Goal: Task Accomplishment & Management: Manage account settings

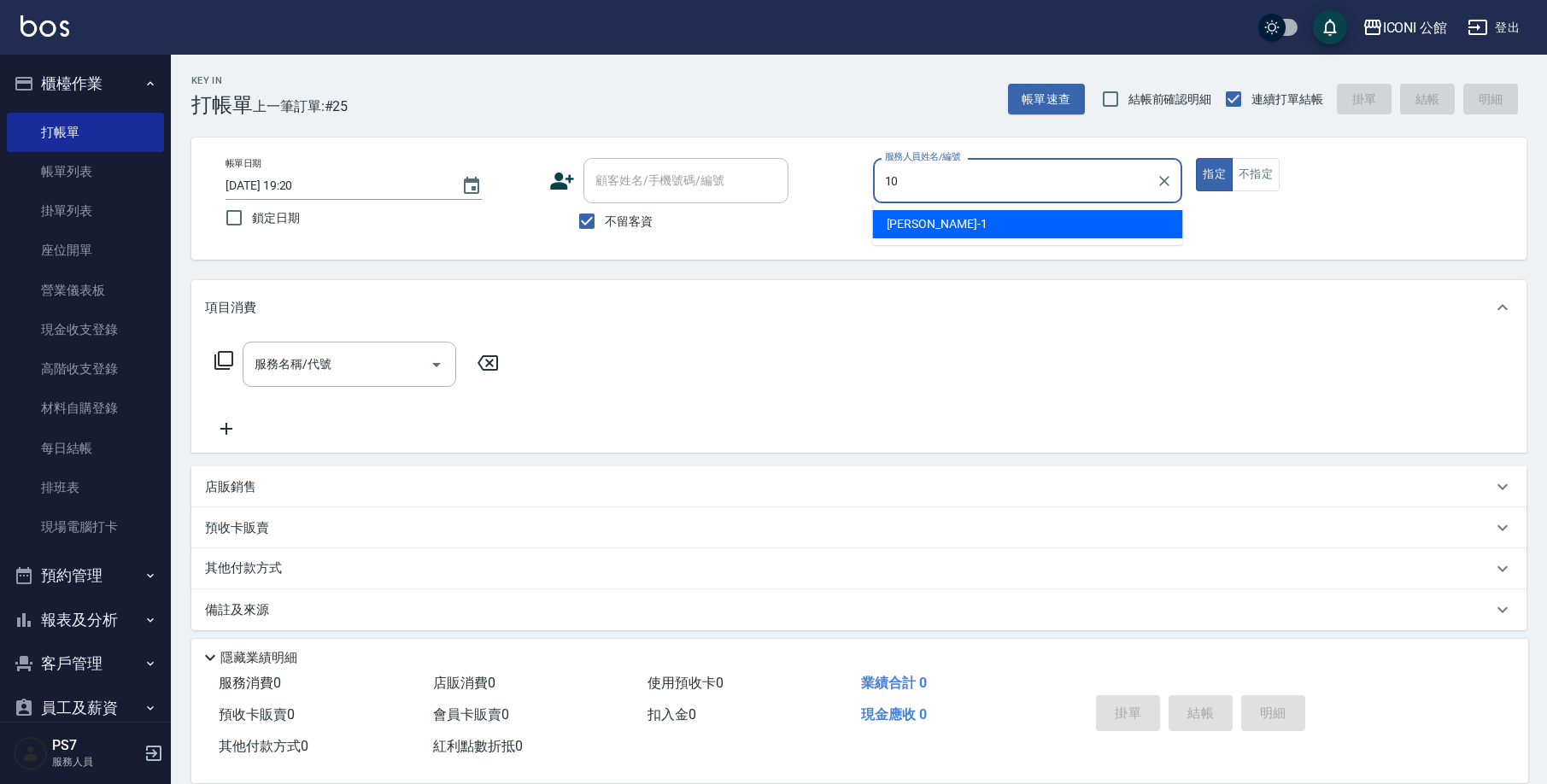
type input "[PERSON_NAME]-10"
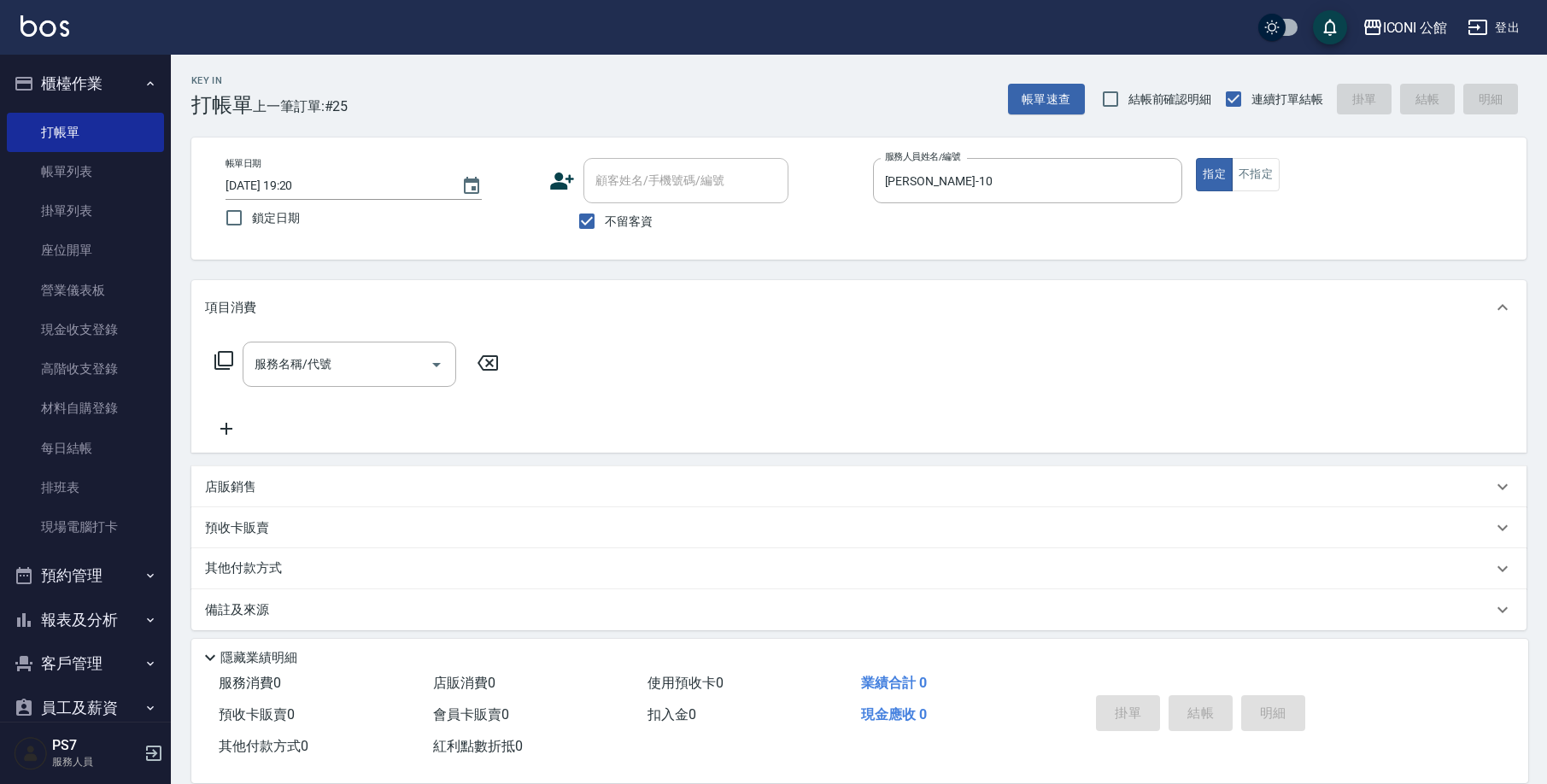
type button "true"
click at [230, 363] on icon at bounding box center [223, 360] width 20 height 20
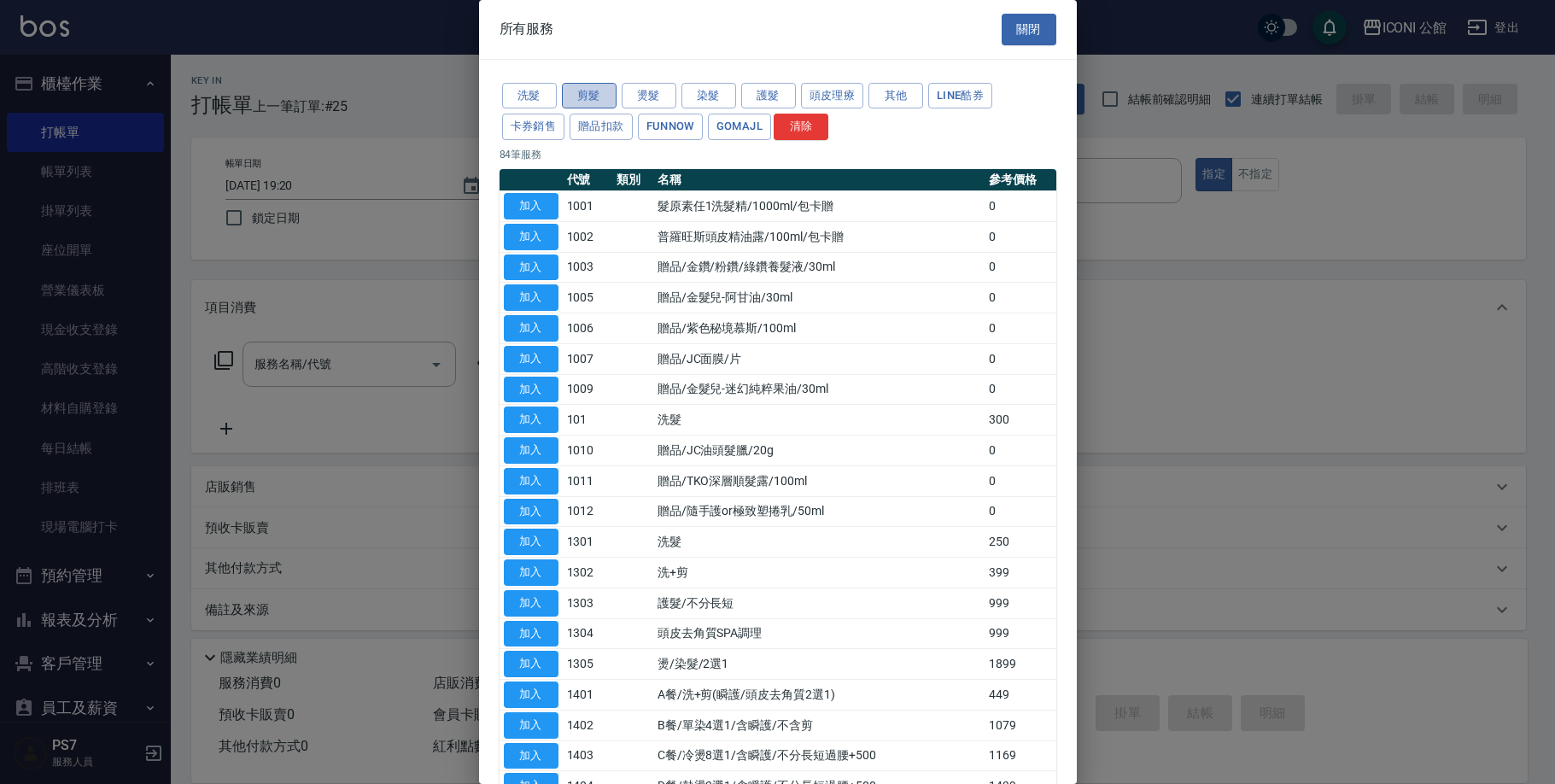
click at [587, 86] on button "剪髮" at bounding box center [589, 96] width 55 height 26
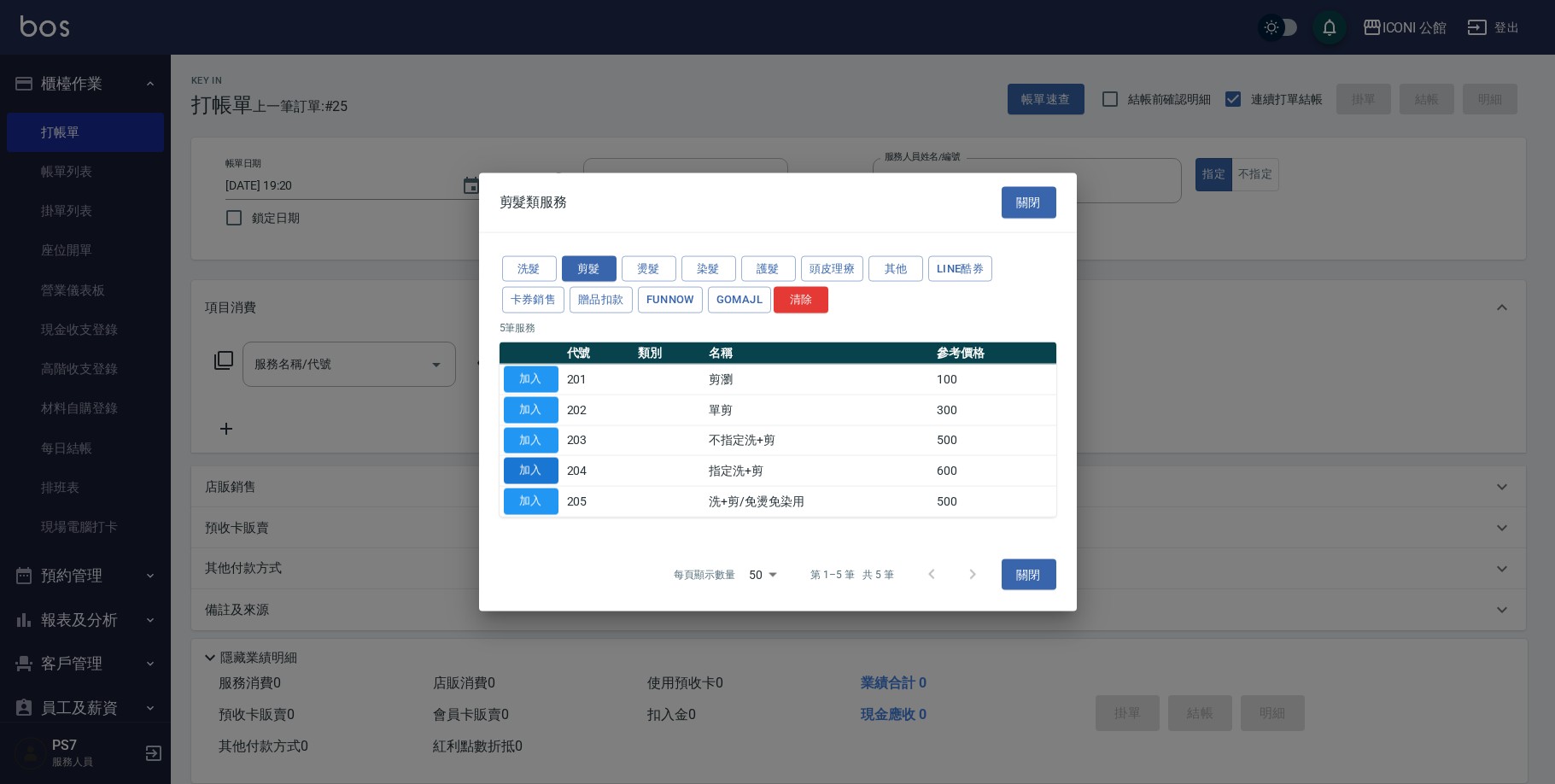
click at [534, 460] on button "加入" at bounding box center [531, 470] width 55 height 26
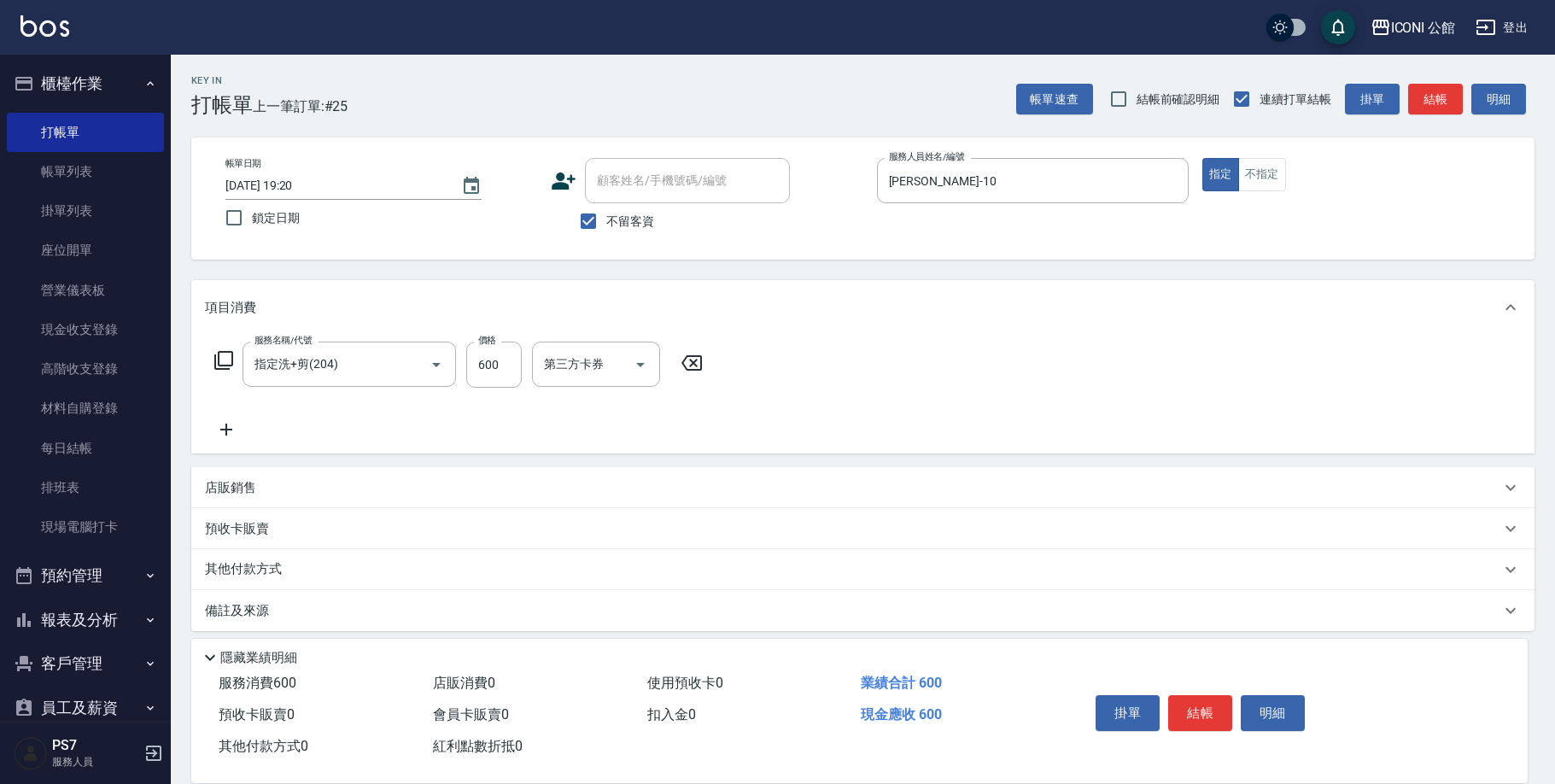
type input "指定洗+剪(204)"
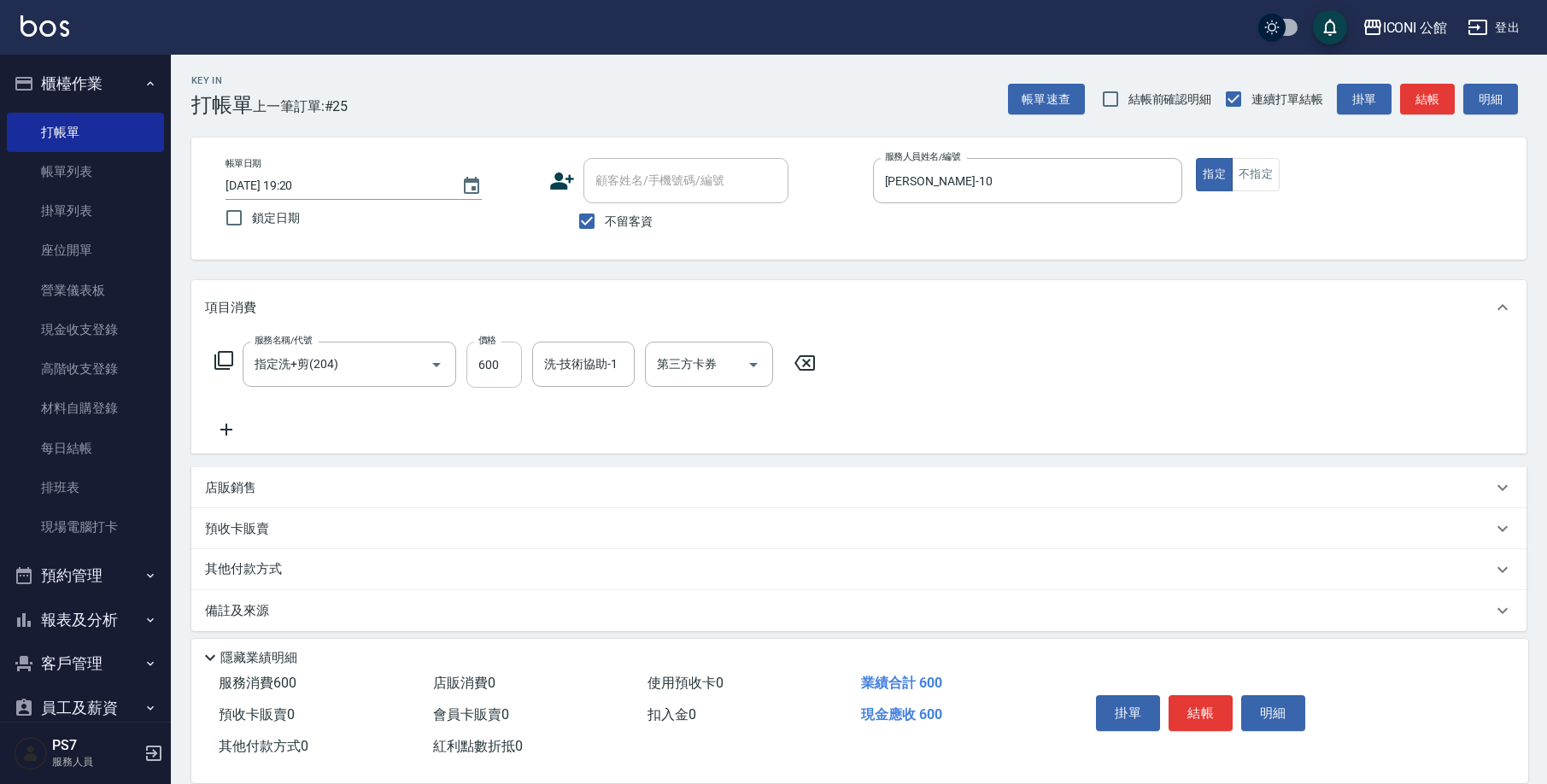
click at [485, 365] on input "600" at bounding box center [493, 364] width 55 height 46
type input "500"
type input "[PERSON_NAME]-21"
click at [1177, 706] on button "結帳" at bounding box center [1200, 712] width 64 height 36
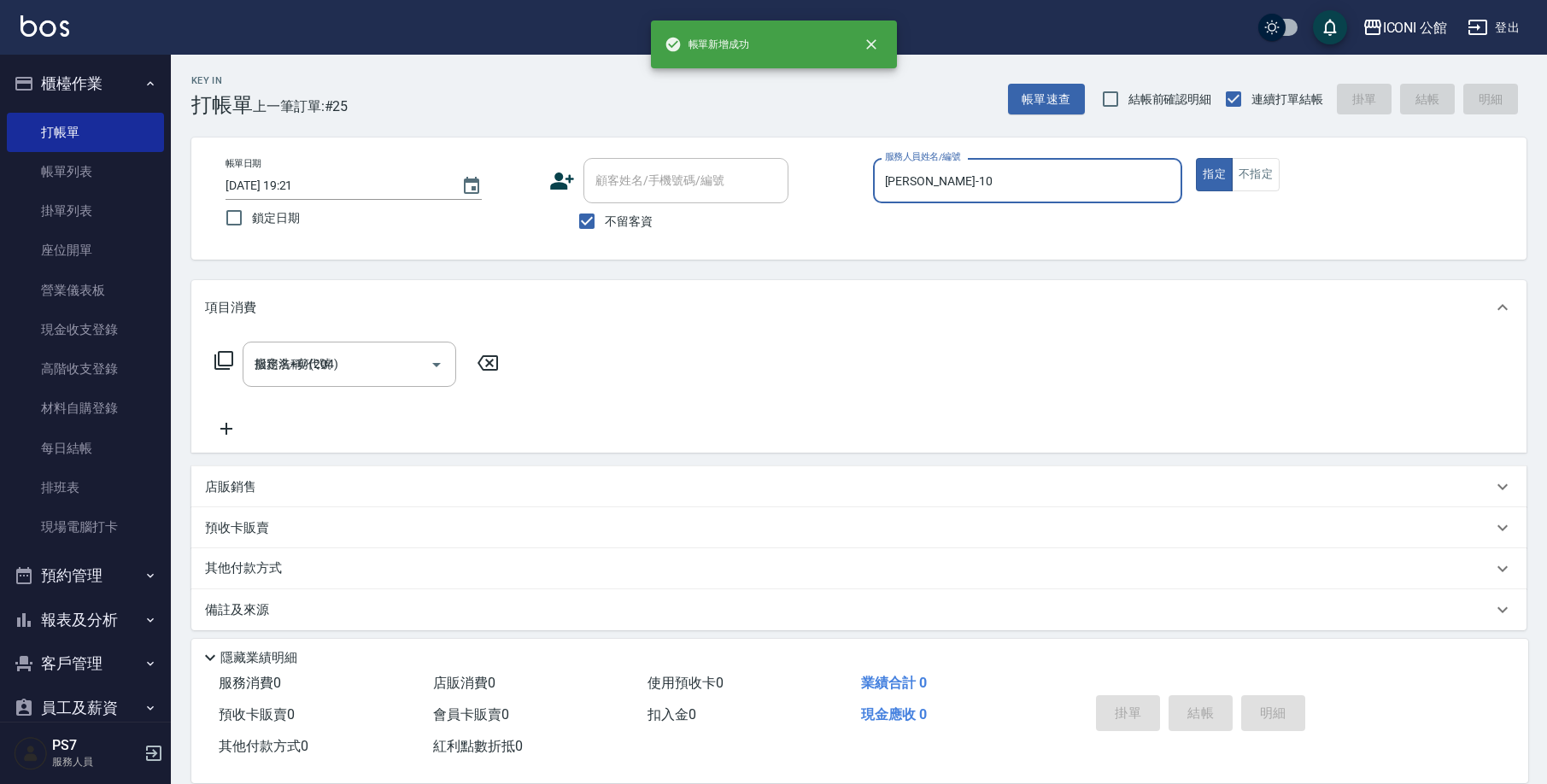
type input "[DATE] 19:21"
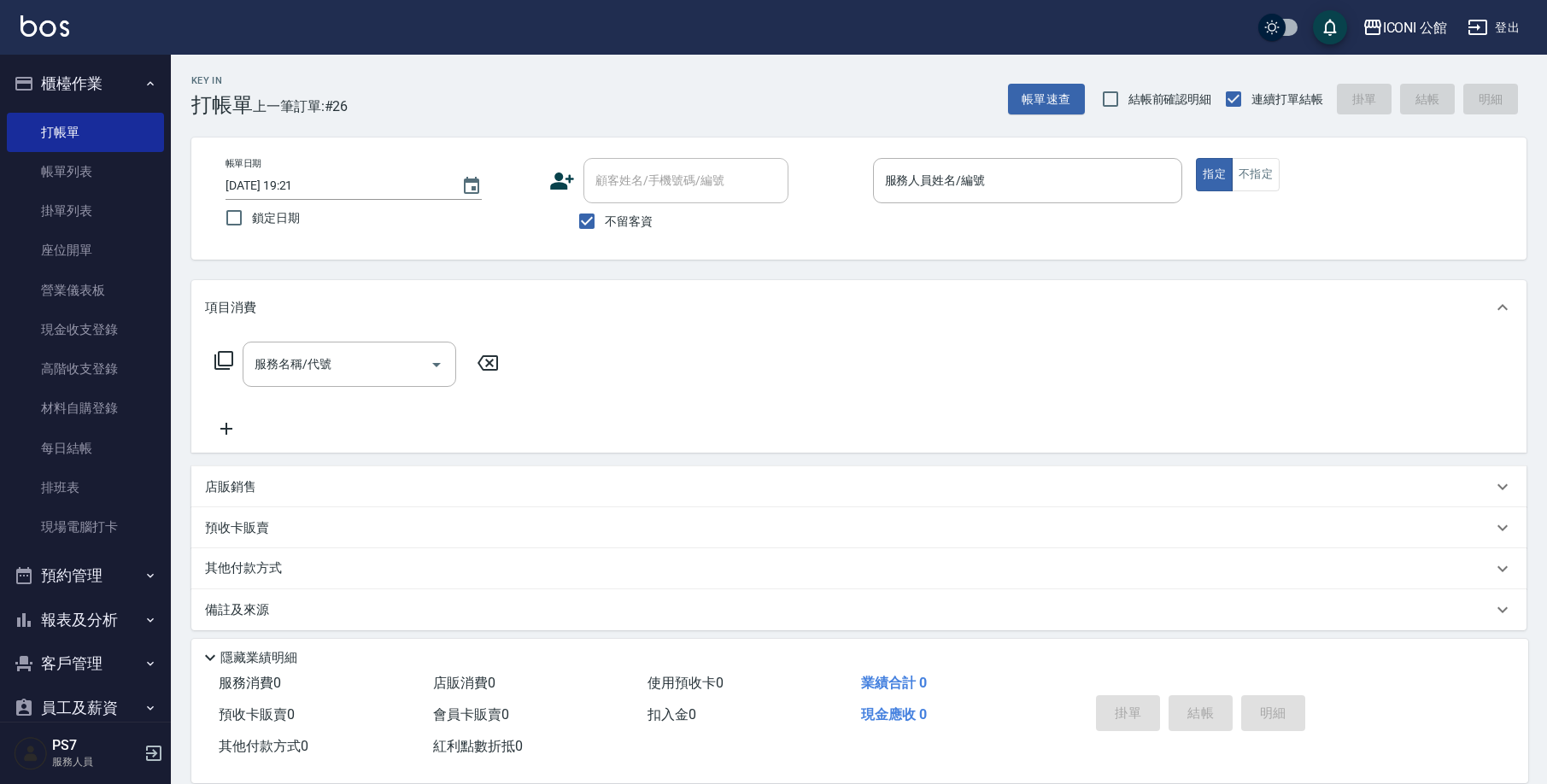
click at [604, 224] on span "不留客資" at bounding box center [628, 221] width 47 height 18
click at [604, 224] on input "不留客資" at bounding box center [586, 220] width 36 height 36
checkbox input "false"
click at [627, 172] on div "顧客姓名/手機號碼/編號 顧客姓名/手機號碼/編號" at bounding box center [686, 180] width 205 height 45
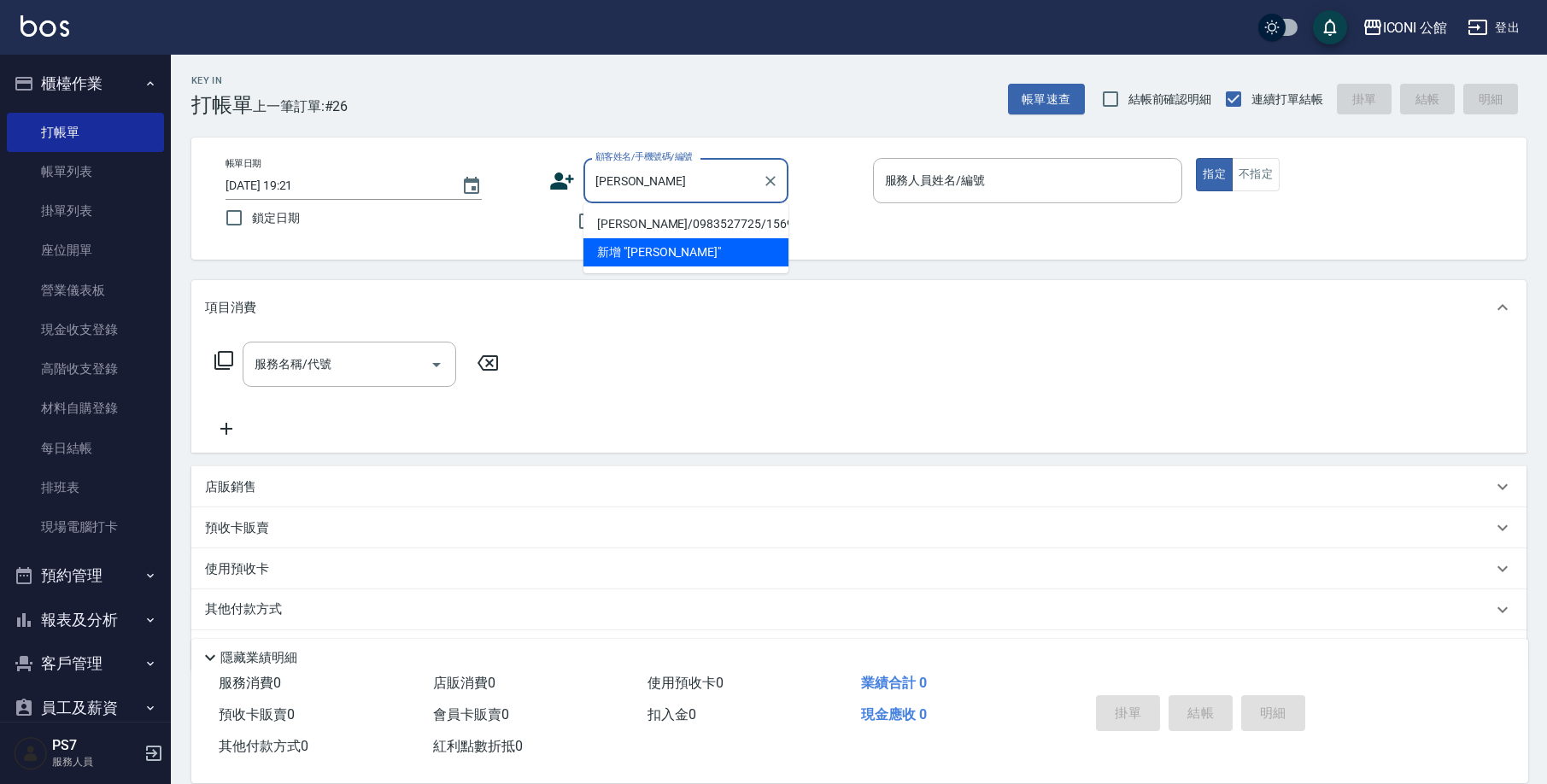
click at [682, 217] on li "[PERSON_NAME]/0983527725/1569" at bounding box center [686, 223] width 205 height 28
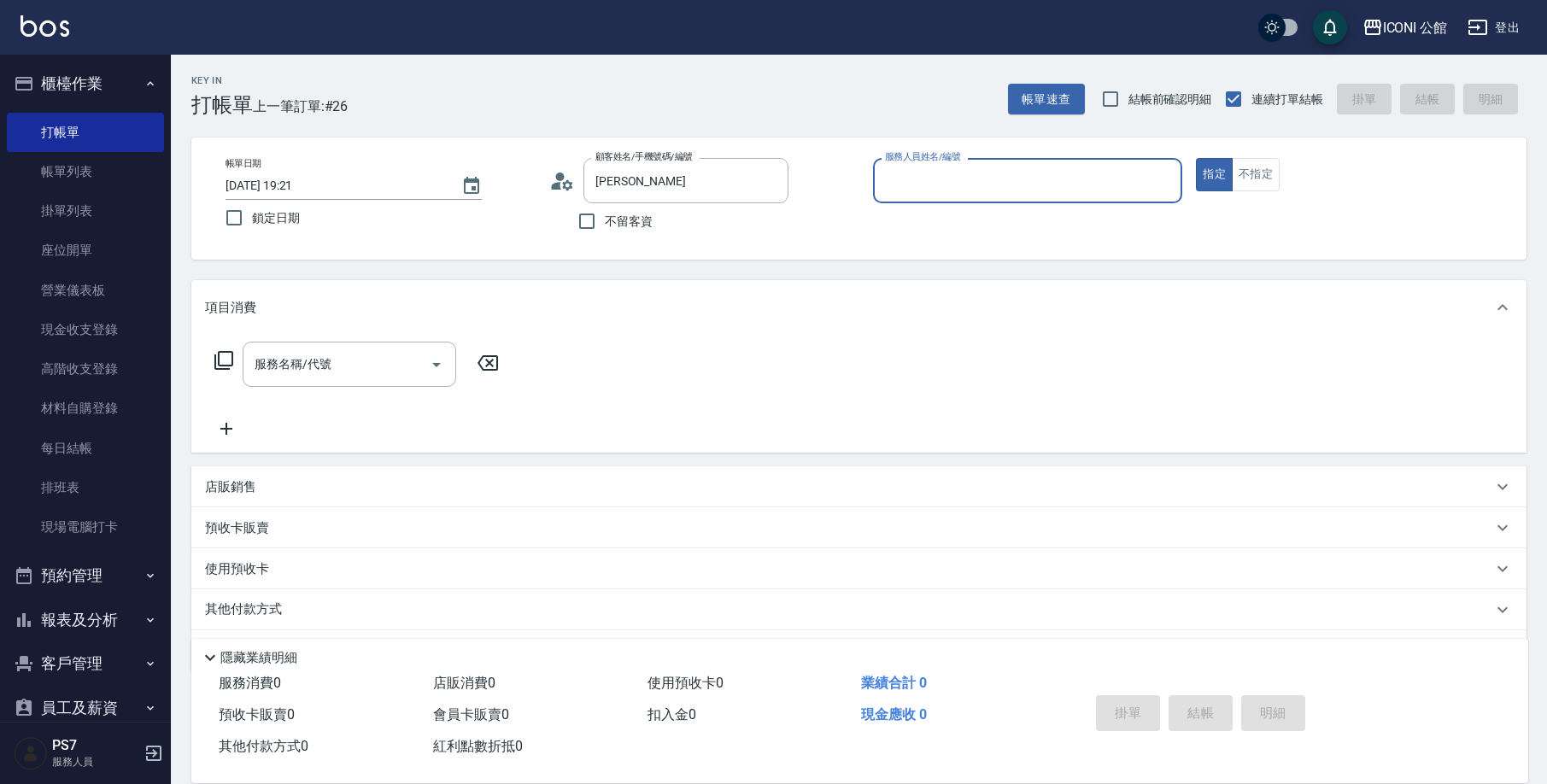
type input "[PERSON_NAME]/0983527725/1569"
click at [1004, 196] on div "服務人員姓名/編號" at bounding box center [1028, 180] width 310 height 45
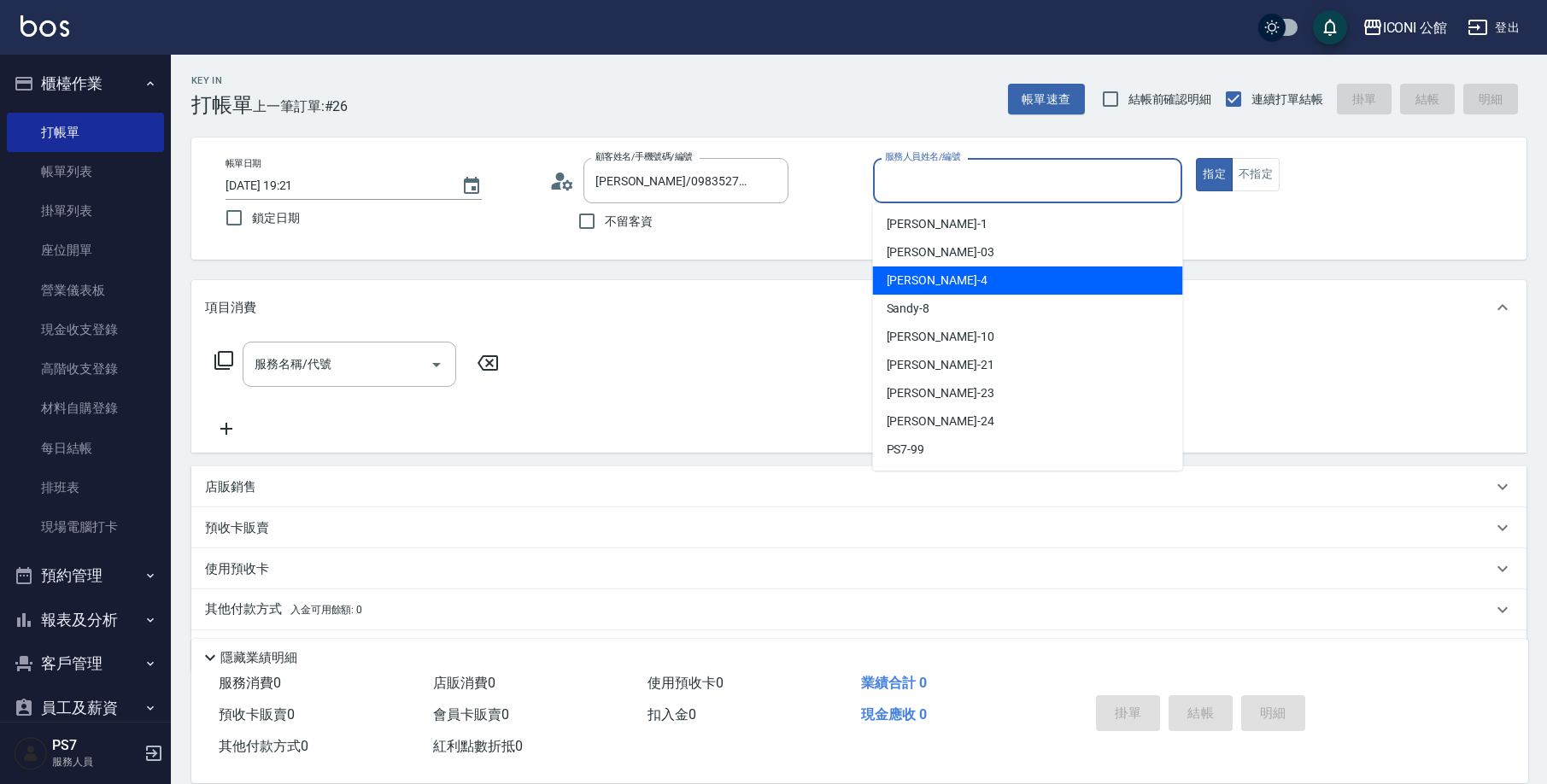
click at [964, 281] on div "Lina -4" at bounding box center [1028, 280] width 310 height 28
type input "Lina-4"
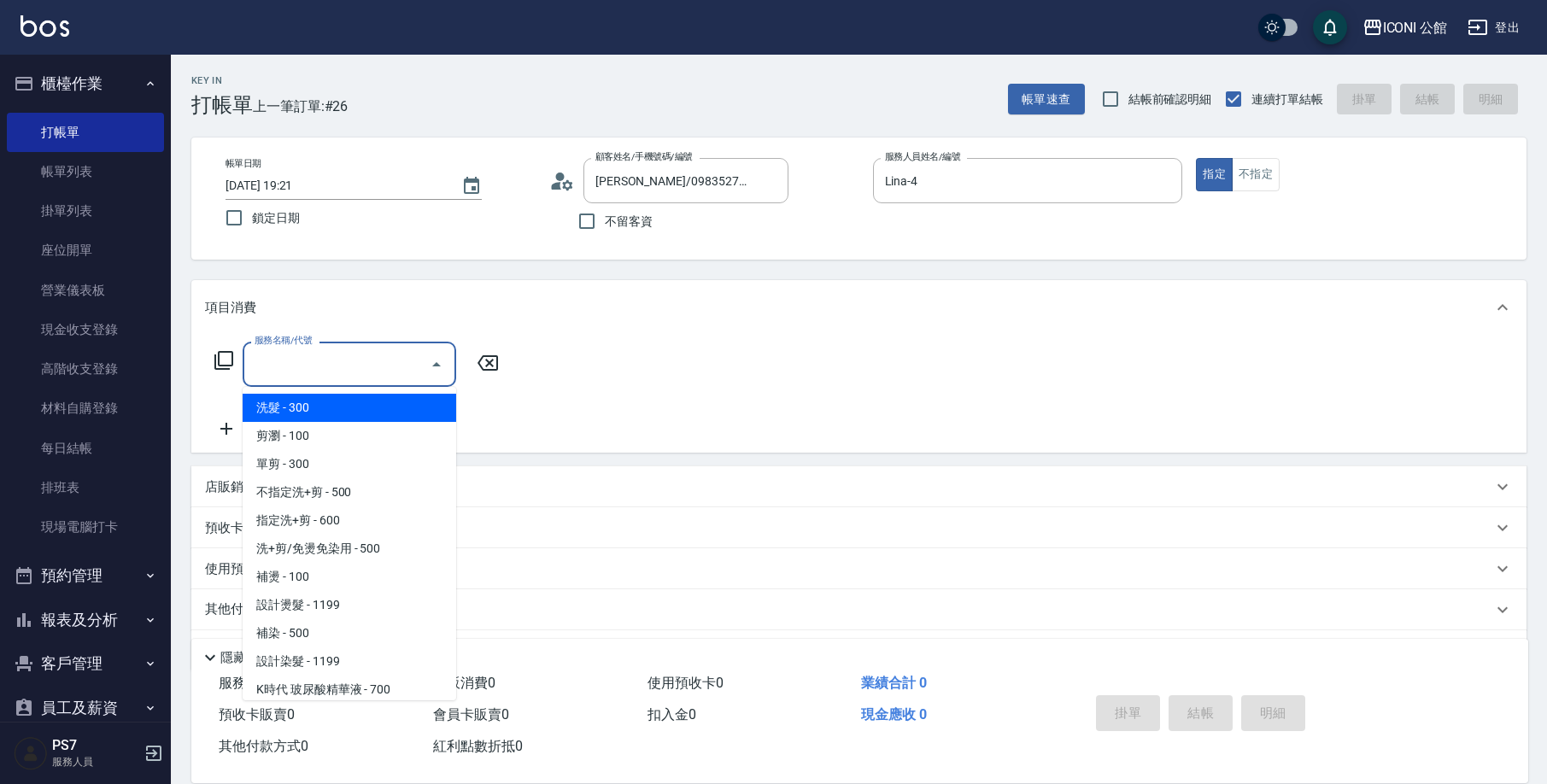
click at [325, 363] on div "服務名稱/代號 服務名稱/代號" at bounding box center [349, 363] width 214 height 45
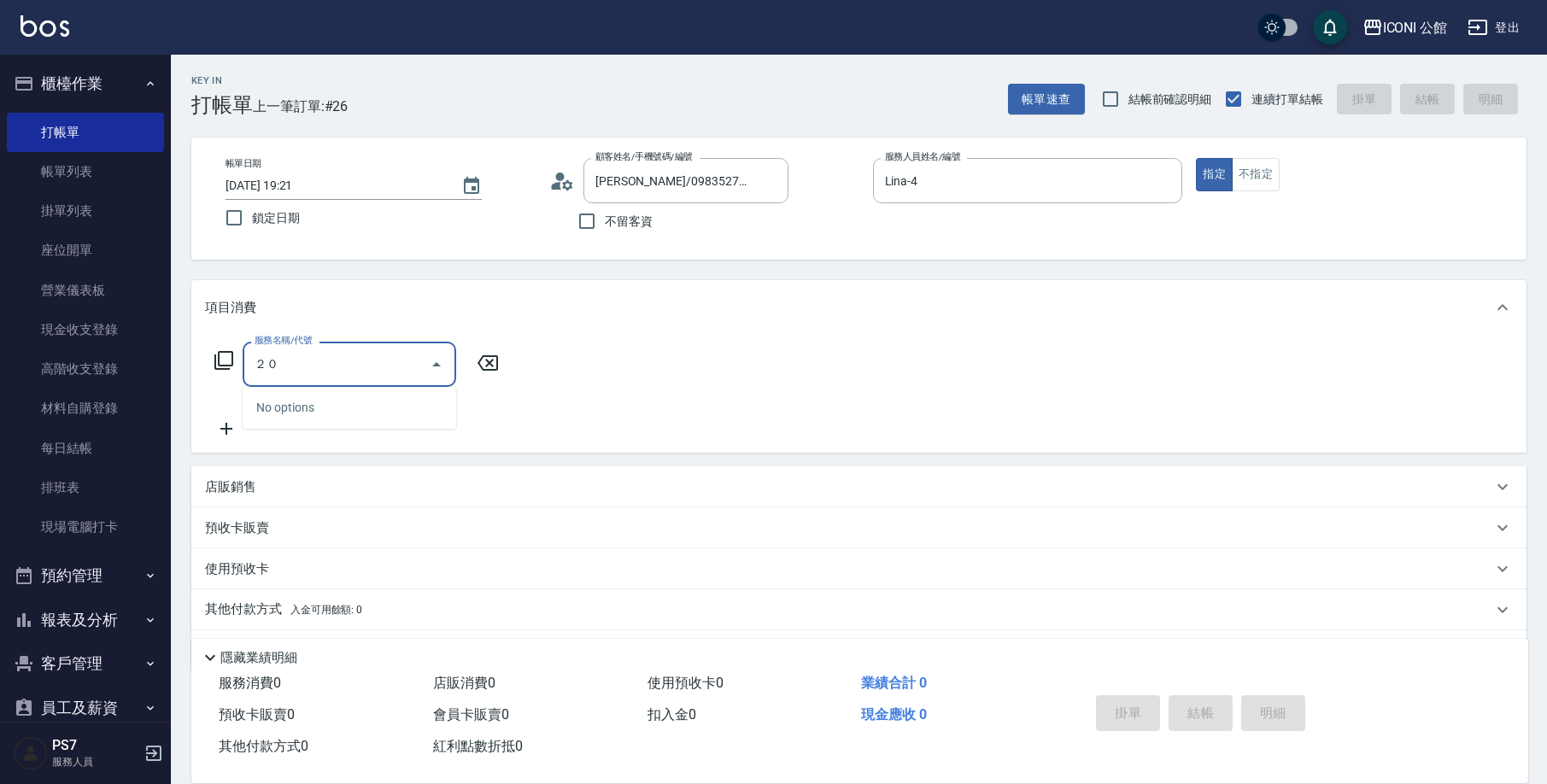
type input "２"
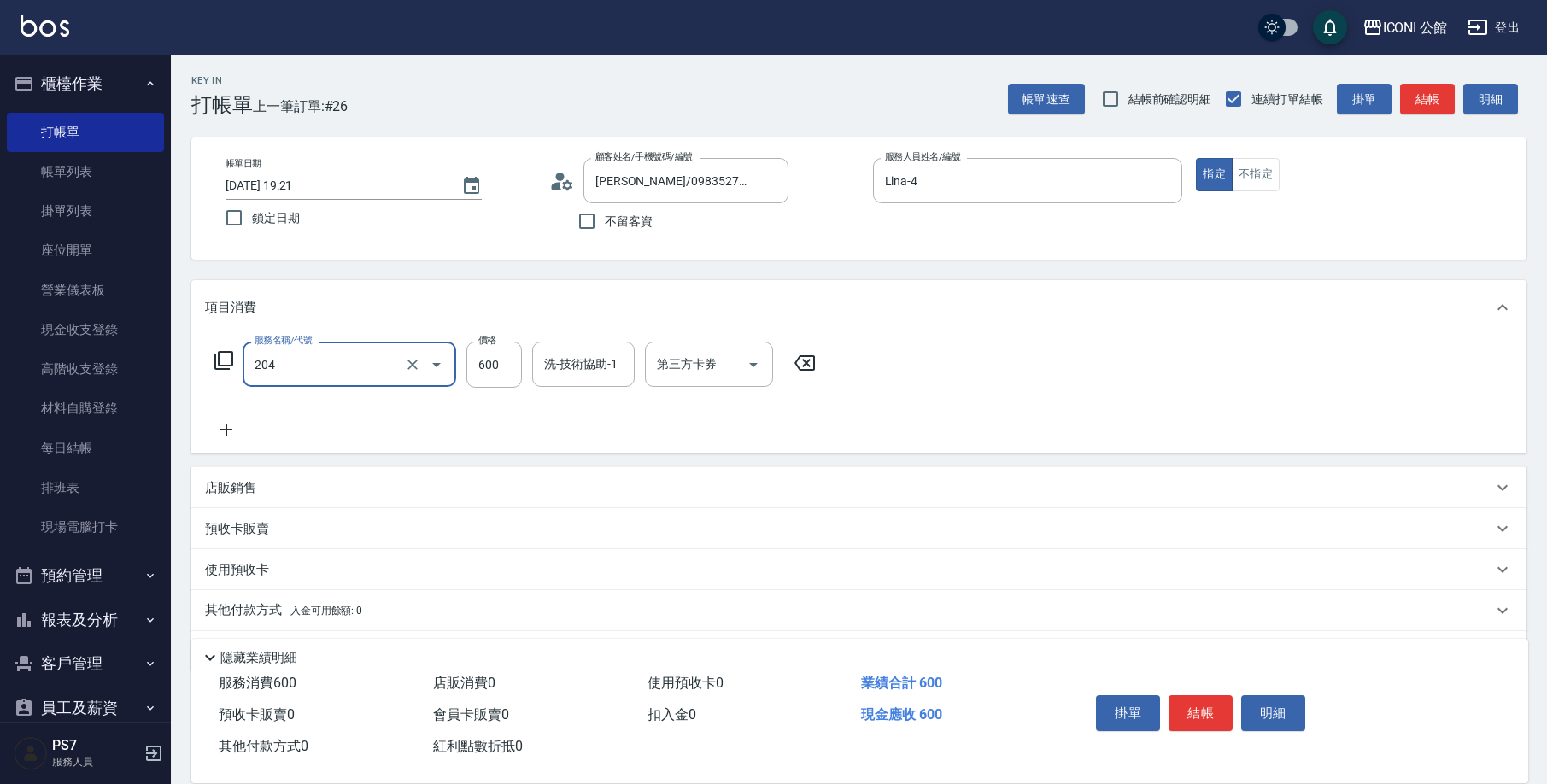
type input "指定洗+剪(204)"
type input "Lina-4"
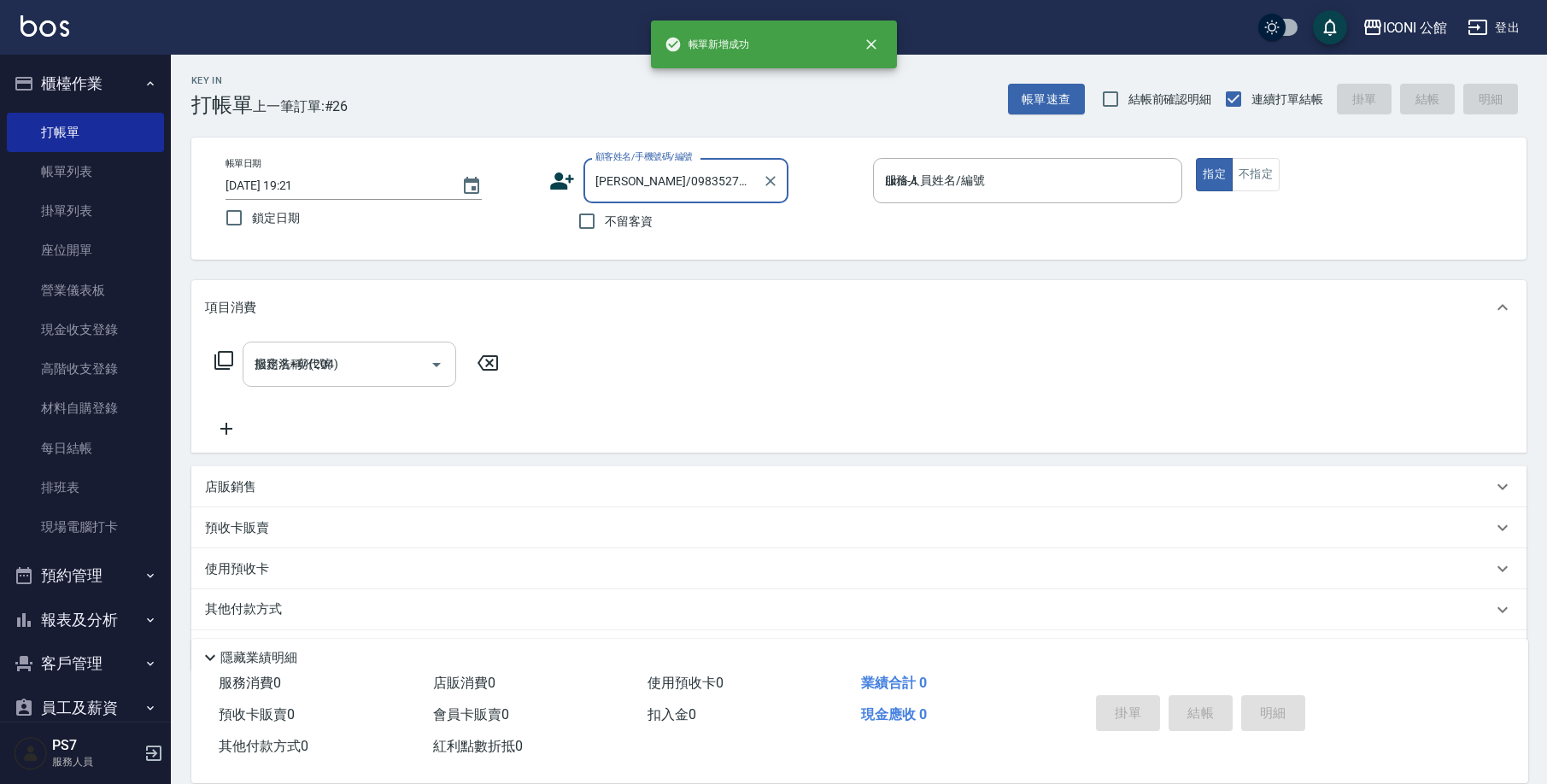
type input "[DATE] 19:30"
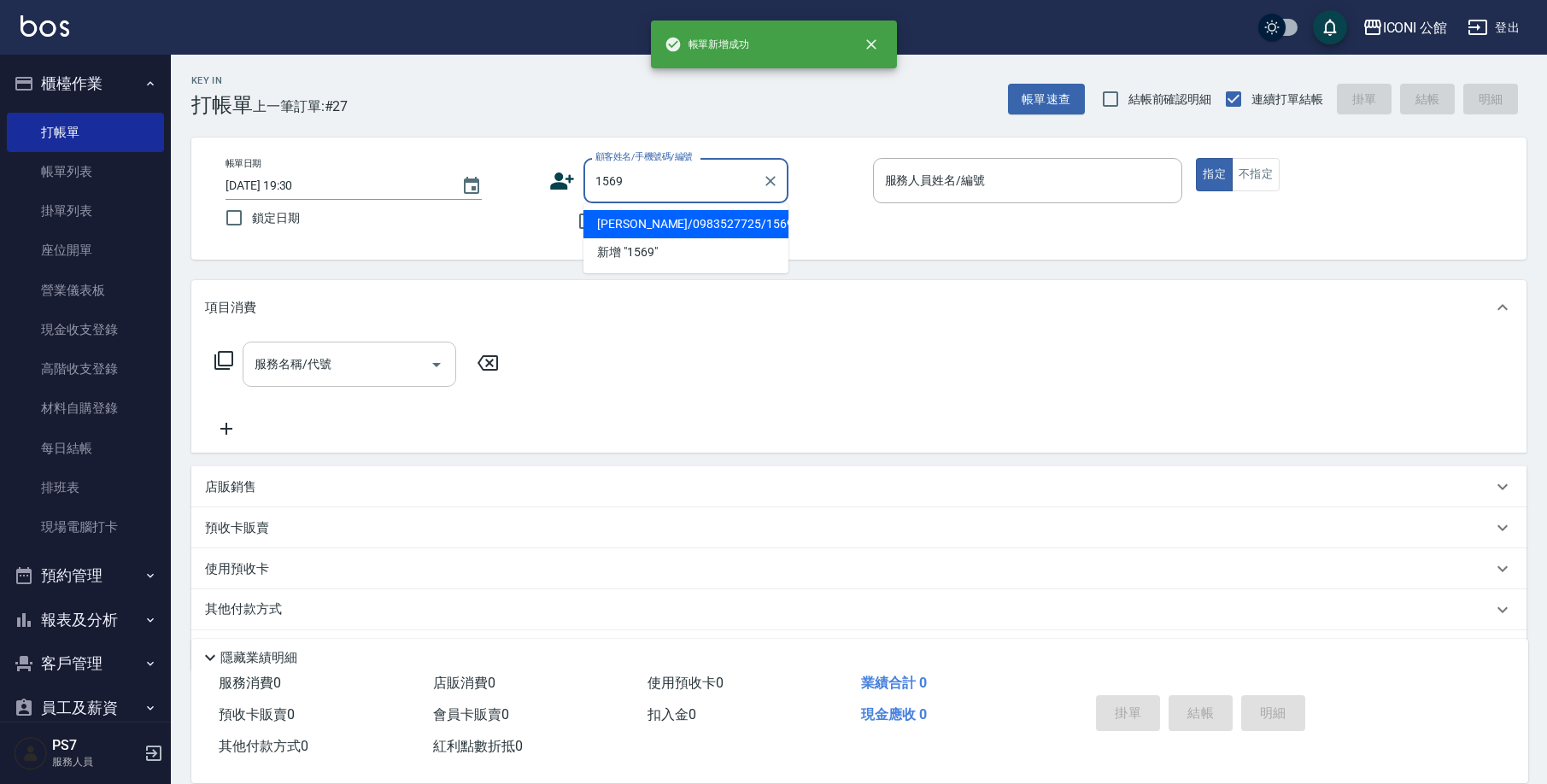
type input "[PERSON_NAME]/0983527725/1569"
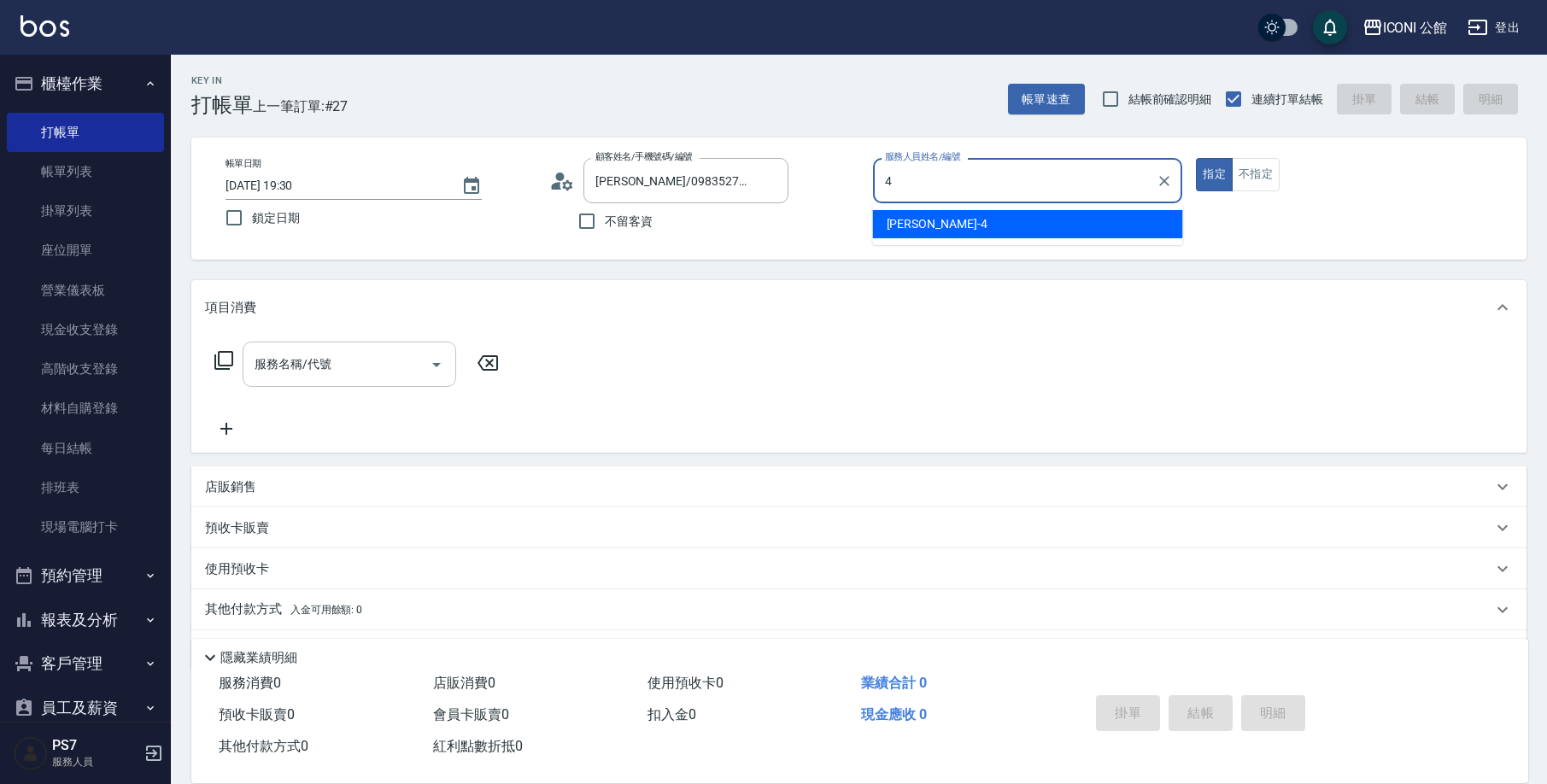
type input "Lina-4"
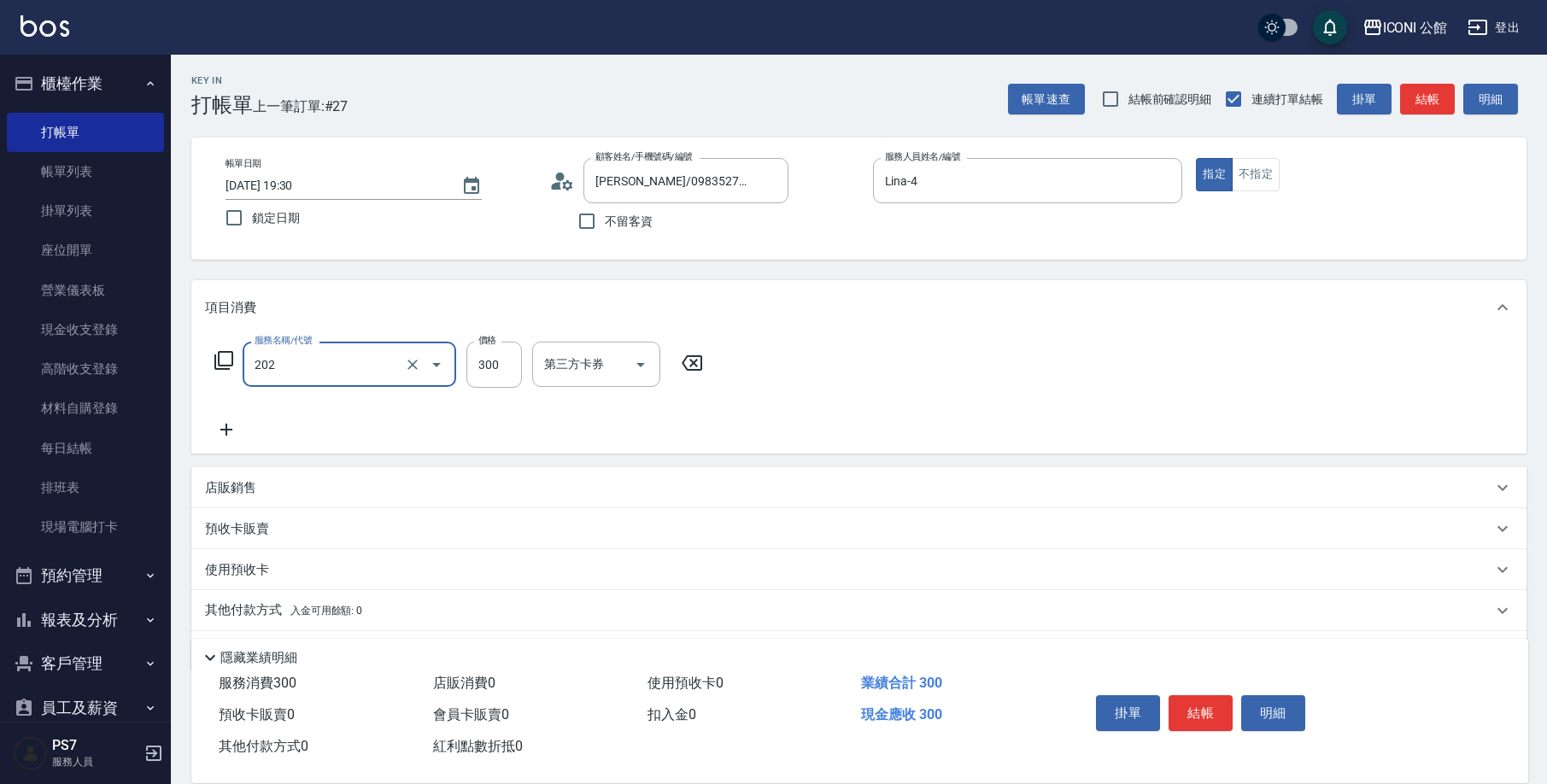
type input "單剪(202)"
type input "200"
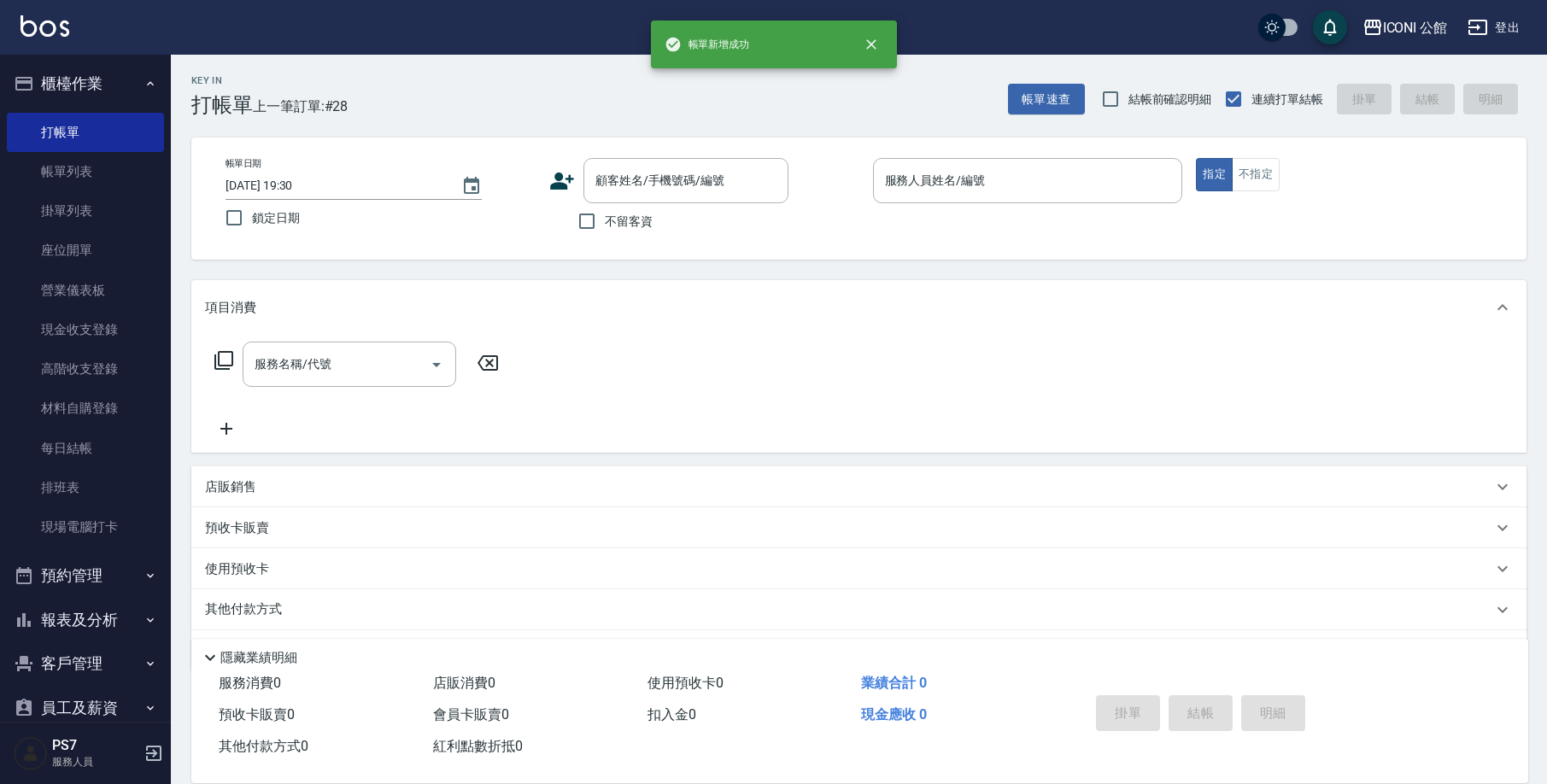
click at [634, 222] on span "不留客資" at bounding box center [628, 221] width 47 height 18
click at [604, 222] on input "不留客資" at bounding box center [586, 220] width 36 height 36
checkbox input "true"
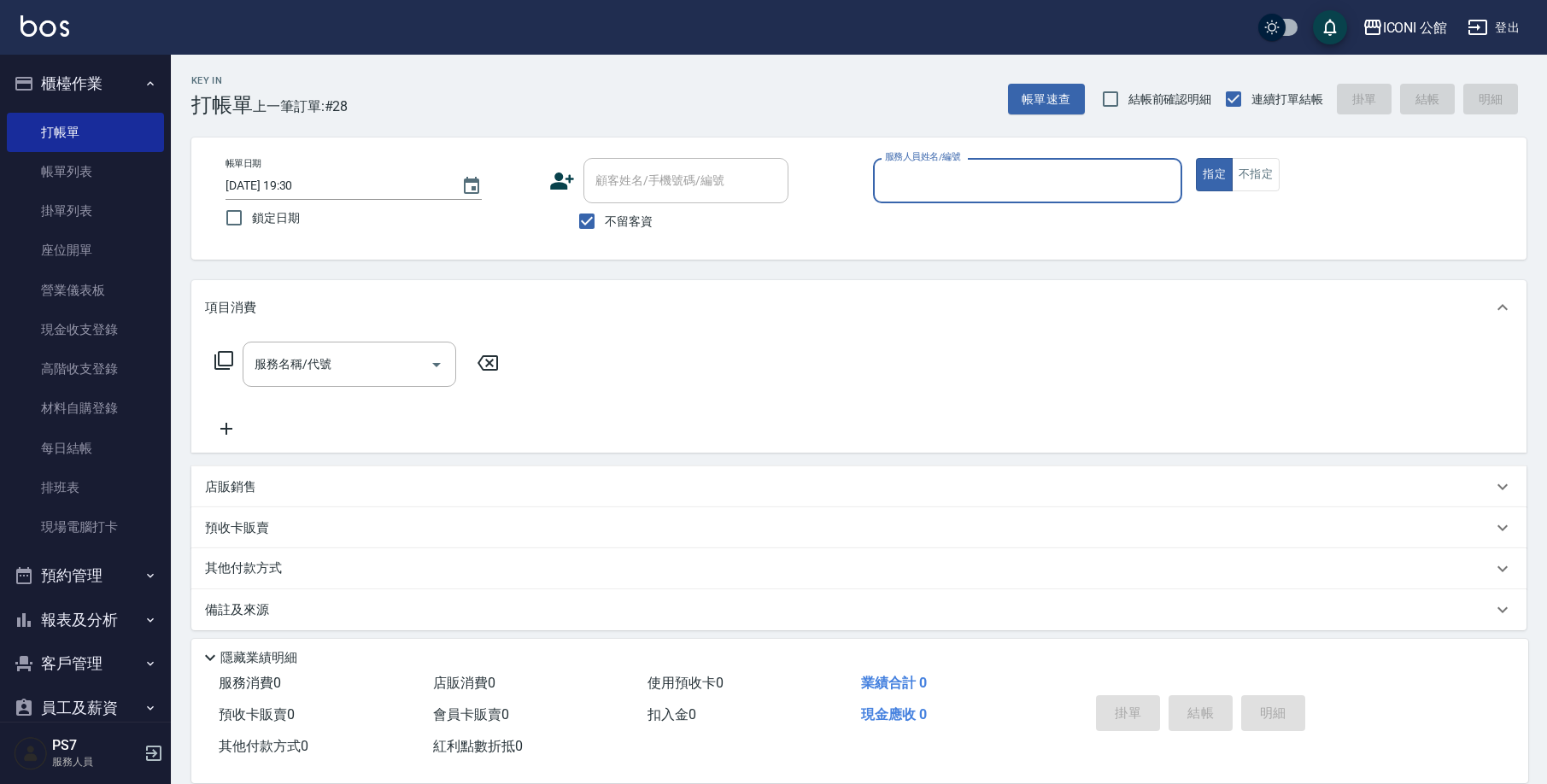
click at [919, 190] on input "服務人員姓名/編號" at bounding box center [1028, 180] width 295 height 30
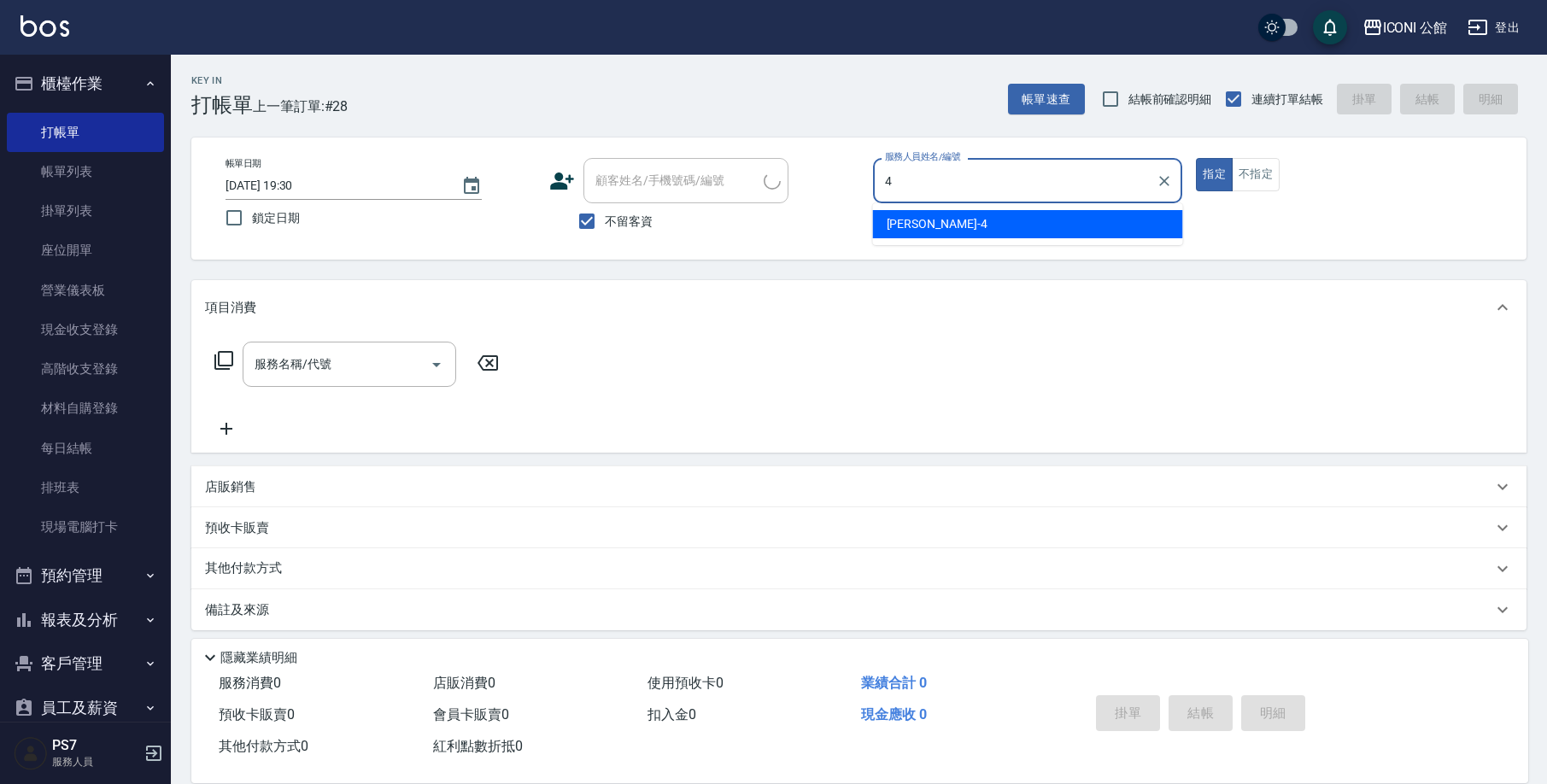
type input "Lina-4"
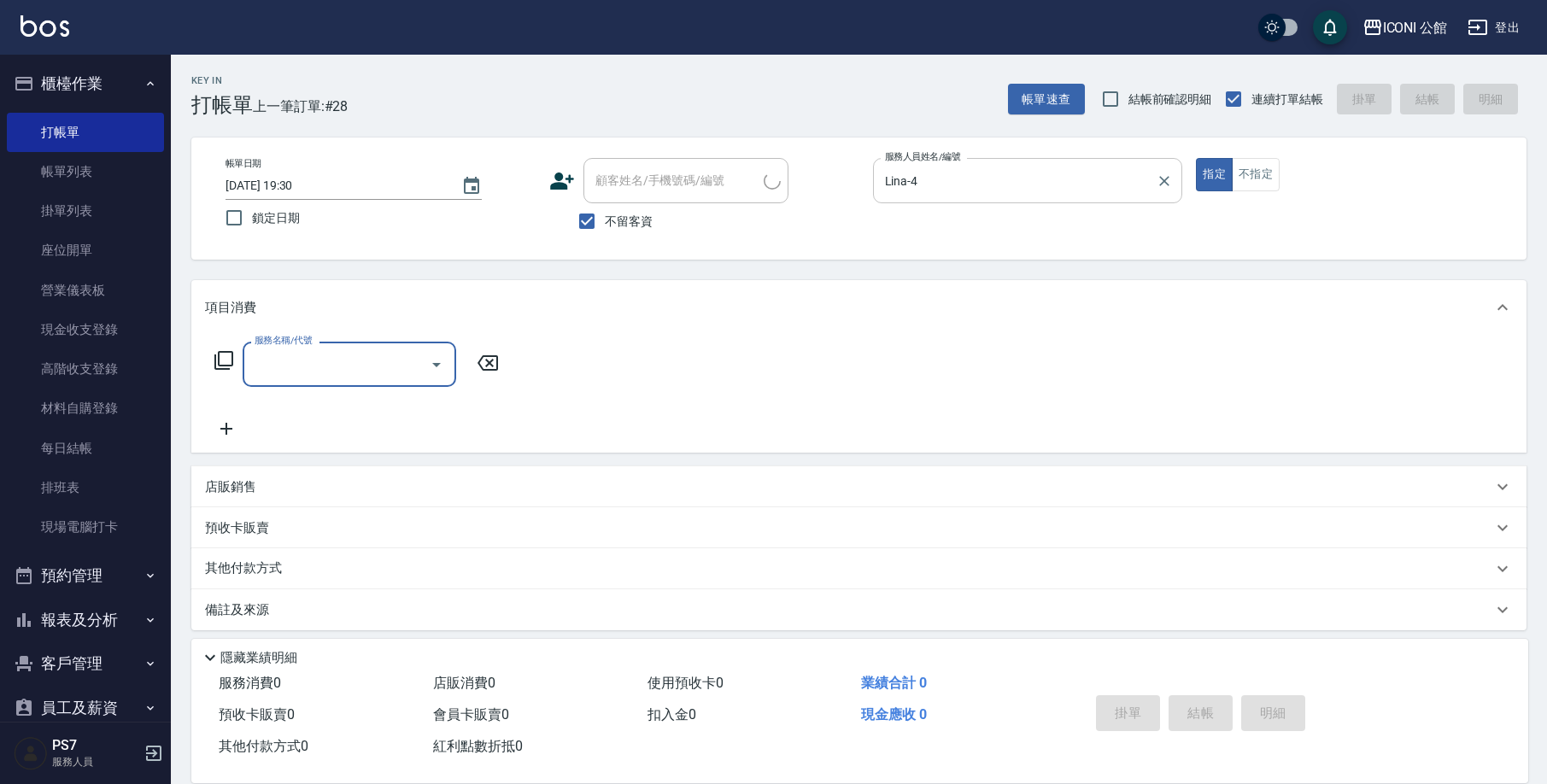
type input "2"
type input "[PERSON_NAME]/0911155040/"
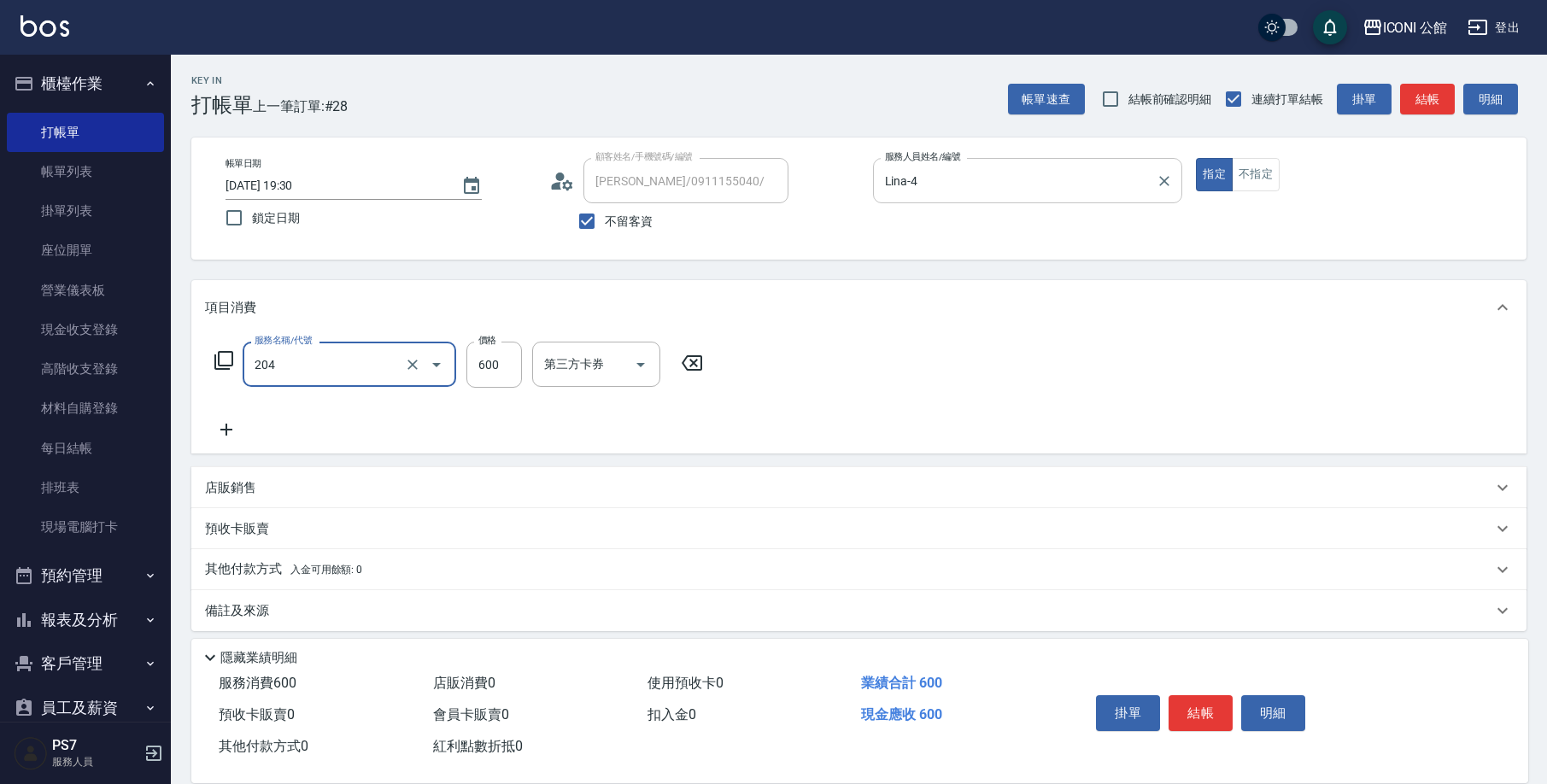
type input "指定洗+剪(204)"
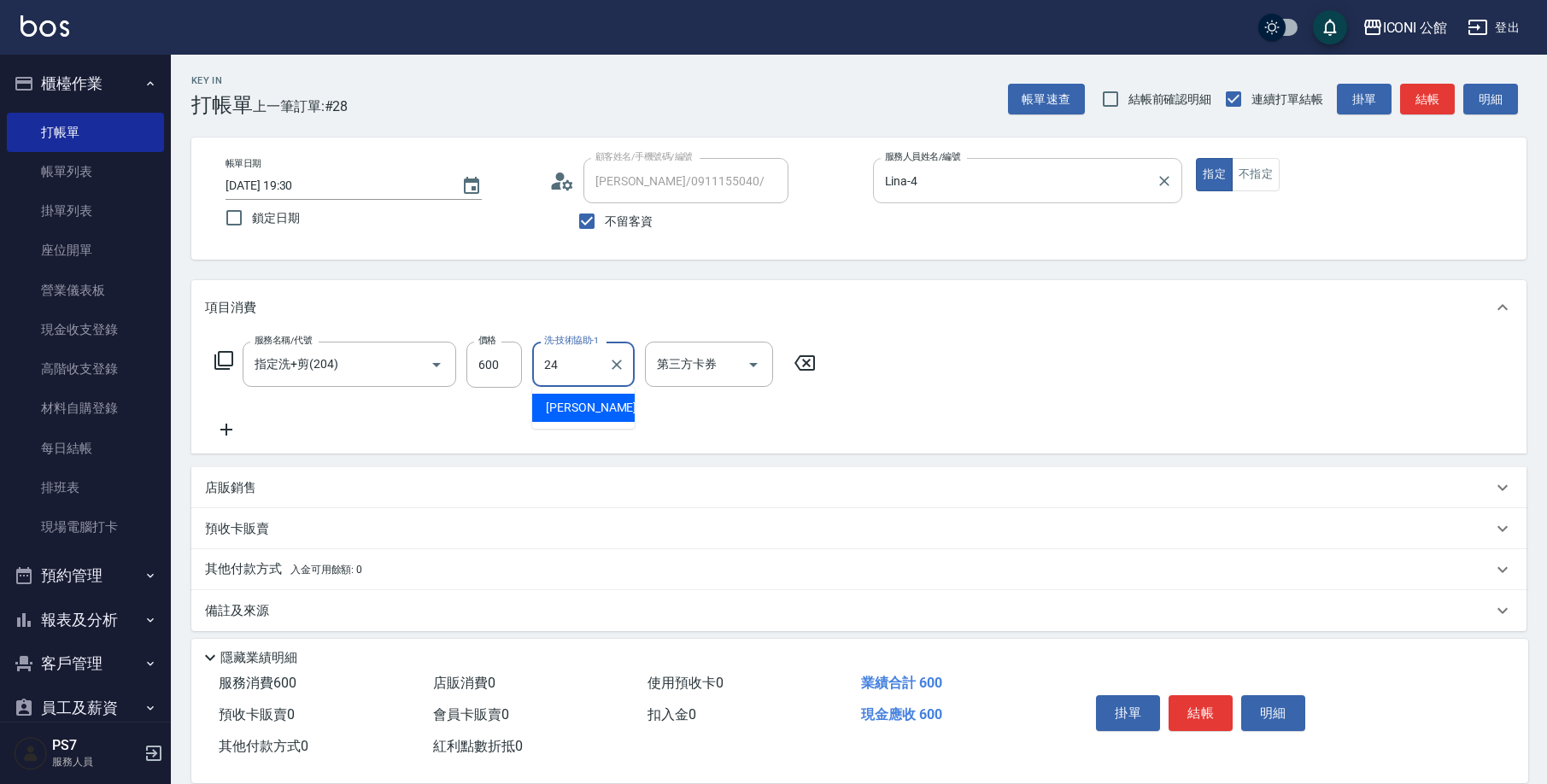
type input "[PERSON_NAME]-24"
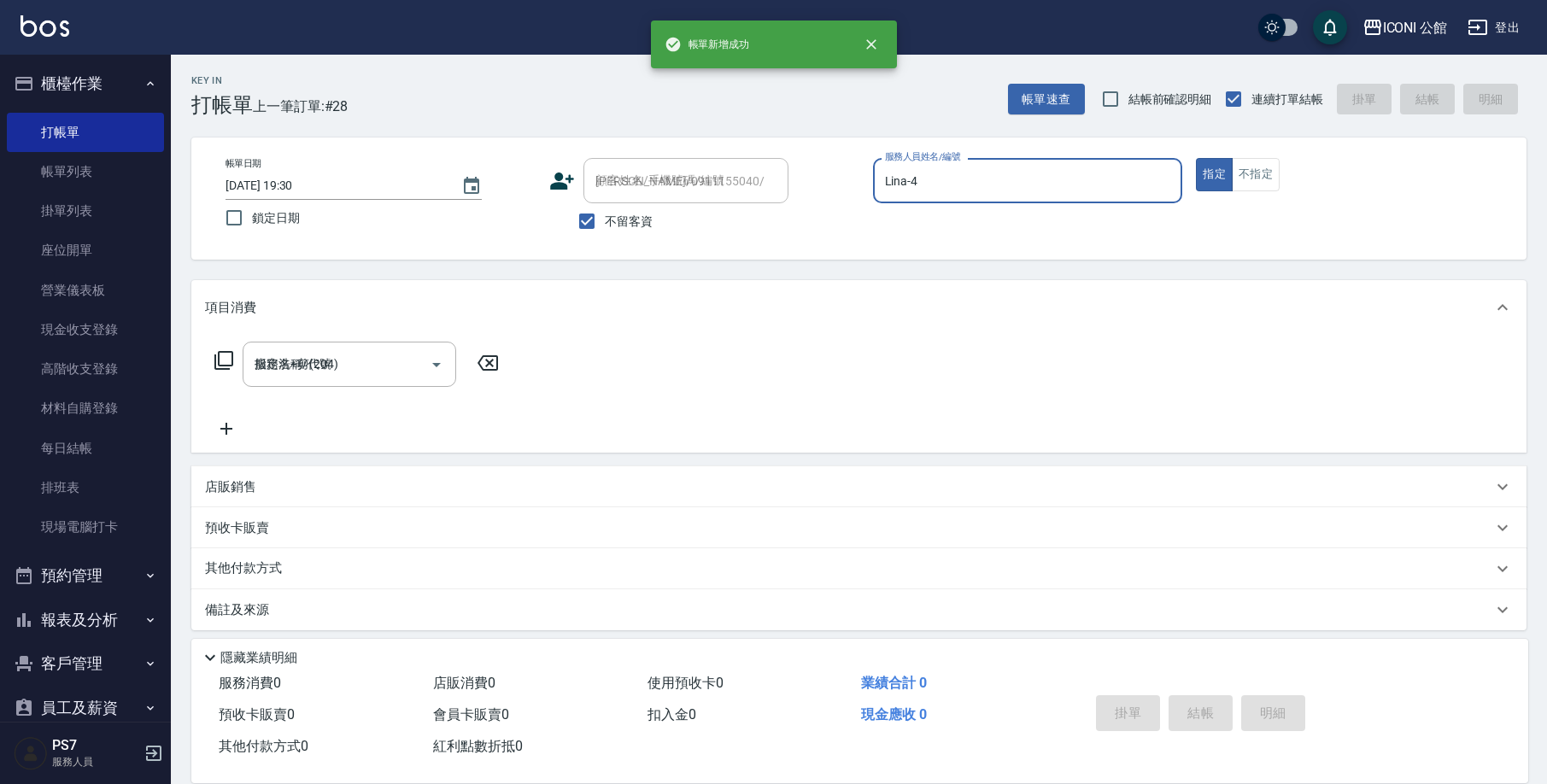
type input "[DATE] 19:31"
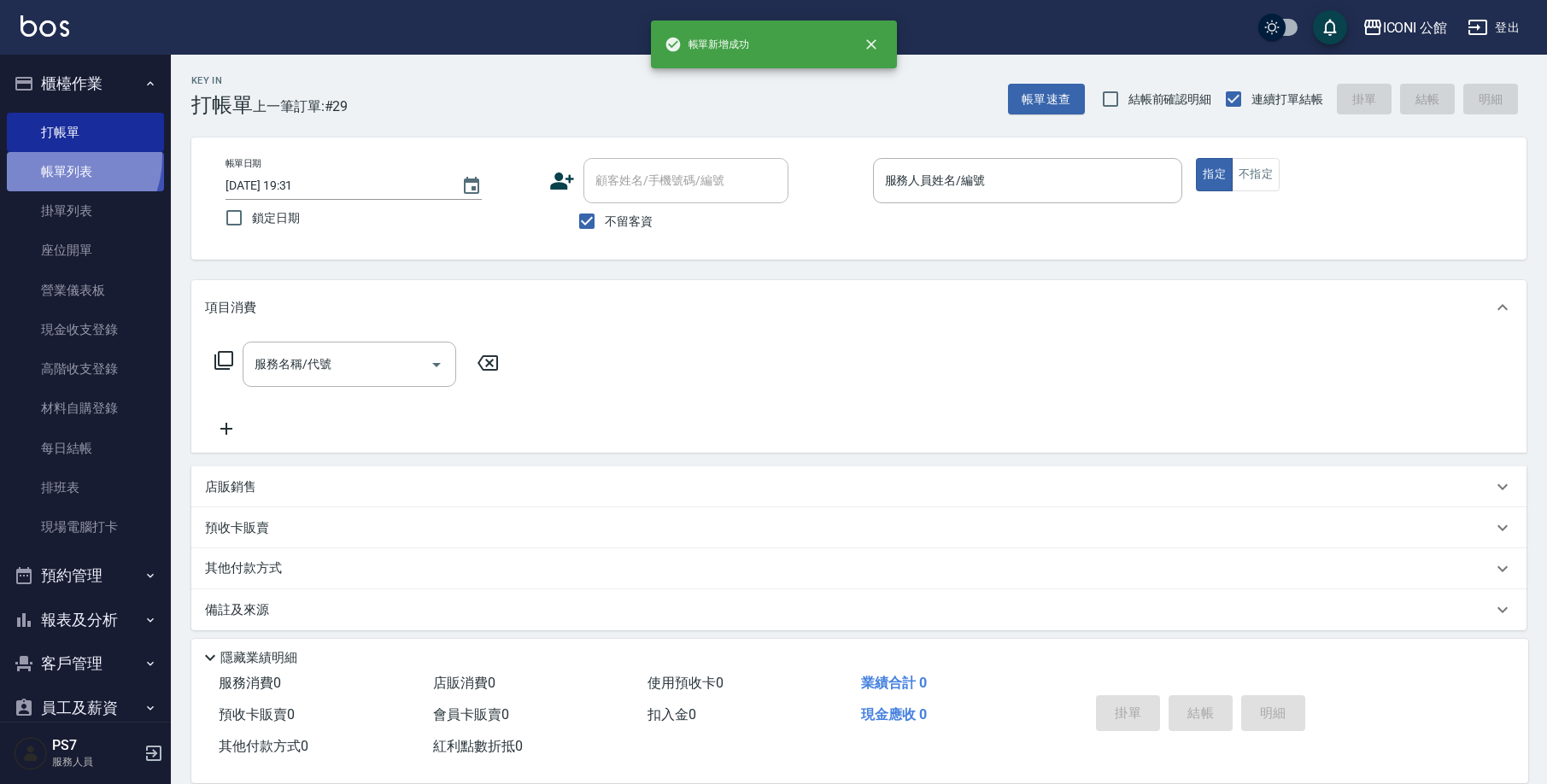
click at [56, 158] on link "帳單列表" at bounding box center [85, 171] width 158 height 40
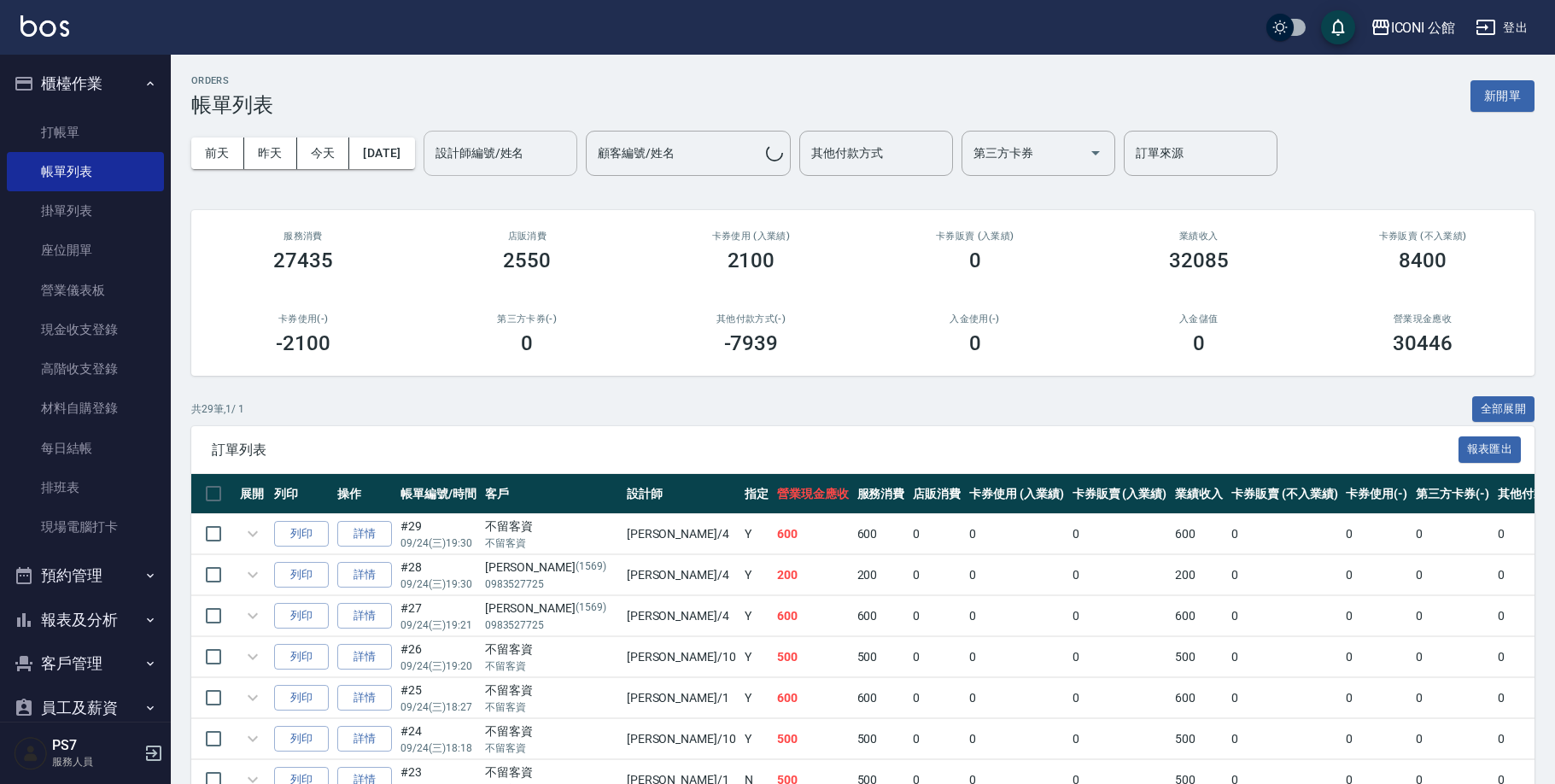
click at [465, 148] on div "設計師編號/姓名 設計師編號/姓名" at bounding box center [500, 153] width 154 height 45
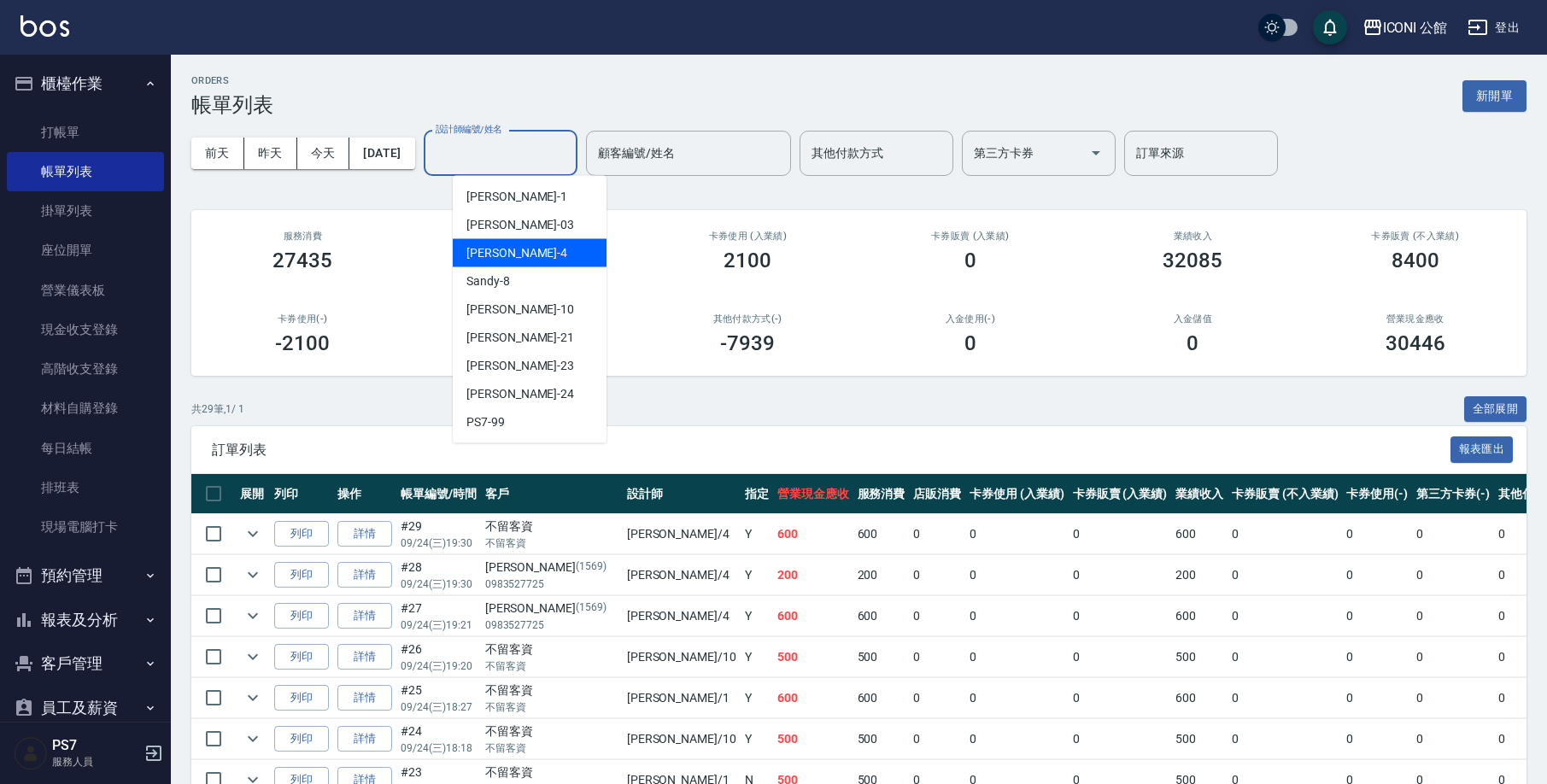
click at [494, 259] on span "Lina -4" at bounding box center [516, 253] width 101 height 18
type input "Lina-4"
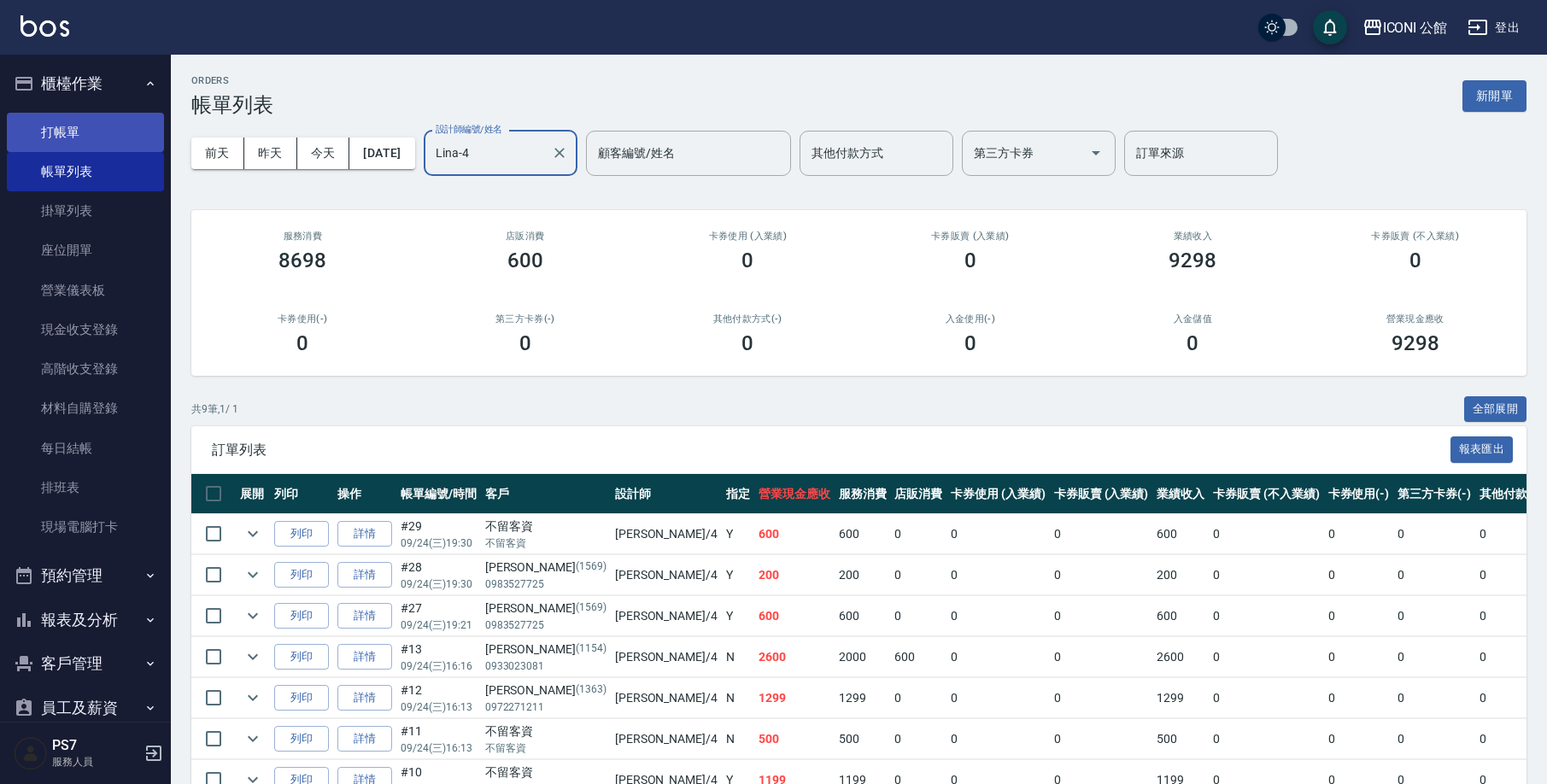
click at [42, 119] on link "打帳單" at bounding box center [85, 132] width 158 height 40
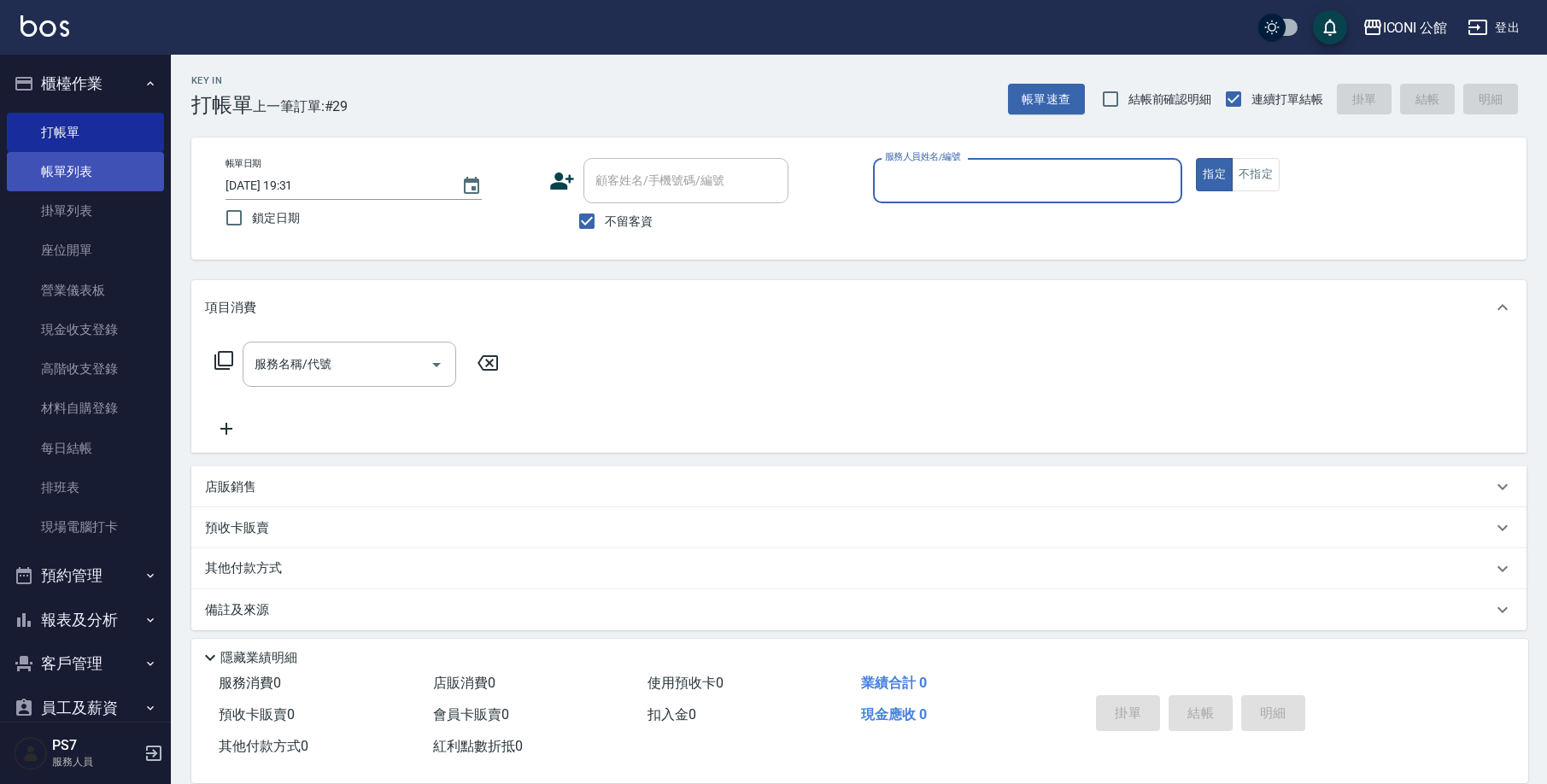
click at [112, 166] on link "帳單列表" at bounding box center [85, 171] width 158 height 40
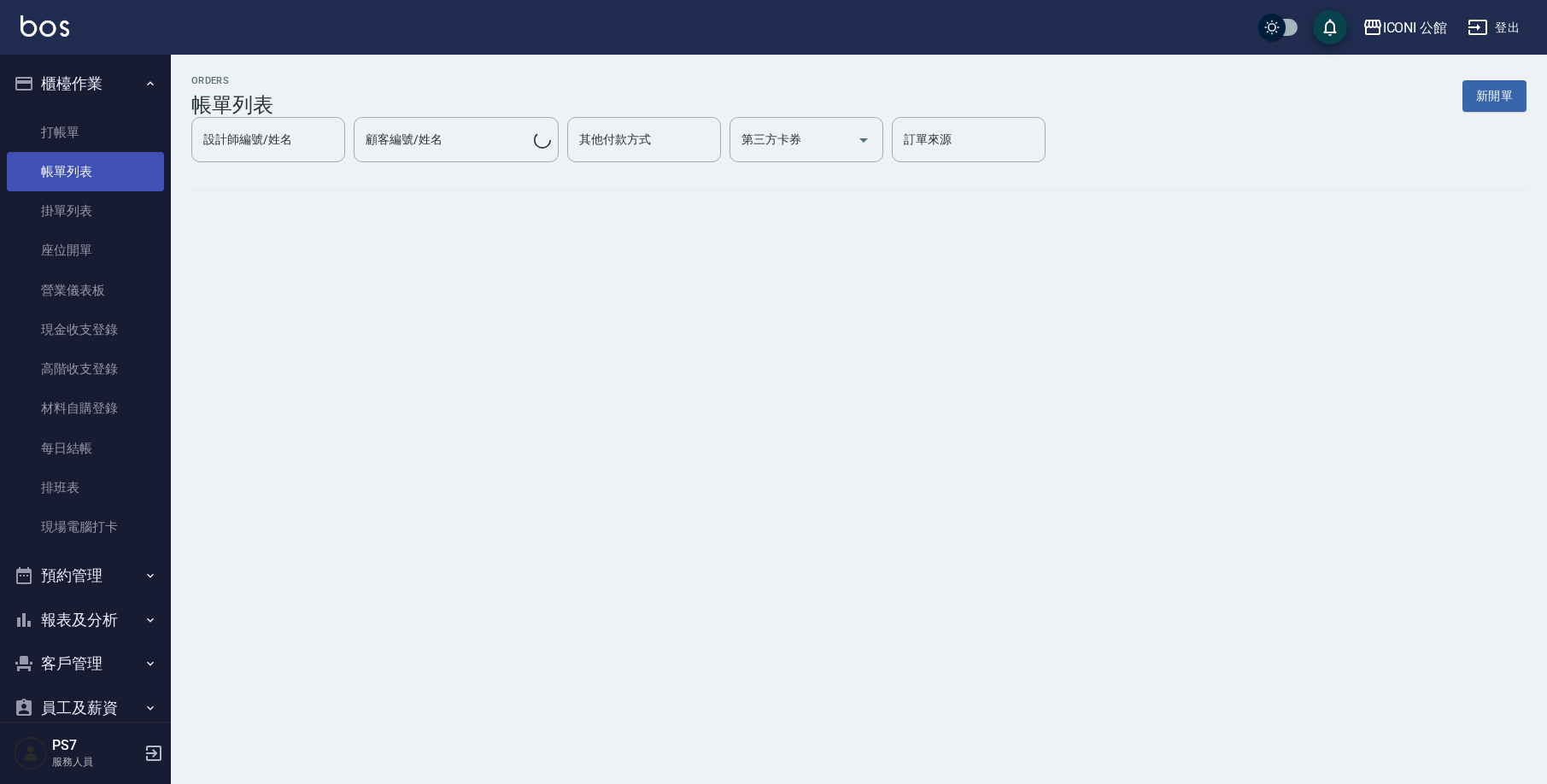
click at [106, 172] on link "帳單列表" at bounding box center [85, 171] width 158 height 40
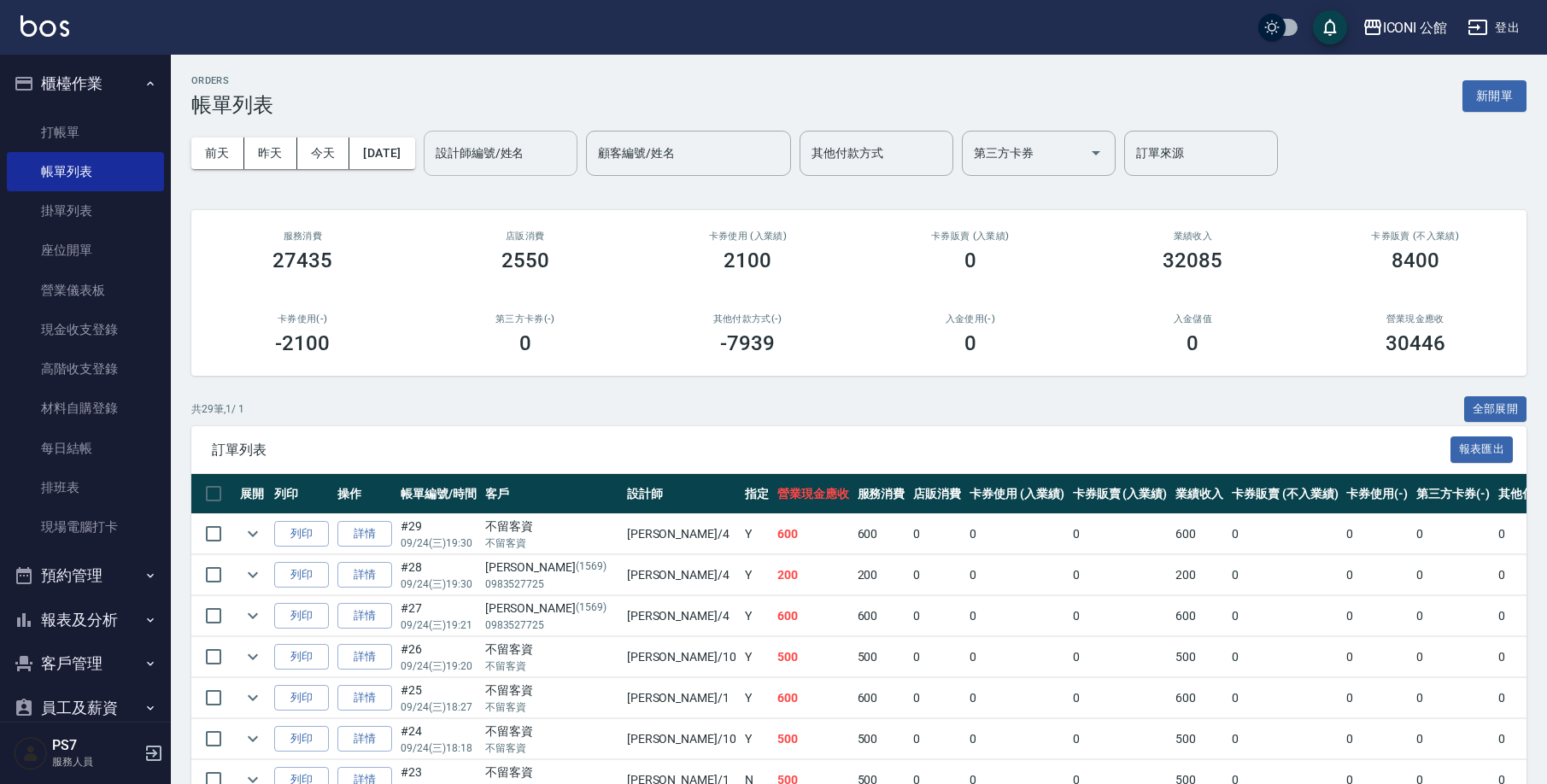
click at [492, 159] on input "設計師編號/姓名" at bounding box center [500, 153] width 138 height 30
type input "[PERSON_NAME]-1"
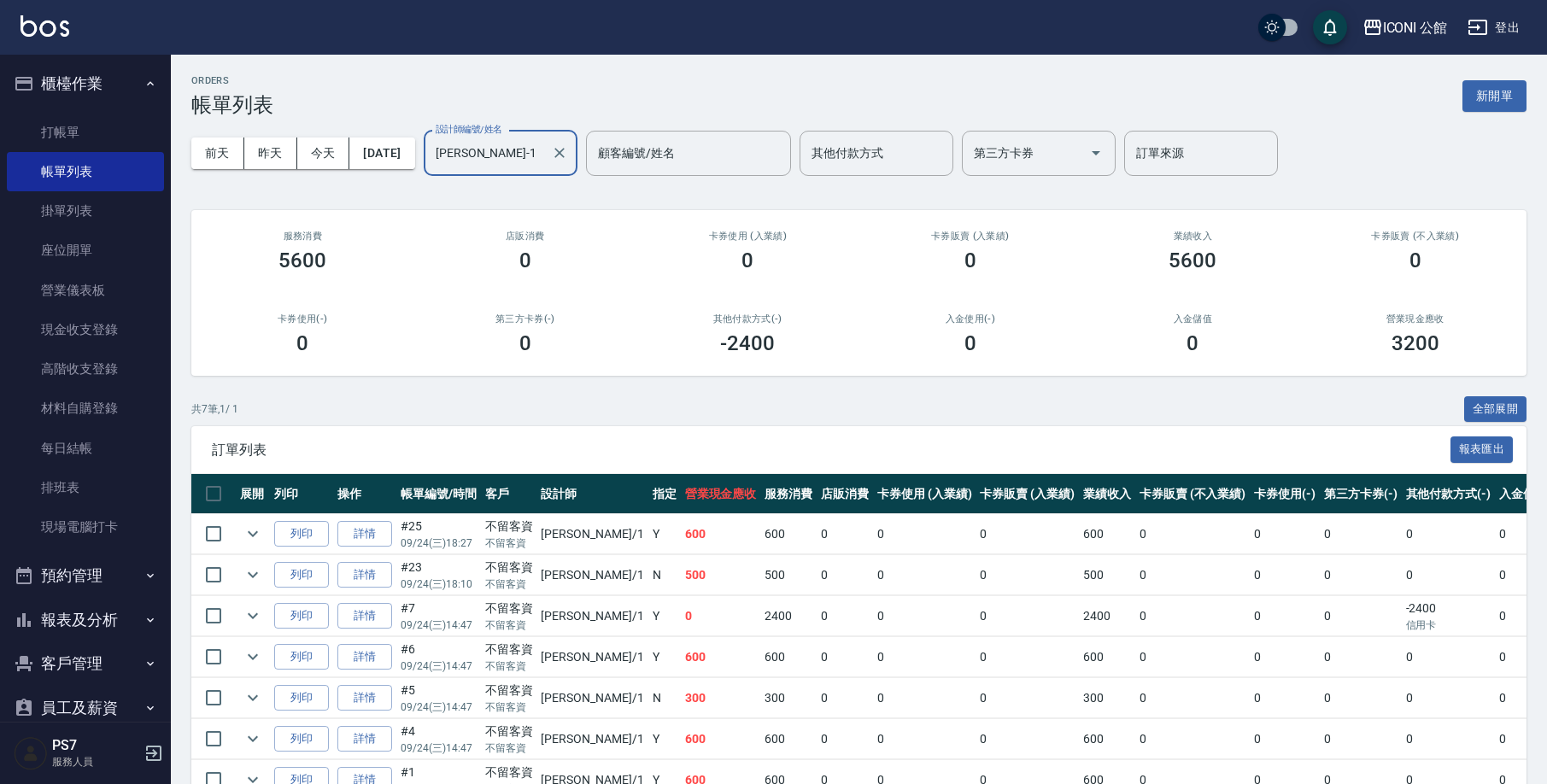
scroll to position [77, 0]
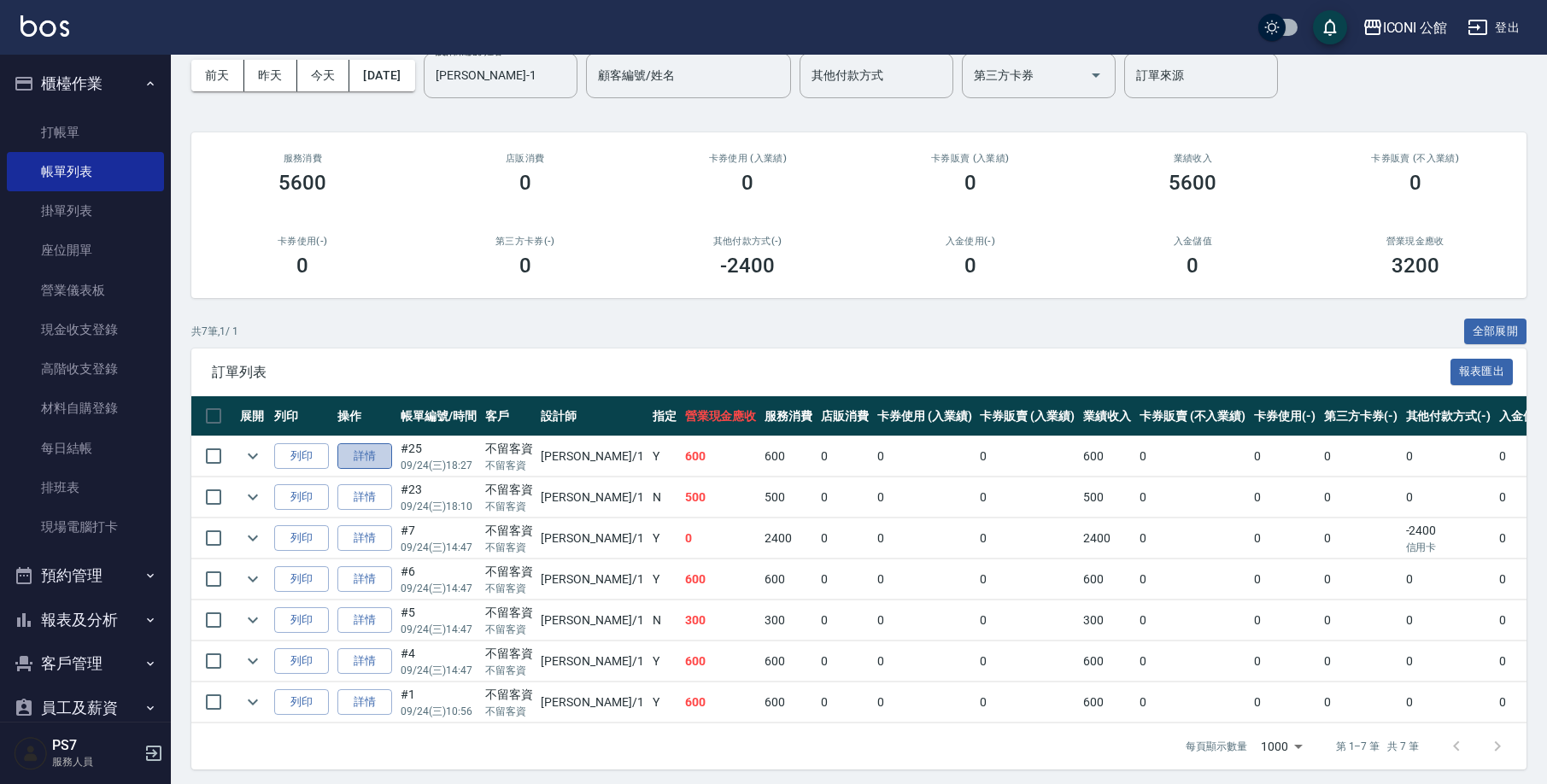
click at [369, 464] on link "詳情" at bounding box center [365, 455] width 55 height 26
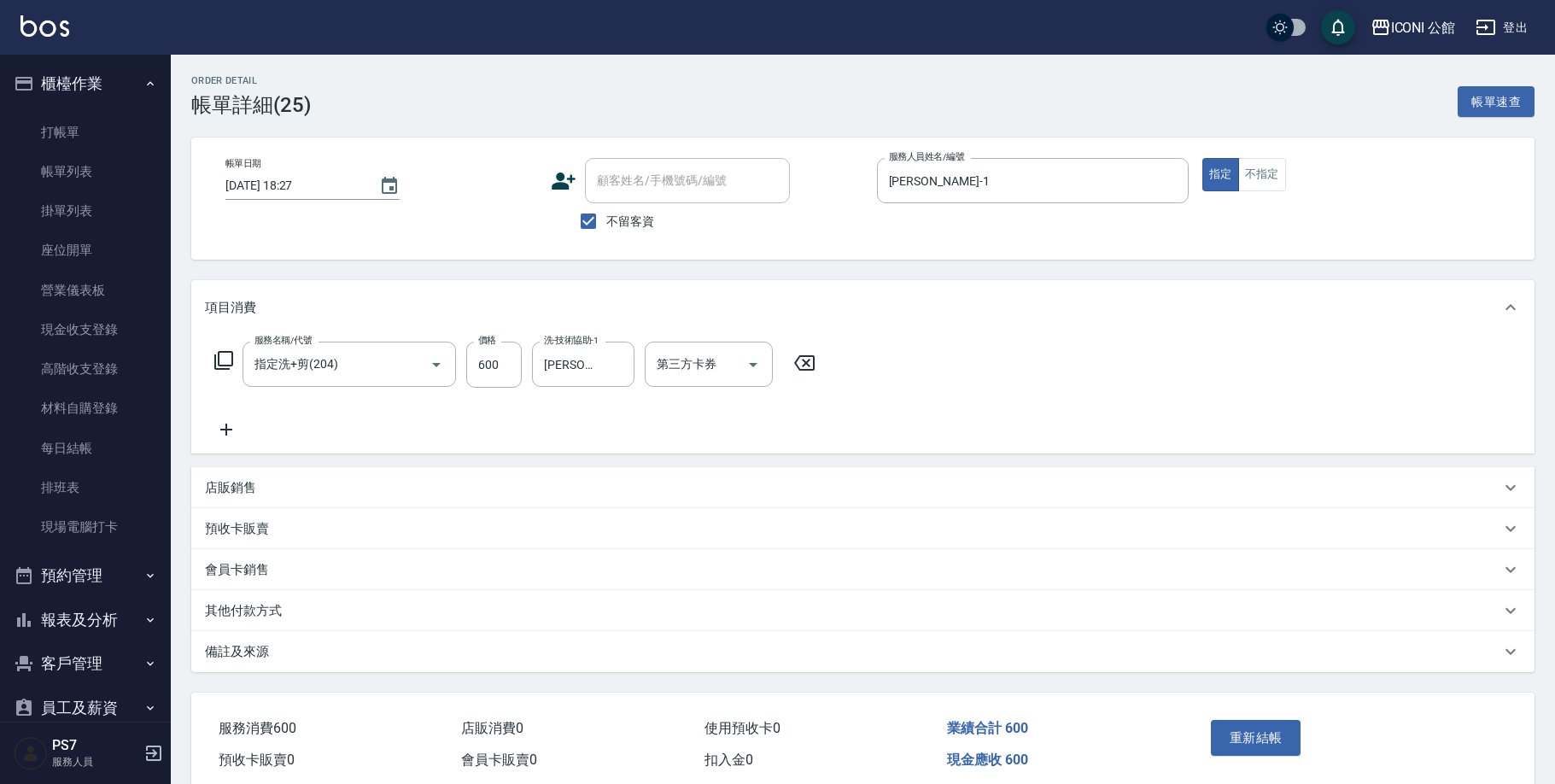
type input "[DATE] 18:27"
checkbox input "true"
type input "[PERSON_NAME]-1"
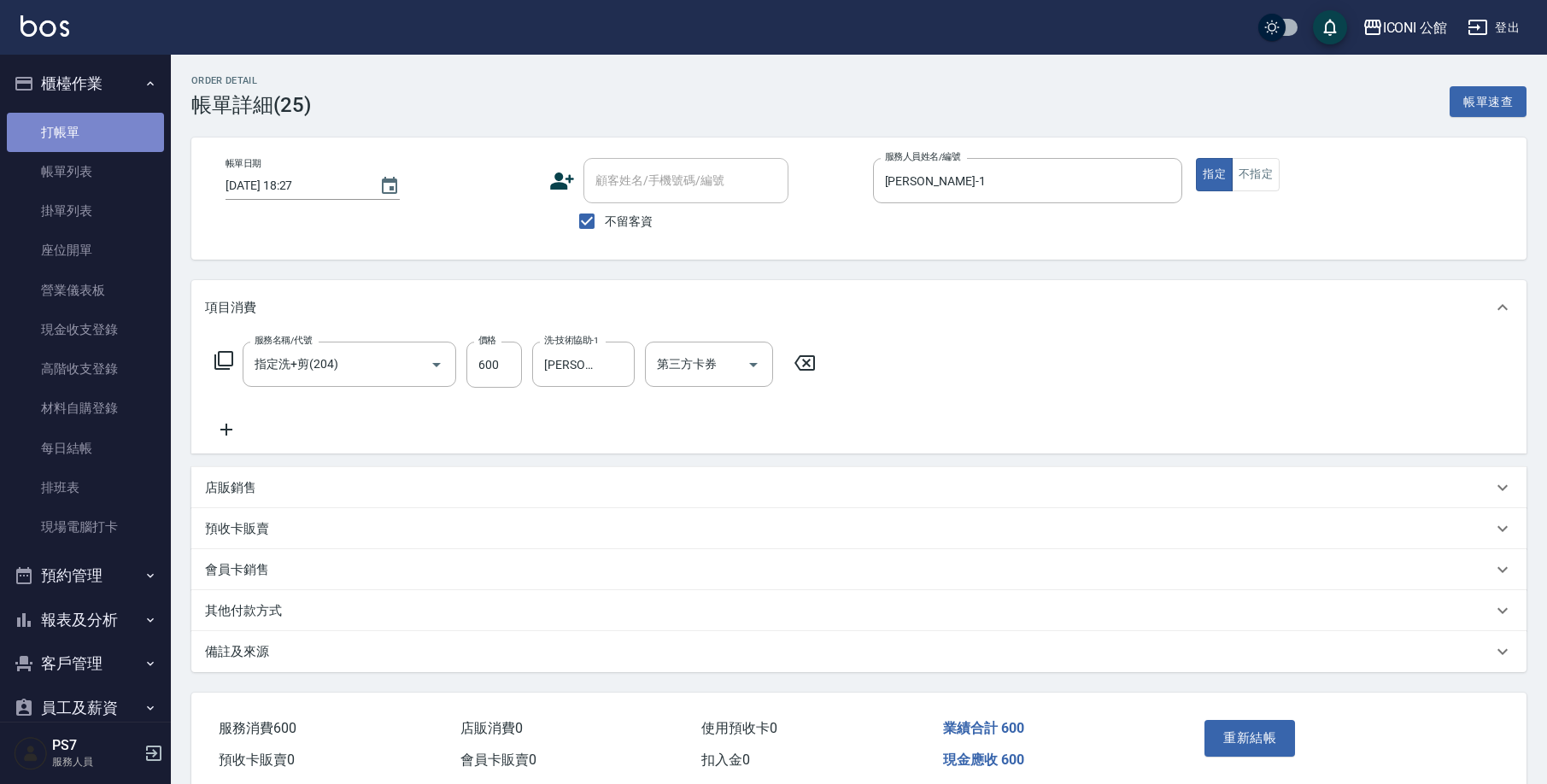
click at [105, 129] on link "打帳單" at bounding box center [85, 132] width 158 height 40
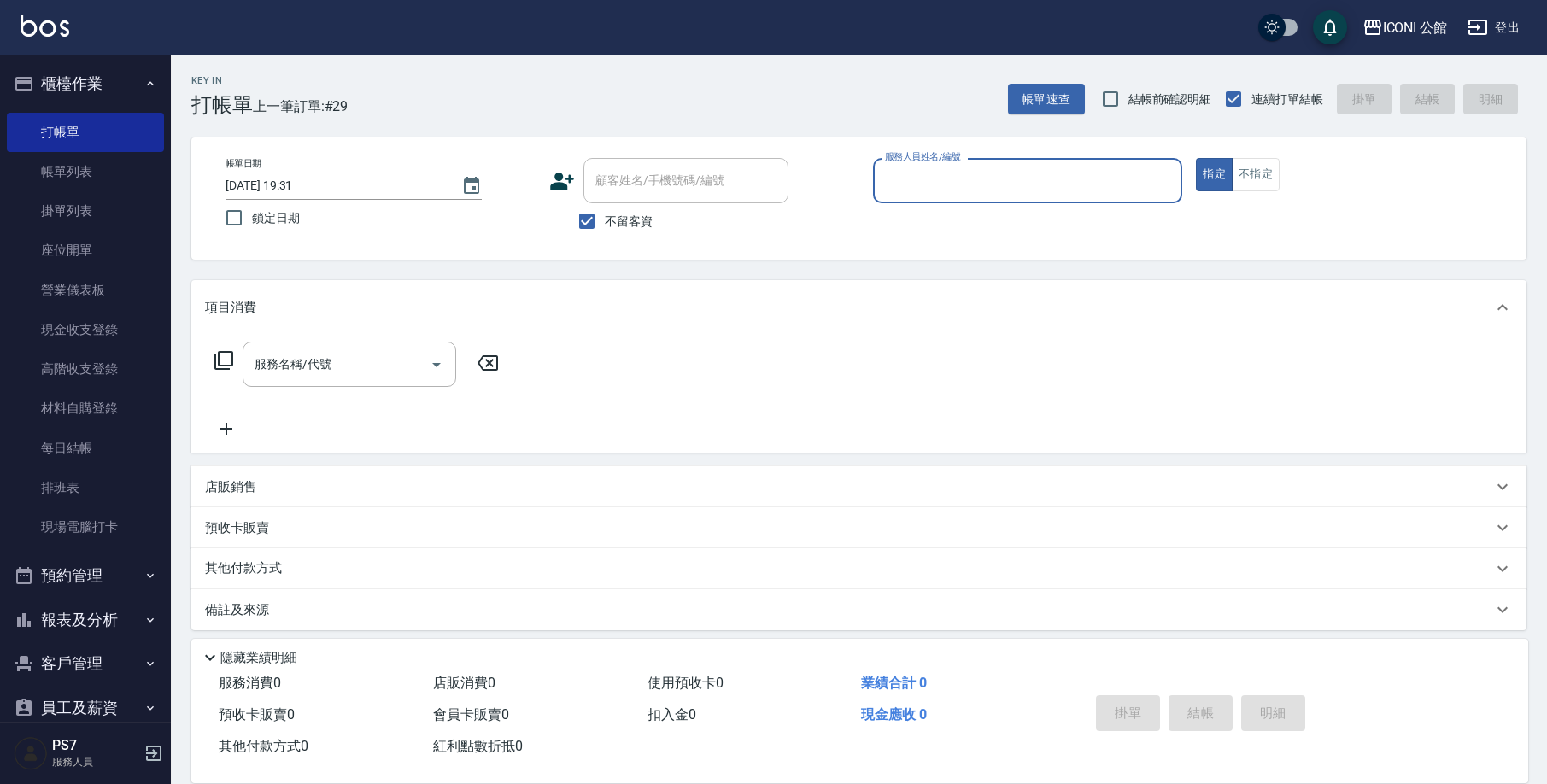
type input "6"
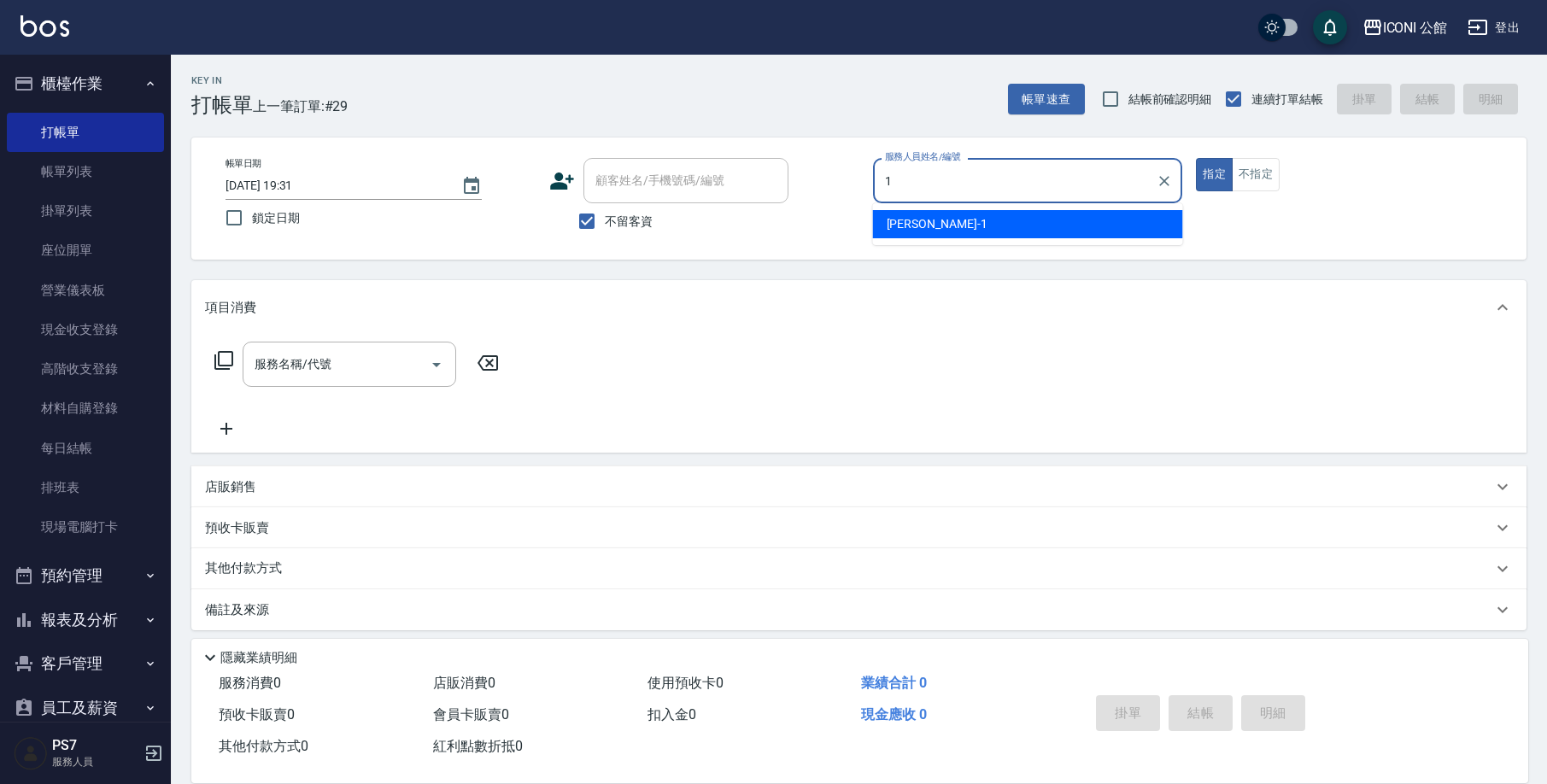
type input "[PERSON_NAME]-1"
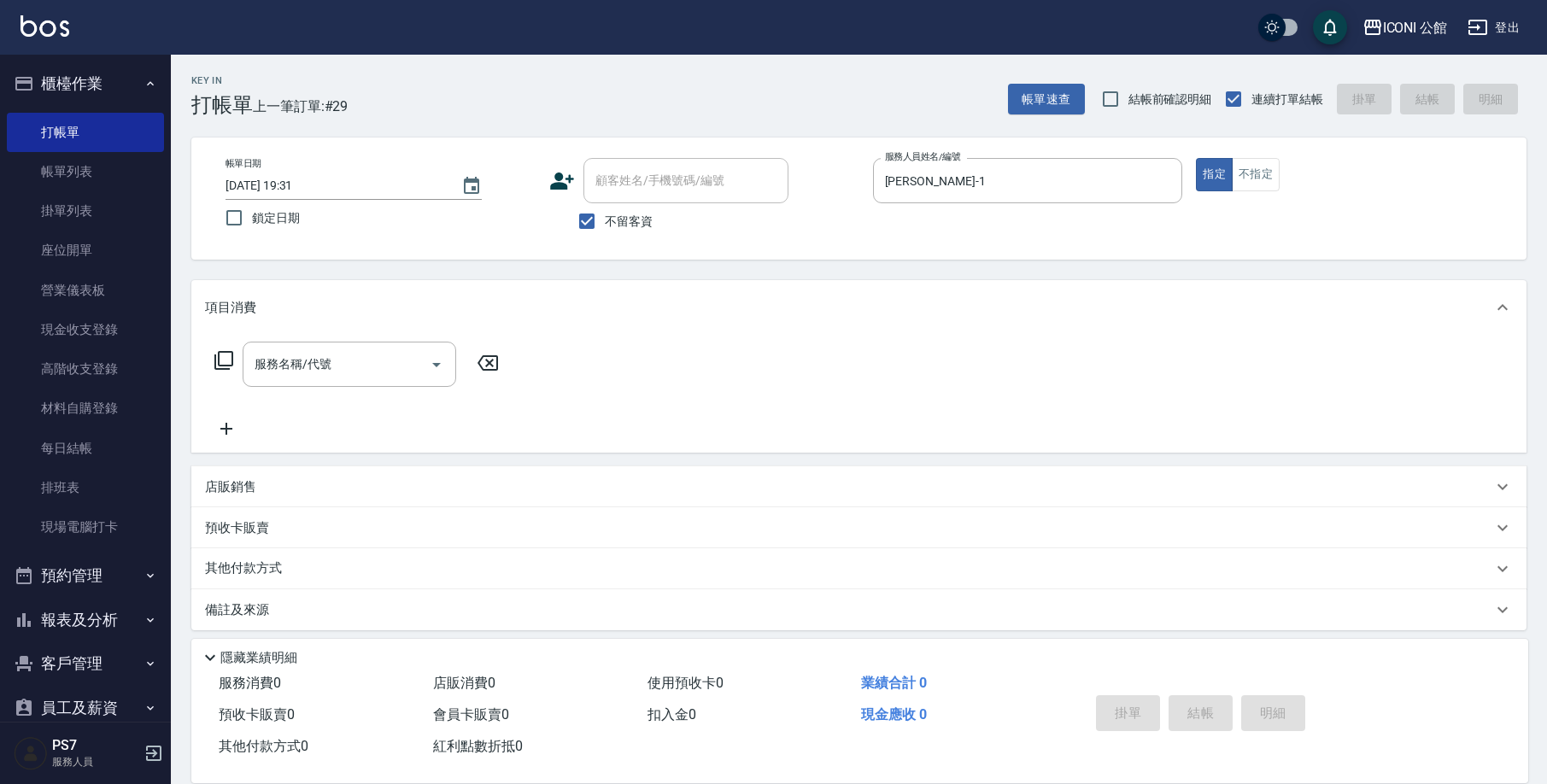
type button "true"
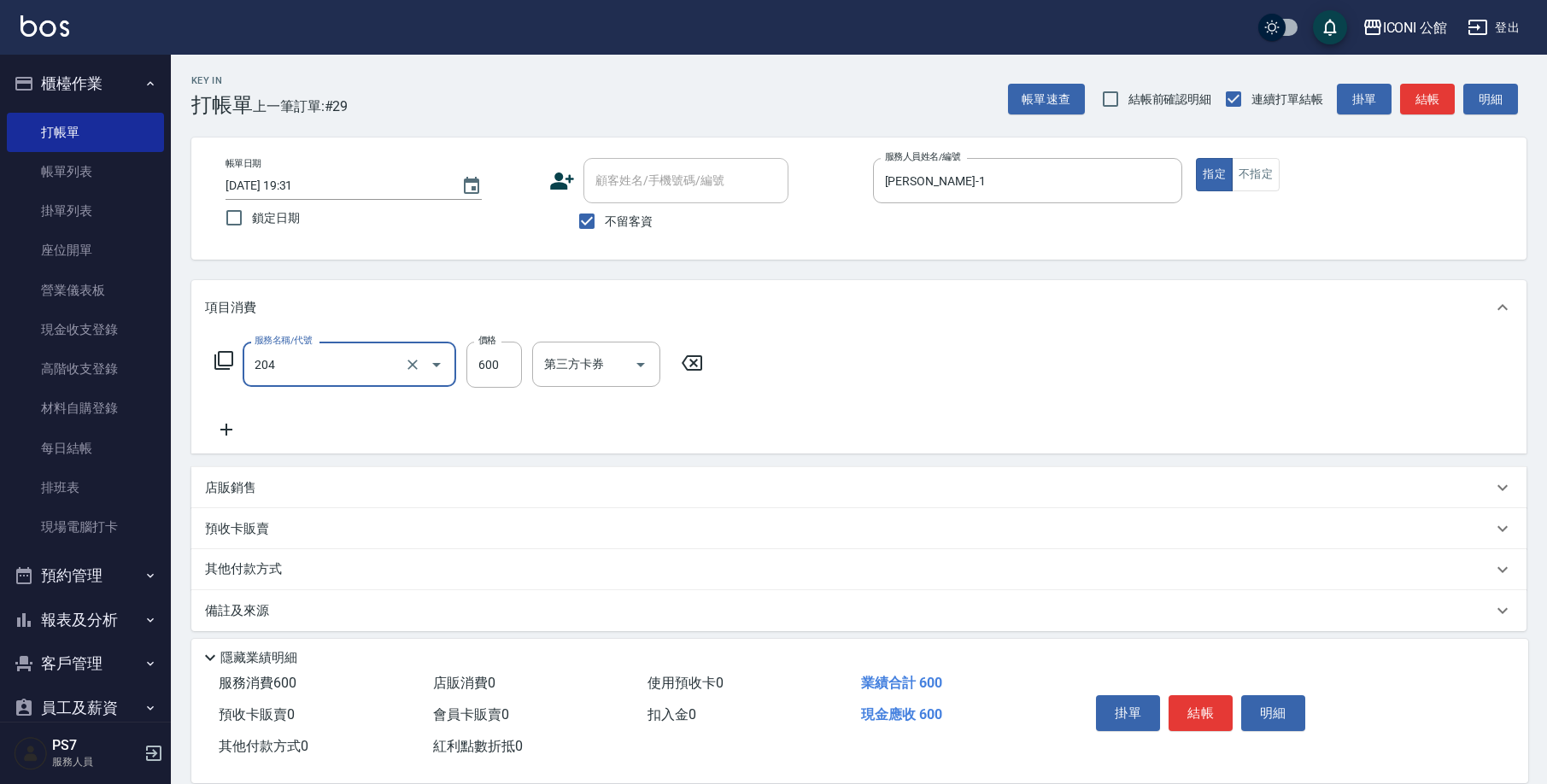
type input "指定洗+剪(204)"
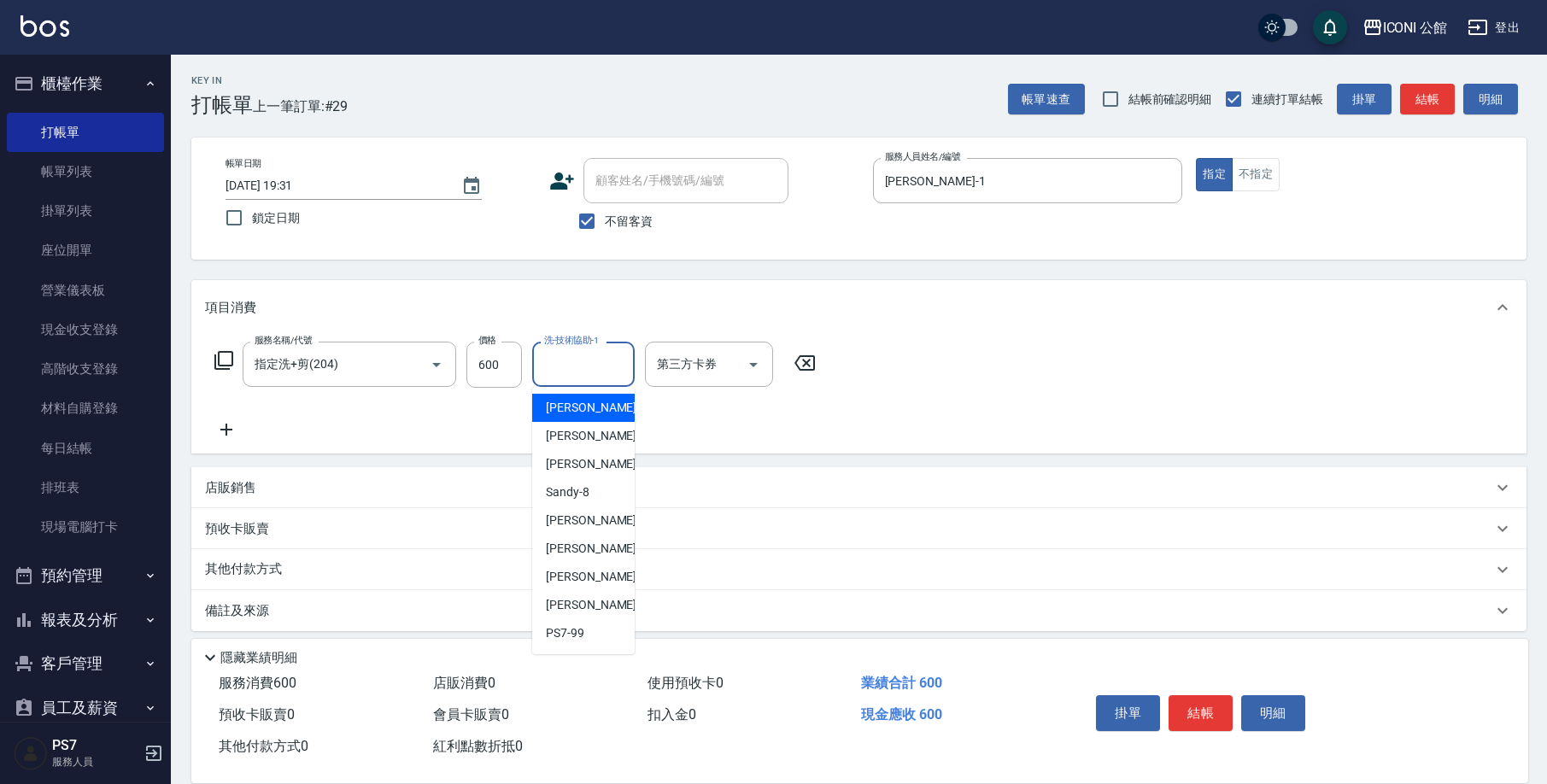
drag, startPoint x: 576, startPoint y: 353, endPoint x: 568, endPoint y: 364, distance: 13.6
click at [568, 364] on input "洗-技術協助-1" at bounding box center [583, 363] width 87 height 30
type input "[PERSON_NAME]-24"
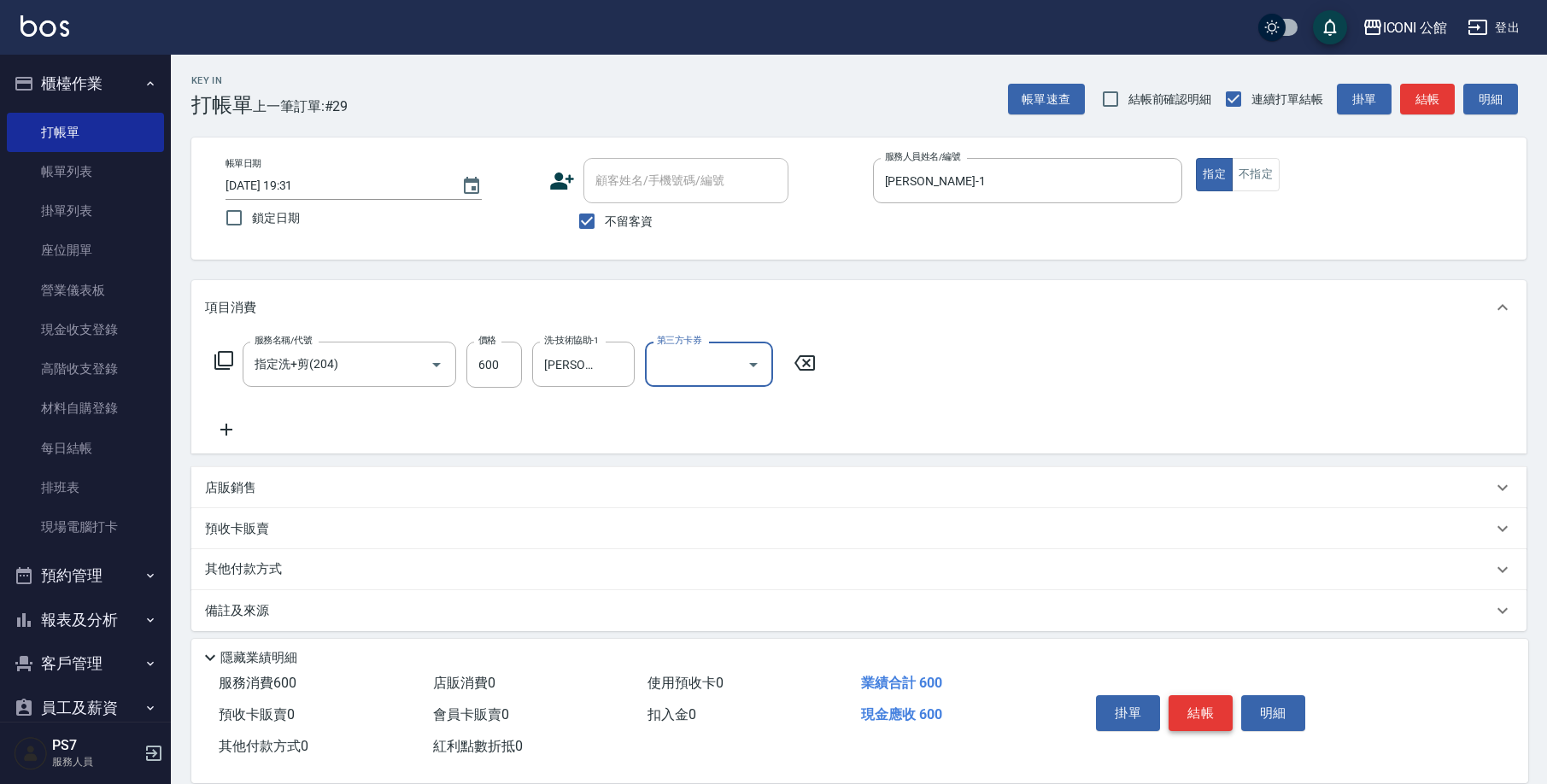
click at [1197, 711] on button "結帳" at bounding box center [1200, 712] width 64 height 36
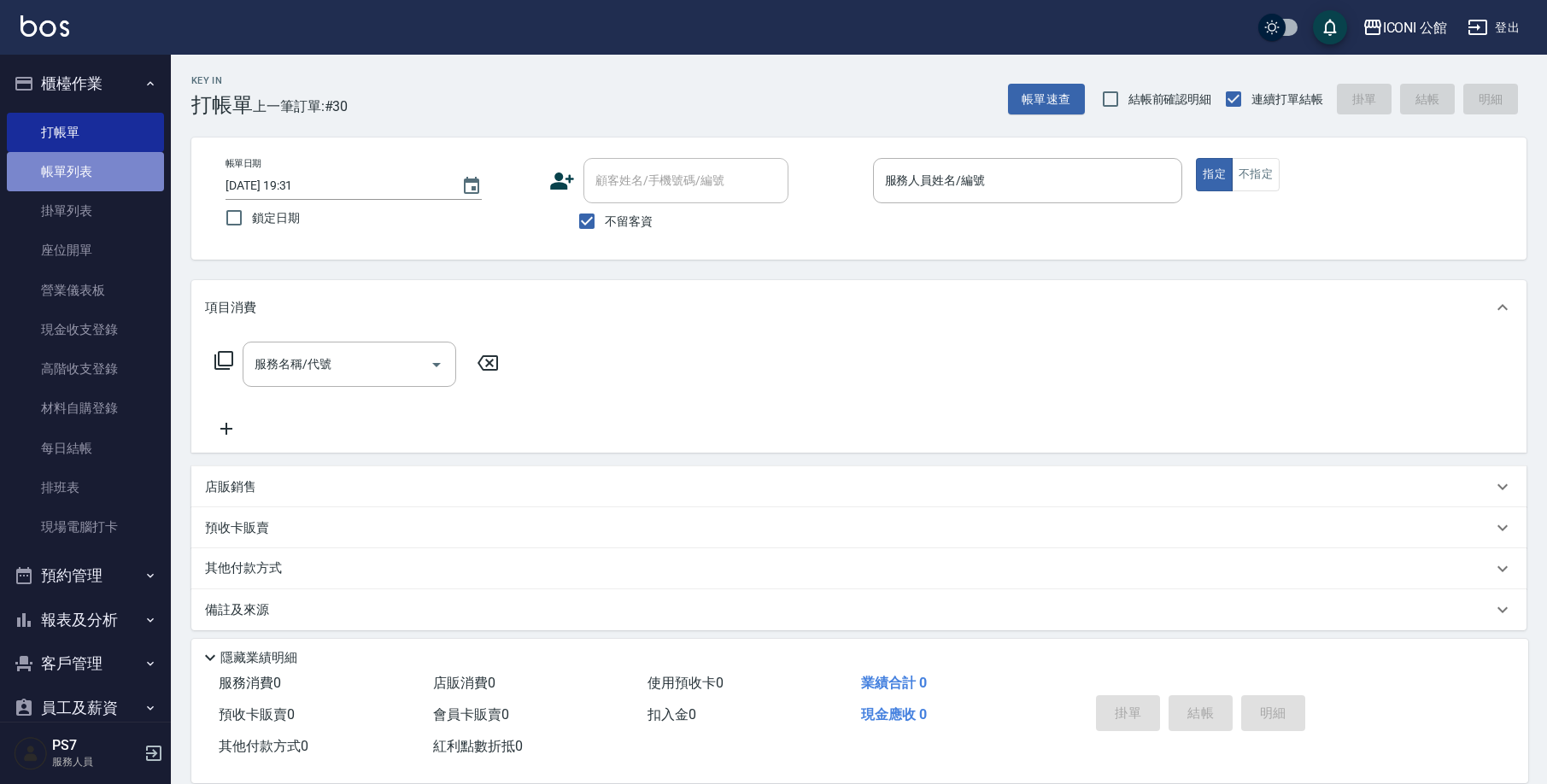
click at [131, 170] on link "帳單列表" at bounding box center [85, 171] width 158 height 40
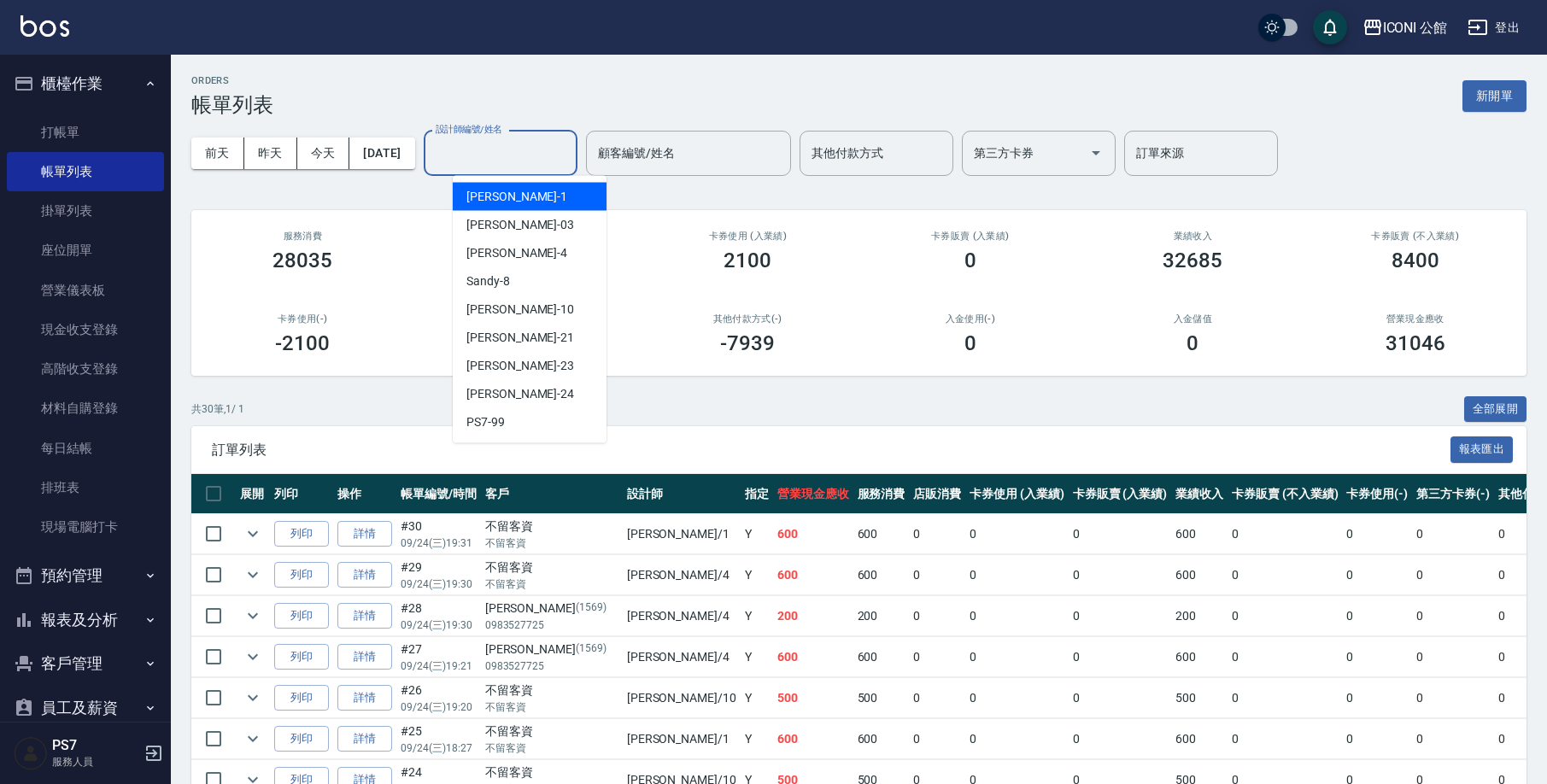
click at [495, 157] on input "設計師編號/姓名" at bounding box center [500, 153] width 138 height 30
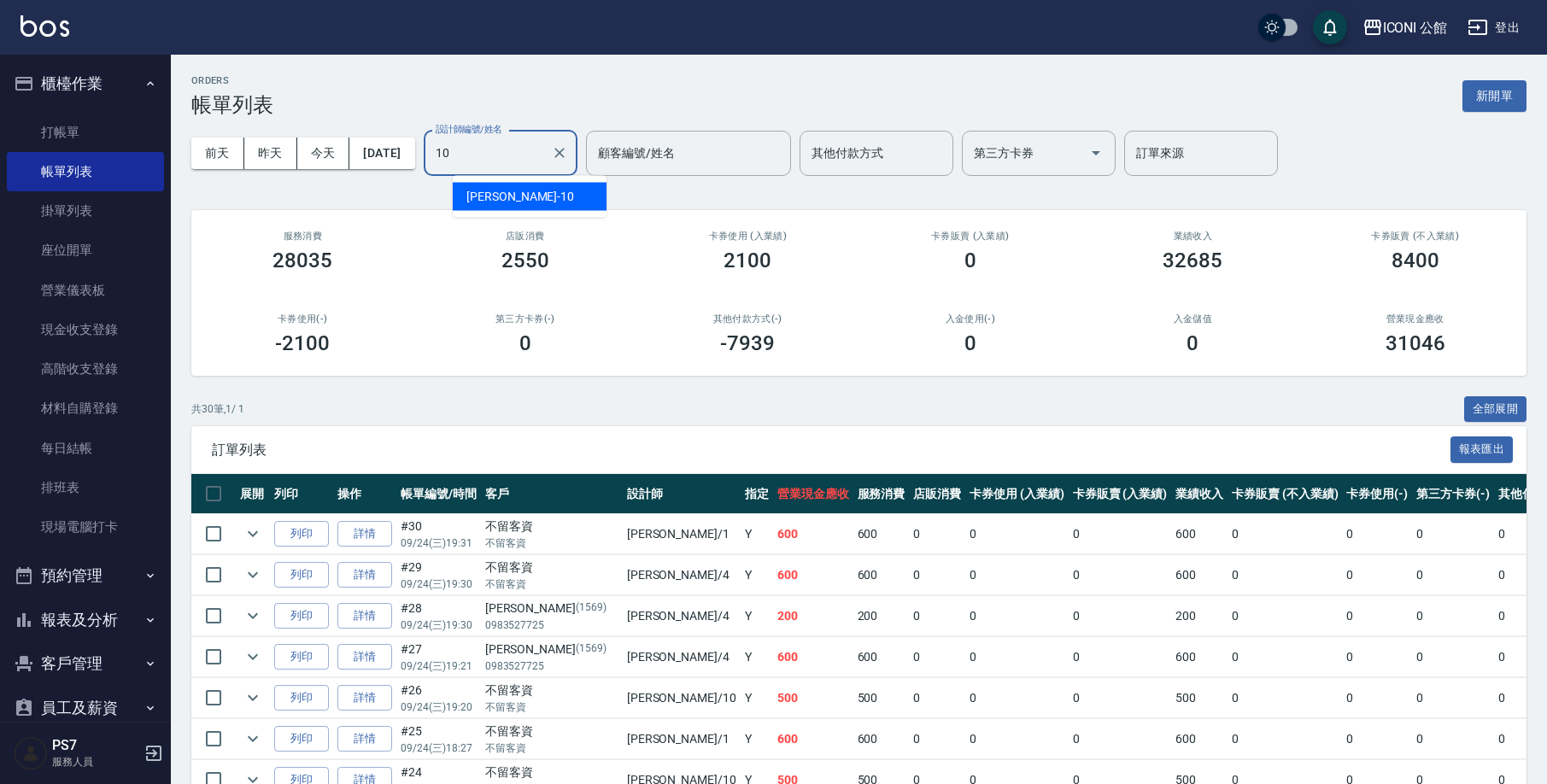
type input "[PERSON_NAME]-10"
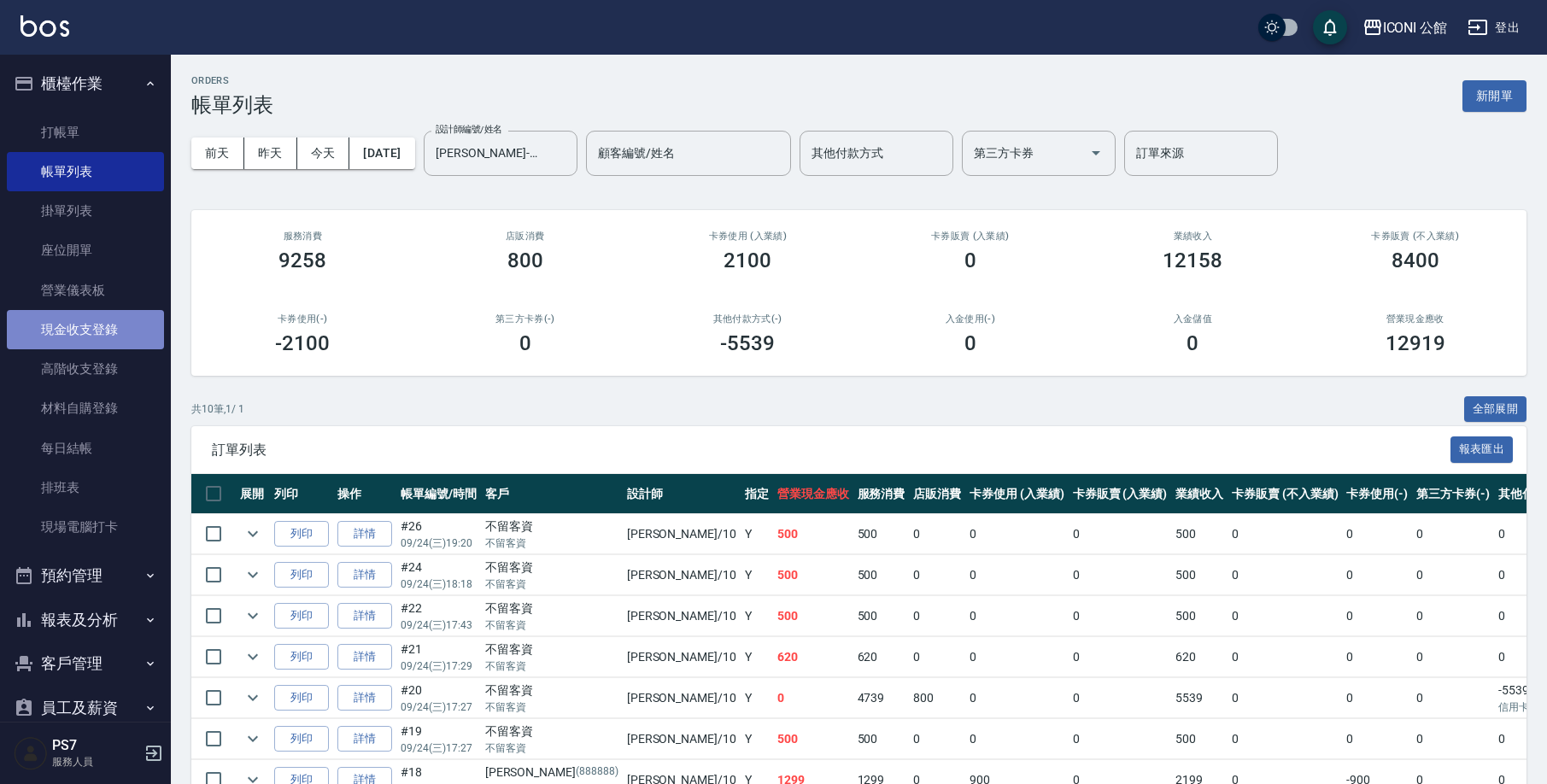
click at [92, 334] on link "現金收支登錄" at bounding box center [85, 330] width 158 height 40
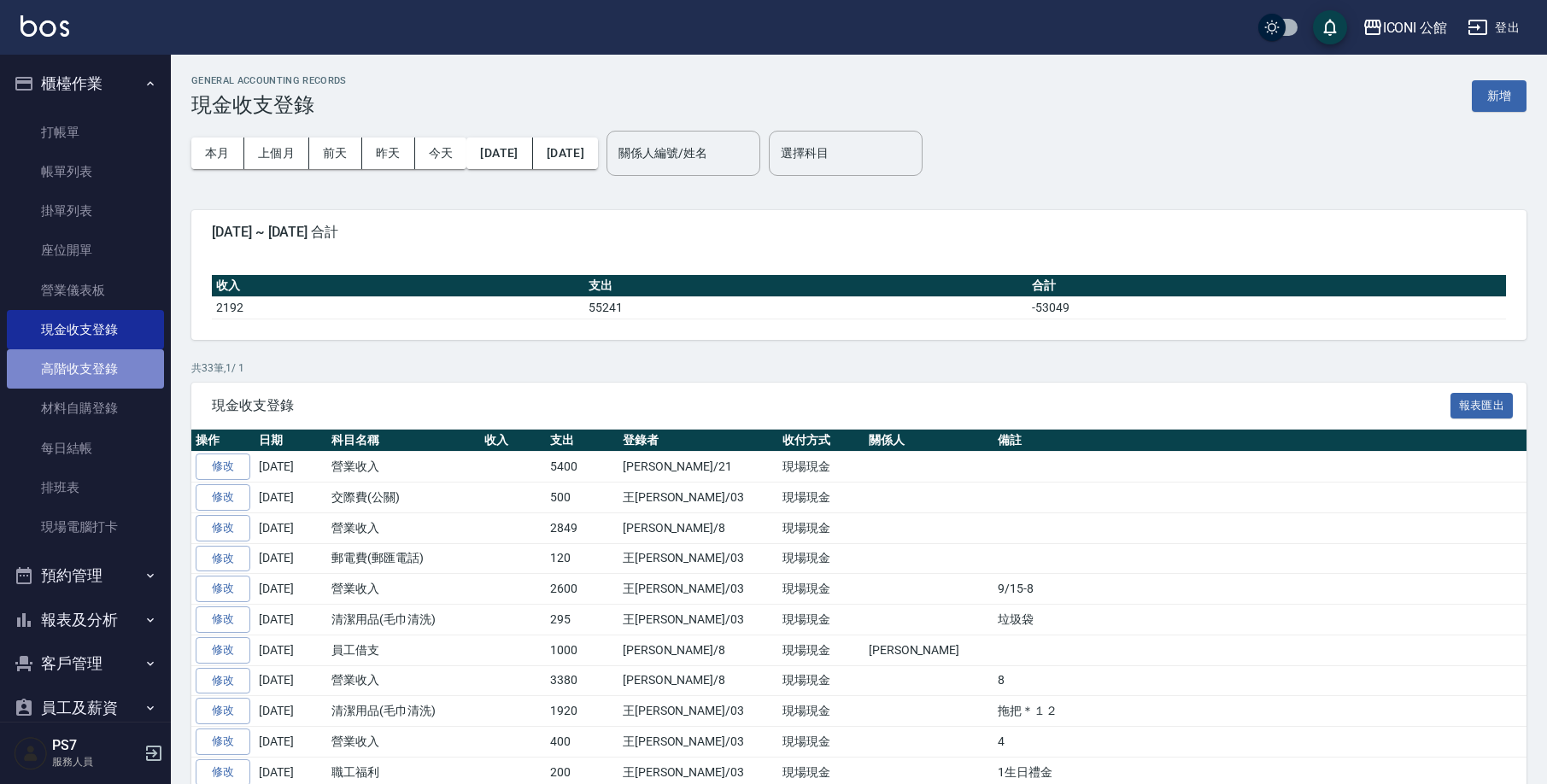
click at [104, 363] on link "高階收支登錄" at bounding box center [85, 368] width 158 height 40
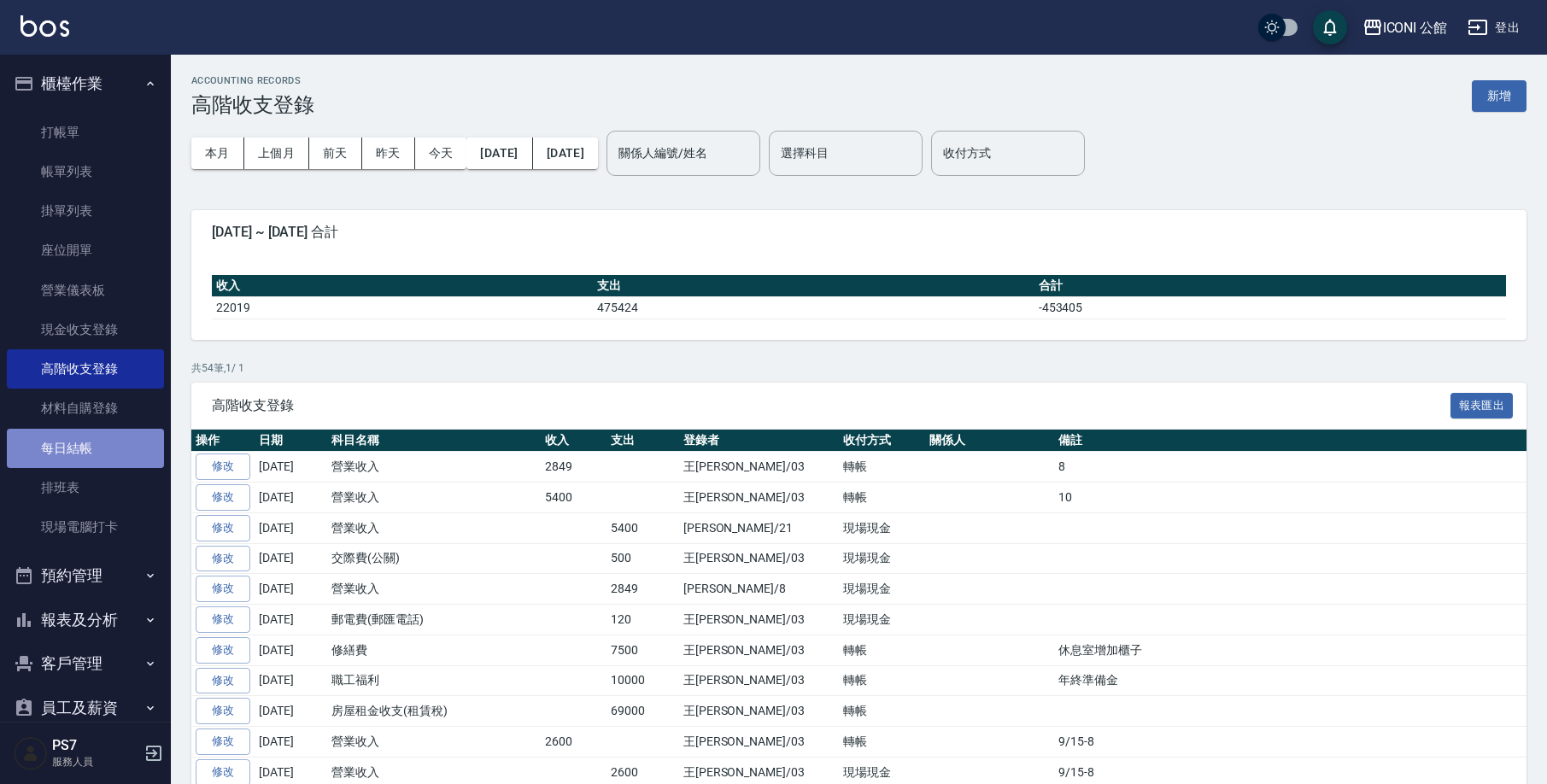
click at [128, 447] on link "每日結帳" at bounding box center [85, 448] width 158 height 40
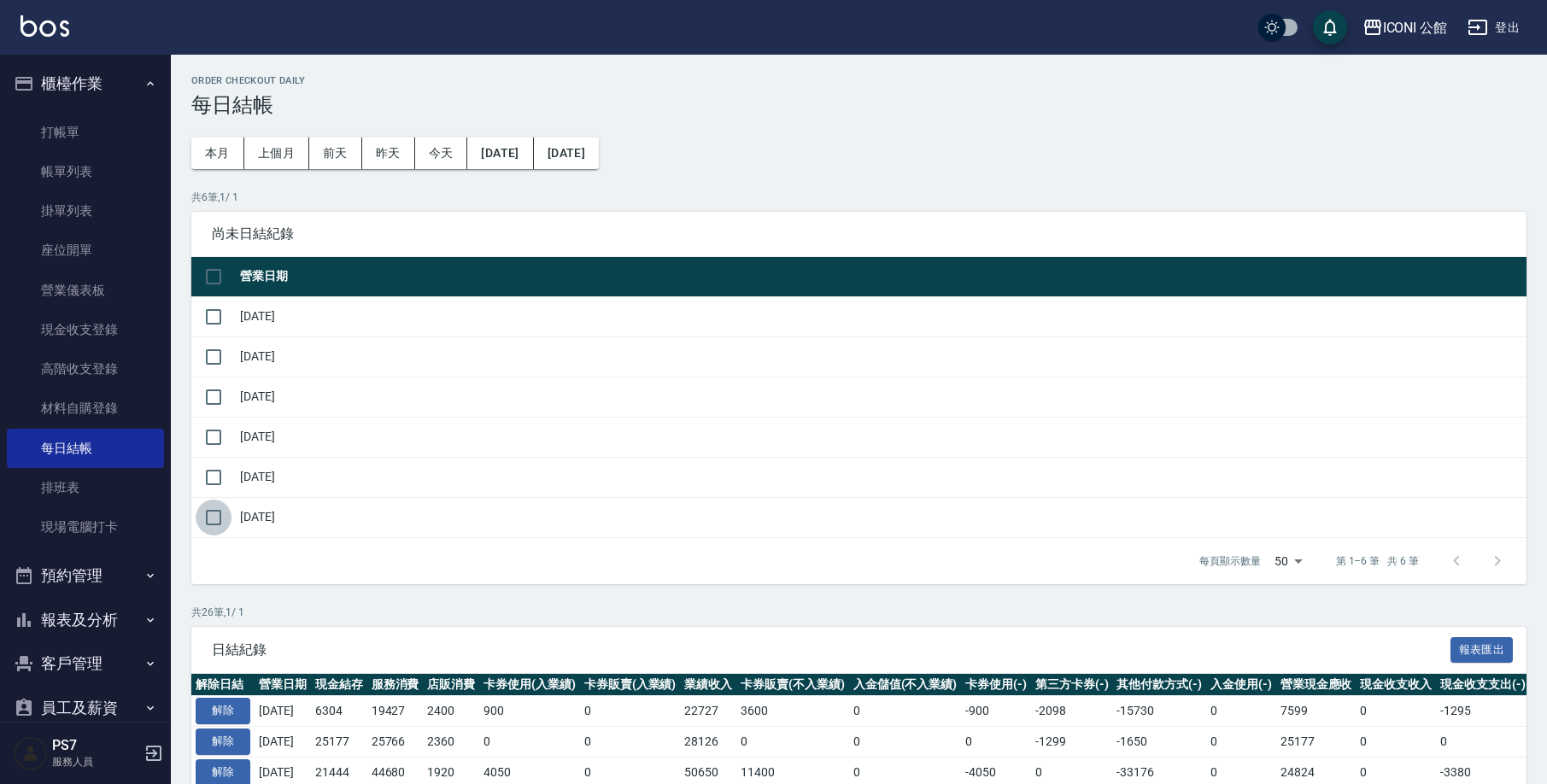
click at [216, 517] on input "checkbox" at bounding box center [213, 517] width 36 height 36
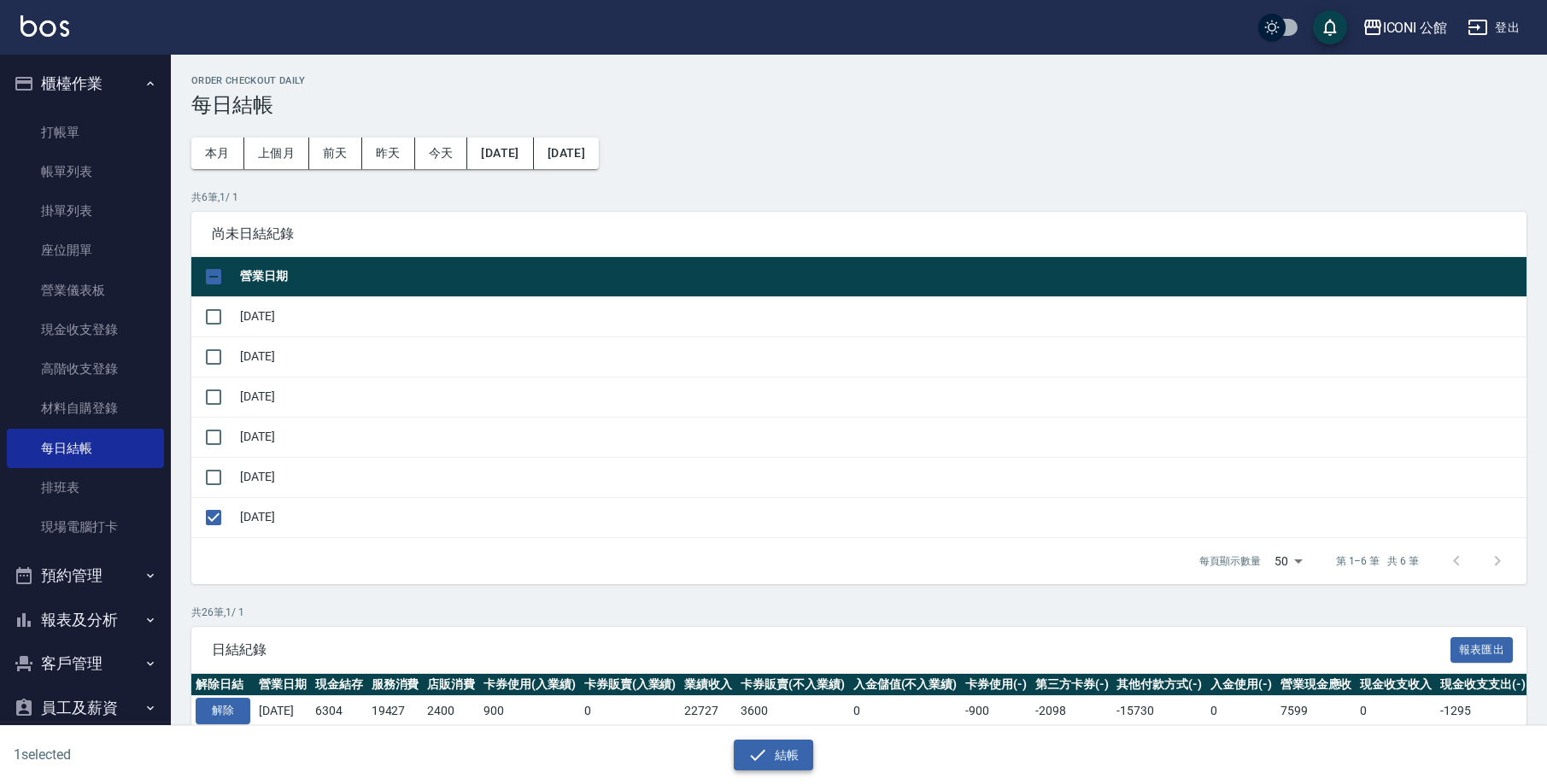
click at [793, 760] on button "結帳" at bounding box center [774, 755] width 79 height 32
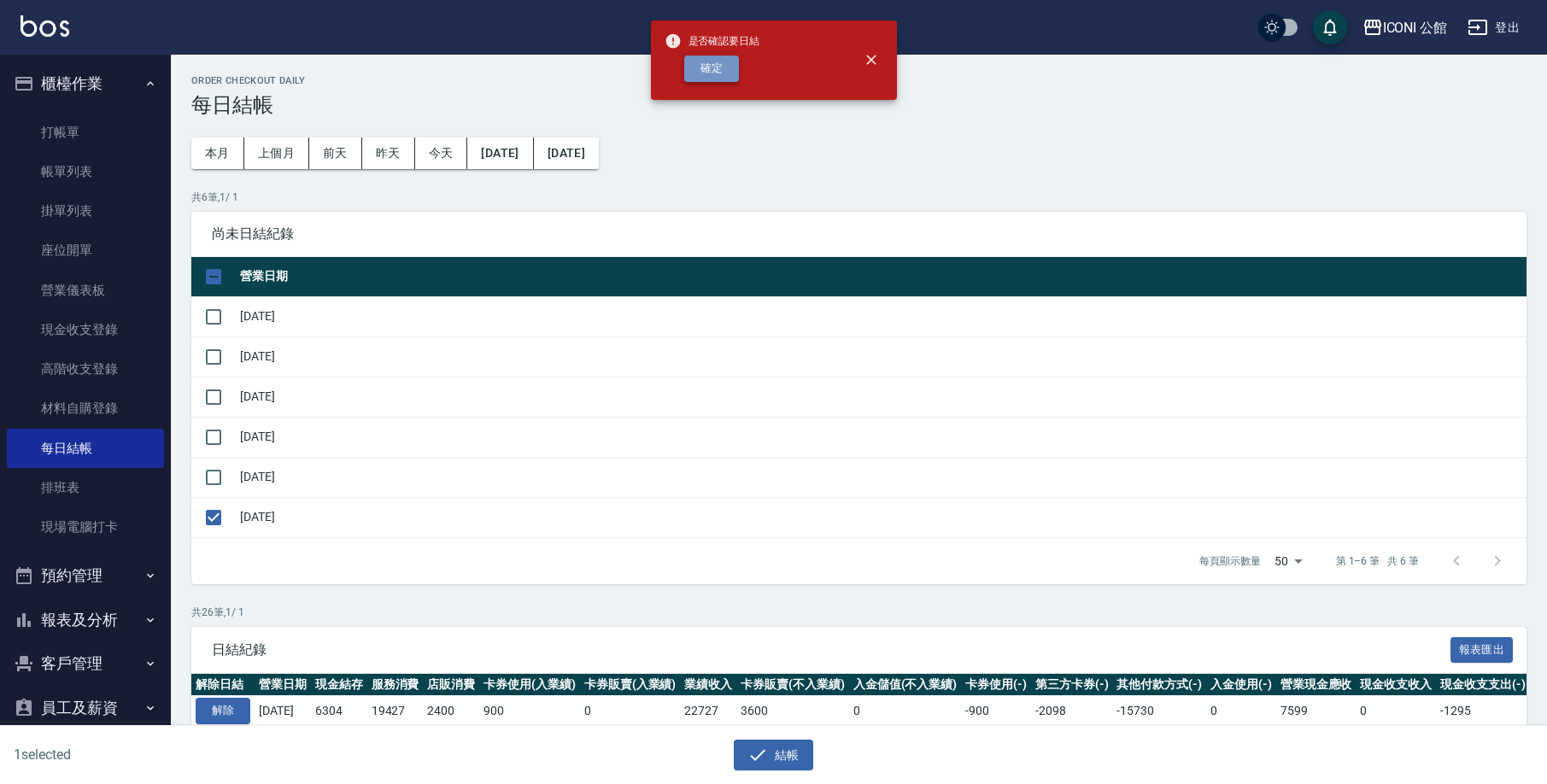
click at [721, 65] on button "確定" at bounding box center [712, 68] width 55 height 26
checkbox input "false"
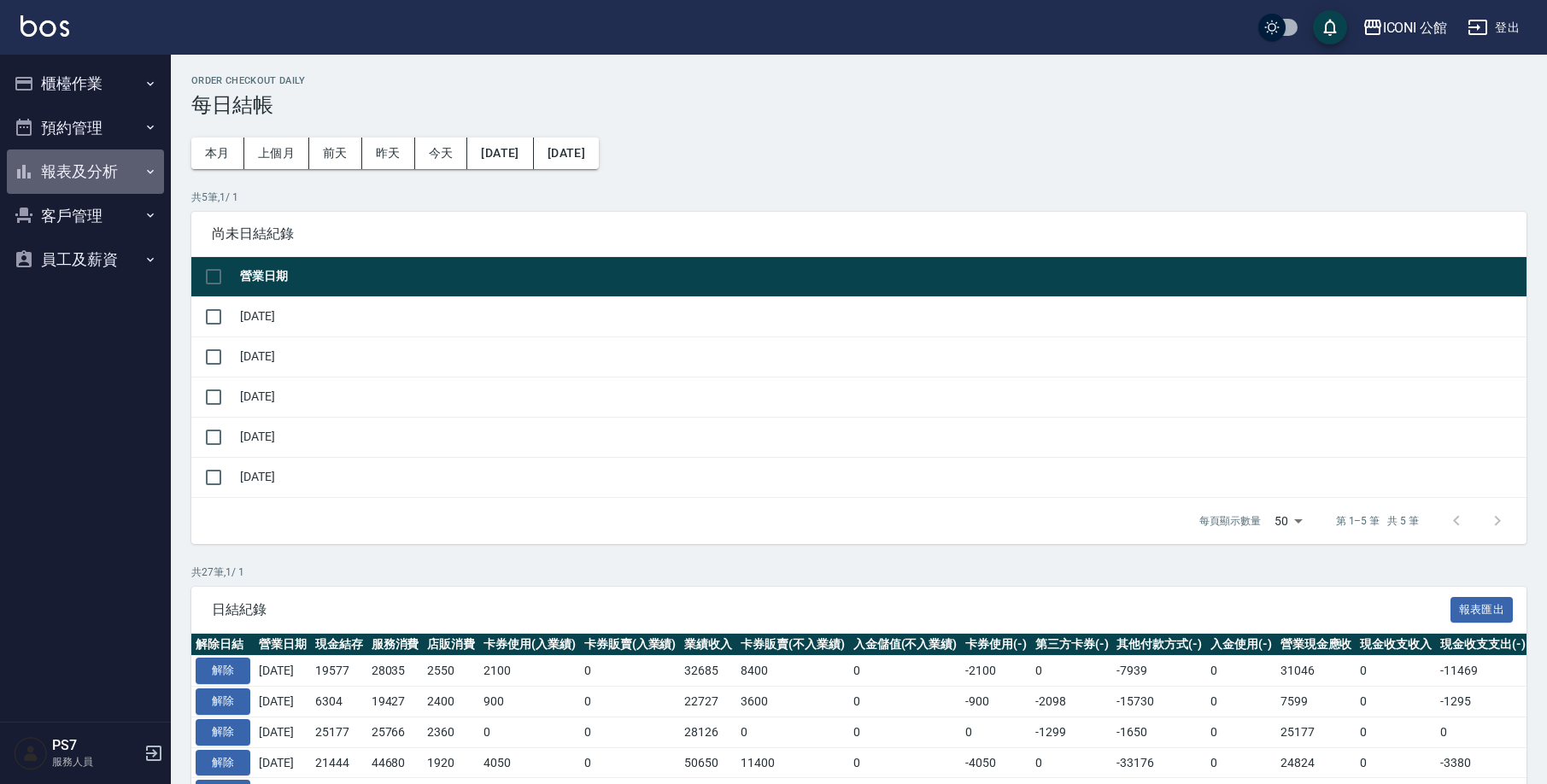
click at [122, 179] on button "報表及分析" at bounding box center [85, 172] width 158 height 44
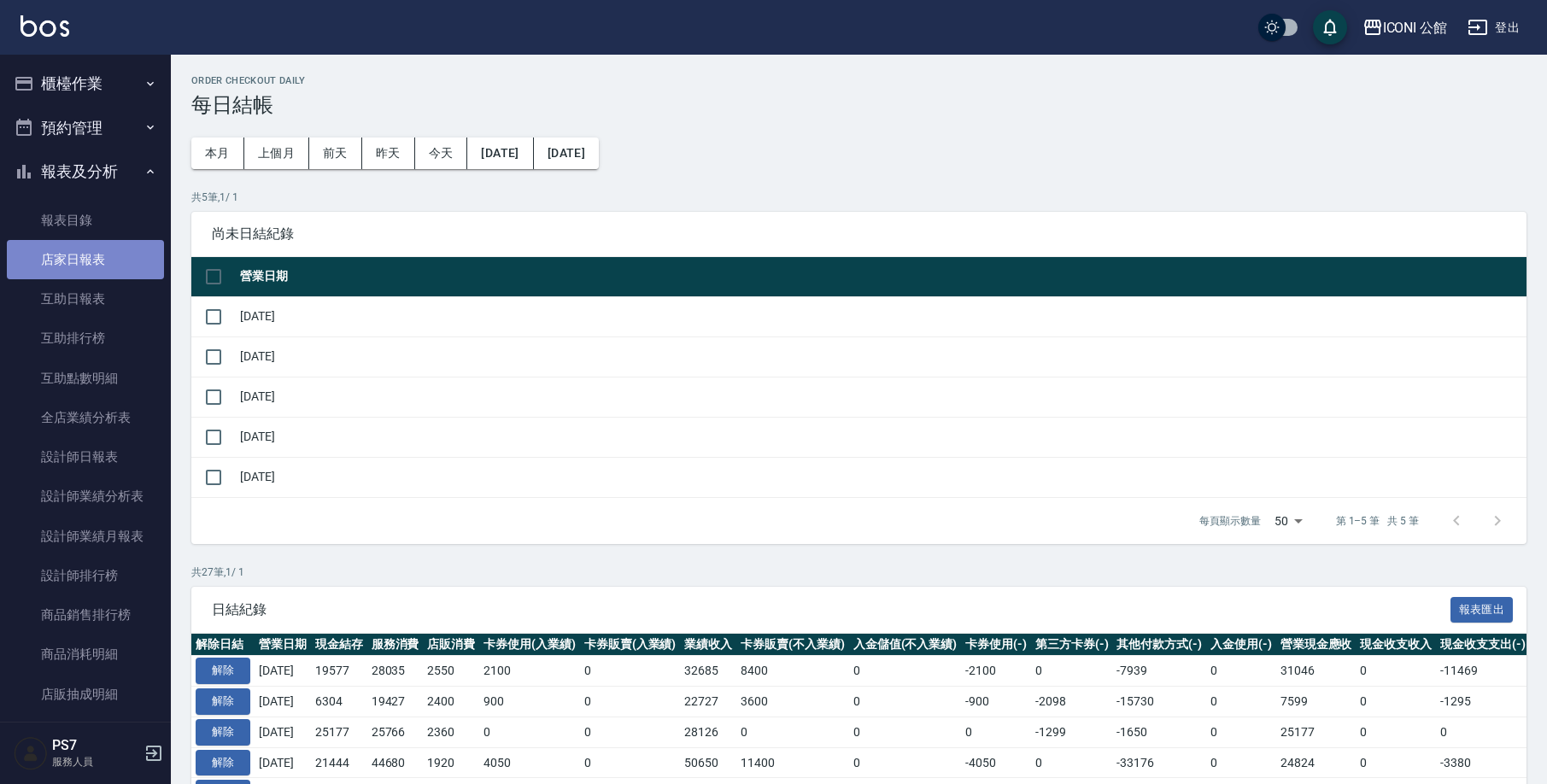
click at [108, 262] on link "店家日報表" at bounding box center [85, 259] width 158 height 40
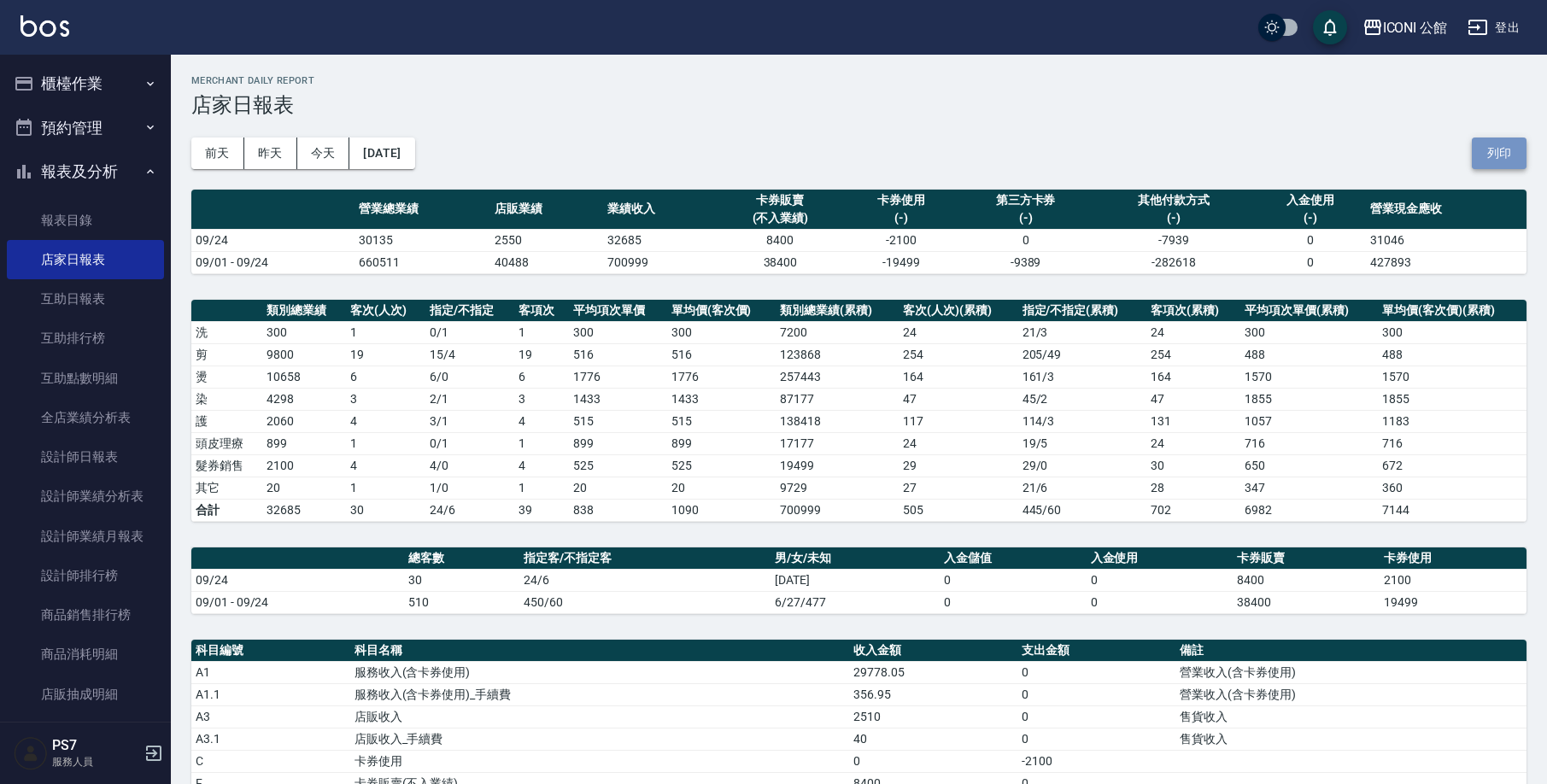
click at [1489, 154] on button "列印" at bounding box center [1499, 153] width 55 height 32
click at [1493, 153] on button "列印" at bounding box center [1499, 153] width 55 height 32
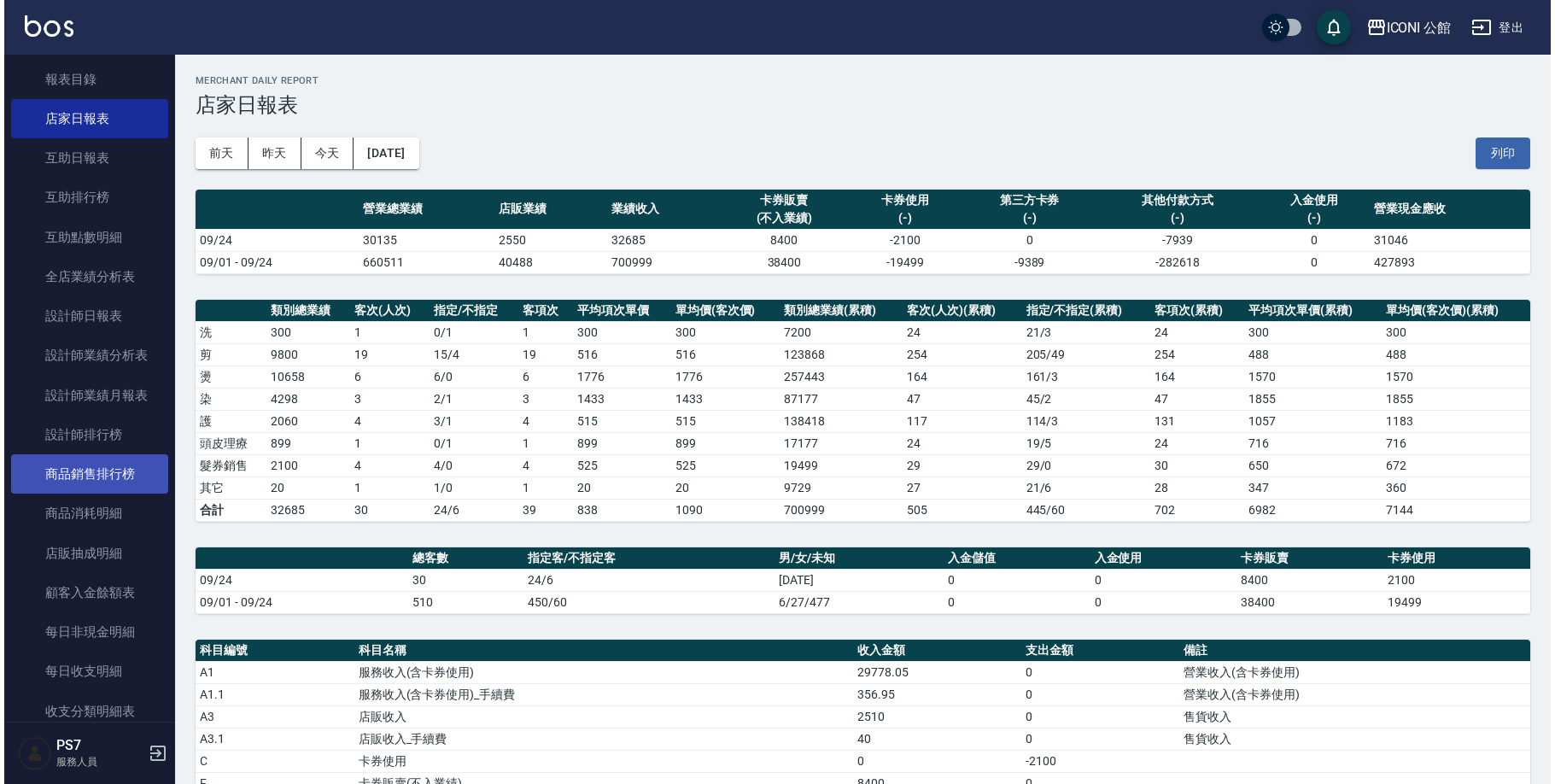
scroll to position [138, 0]
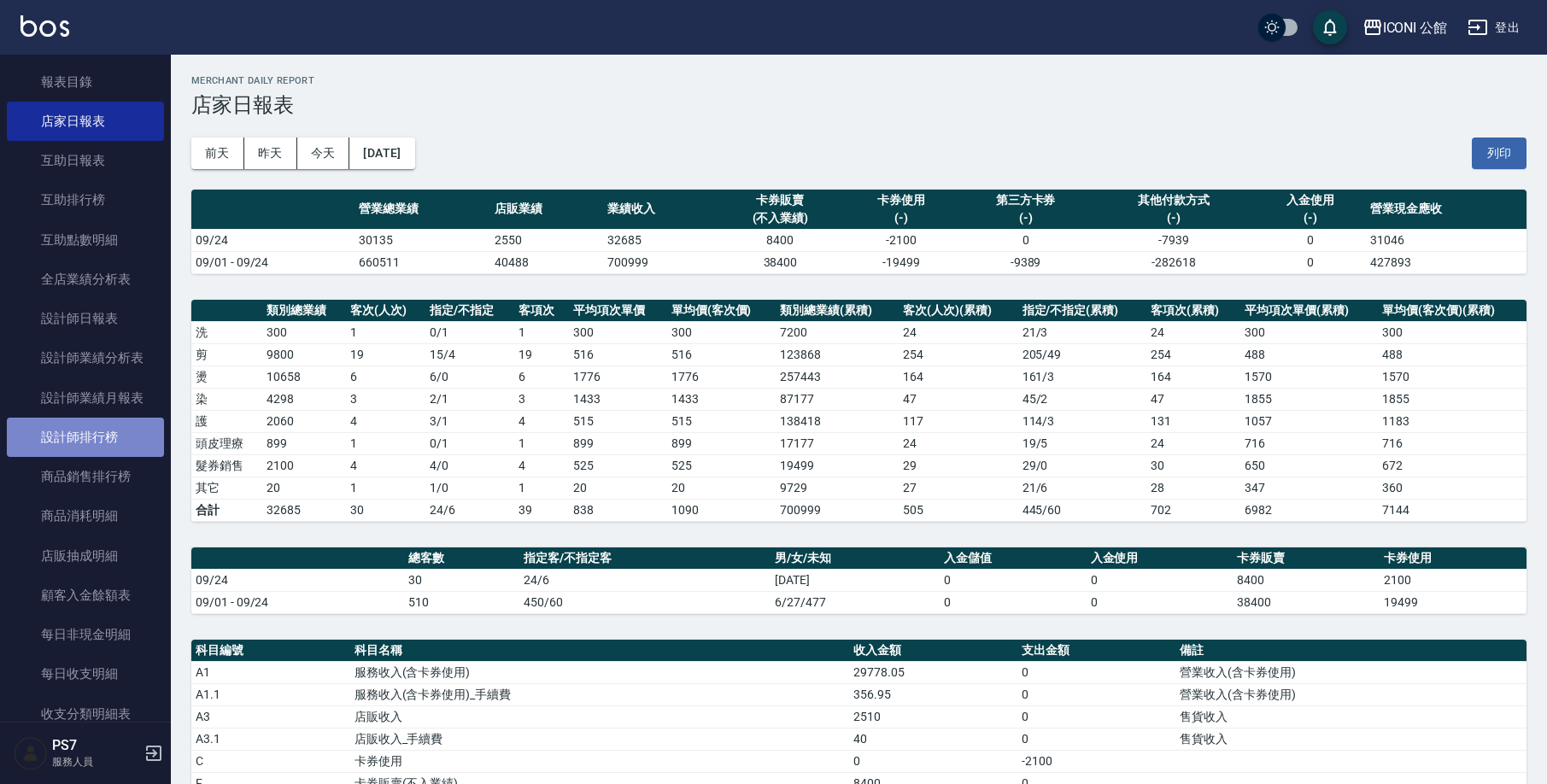
click at [110, 433] on link "設計師排行榜" at bounding box center [85, 437] width 158 height 40
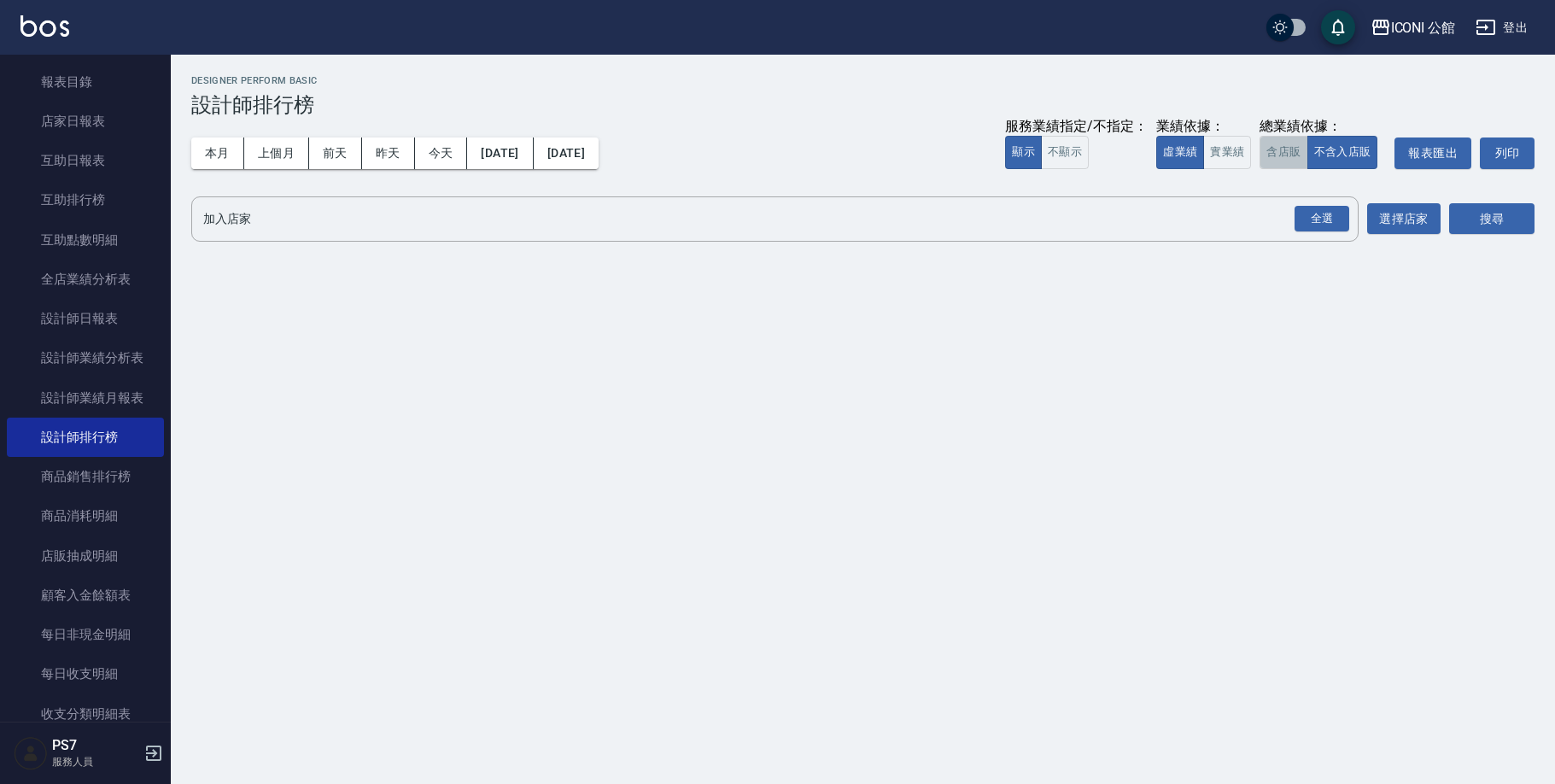
click at [1287, 155] on button "含店販" at bounding box center [1283, 152] width 47 height 33
click at [1326, 215] on div "全選" at bounding box center [1322, 218] width 55 height 26
click at [1478, 221] on button "搜尋" at bounding box center [1492, 219] width 85 height 32
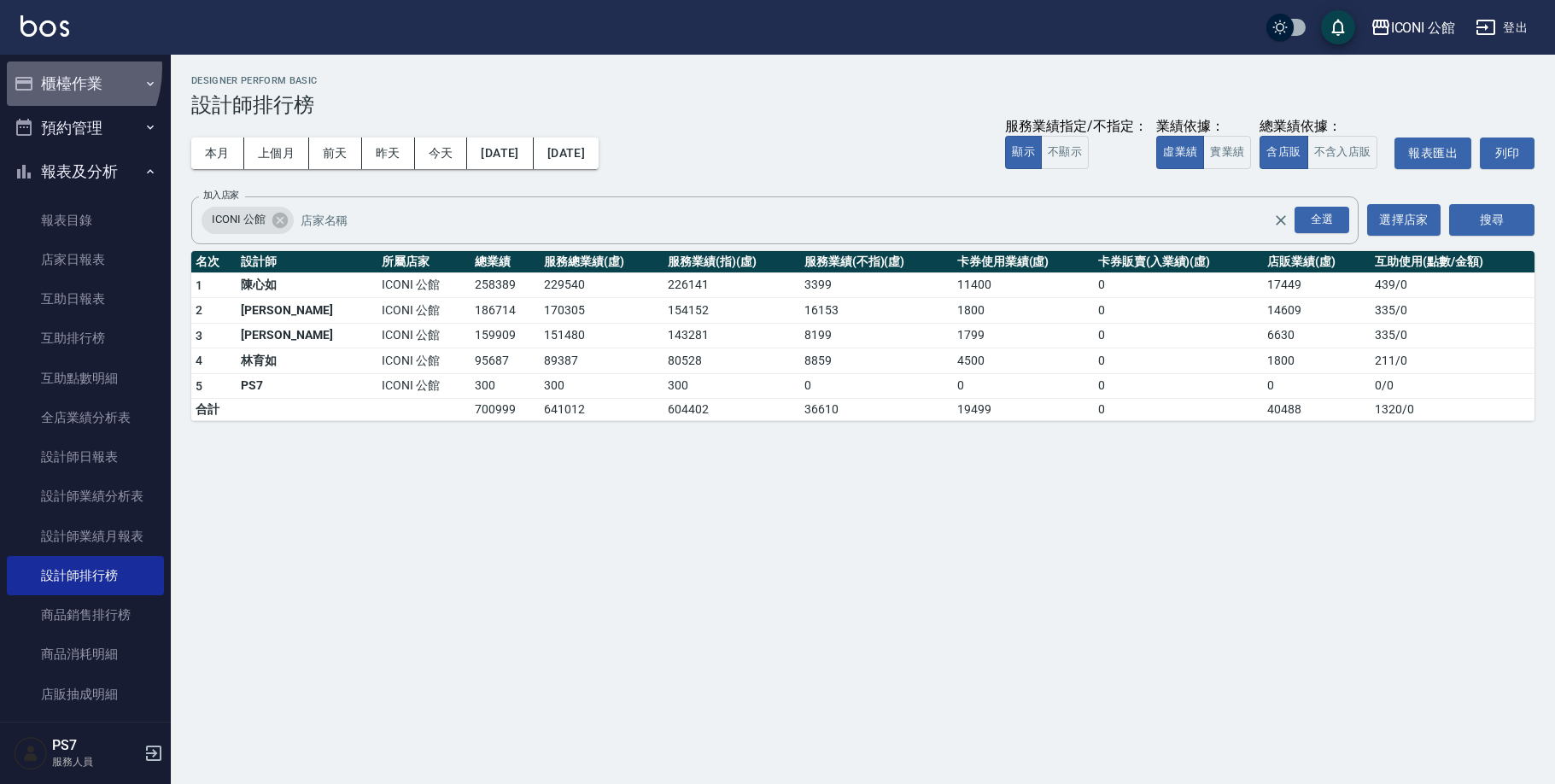
click at [44, 69] on button "櫃檯作業" at bounding box center [85, 84] width 158 height 44
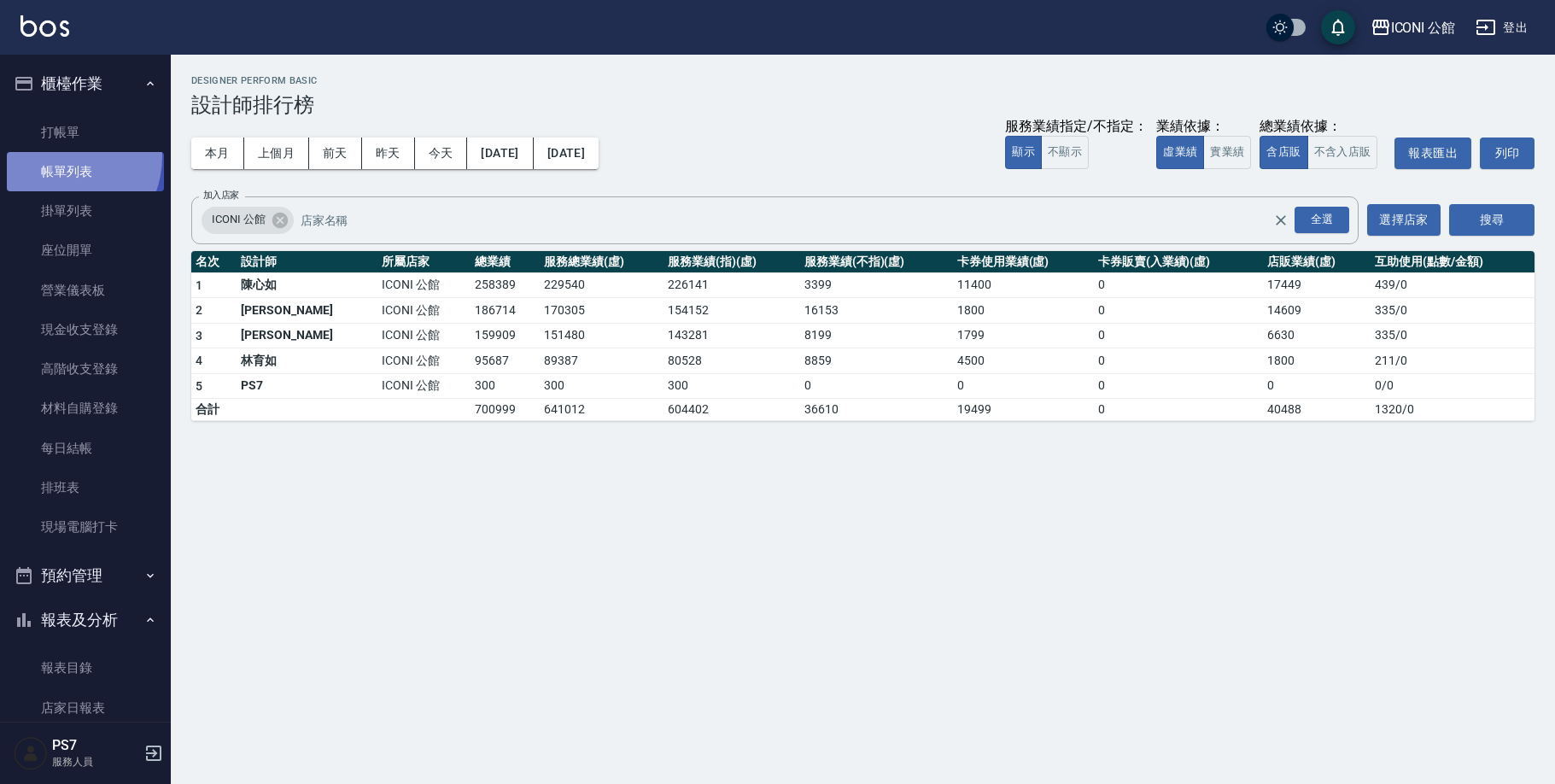
click at [56, 156] on link "帳單列表" at bounding box center [85, 171] width 158 height 40
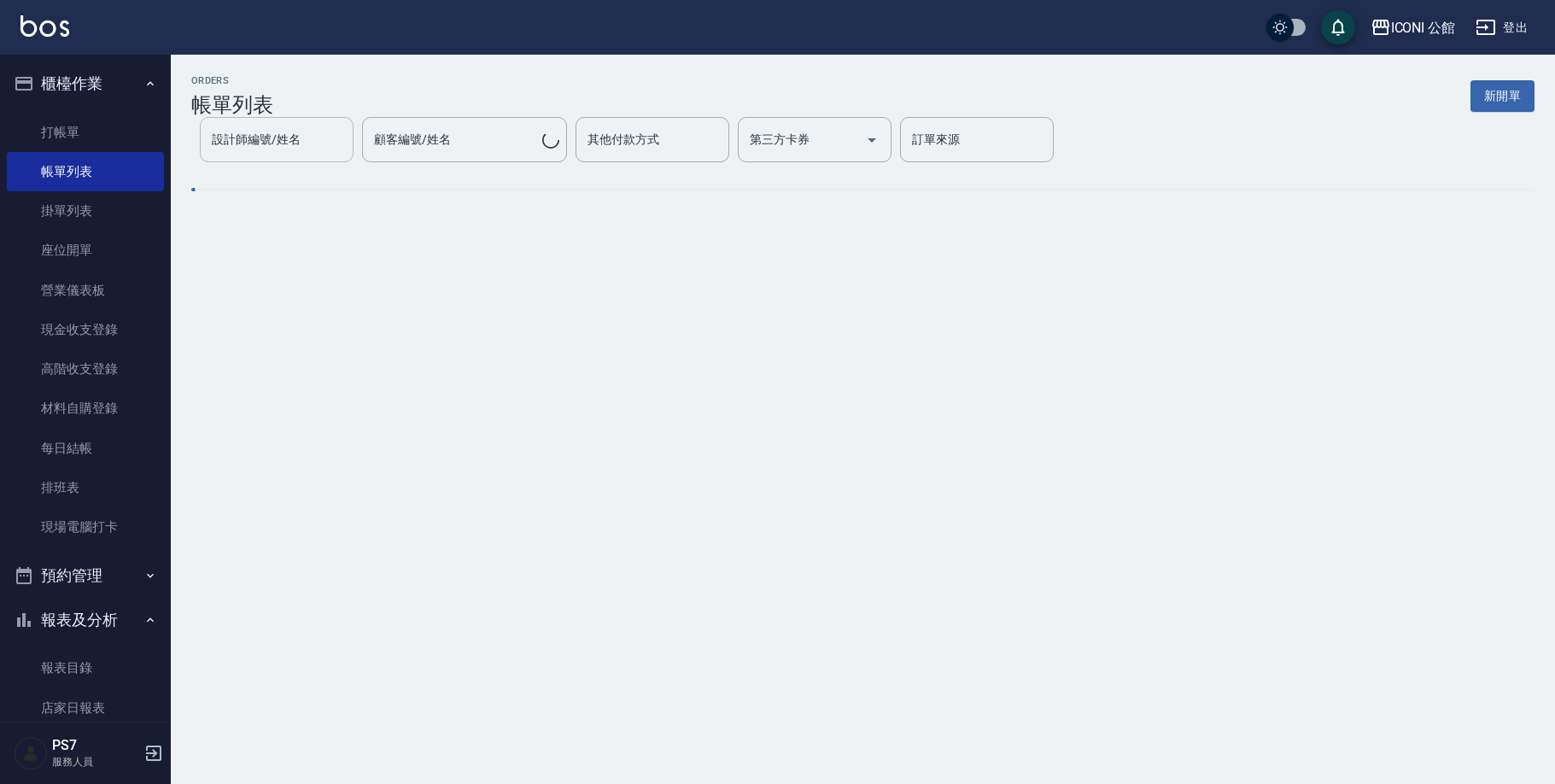
click at [346, 148] on input "設計師編號/姓名" at bounding box center [277, 139] width 138 height 30
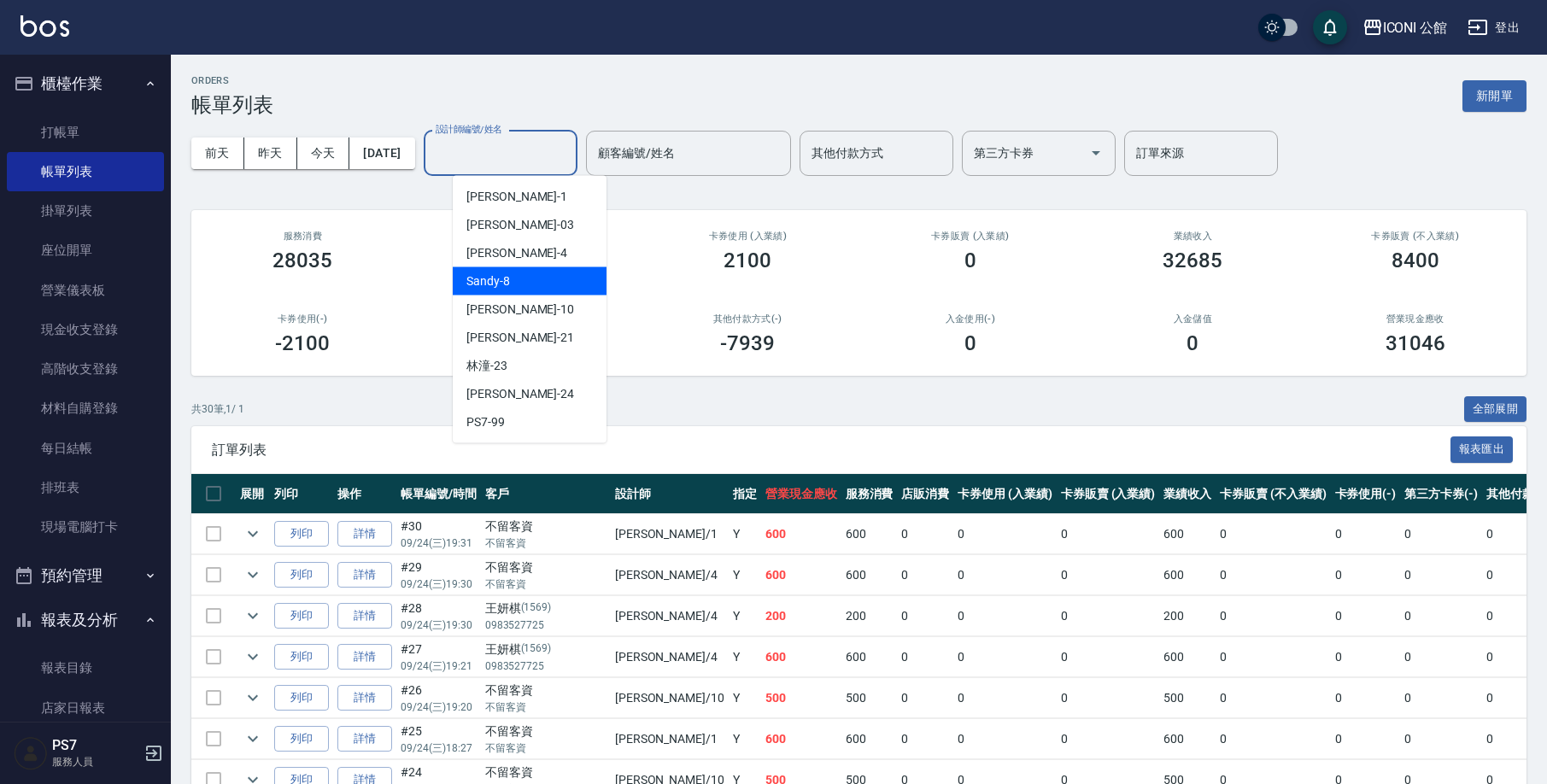
click at [503, 291] on div "Sandy -8" at bounding box center [529, 280] width 154 height 28
type input "Sandy-8"
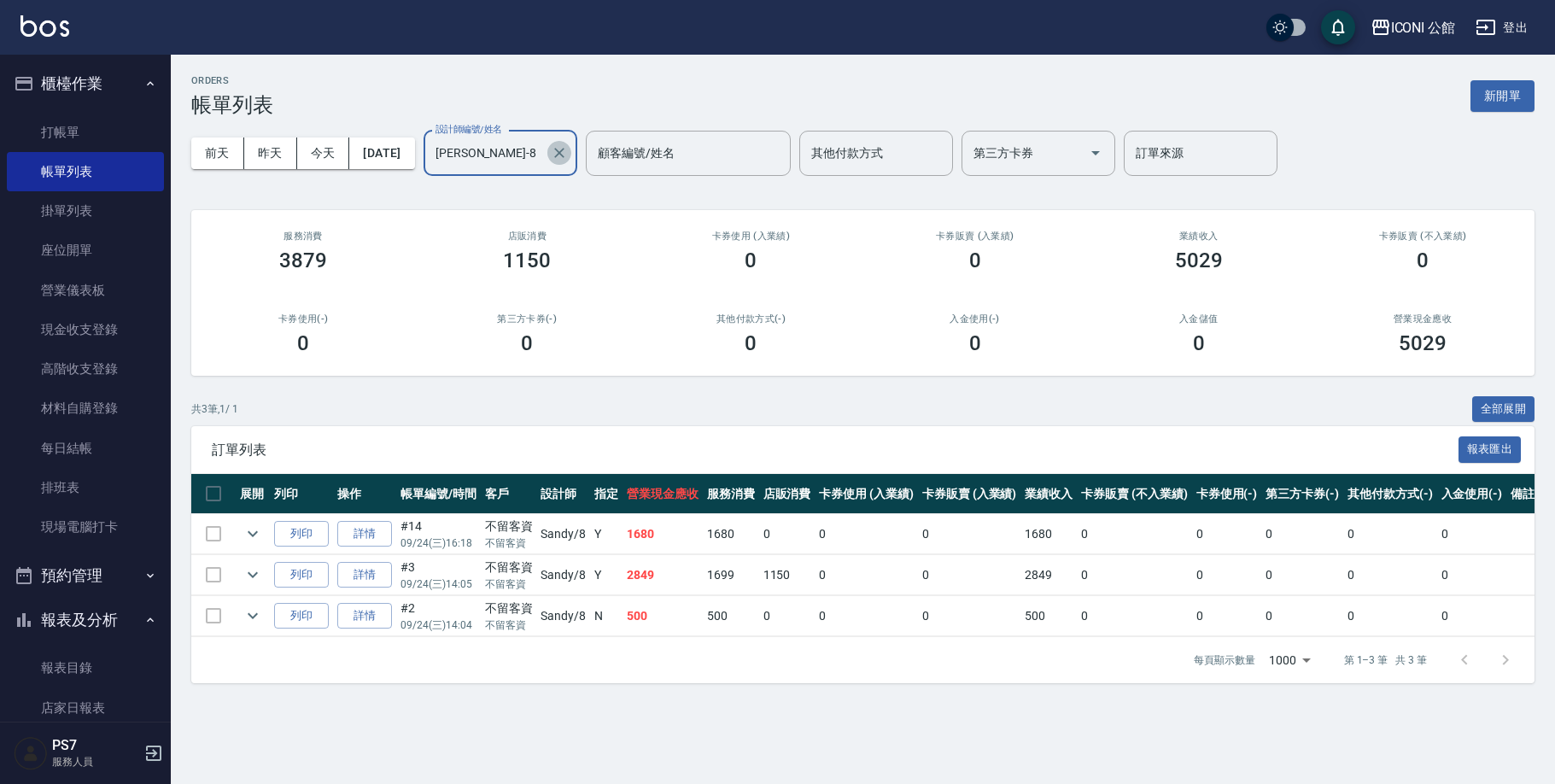
click at [568, 150] on icon "Clear" at bounding box center [560, 153] width 17 height 17
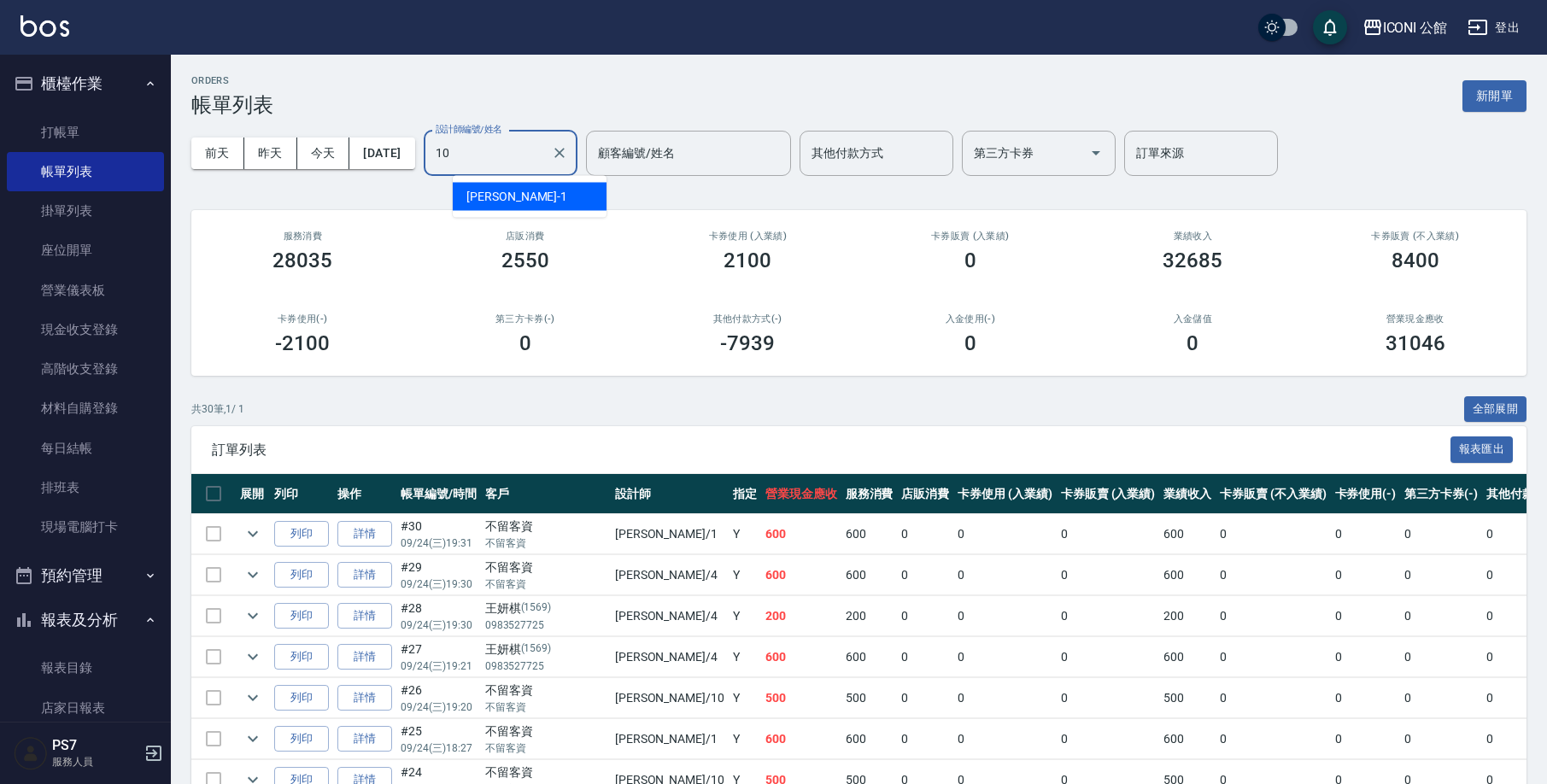
type input "[PERSON_NAME]-10"
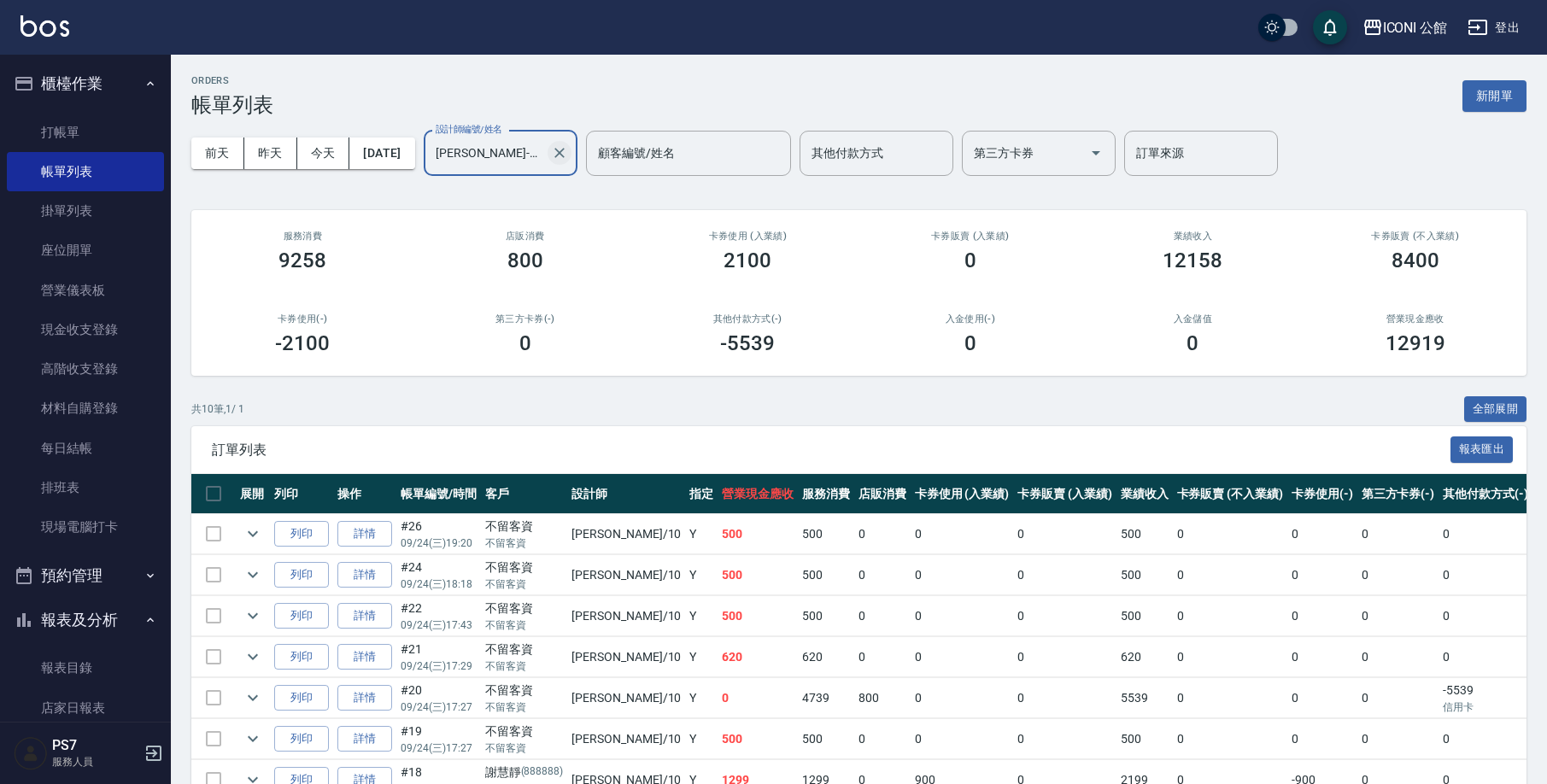
click at [565, 154] on icon "Clear" at bounding box center [559, 153] width 11 height 11
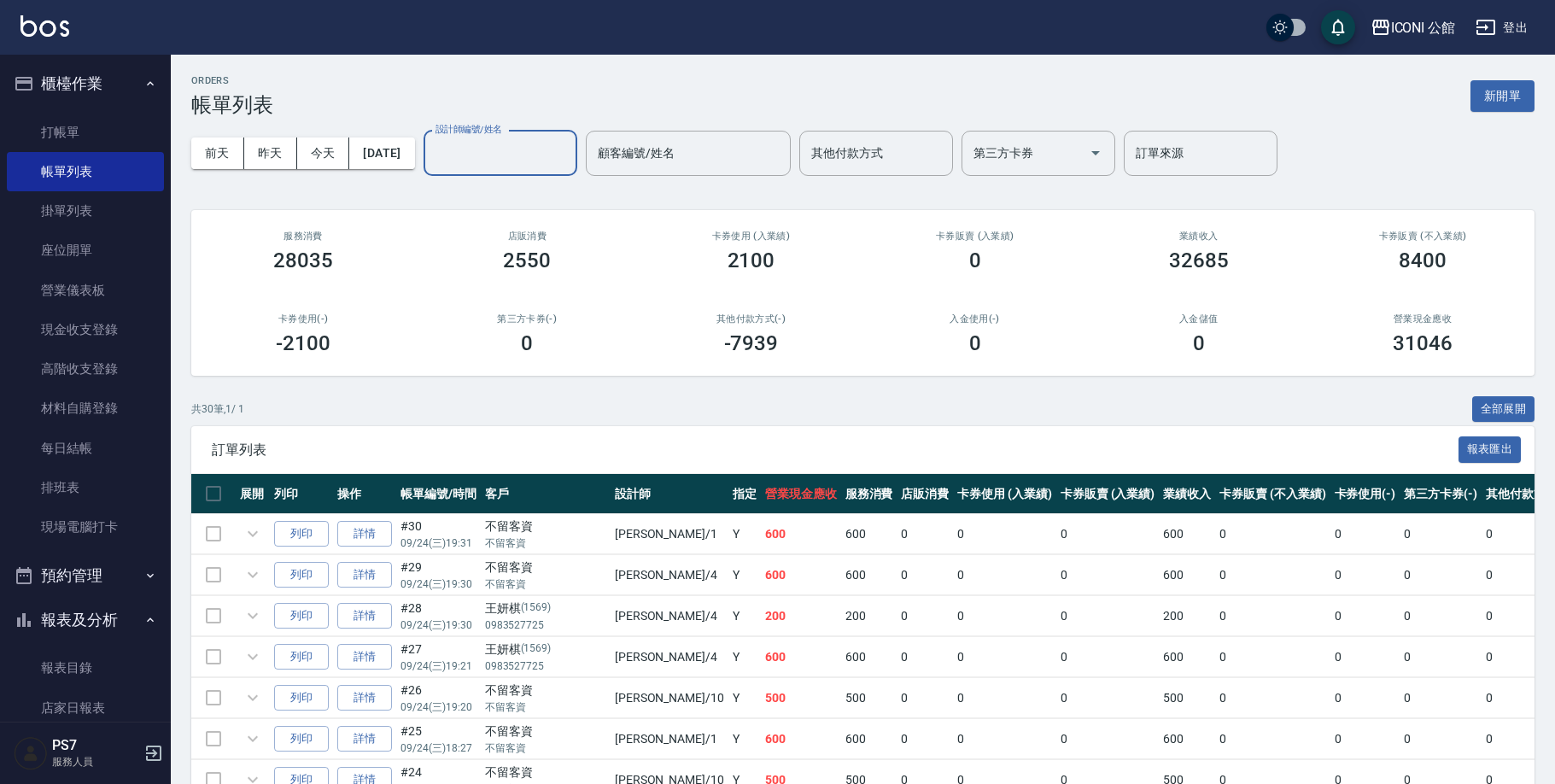
click at [556, 158] on input "設計師編號/姓名" at bounding box center [500, 153] width 138 height 30
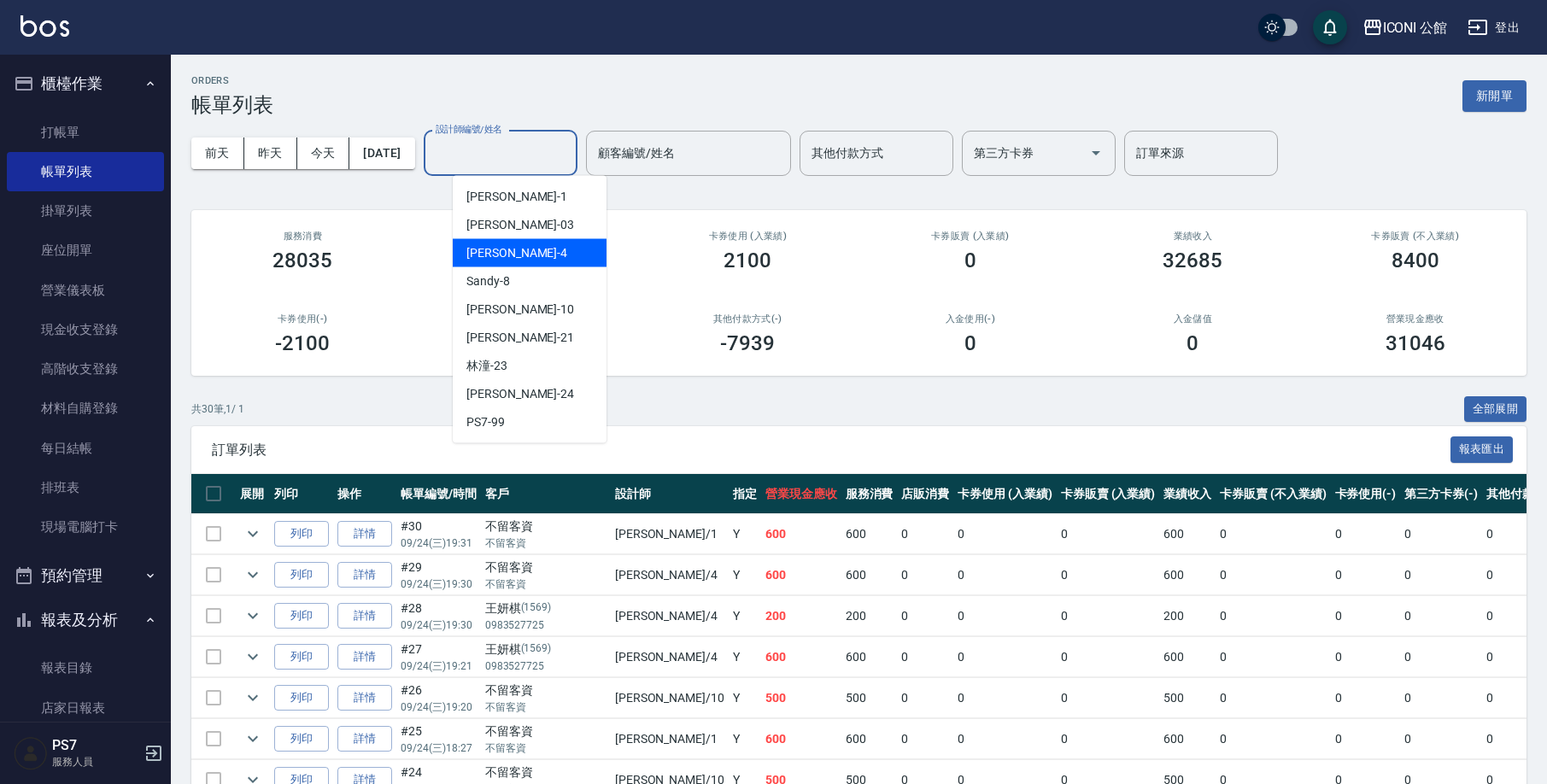
click at [536, 247] on div "Lina -4" at bounding box center [529, 252] width 154 height 28
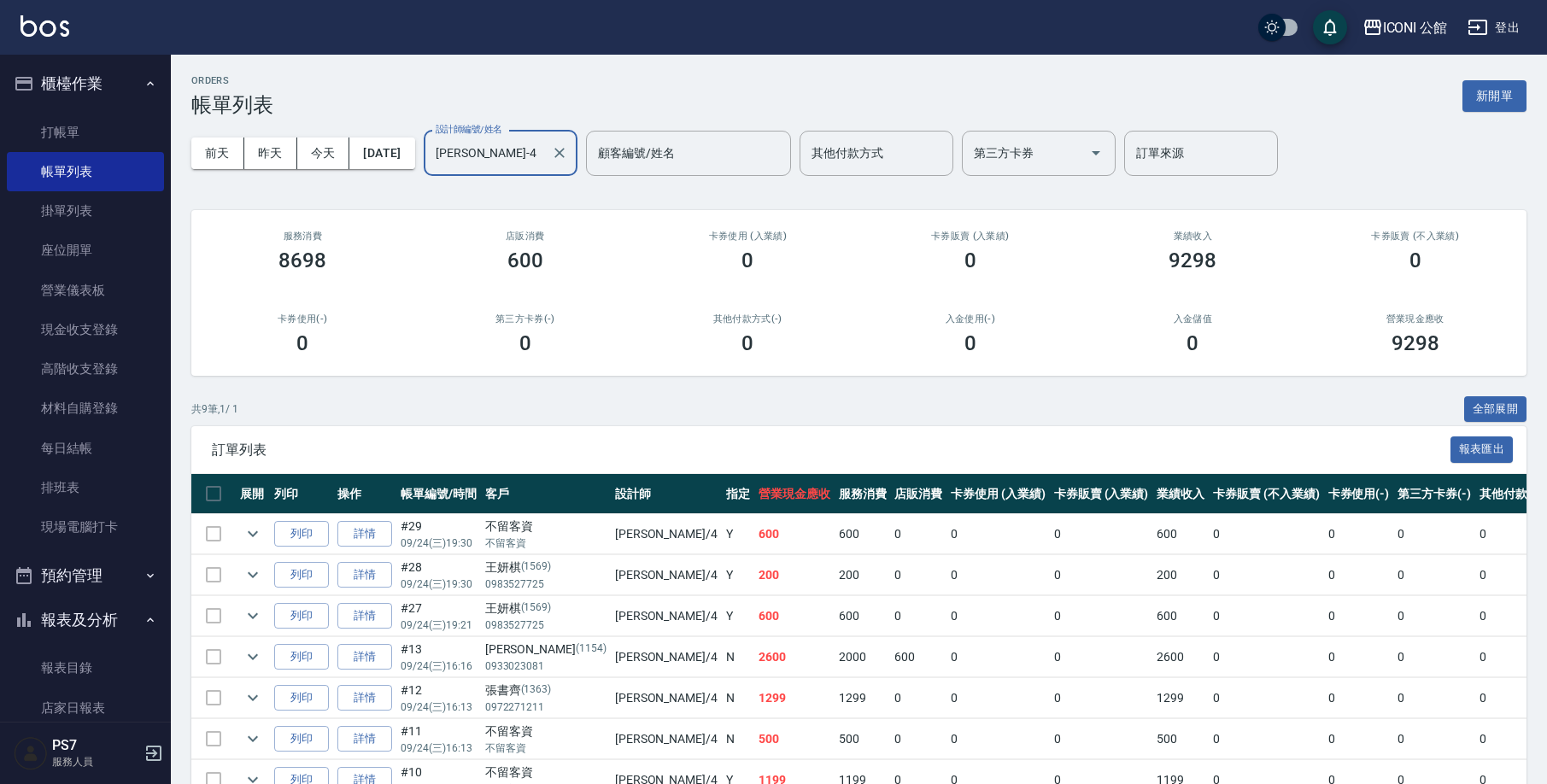
click at [511, 154] on input "Lina-4" at bounding box center [487, 153] width 113 height 30
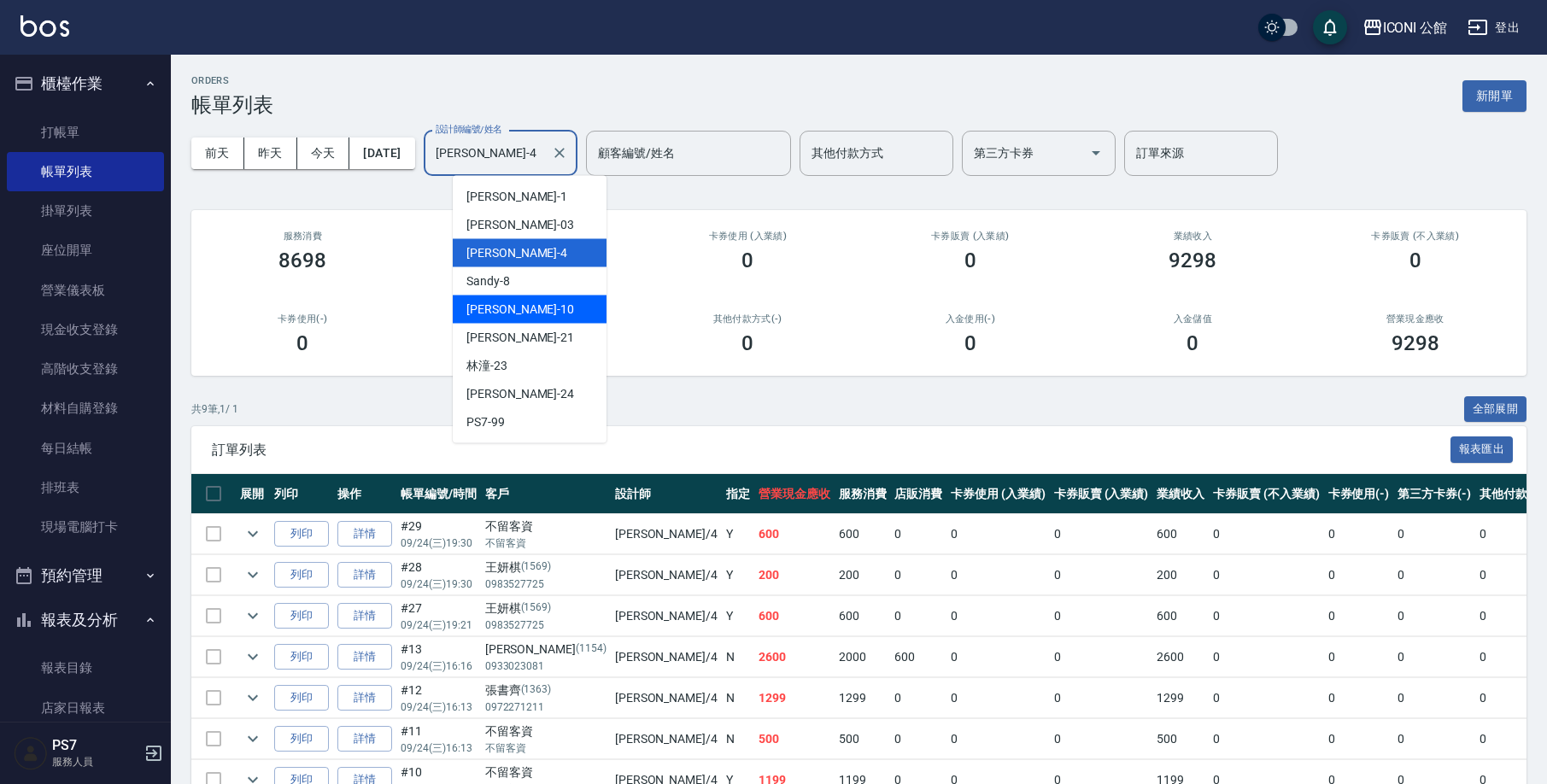
click at [545, 313] on div "Anna -10" at bounding box center [529, 309] width 154 height 28
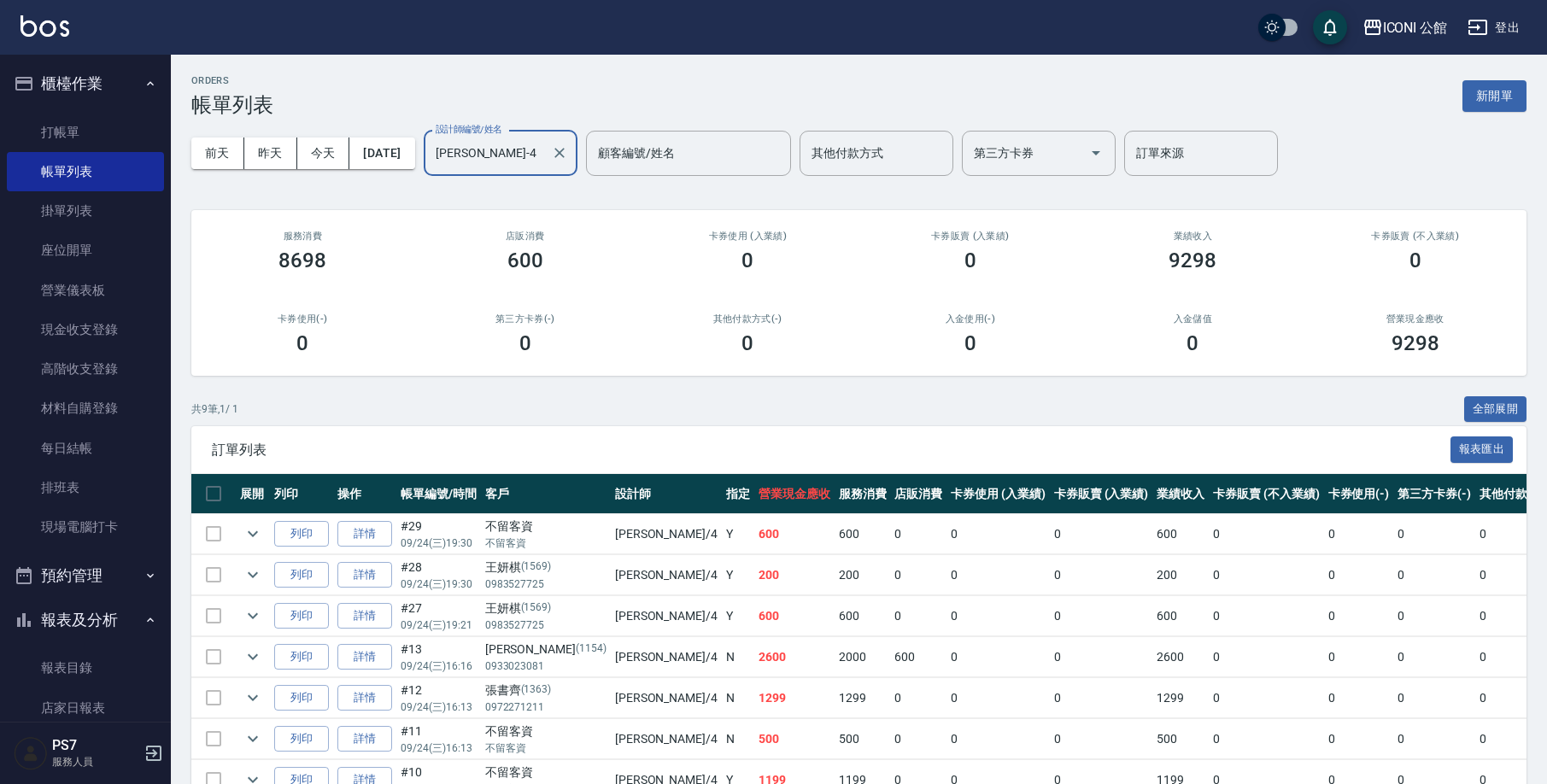
type input "[PERSON_NAME]-10"
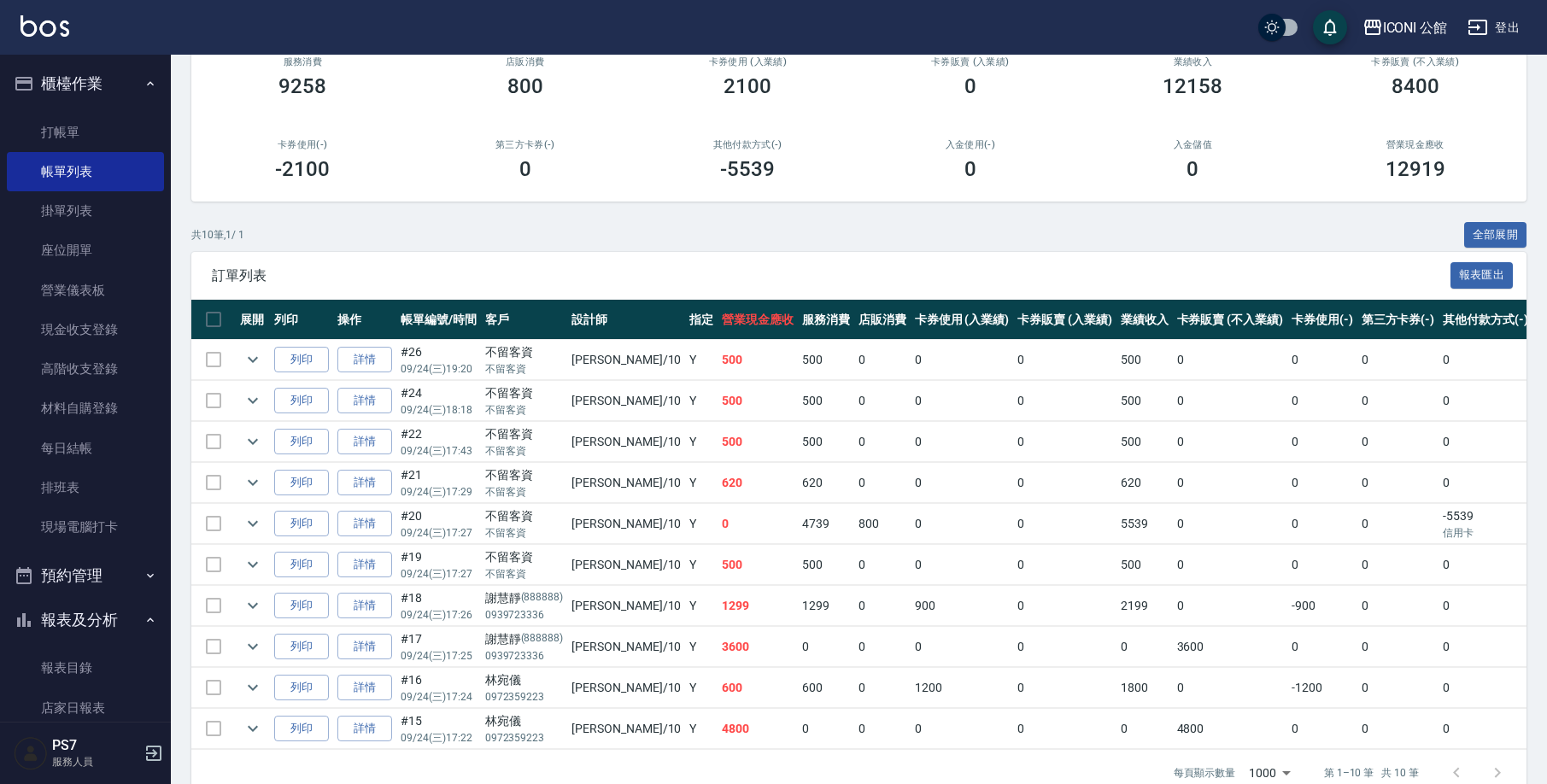
scroll to position [177, 0]
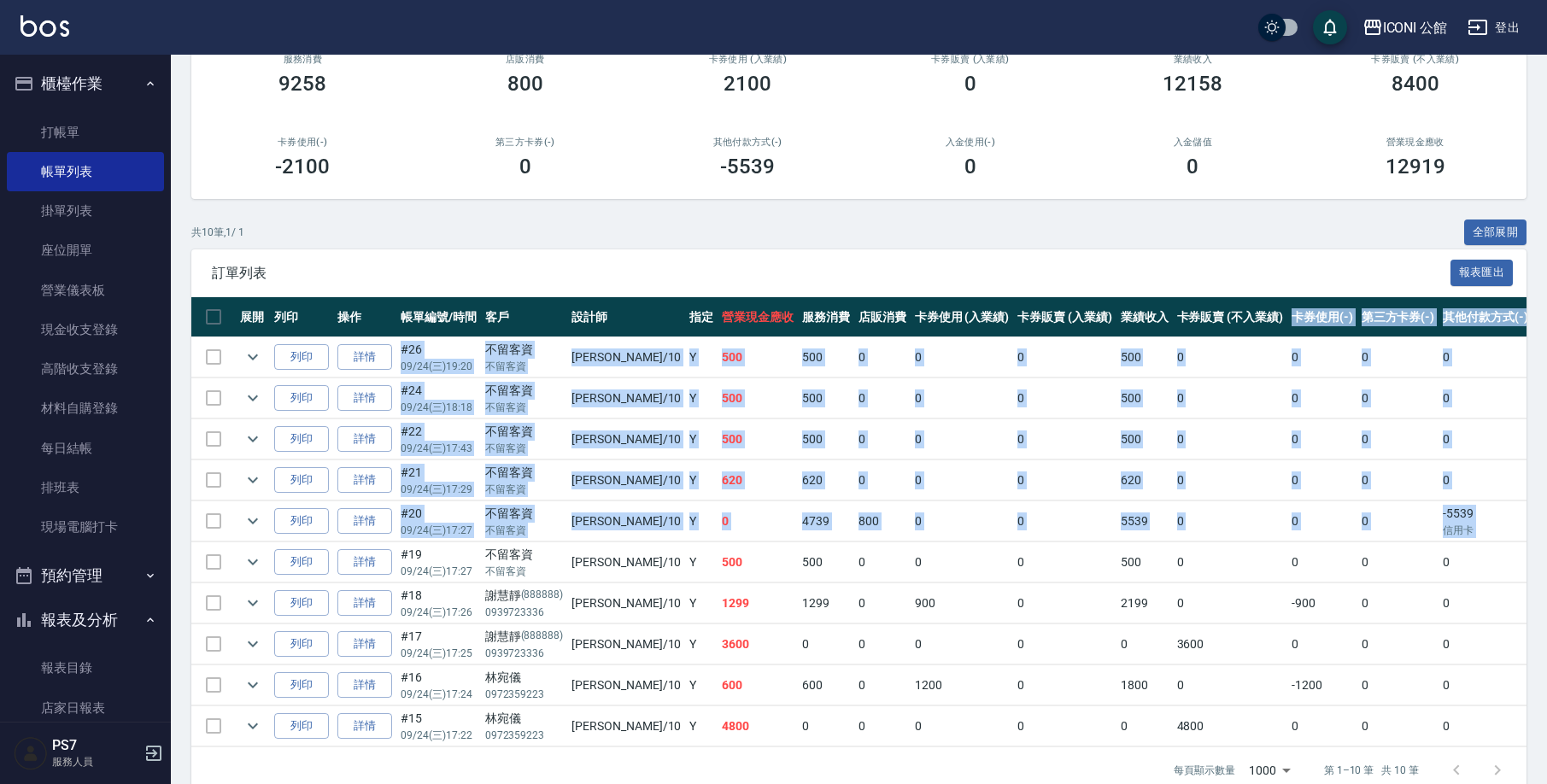
drag, startPoint x: 1545, startPoint y: 392, endPoint x: 1451, endPoint y: 518, distance: 157.2
click at [1534, 543] on div "ORDERS 帳單列表 新開單 前天 昨天 今天 2025/09/24 設計師編號/姓名 Anna-10 設計師編號/姓名 顧客編號/姓名 顧客編號/姓名 其…" at bounding box center [859, 346] width 1376 height 936
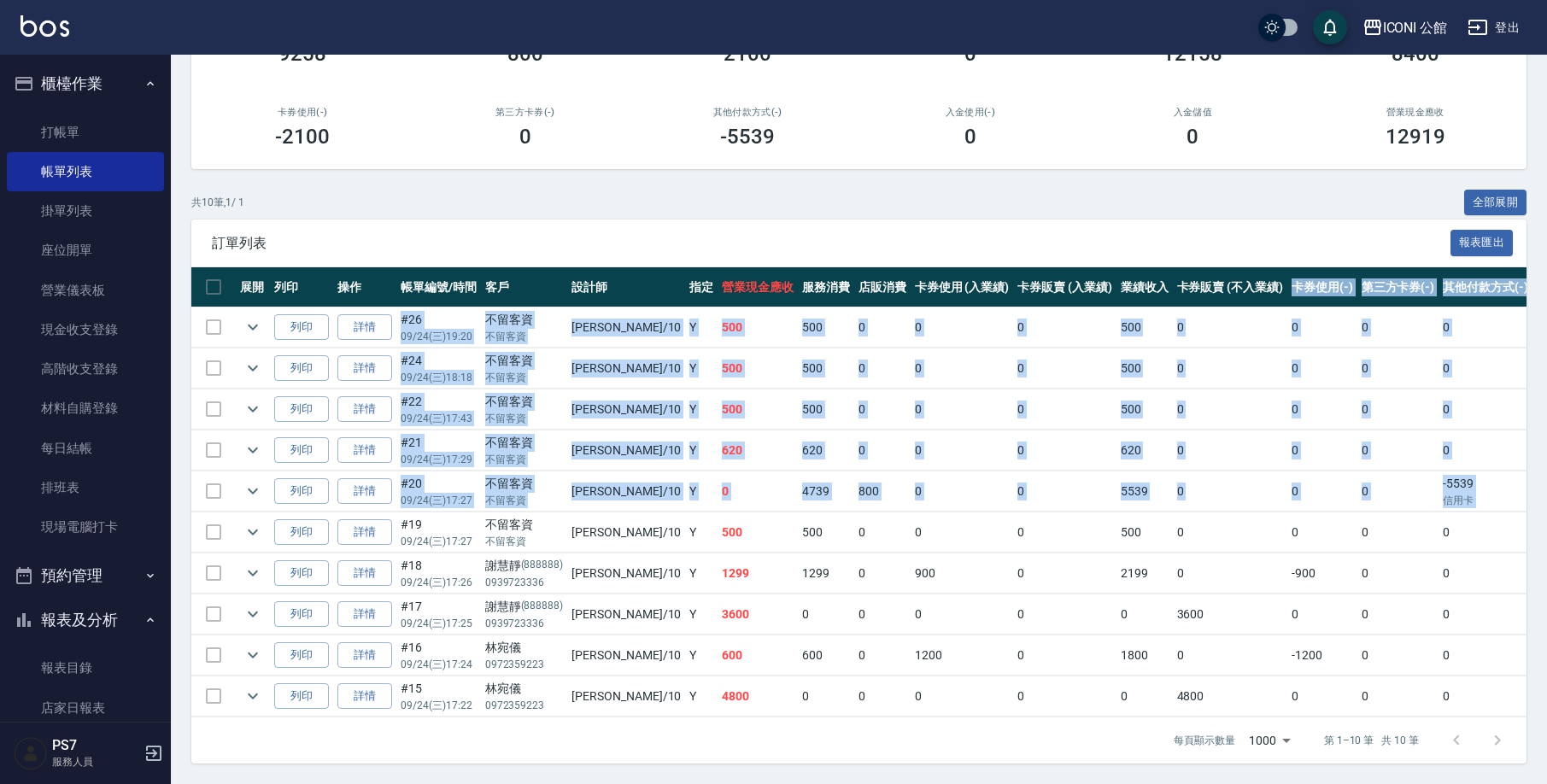
scroll to position [0, 0]
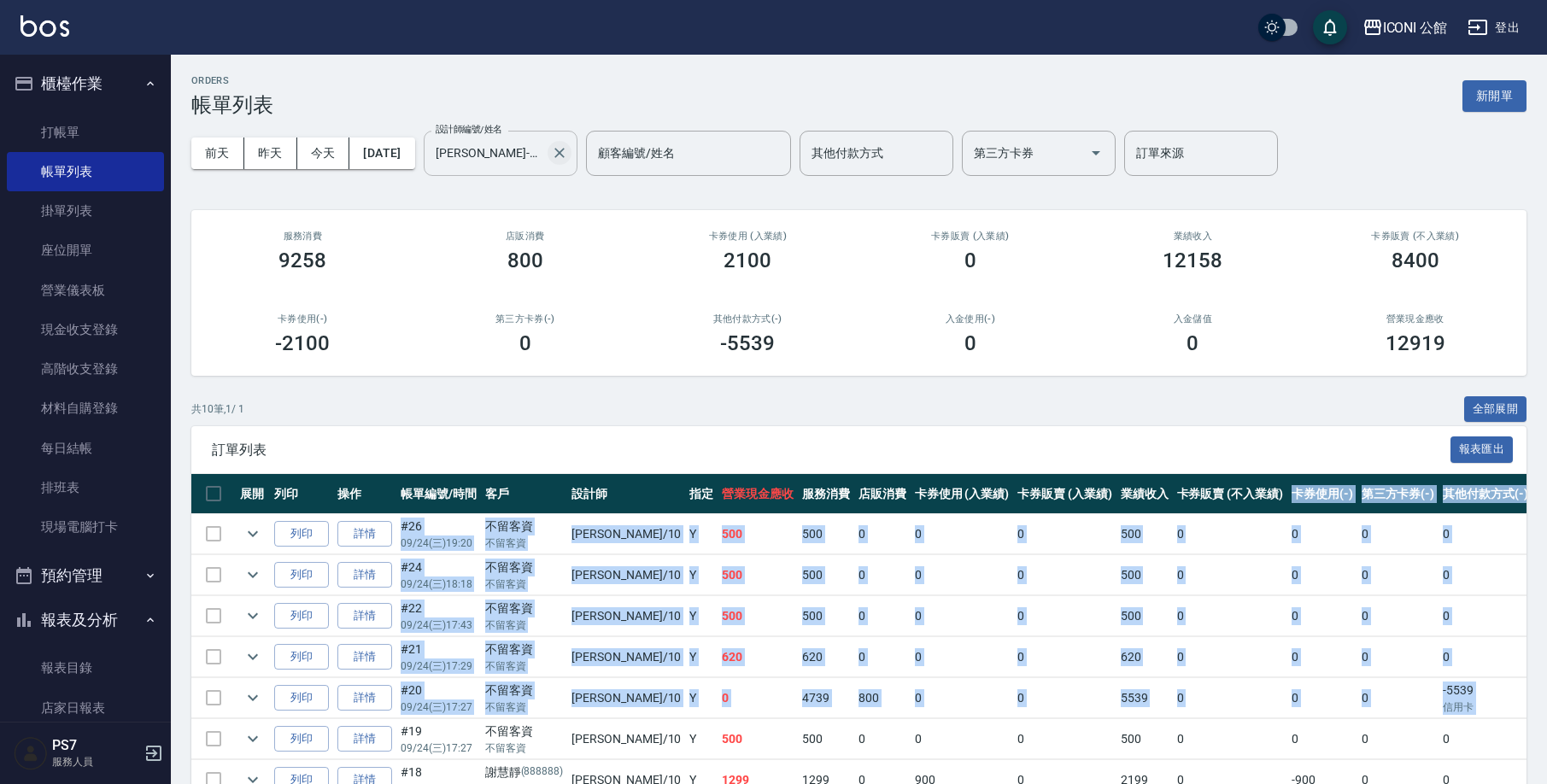
click at [565, 153] on icon "Clear" at bounding box center [559, 153] width 11 height 11
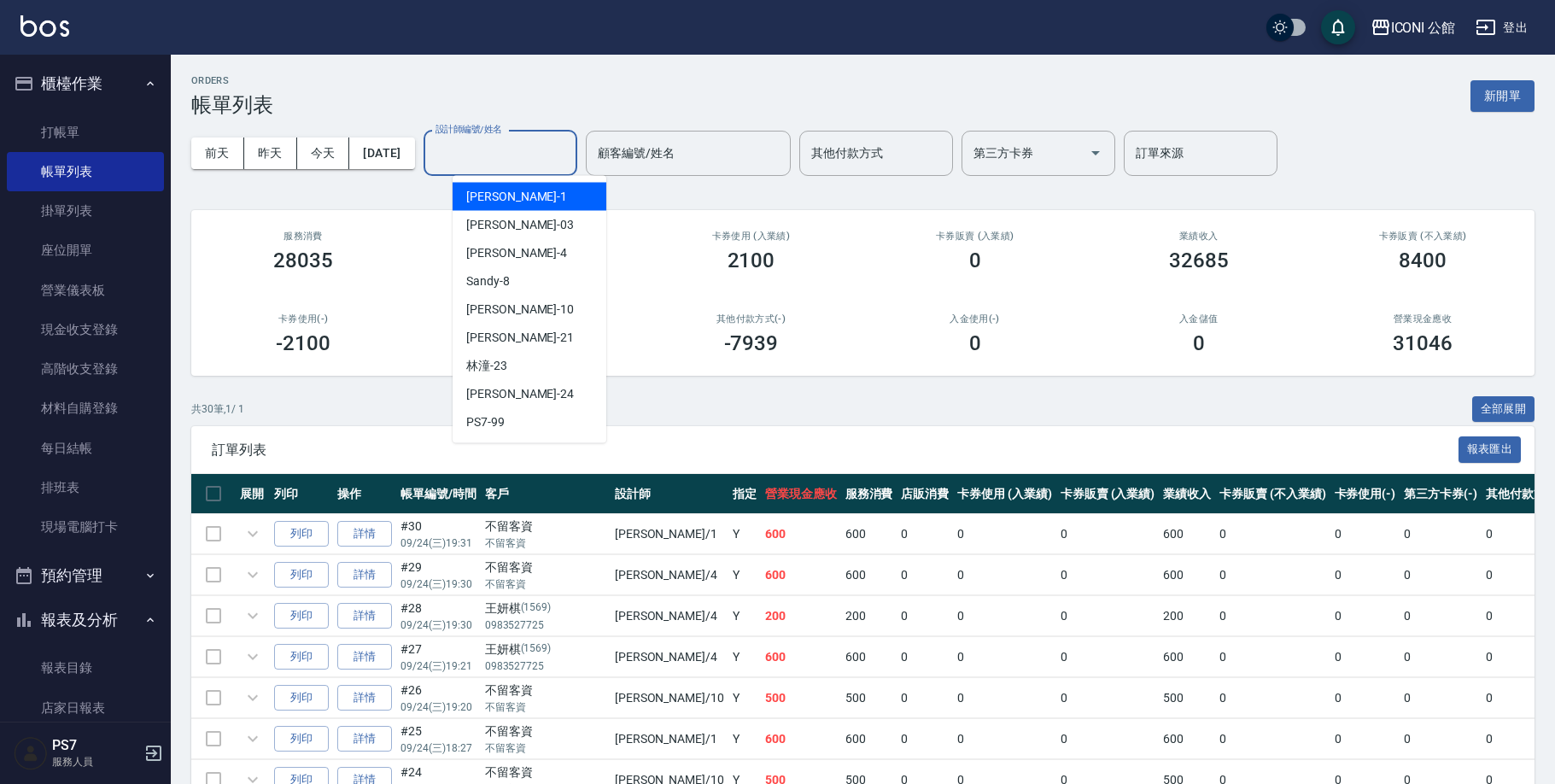
click at [500, 160] on input "設計師編號/姓名" at bounding box center [500, 153] width 138 height 30
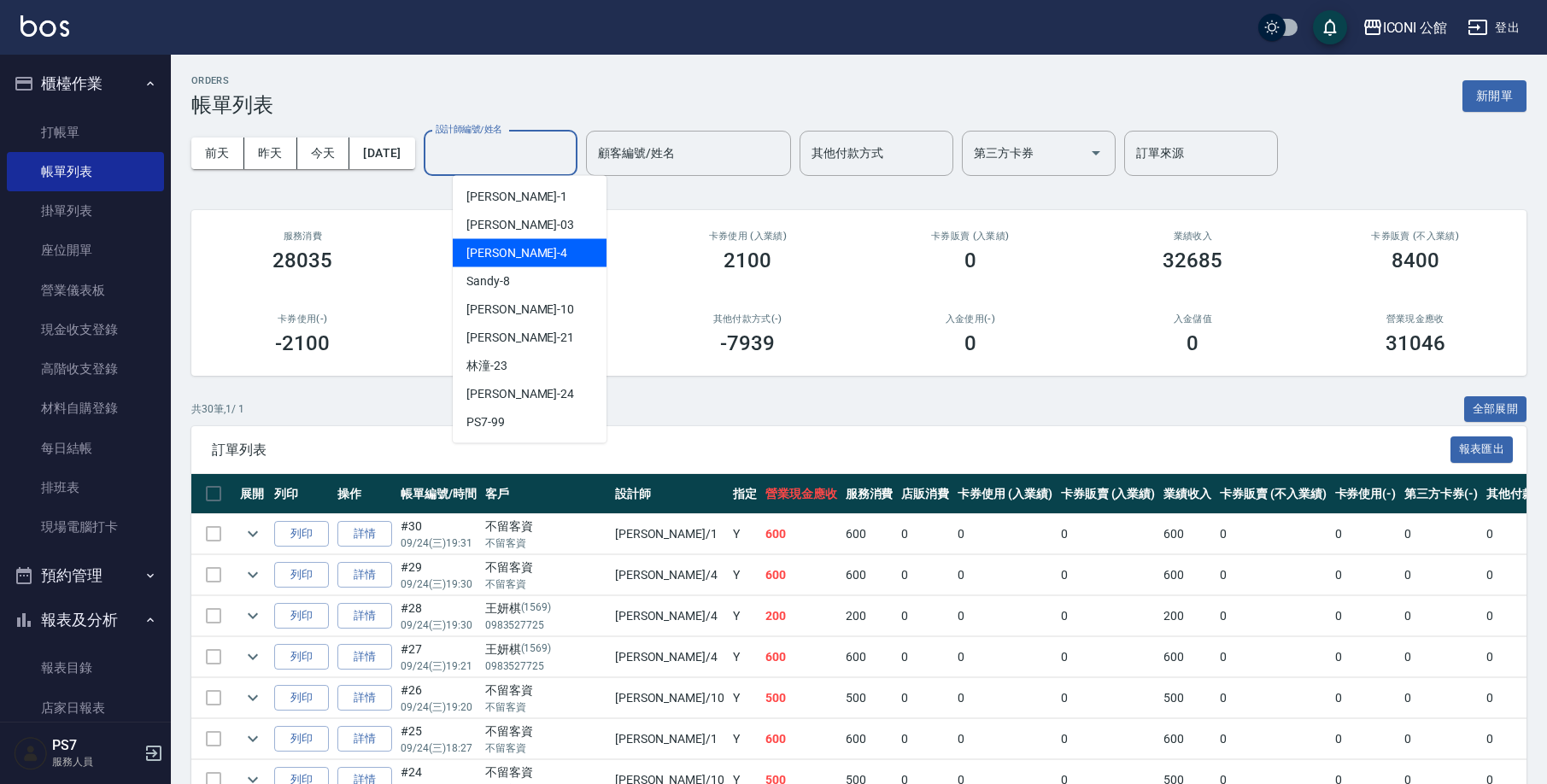
click at [523, 253] on div "Lina -4" at bounding box center [529, 252] width 154 height 28
type input "Lina-4"
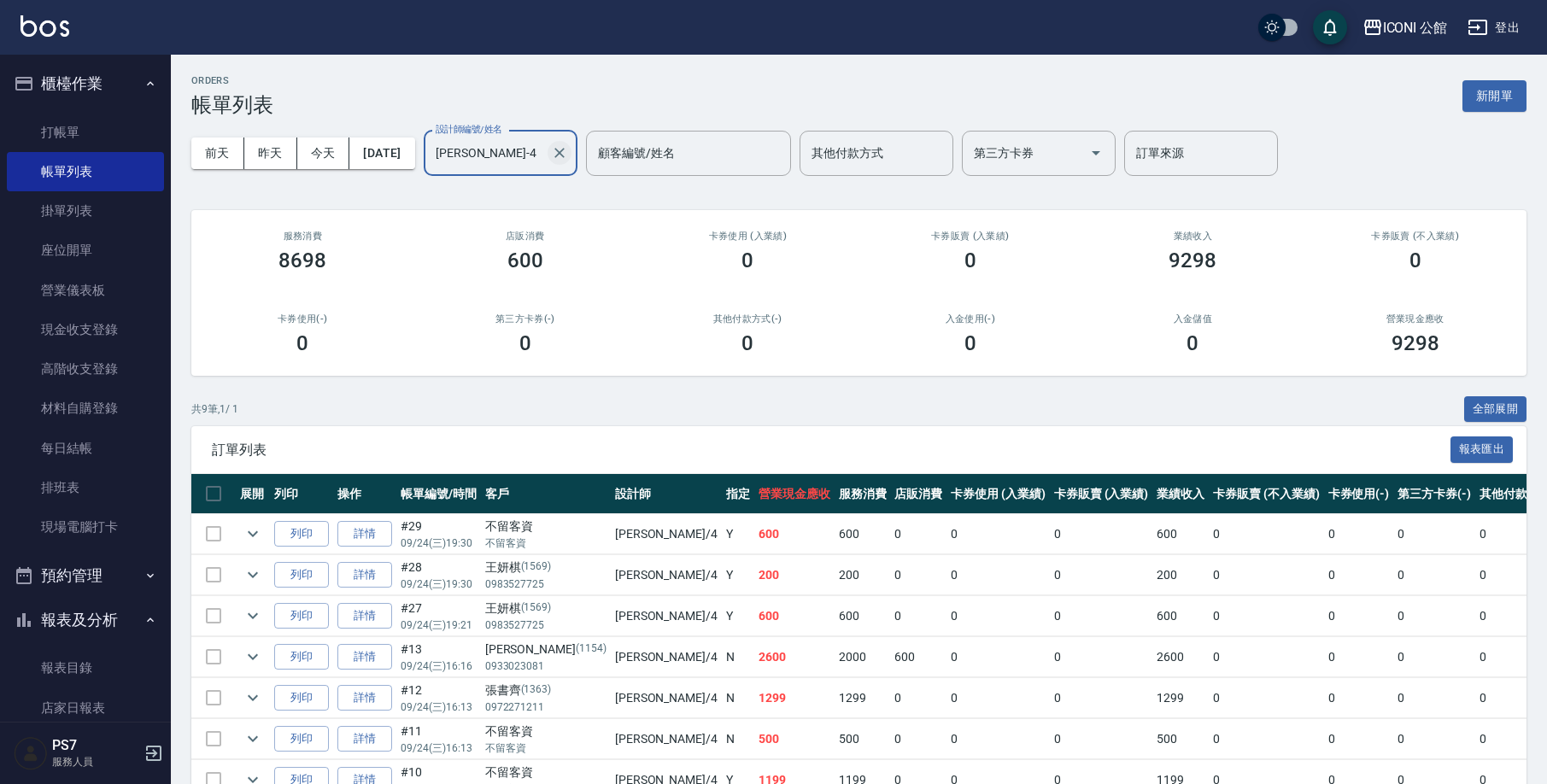
click at [568, 150] on icon "Clear" at bounding box center [560, 153] width 17 height 17
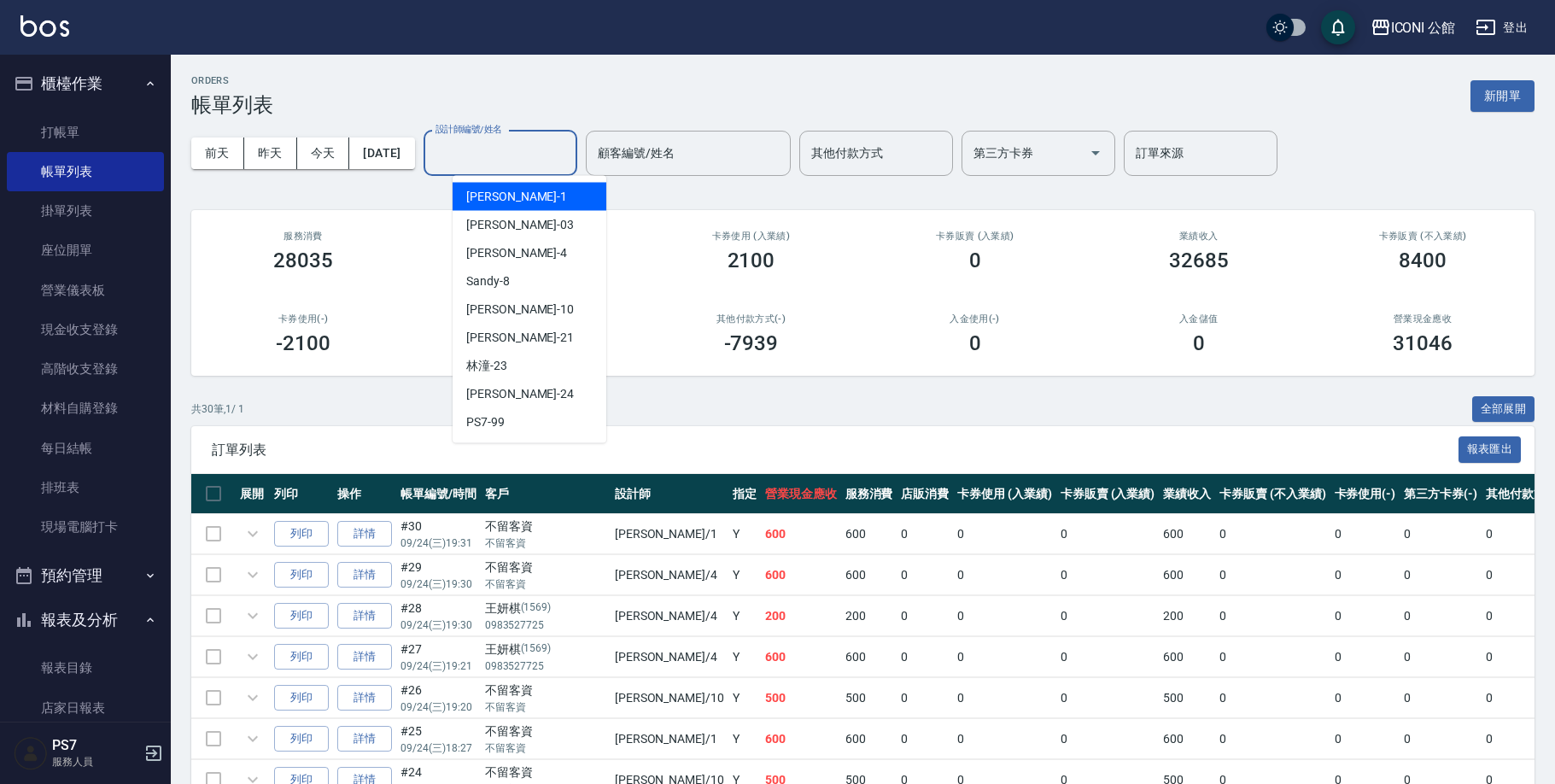
click at [504, 155] on input "設計師編號/姓名" at bounding box center [500, 153] width 138 height 30
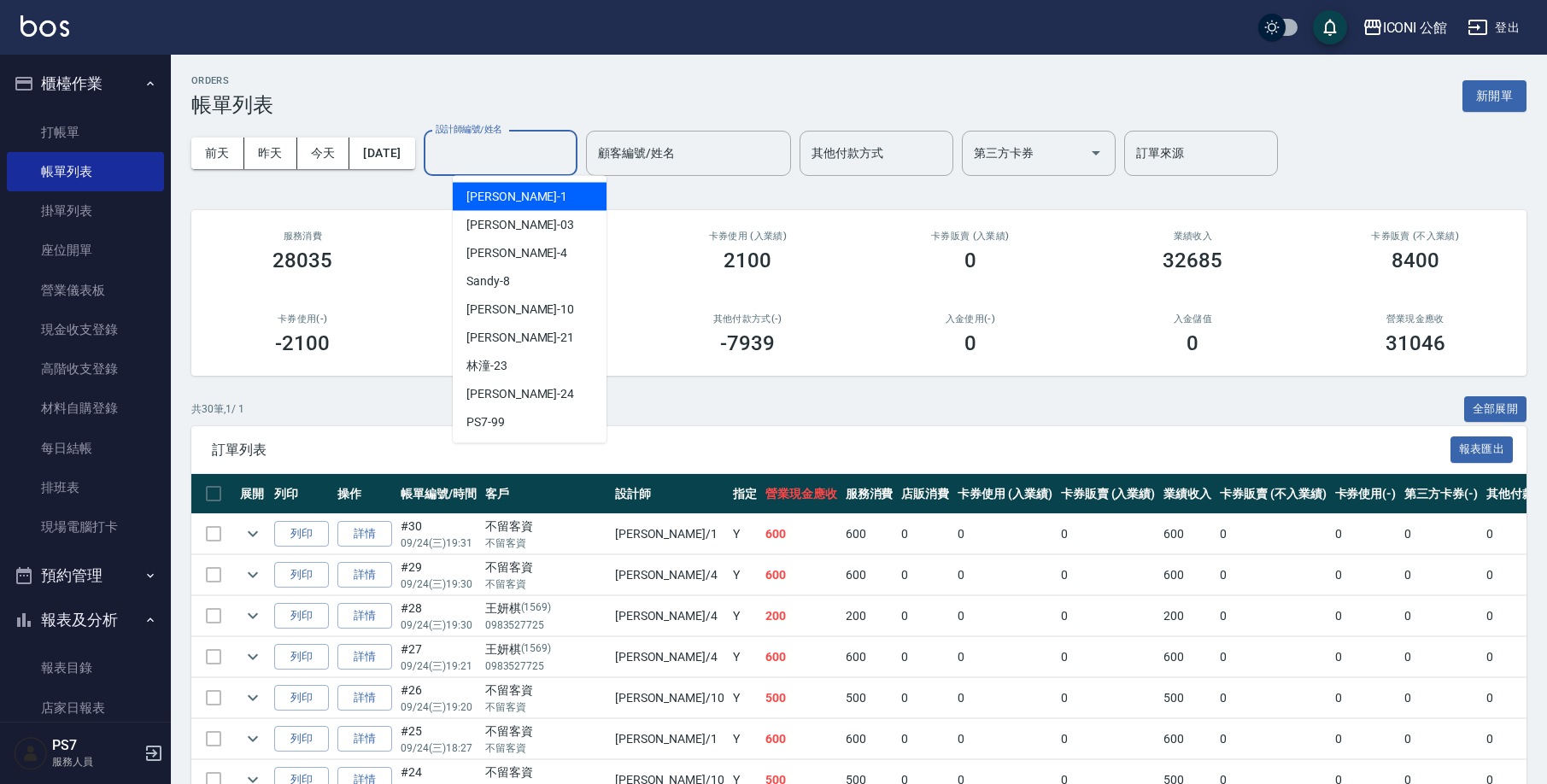
click at [514, 204] on div "Kevin -1" at bounding box center [529, 196] width 154 height 28
type input "[PERSON_NAME]-1"
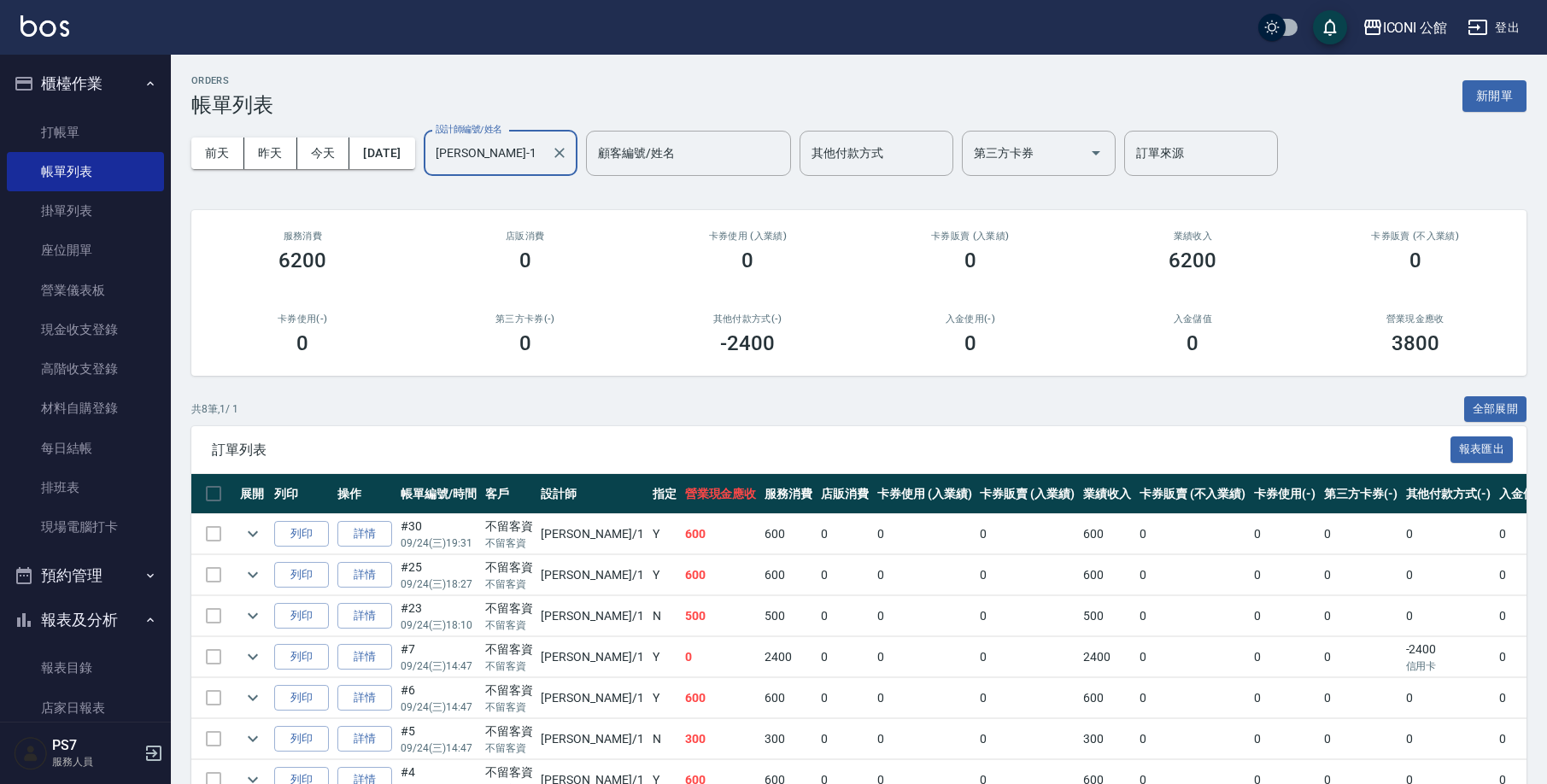
scroll to position [135, 0]
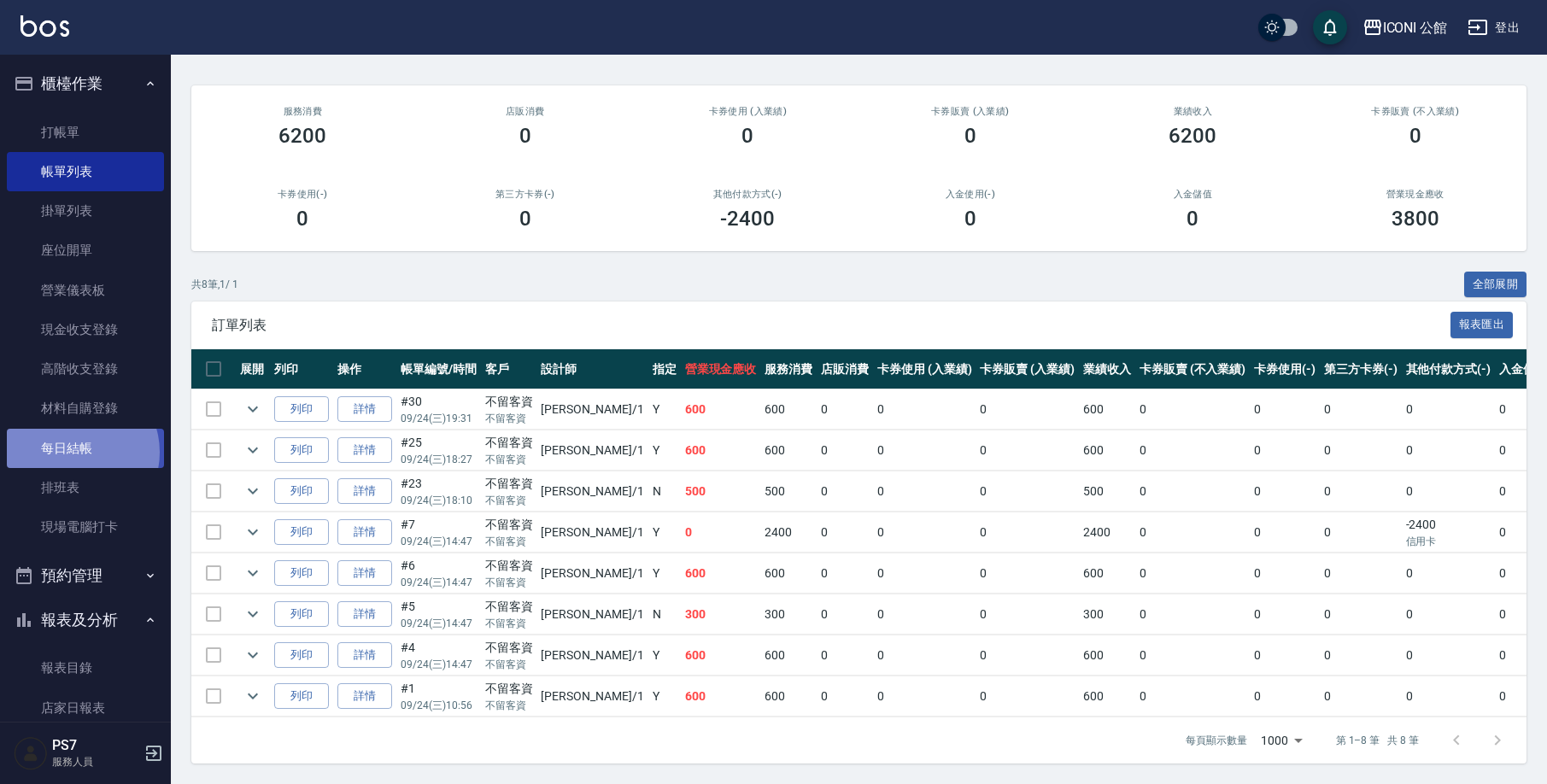
click at [76, 450] on link "每日結帳" at bounding box center [85, 448] width 158 height 40
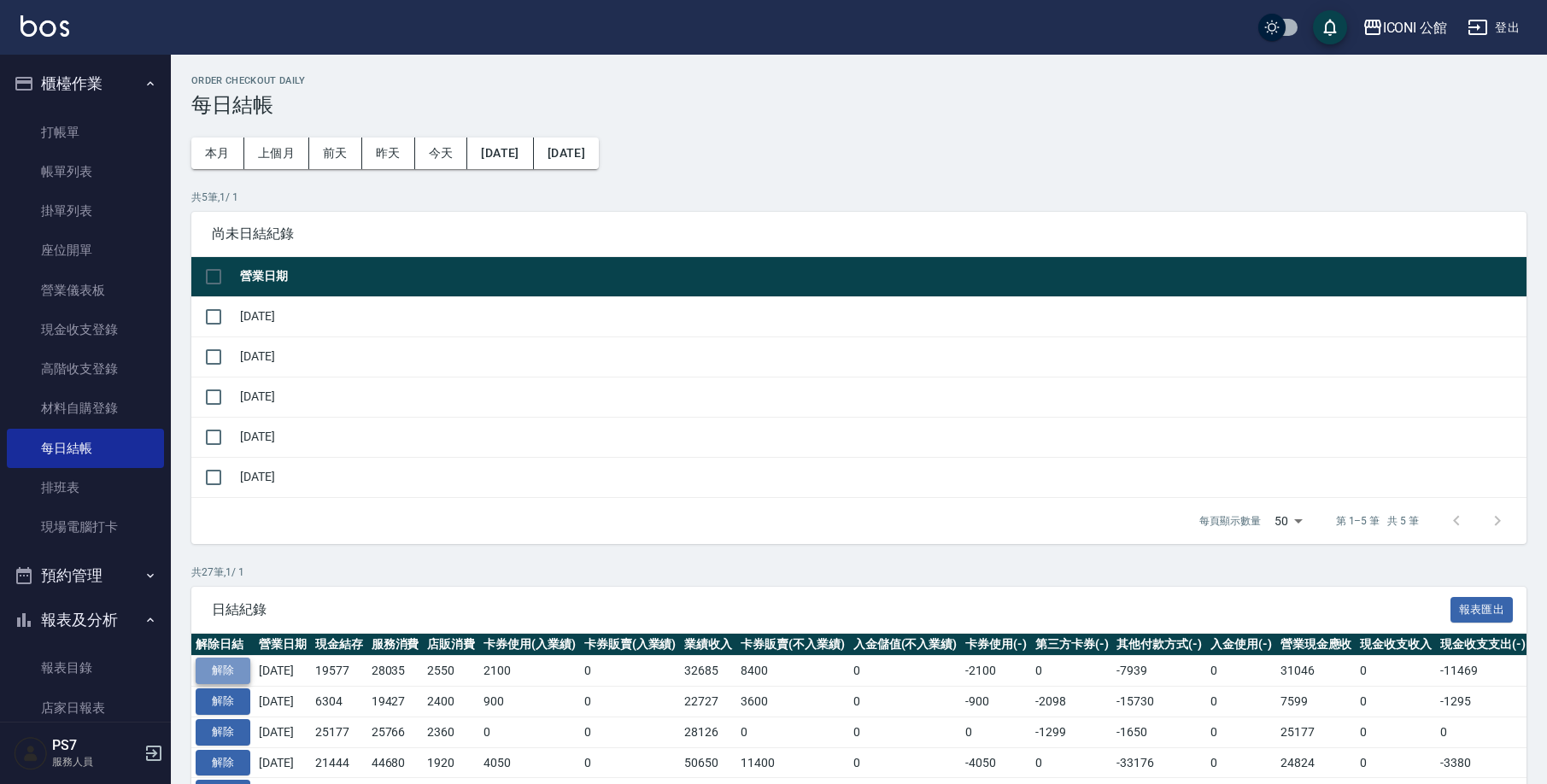
click at [227, 668] on button "解除" at bounding box center [222, 670] width 55 height 26
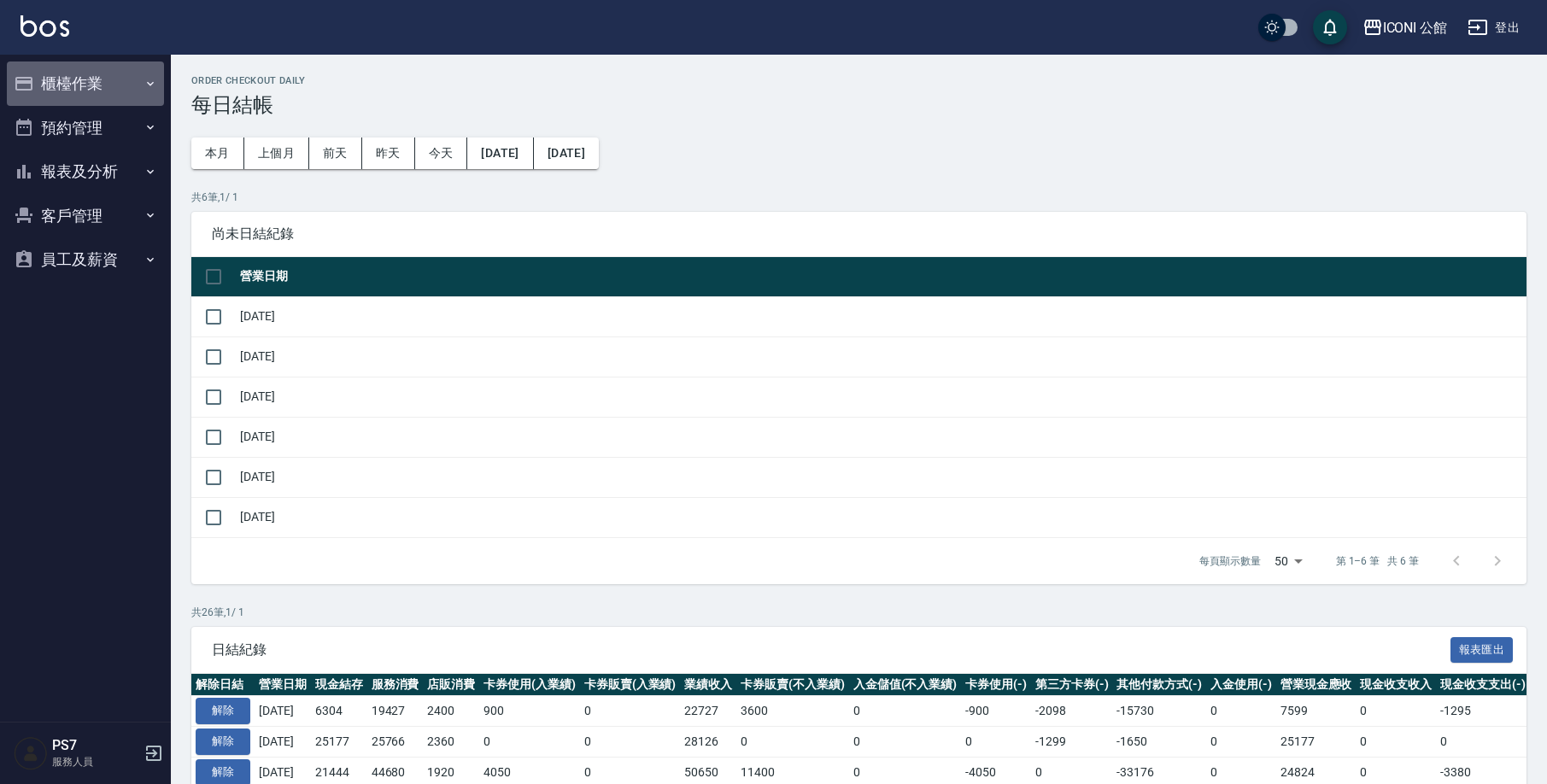
click at [65, 92] on button "櫃檯作業" at bounding box center [85, 84] width 158 height 44
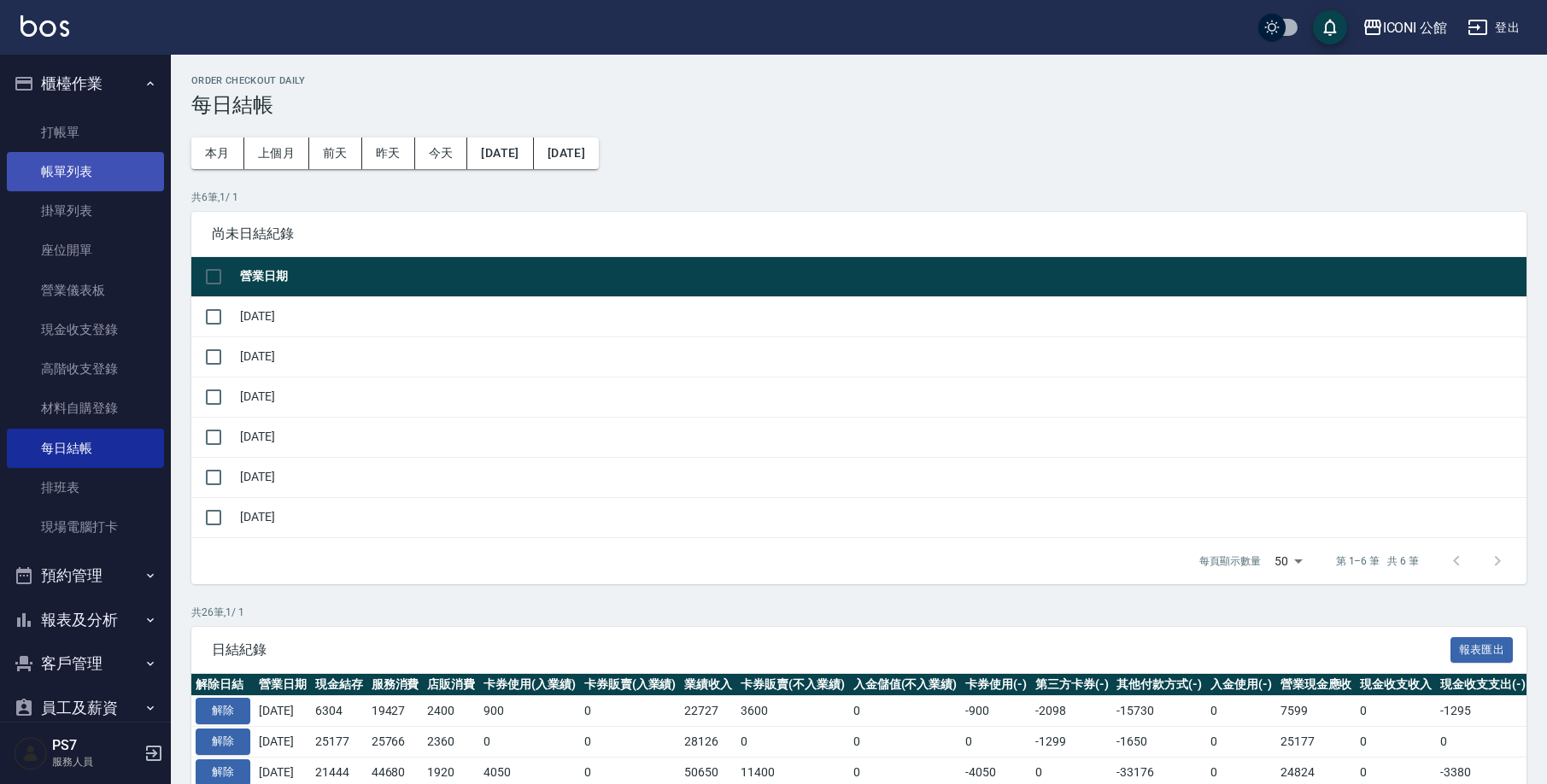
click at [86, 169] on link "帳單列表" at bounding box center [85, 171] width 158 height 40
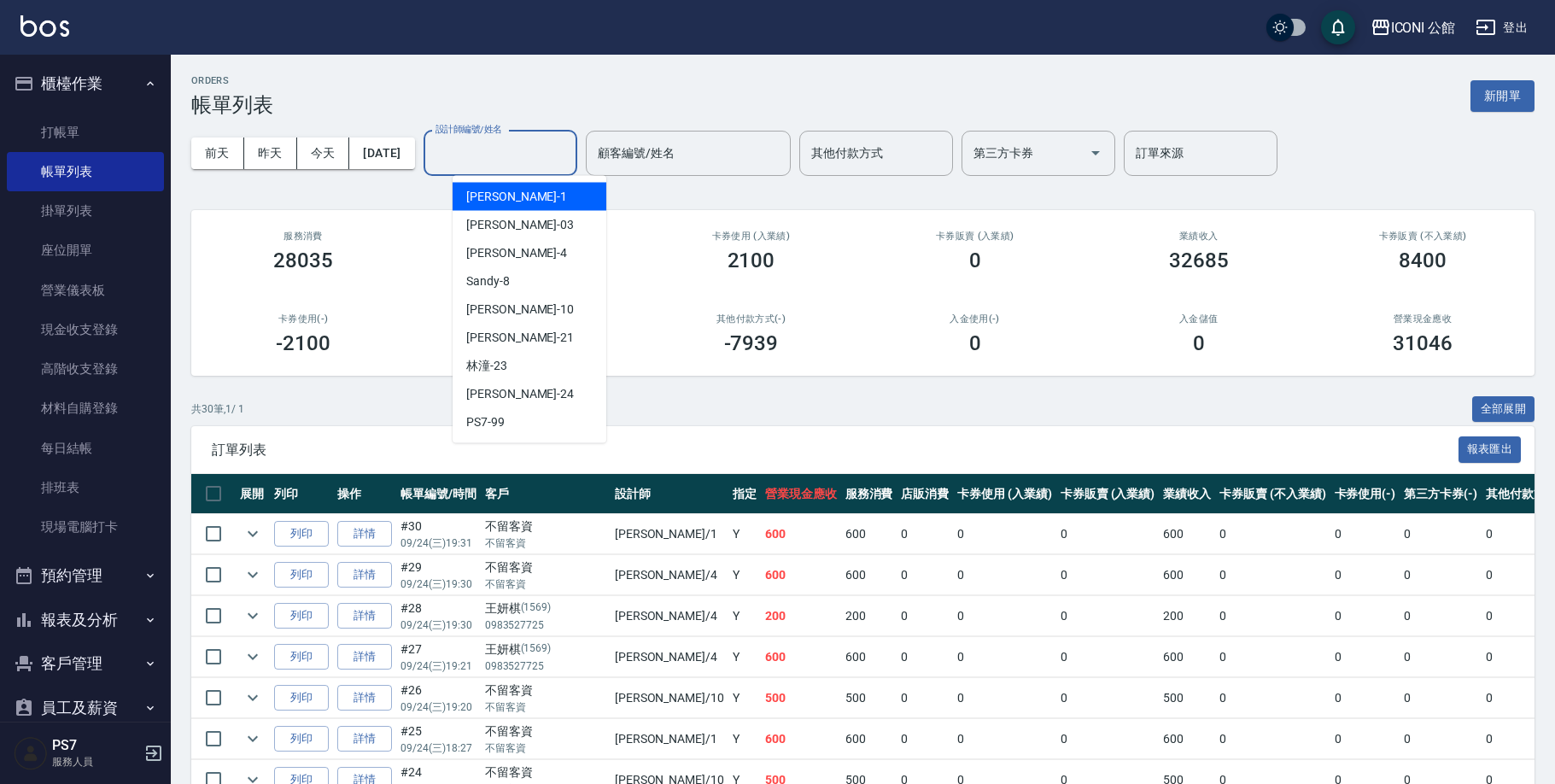
click at [525, 165] on input "設計師編號/姓名" at bounding box center [500, 153] width 138 height 30
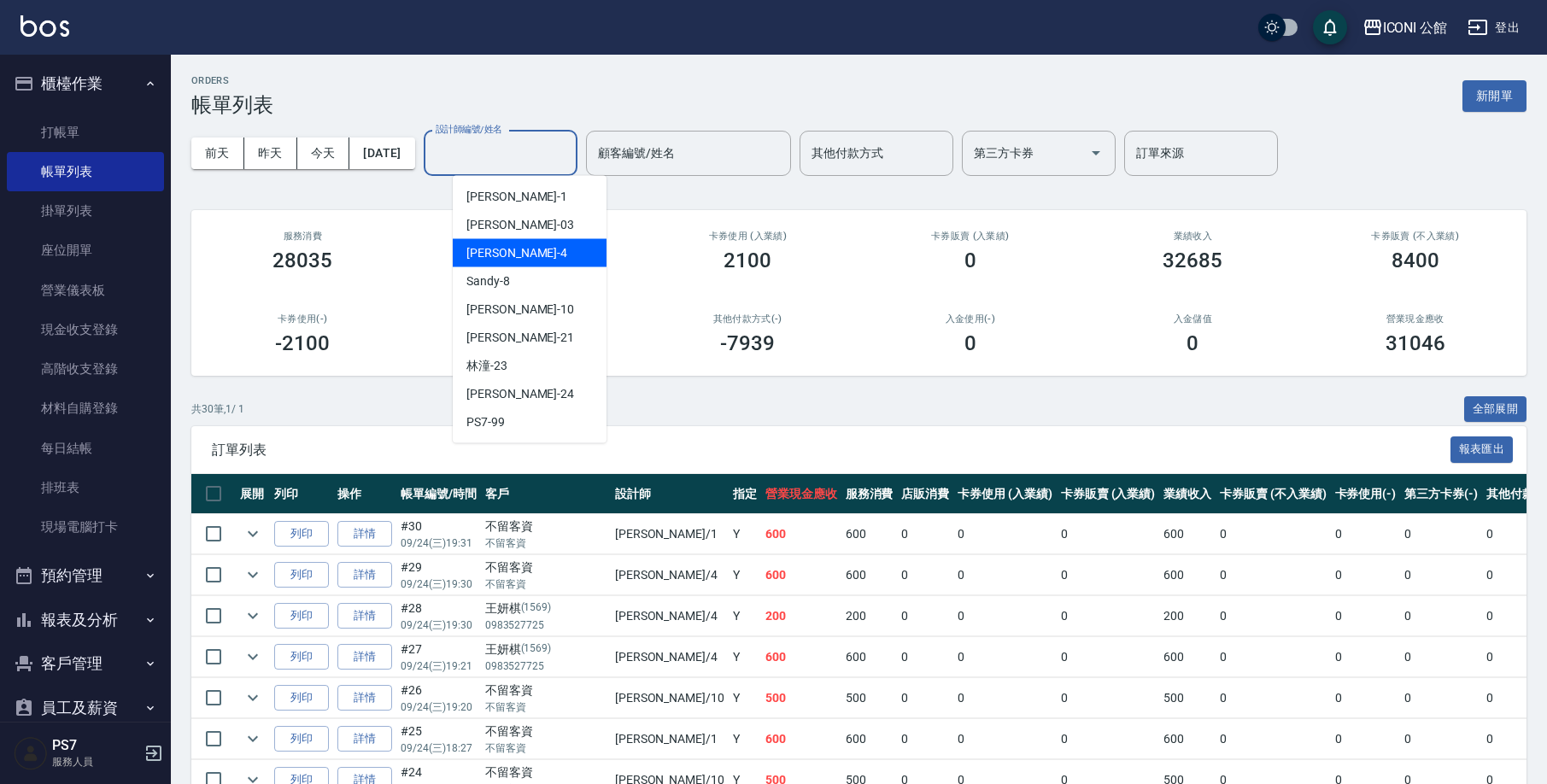
click at [525, 253] on div "Lina -4" at bounding box center [529, 252] width 154 height 28
type input "Lina-4"
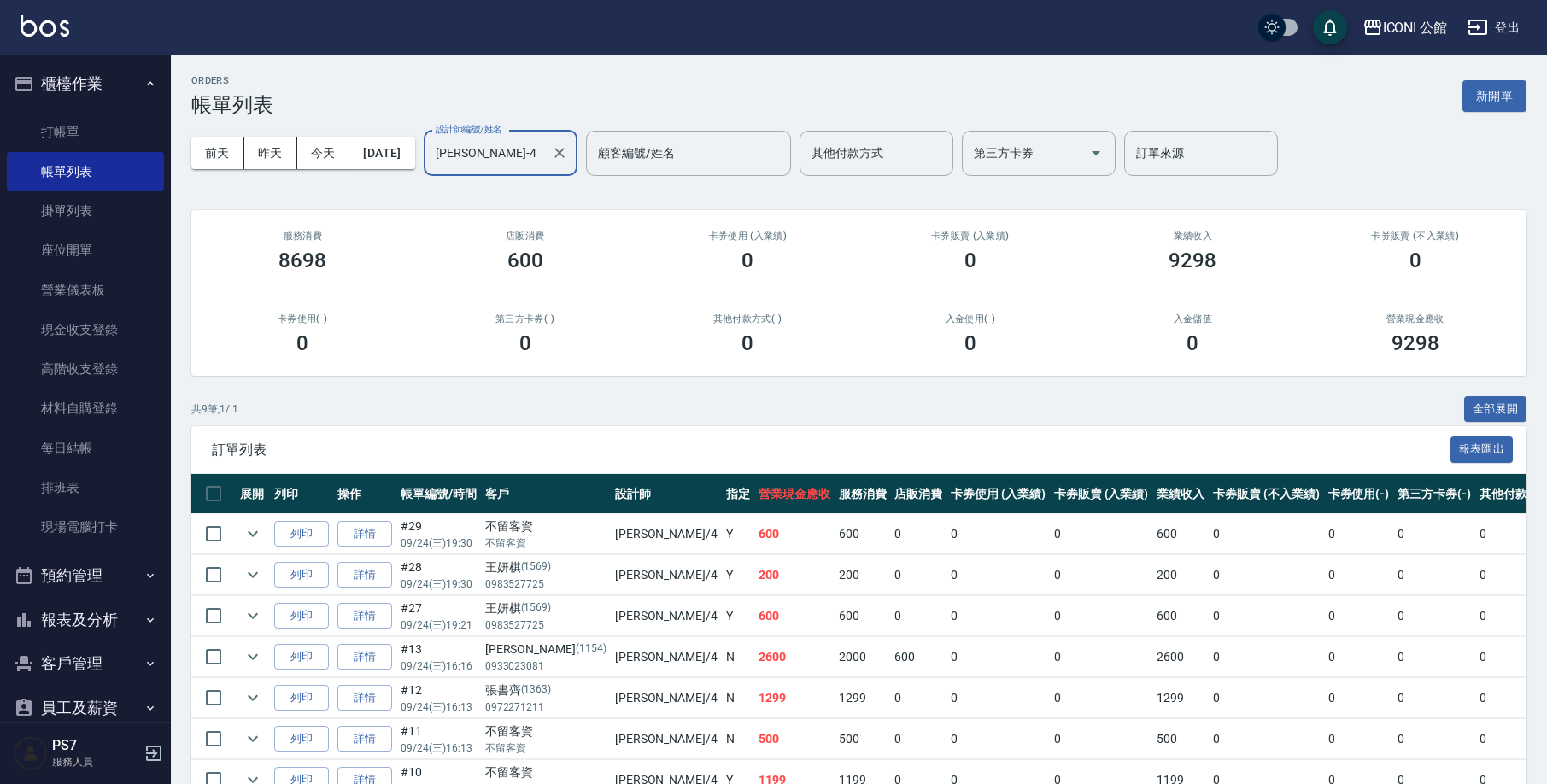
scroll to position [25, 0]
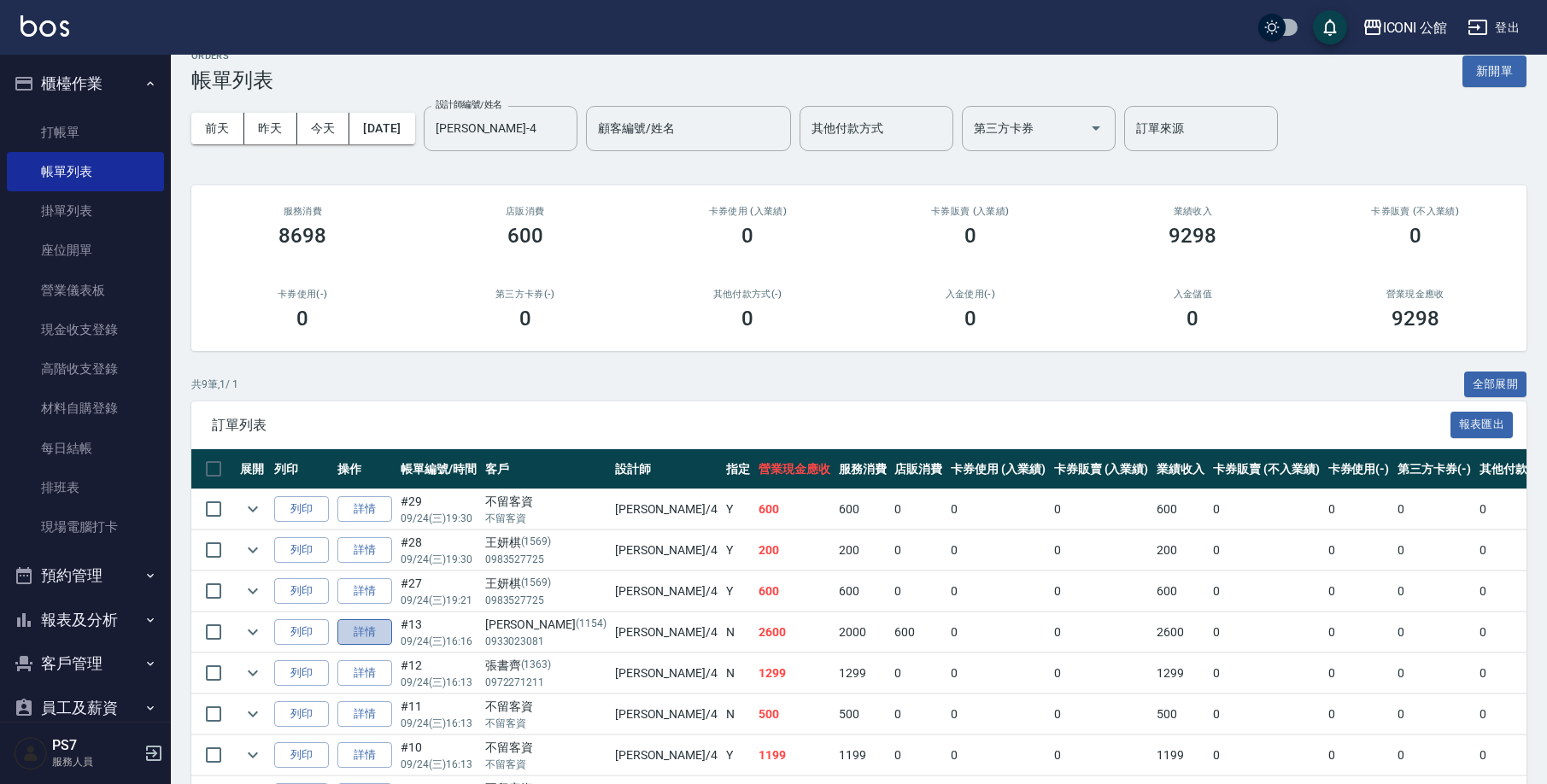
click at [359, 639] on link "詳情" at bounding box center [365, 631] width 55 height 26
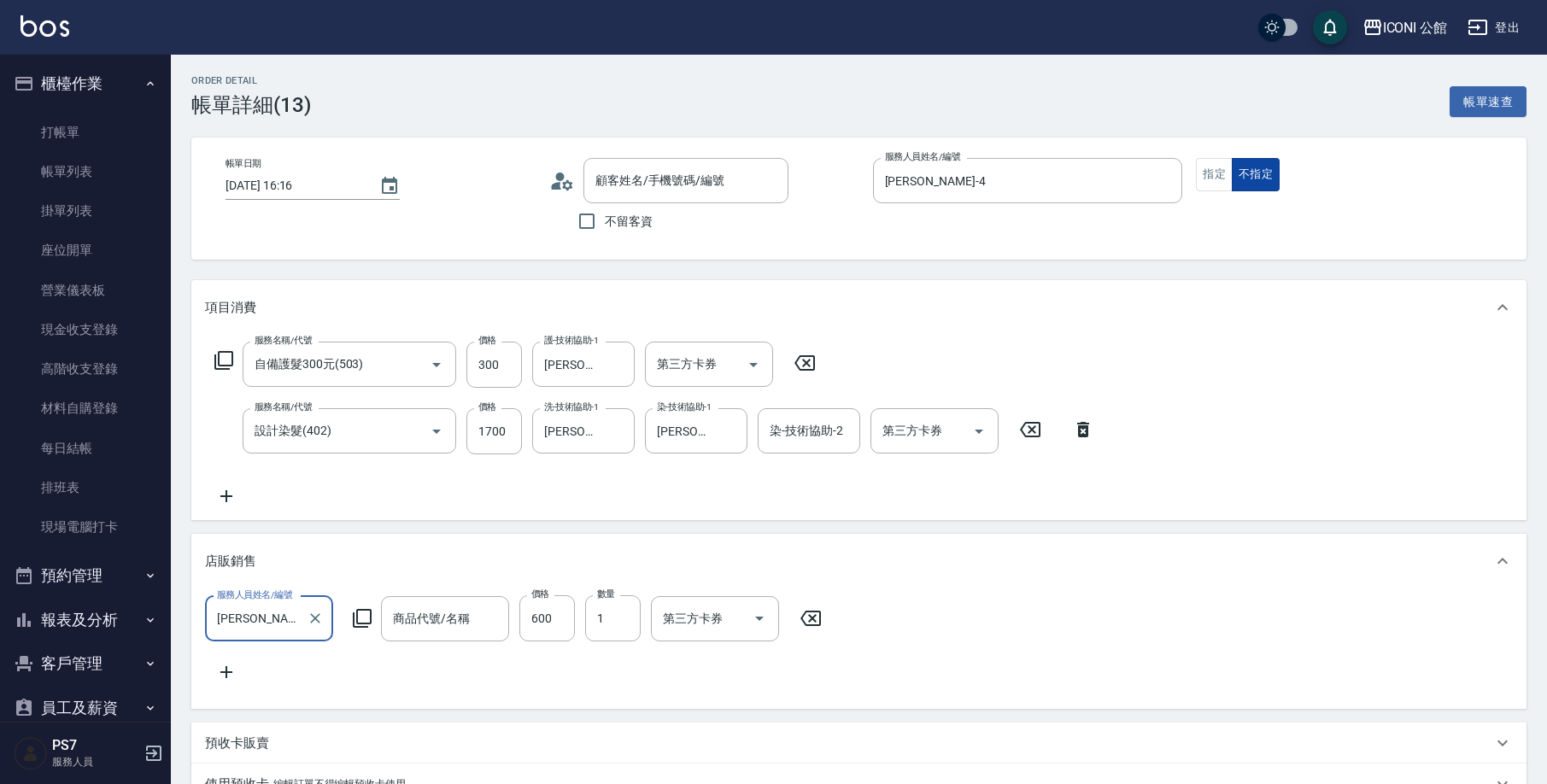
type input "2025/09/24 16:16"
type input "Lina-4"
type input "自備護髮300元(503)"
type input "設計染髮(402)"
type input "[PERSON_NAME]/0933023081/1154"
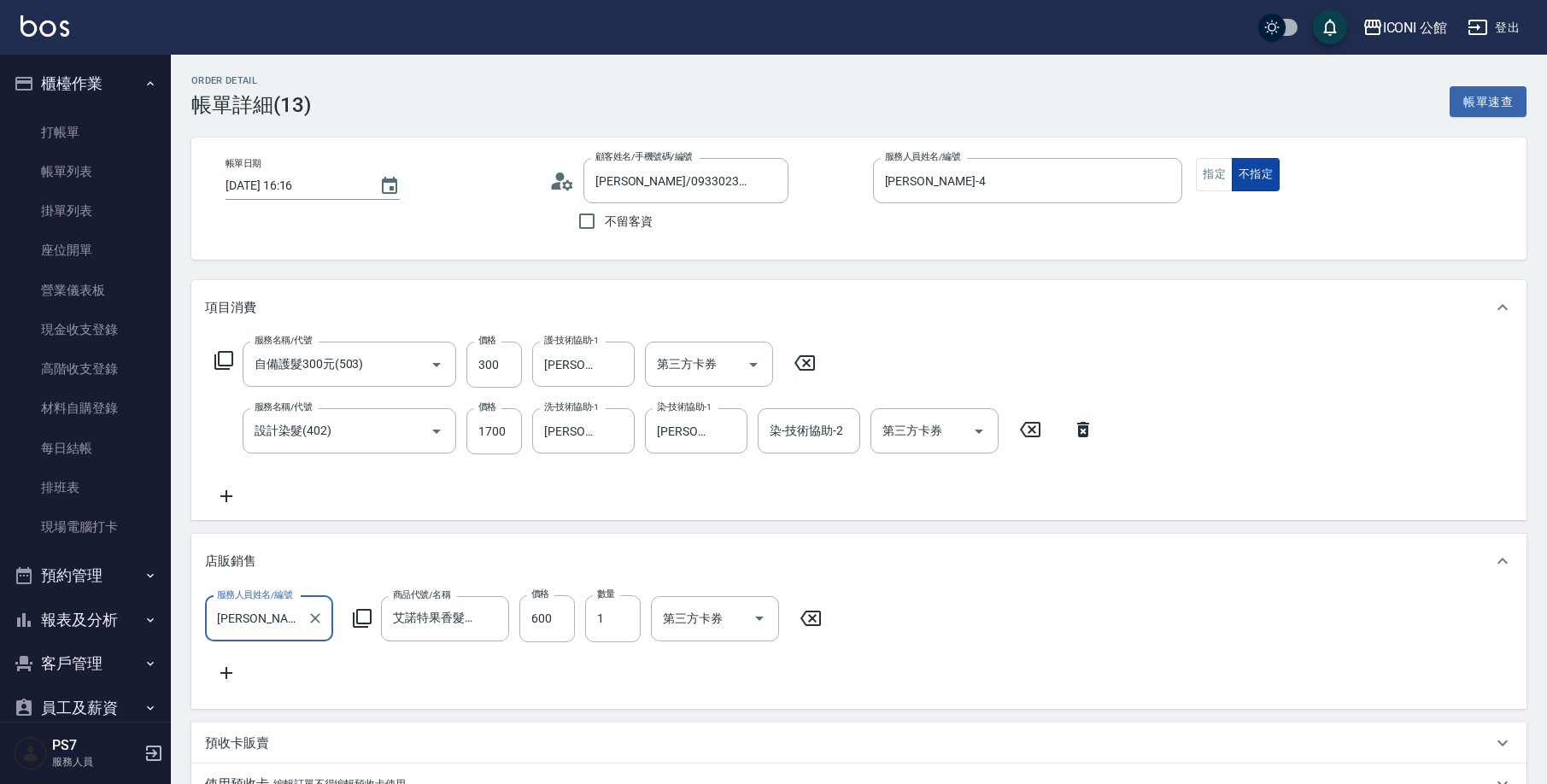
type input "艾諾特果香髮妝隨手護/100ml"
click at [1221, 181] on button "指定" at bounding box center [1214, 174] width 37 height 33
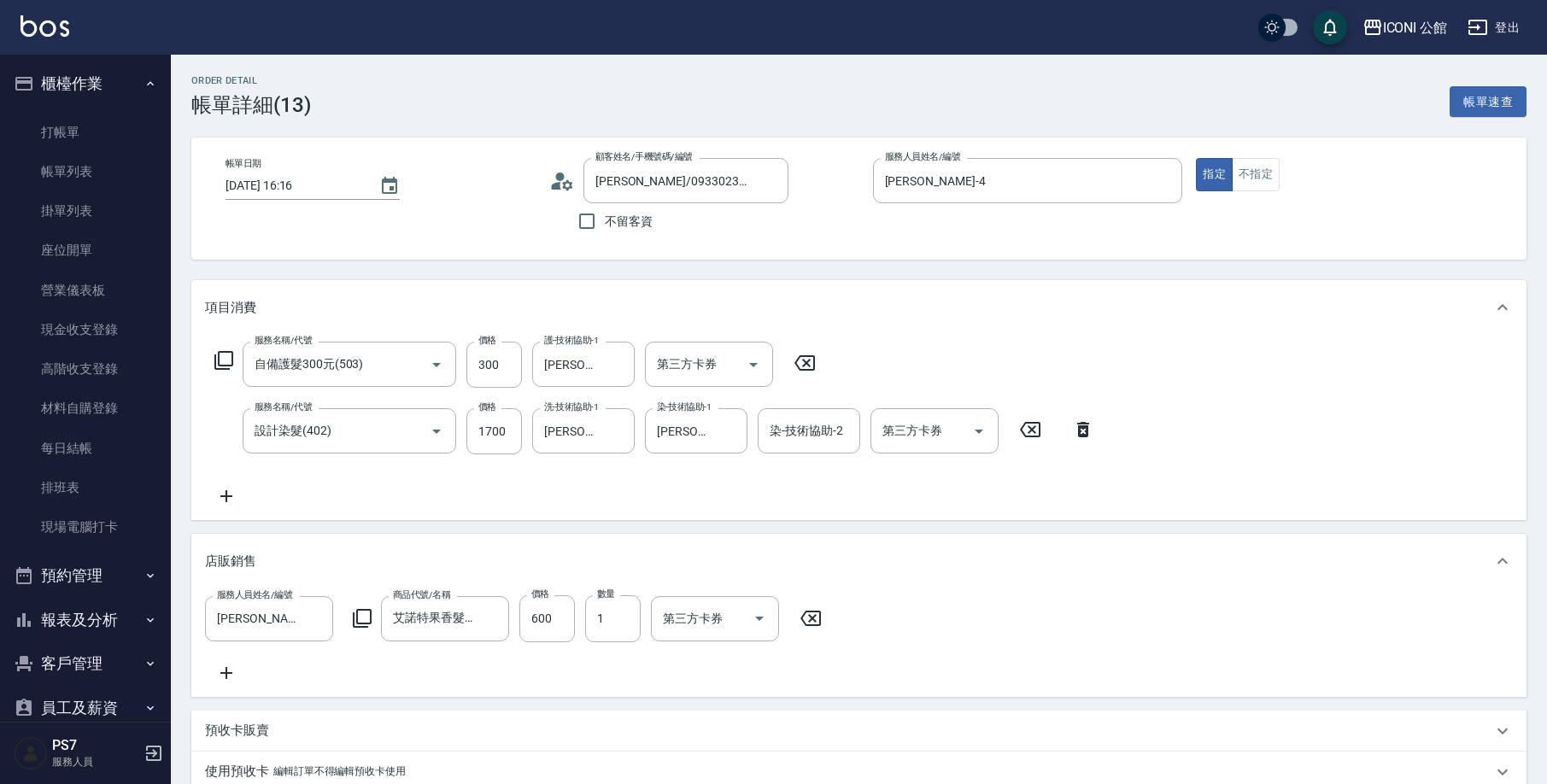
scroll to position [328, 0]
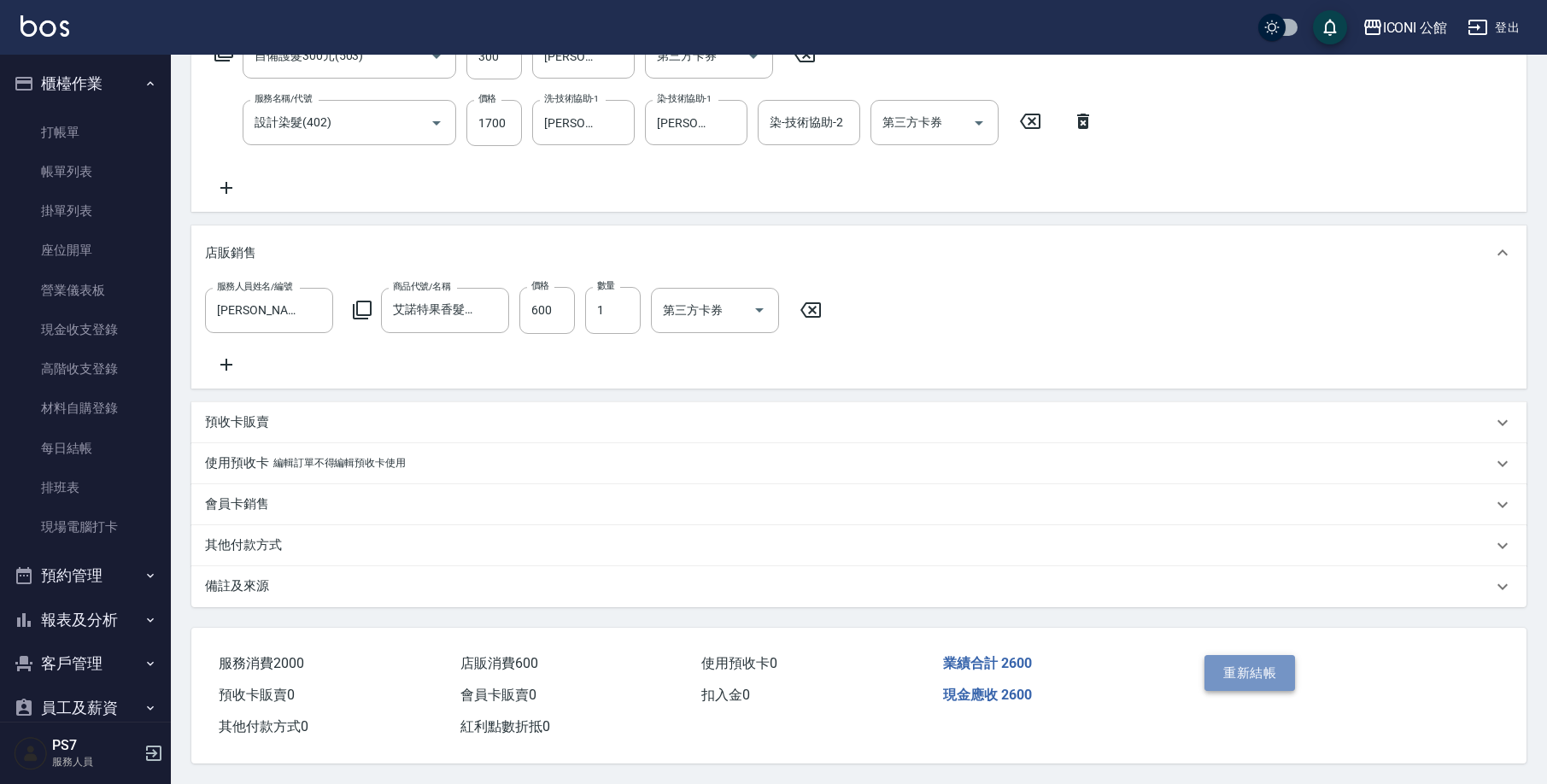
click at [1260, 662] on button "重新結帳" at bounding box center [1249, 672] width 91 height 36
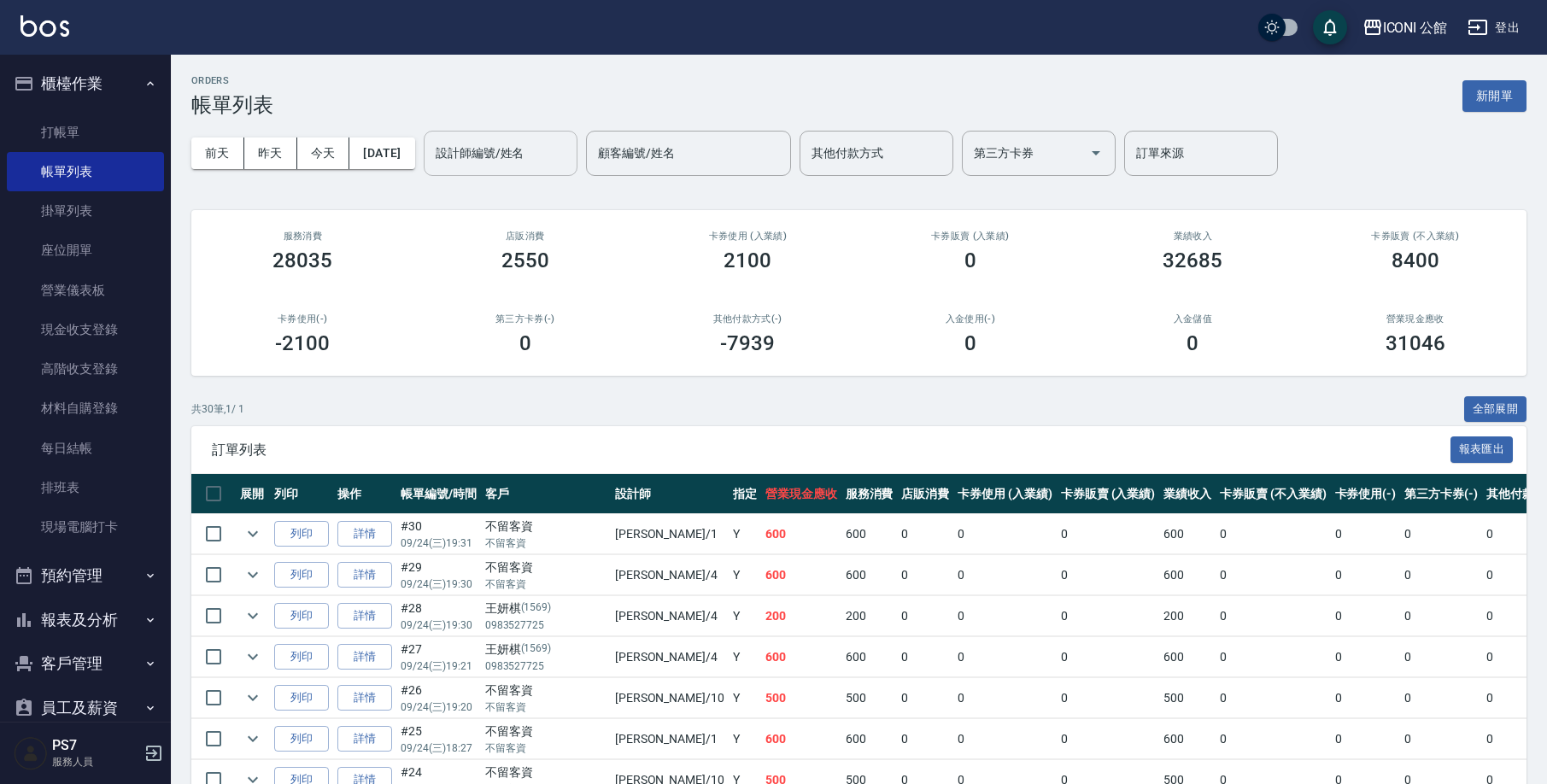
click at [505, 174] on div "設計師編號/姓名" at bounding box center [500, 153] width 154 height 45
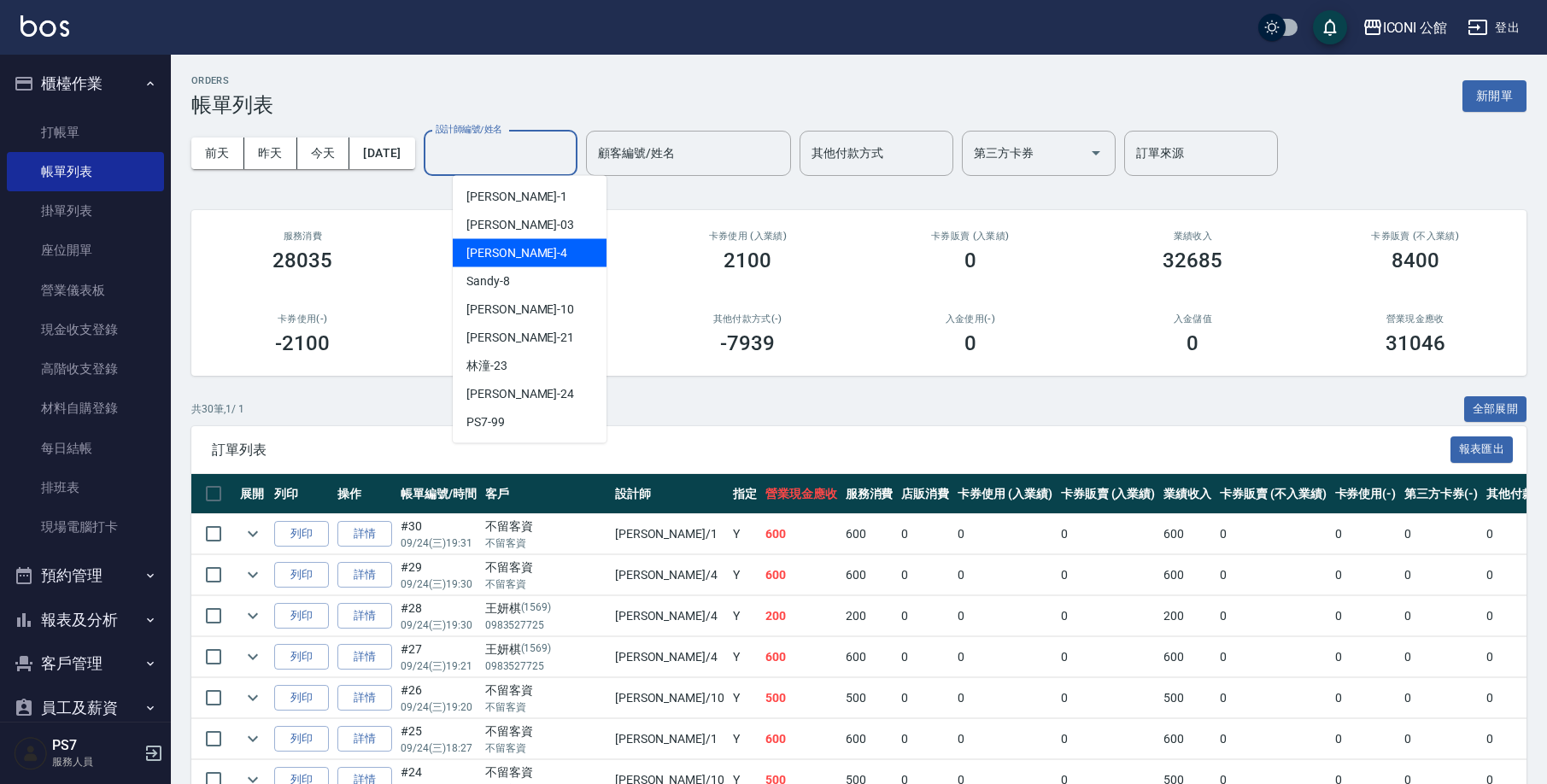
click at [546, 262] on div "Lina -4" at bounding box center [529, 252] width 154 height 28
type input "Lina-4"
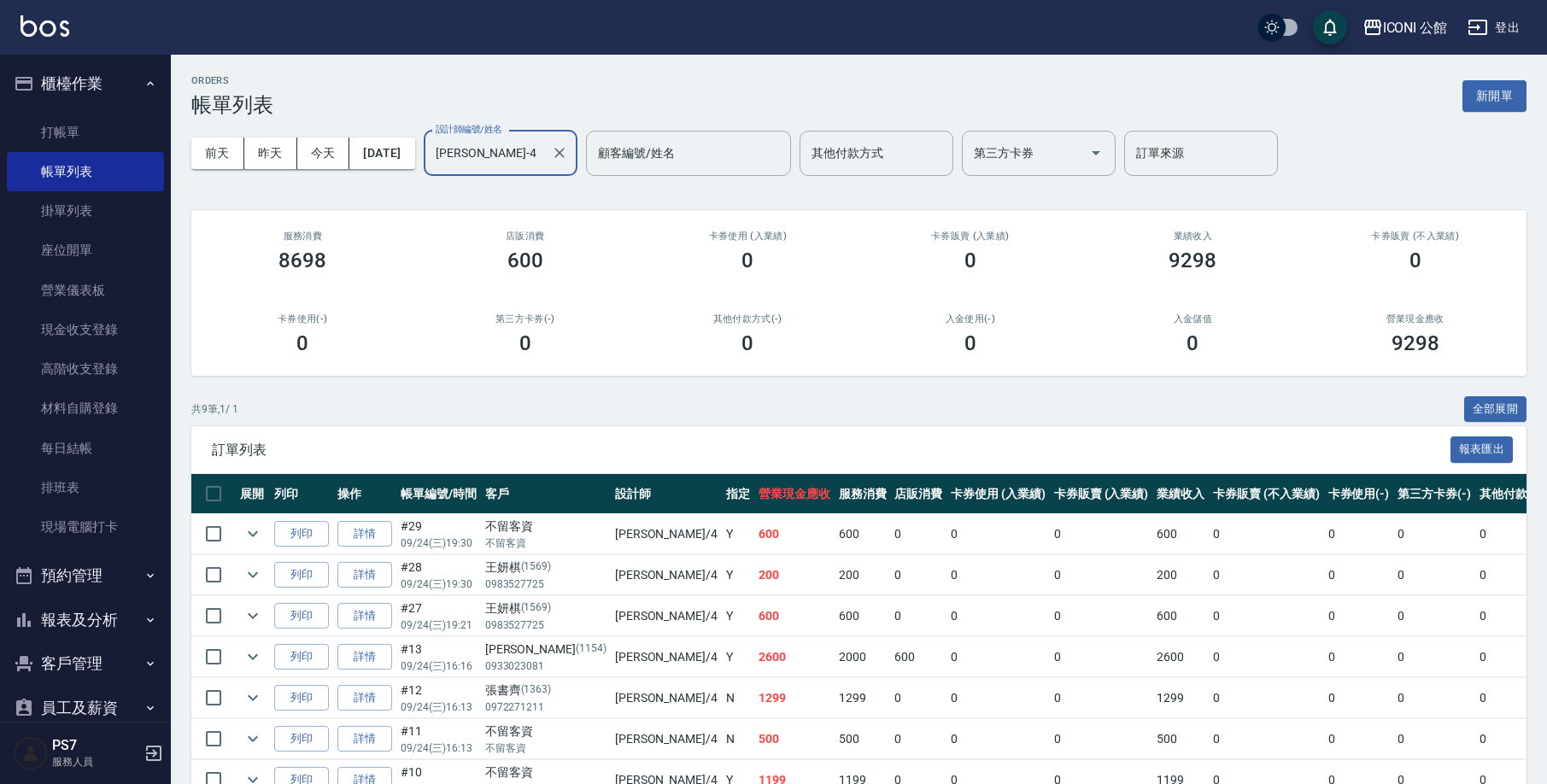
scroll to position [22, 0]
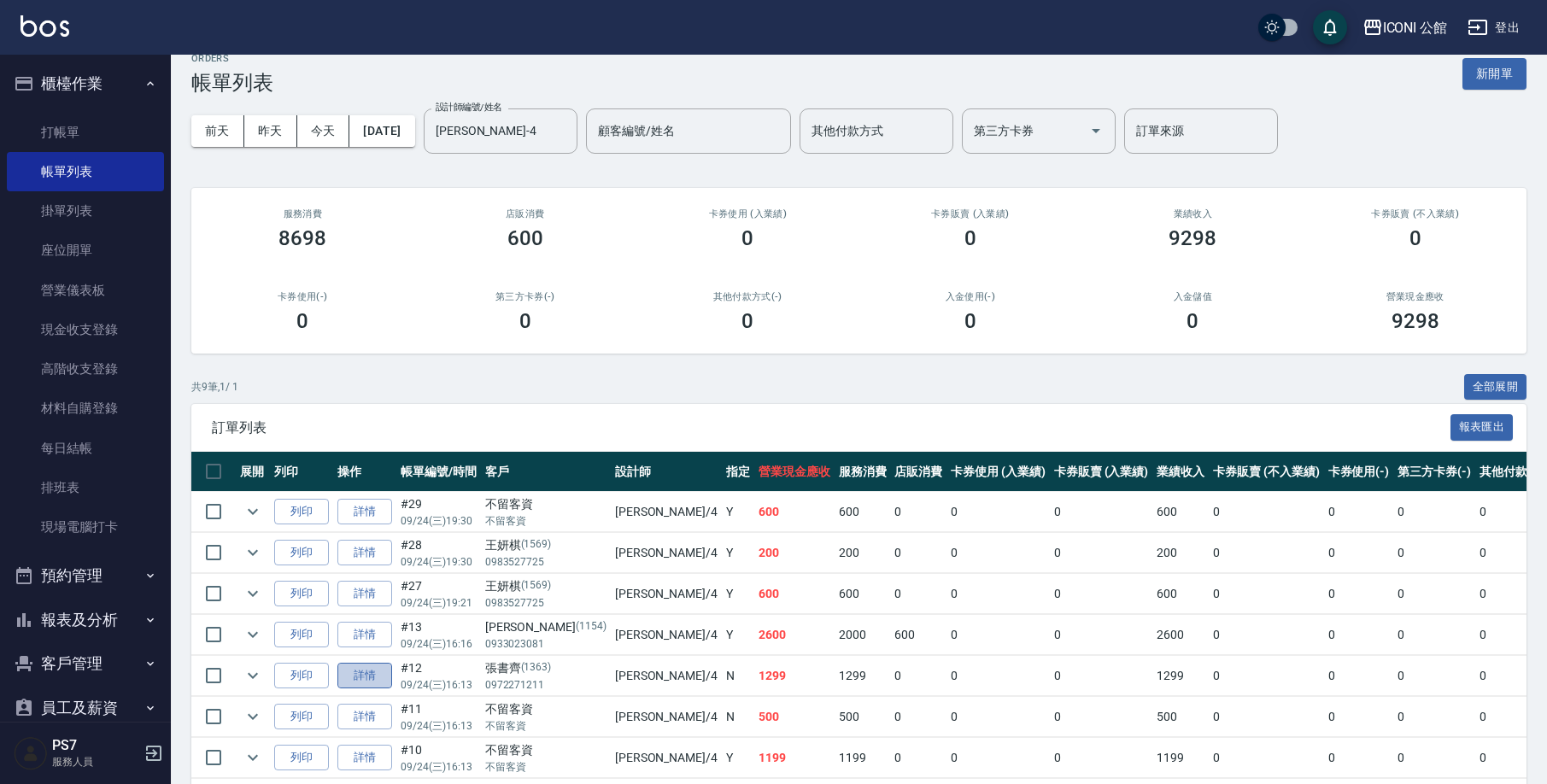
click at [376, 682] on link "詳情" at bounding box center [365, 675] width 55 height 26
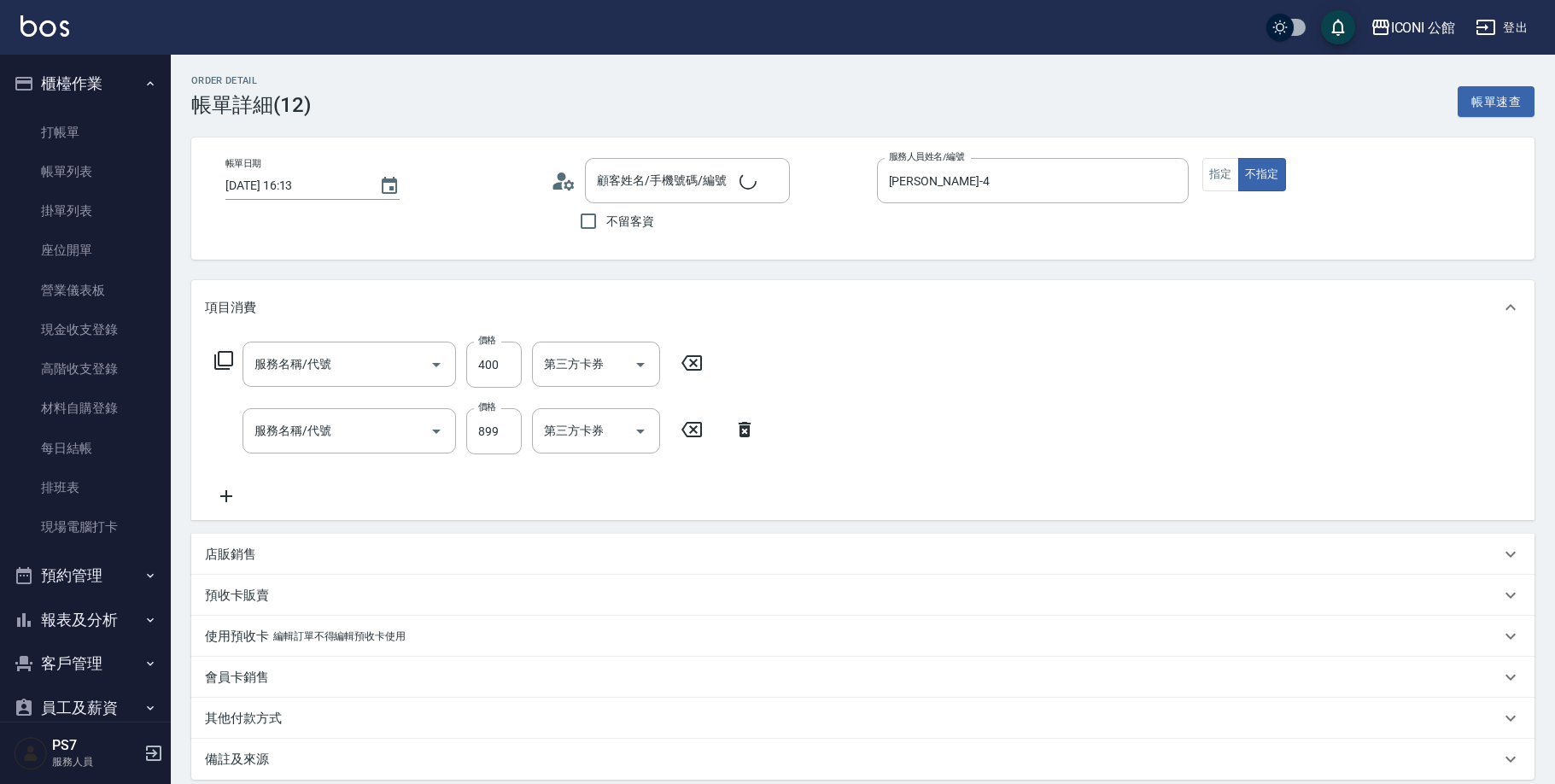
type input "2025/09/24 16:13"
type input "Lina-4"
type input "單剪(202)"
type input "冰鎮頭皮舒活洗髮(603)"
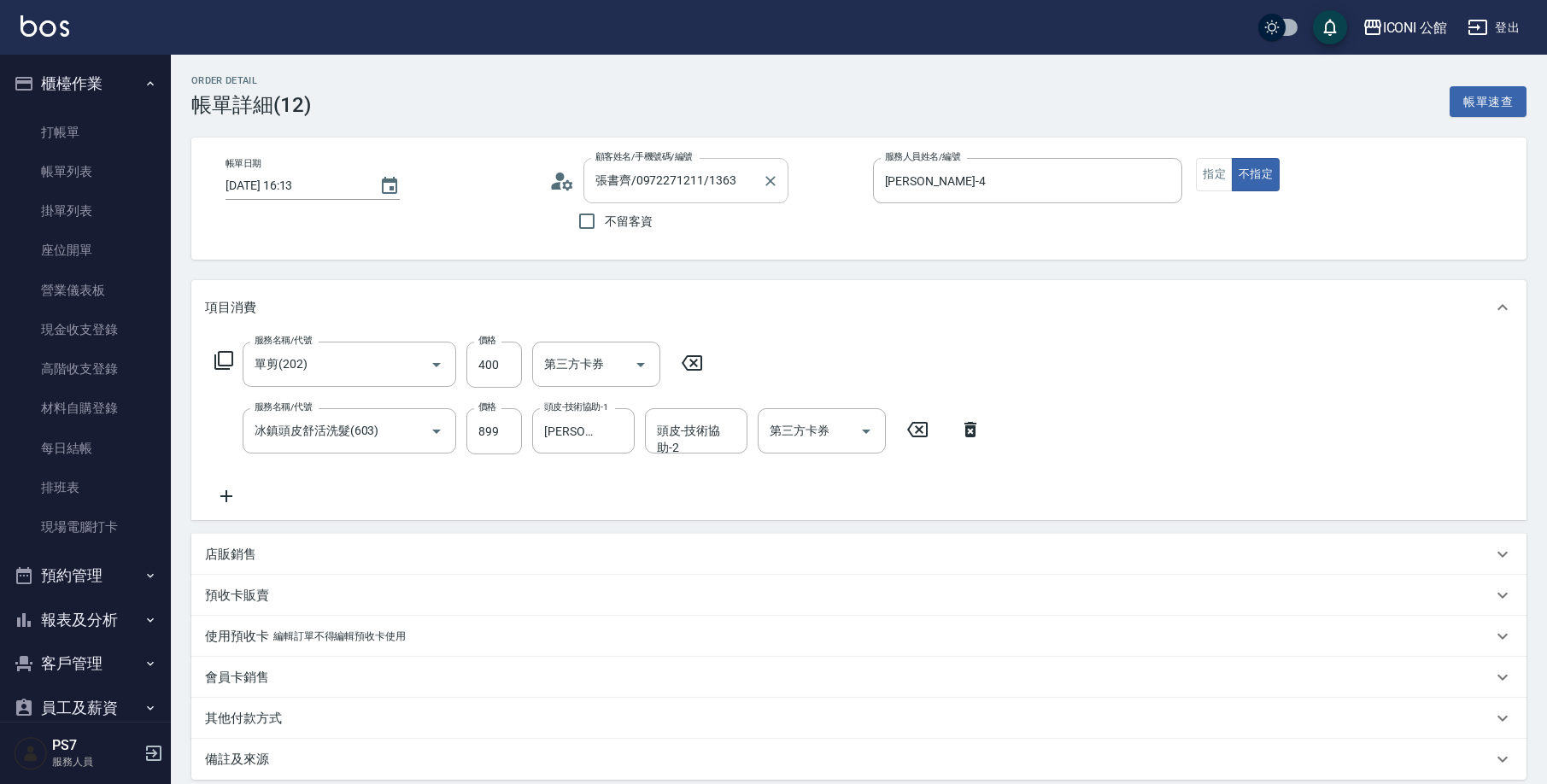
type input "[PERSON_NAME]/0972271211/1363"
click at [1213, 180] on button "指定" at bounding box center [1214, 174] width 37 height 33
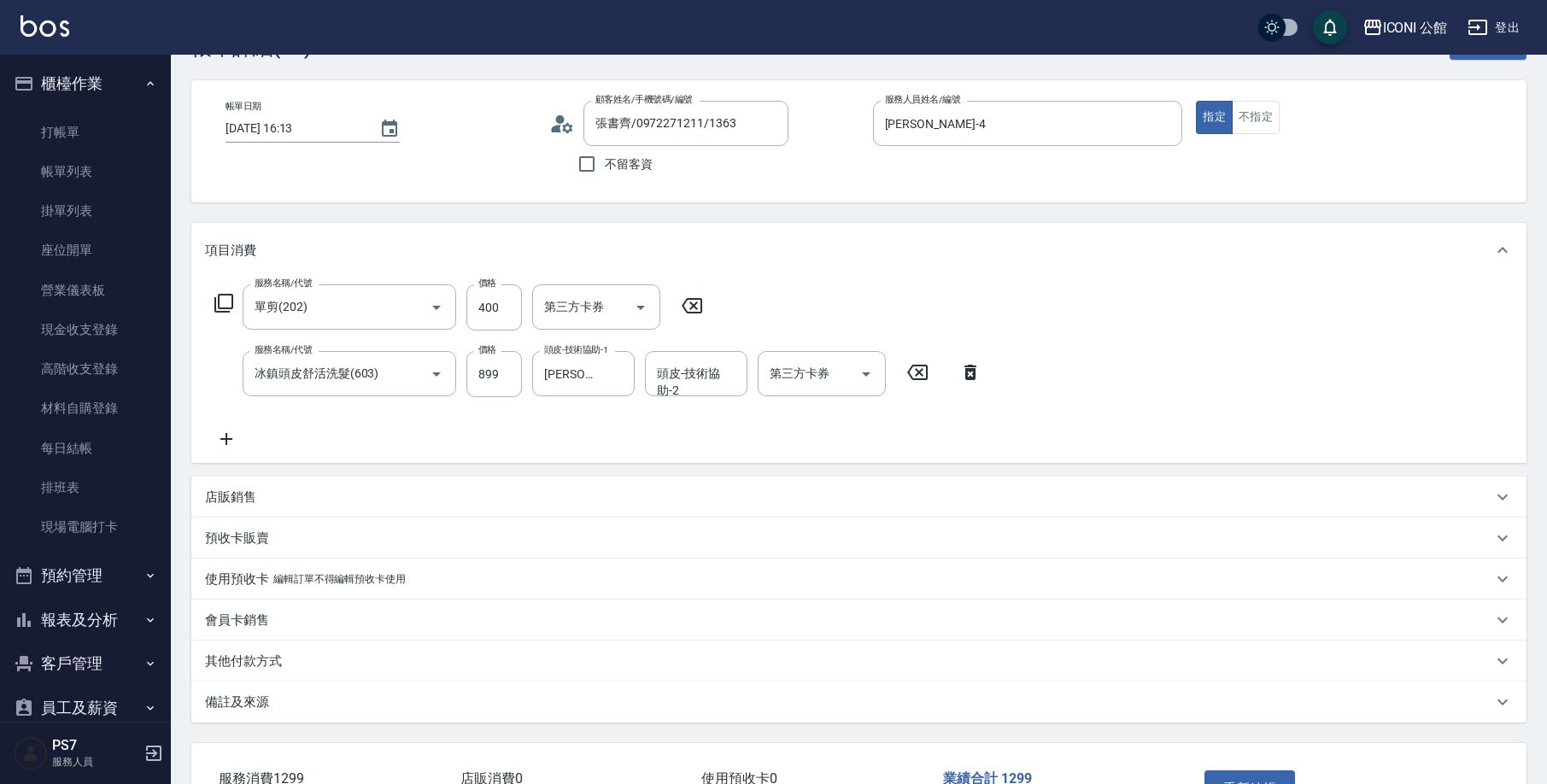
scroll to position [180, 0]
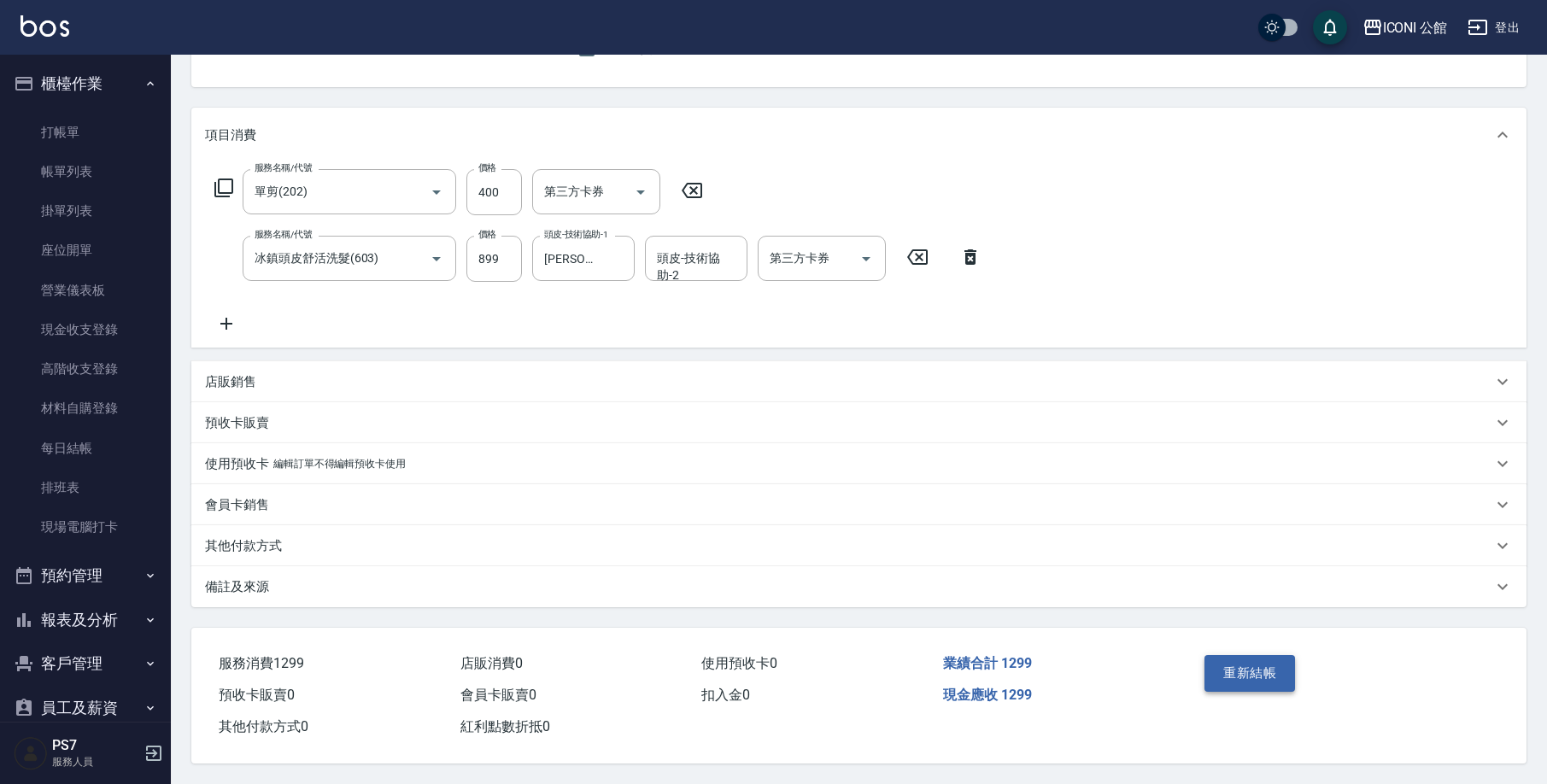
click at [1245, 677] on button "重新結帳" at bounding box center [1249, 672] width 91 height 36
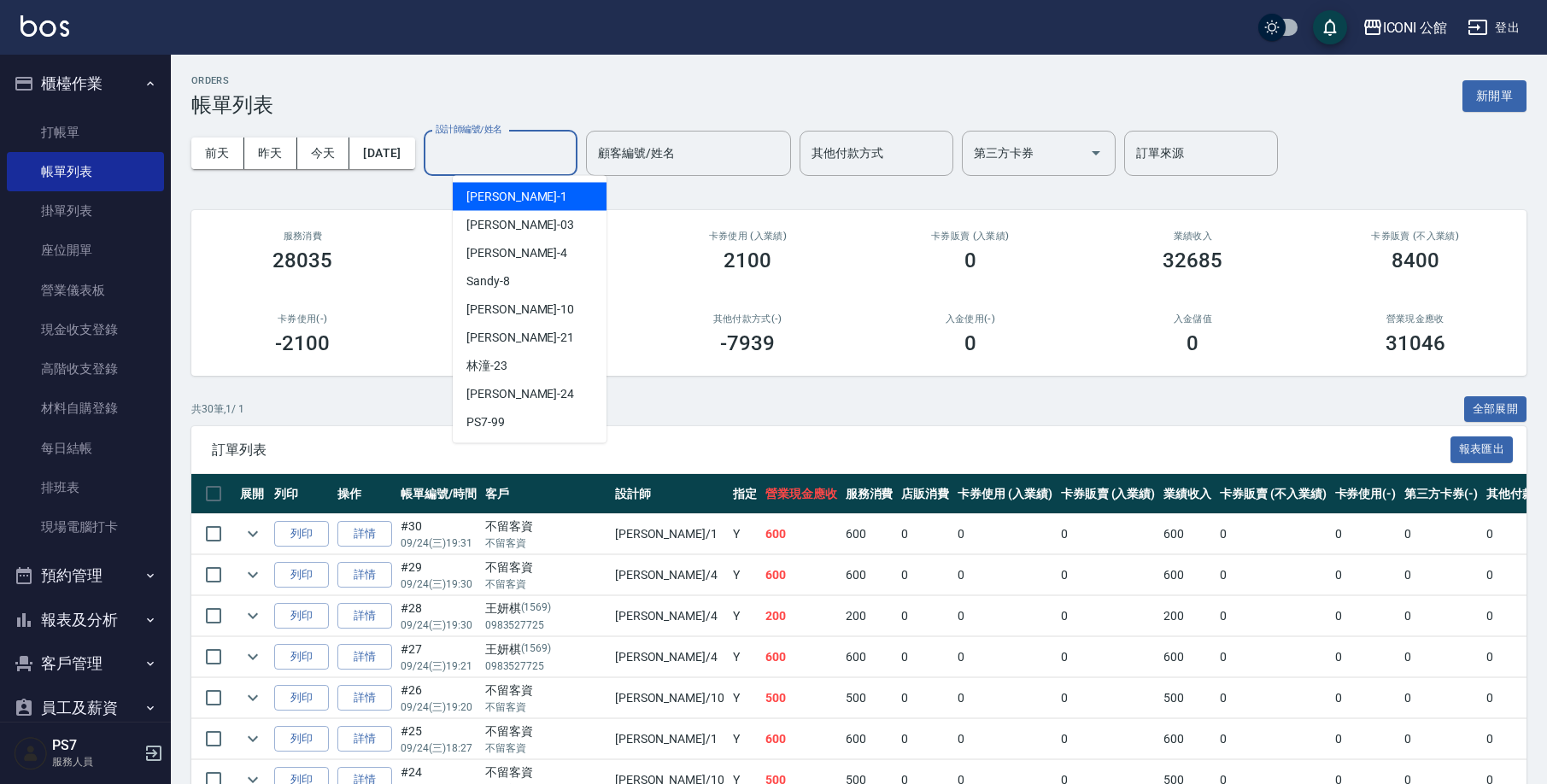
click at [560, 140] on input "設計師編號/姓名" at bounding box center [500, 153] width 138 height 30
click at [489, 312] on span "Anna -10" at bounding box center [519, 309] width 107 height 18
type input "[PERSON_NAME]-10"
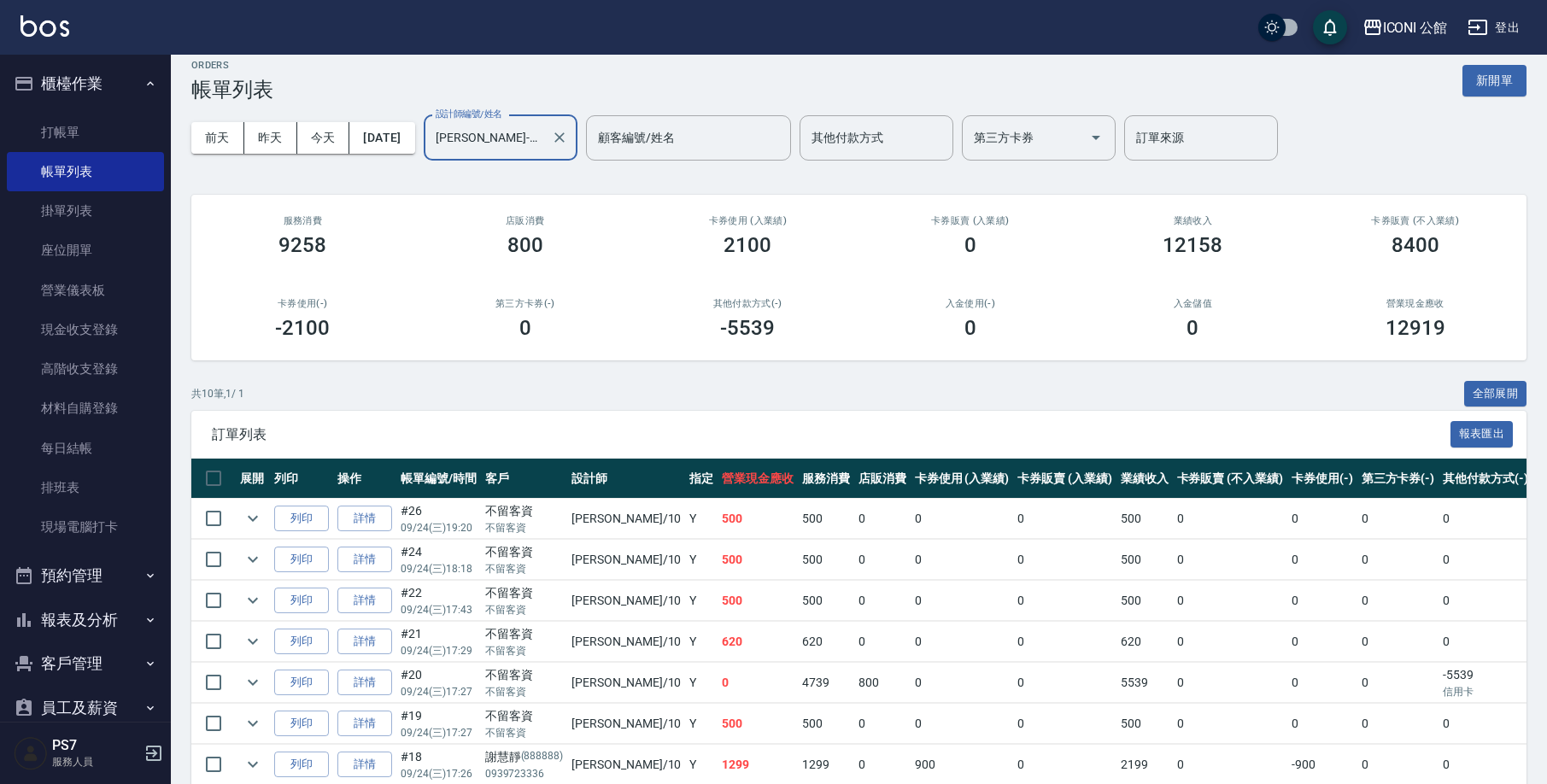
scroll to position [218, 0]
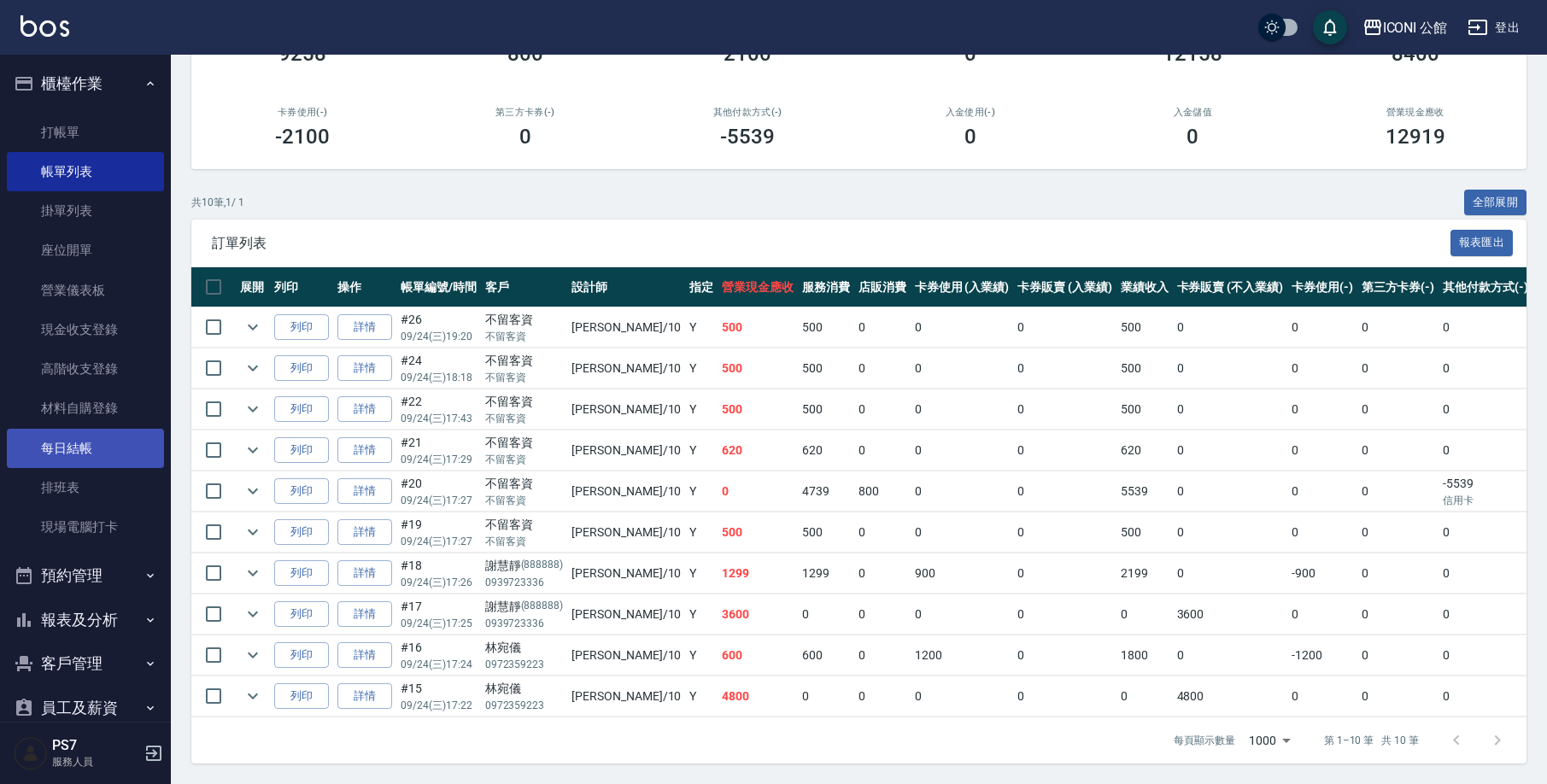
click at [57, 439] on link "每日結帳" at bounding box center [85, 448] width 158 height 40
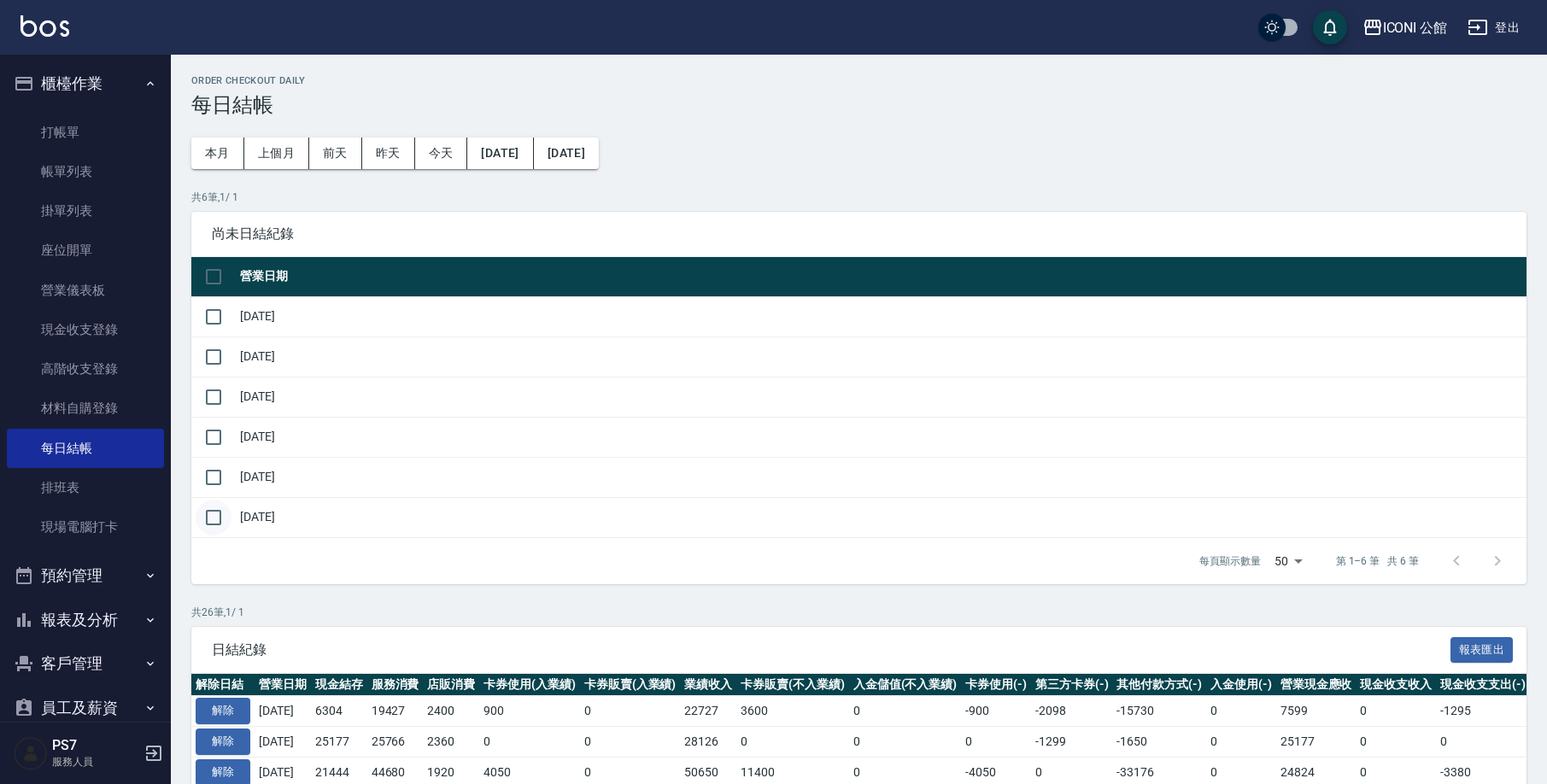
click at [215, 514] on input "checkbox" at bounding box center [213, 517] width 36 height 36
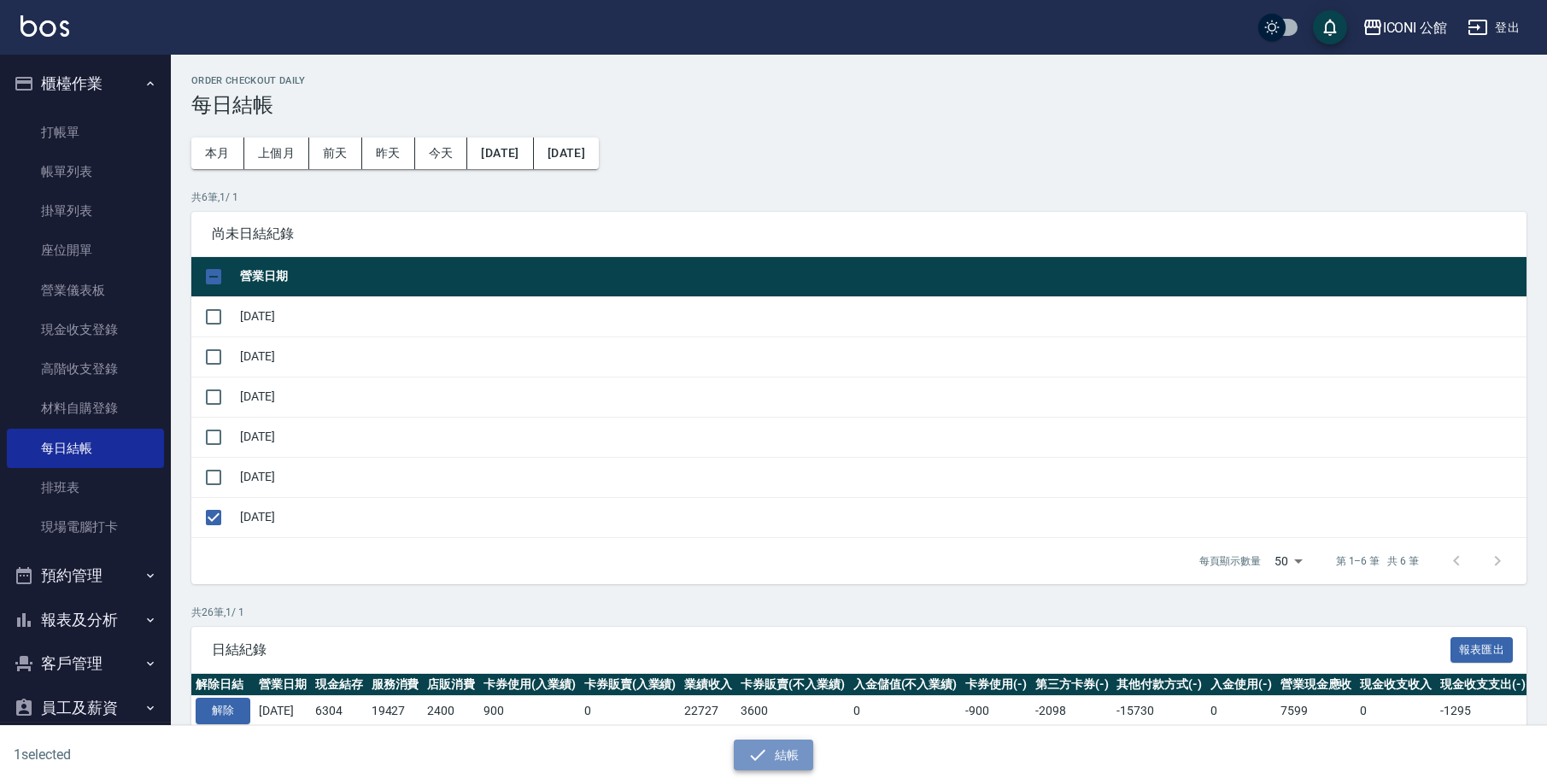
click at [752, 751] on icon "button" at bounding box center [757, 754] width 20 height 20
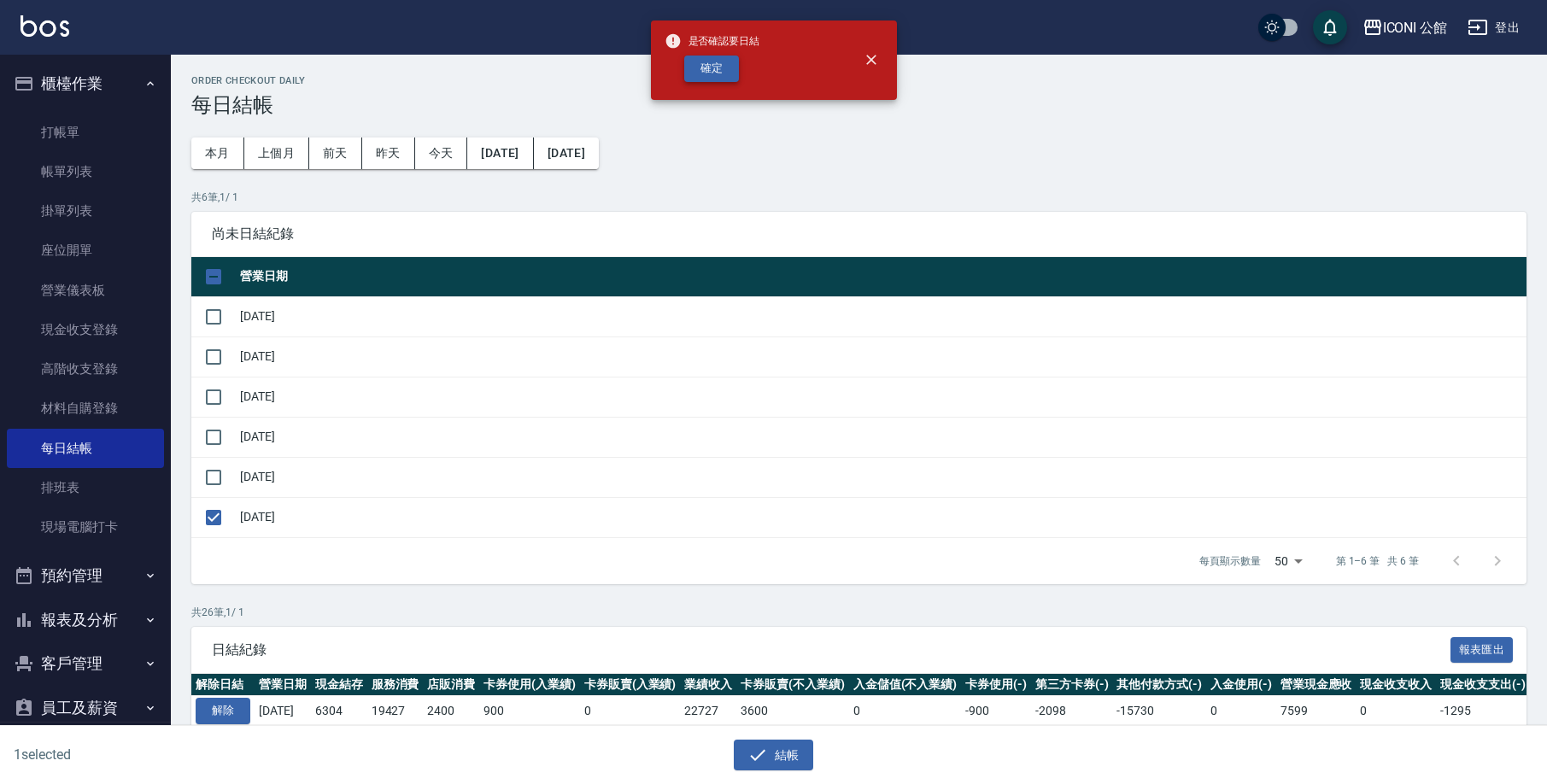
click at [710, 67] on button "確定" at bounding box center [712, 68] width 55 height 26
checkbox input "false"
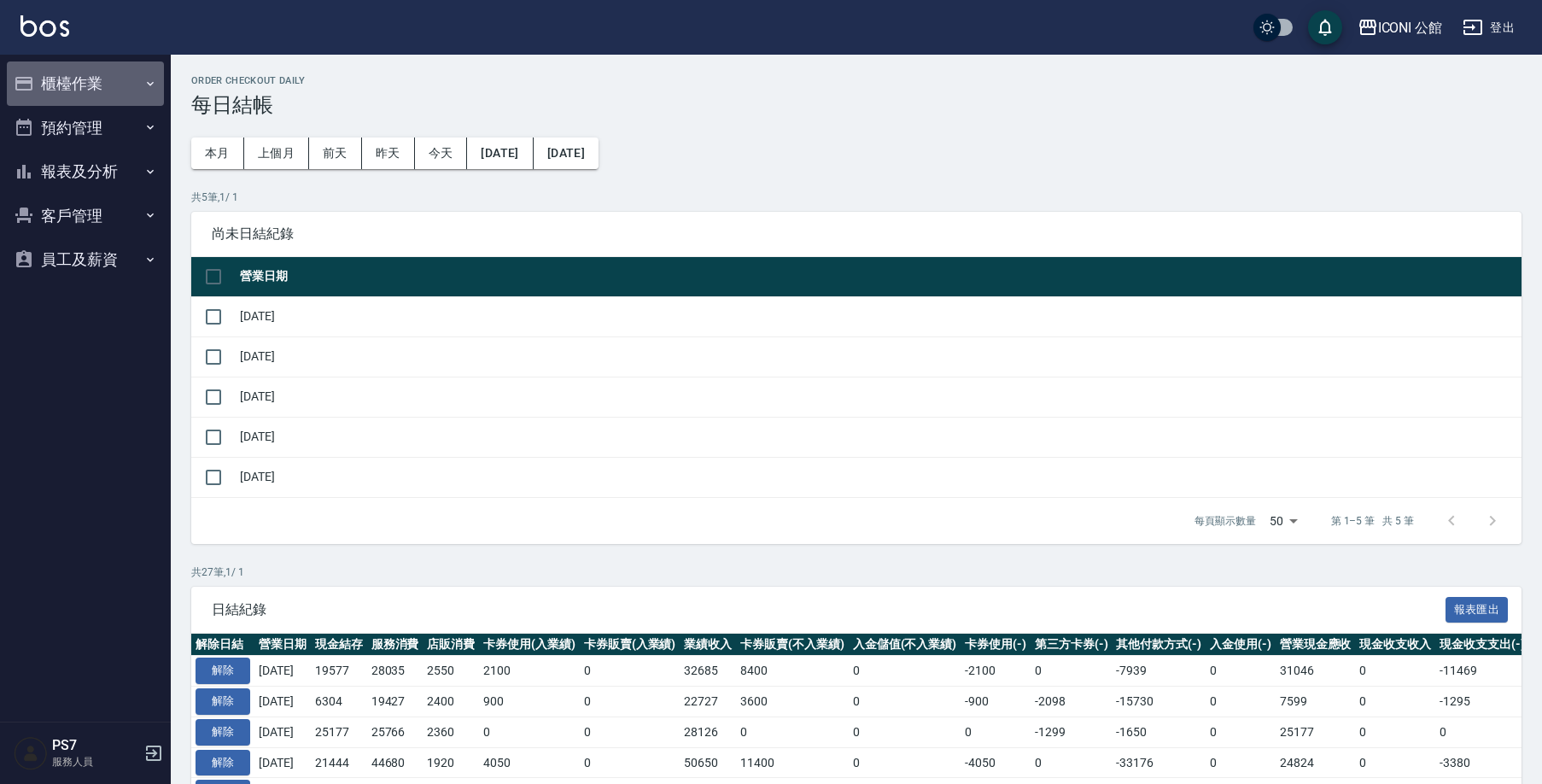
click at [70, 98] on button "櫃檯作業" at bounding box center [85, 84] width 158 height 44
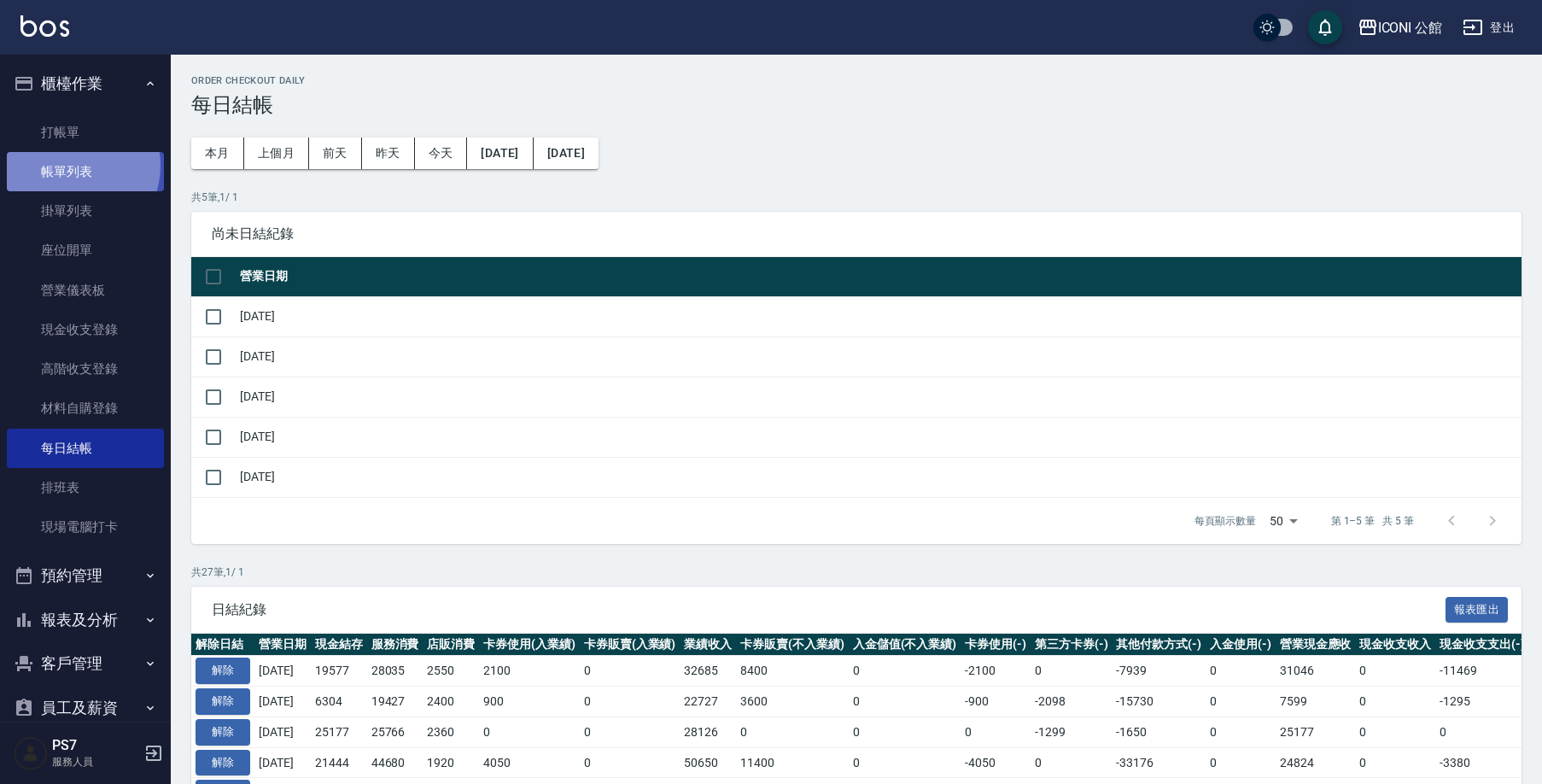
click at [73, 164] on link "帳單列表" at bounding box center [85, 171] width 158 height 40
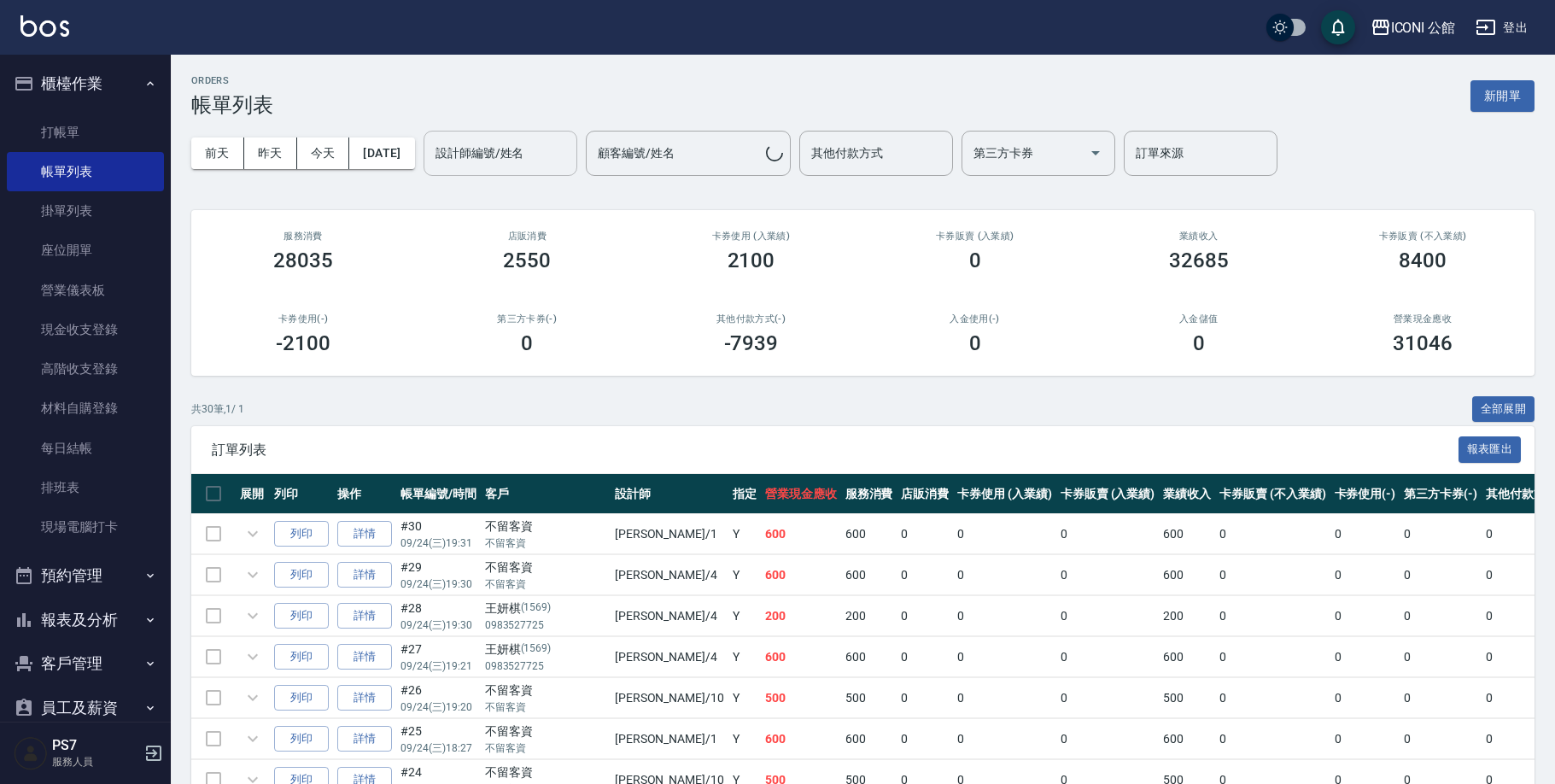
click at [501, 144] on input "設計師編號/姓名" at bounding box center [500, 153] width 138 height 30
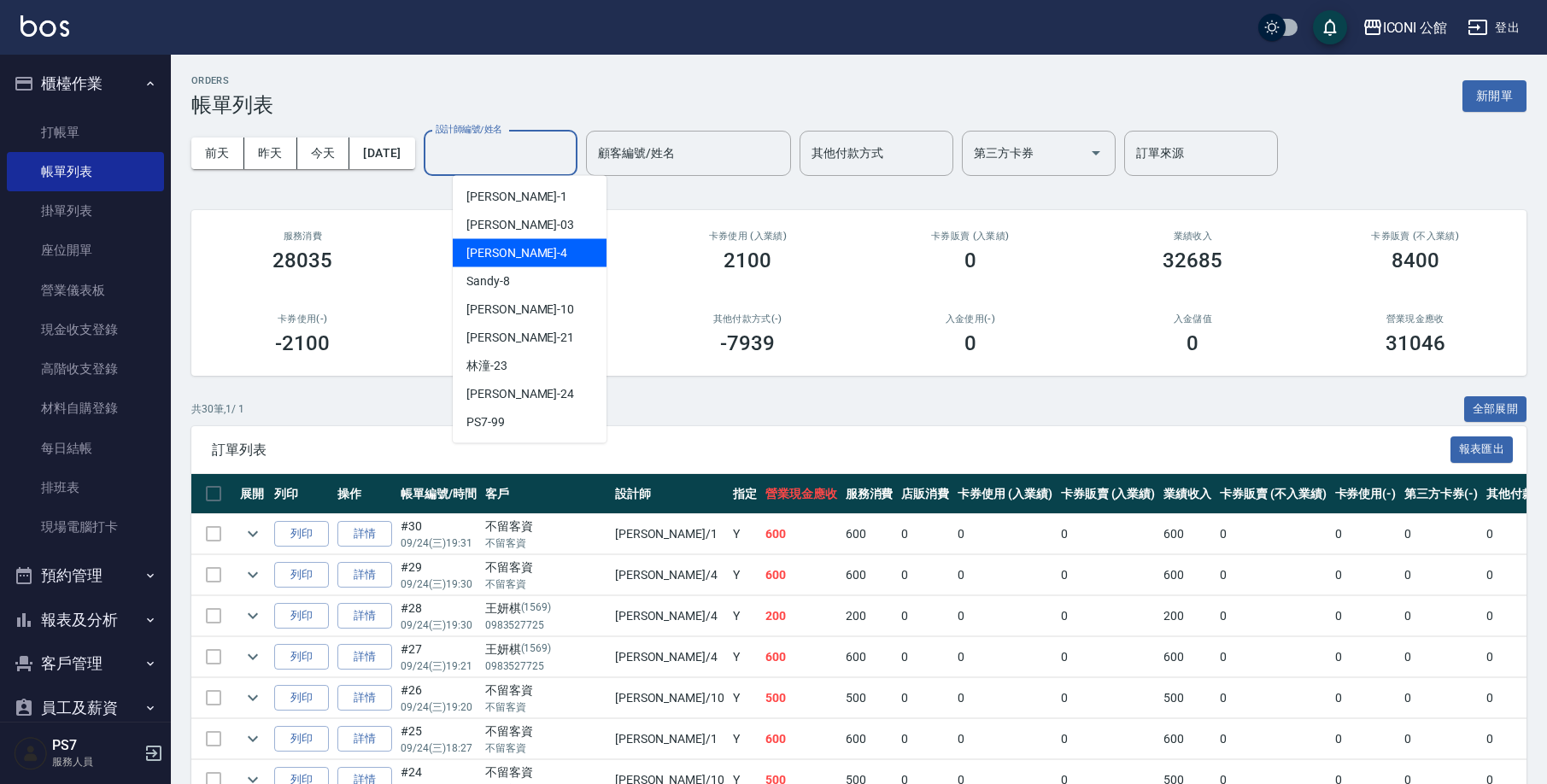
click at [499, 251] on div "Lina -4" at bounding box center [529, 252] width 154 height 28
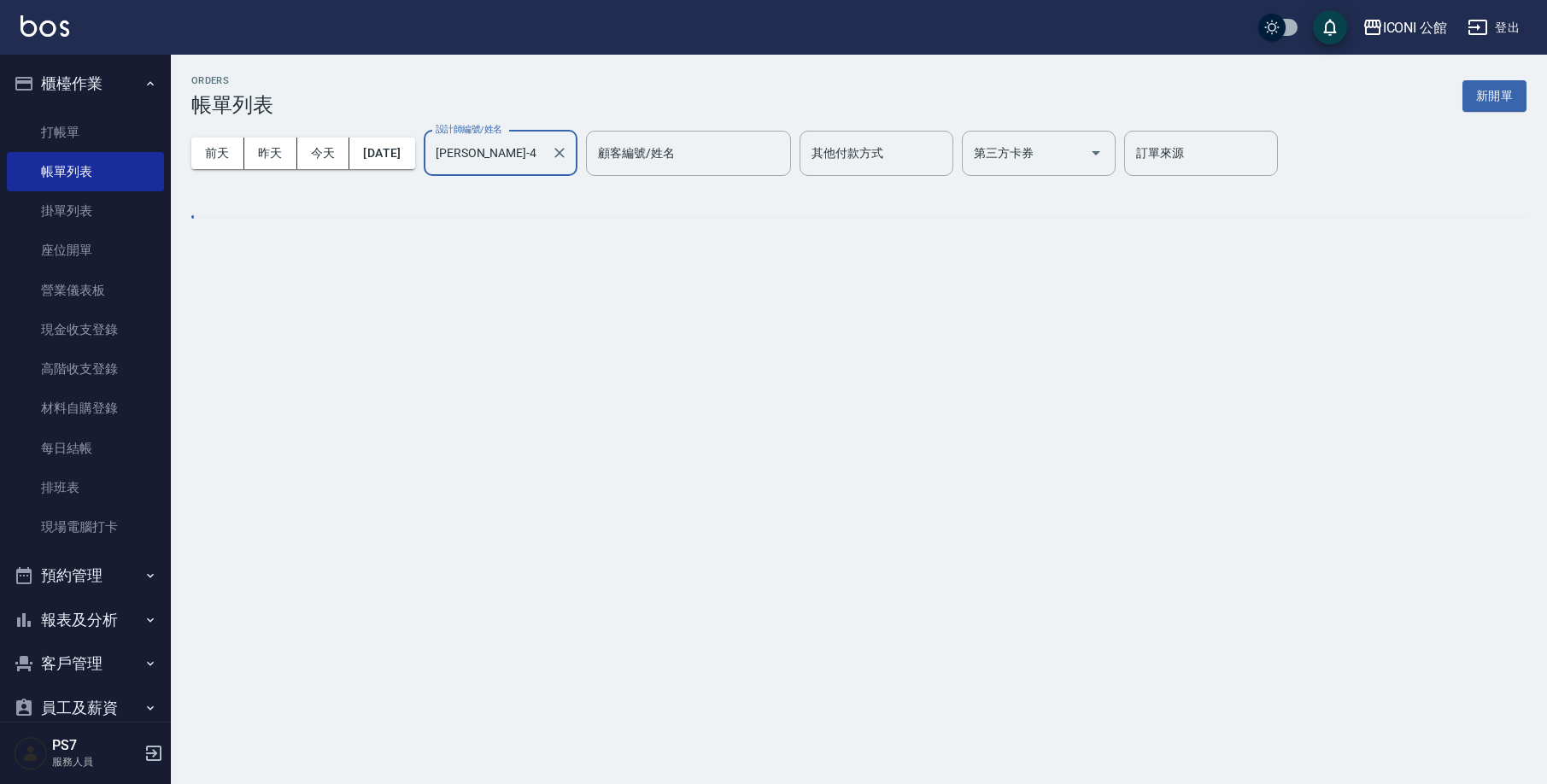
type input "Lina-4"
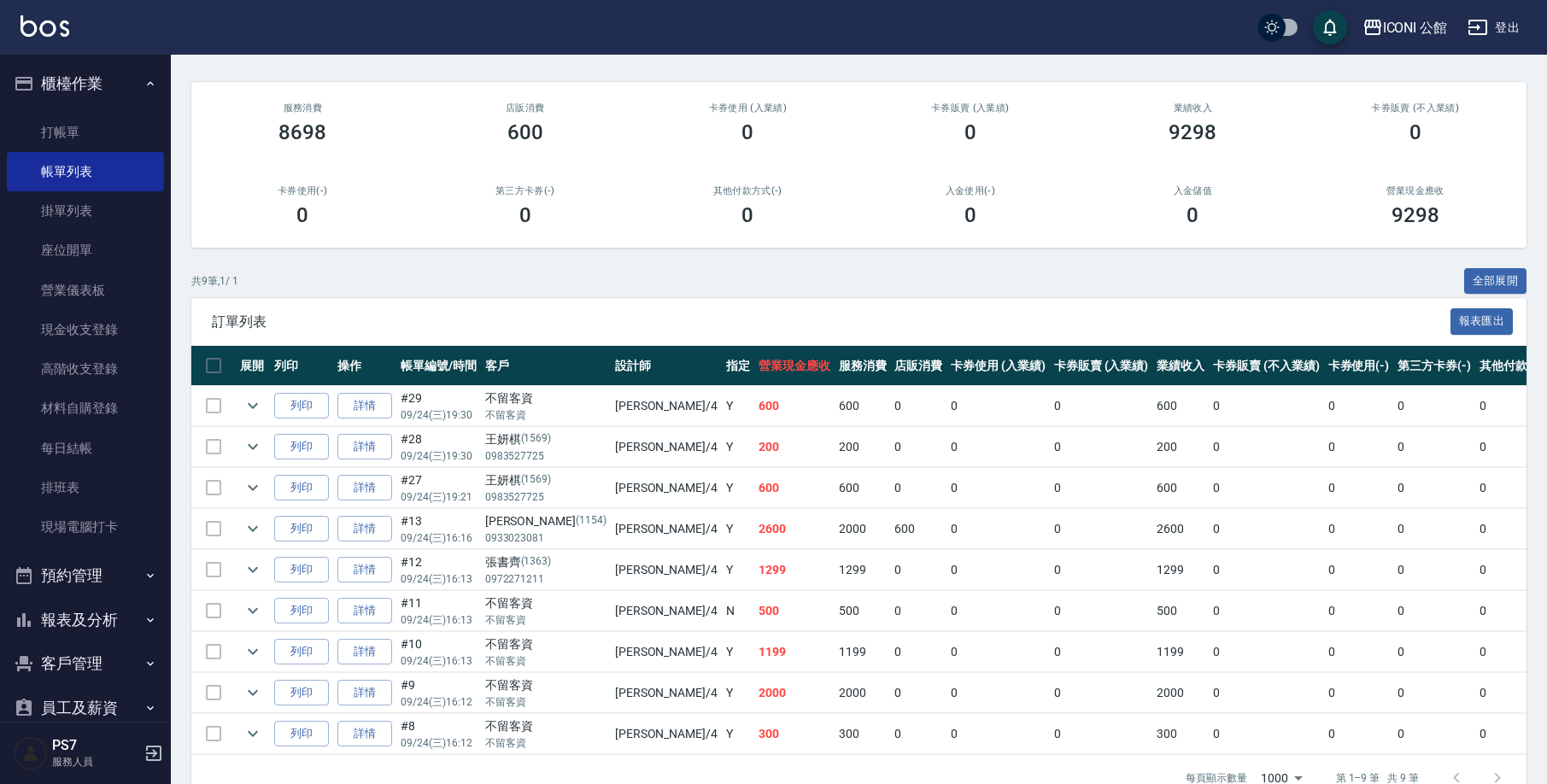
scroll to position [177, 0]
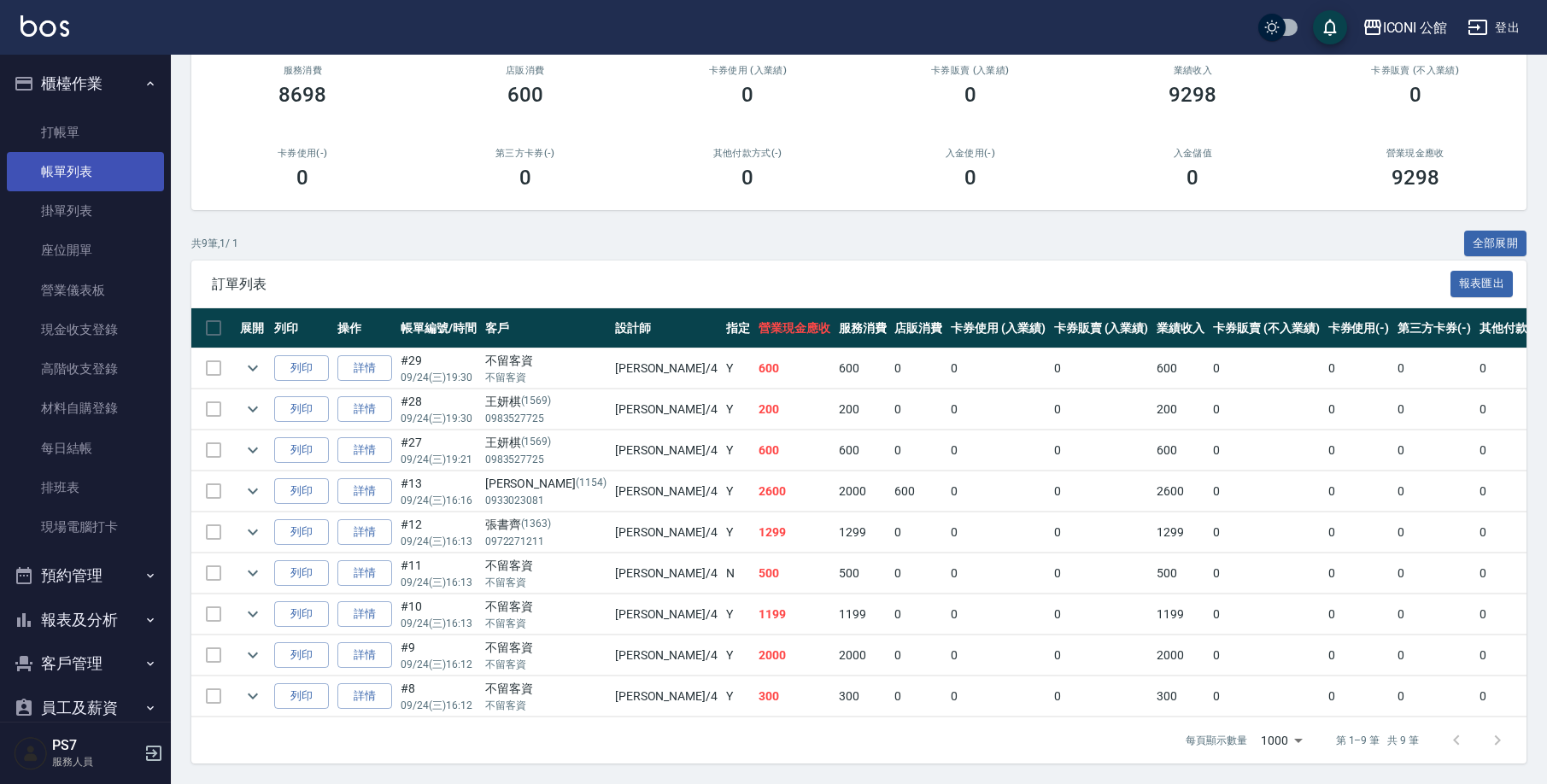
click at [60, 179] on link "帳單列表" at bounding box center [85, 171] width 158 height 40
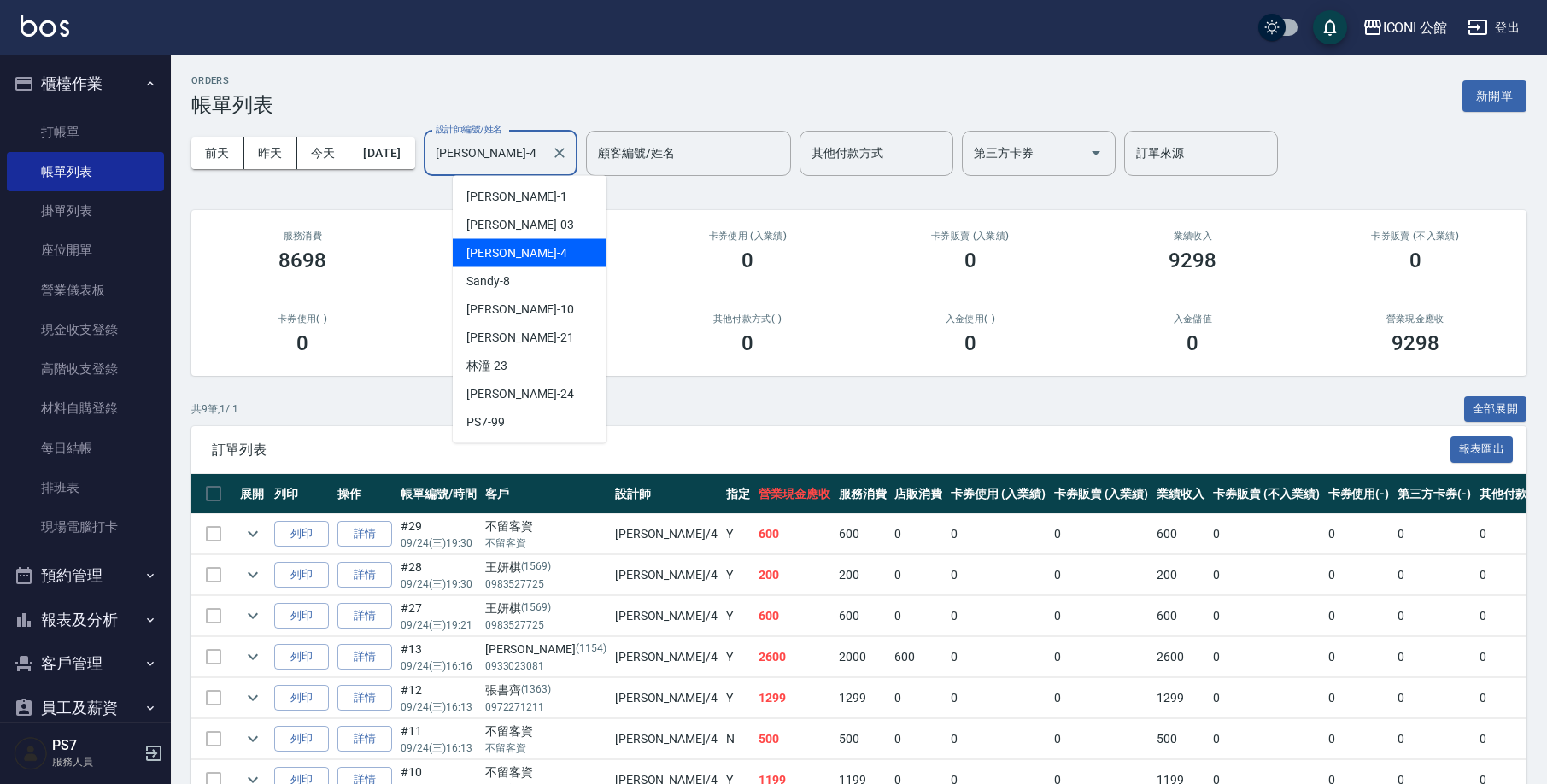
click at [526, 149] on input "Lina-4" at bounding box center [487, 153] width 113 height 30
click at [568, 155] on icon "Clear" at bounding box center [560, 153] width 17 height 17
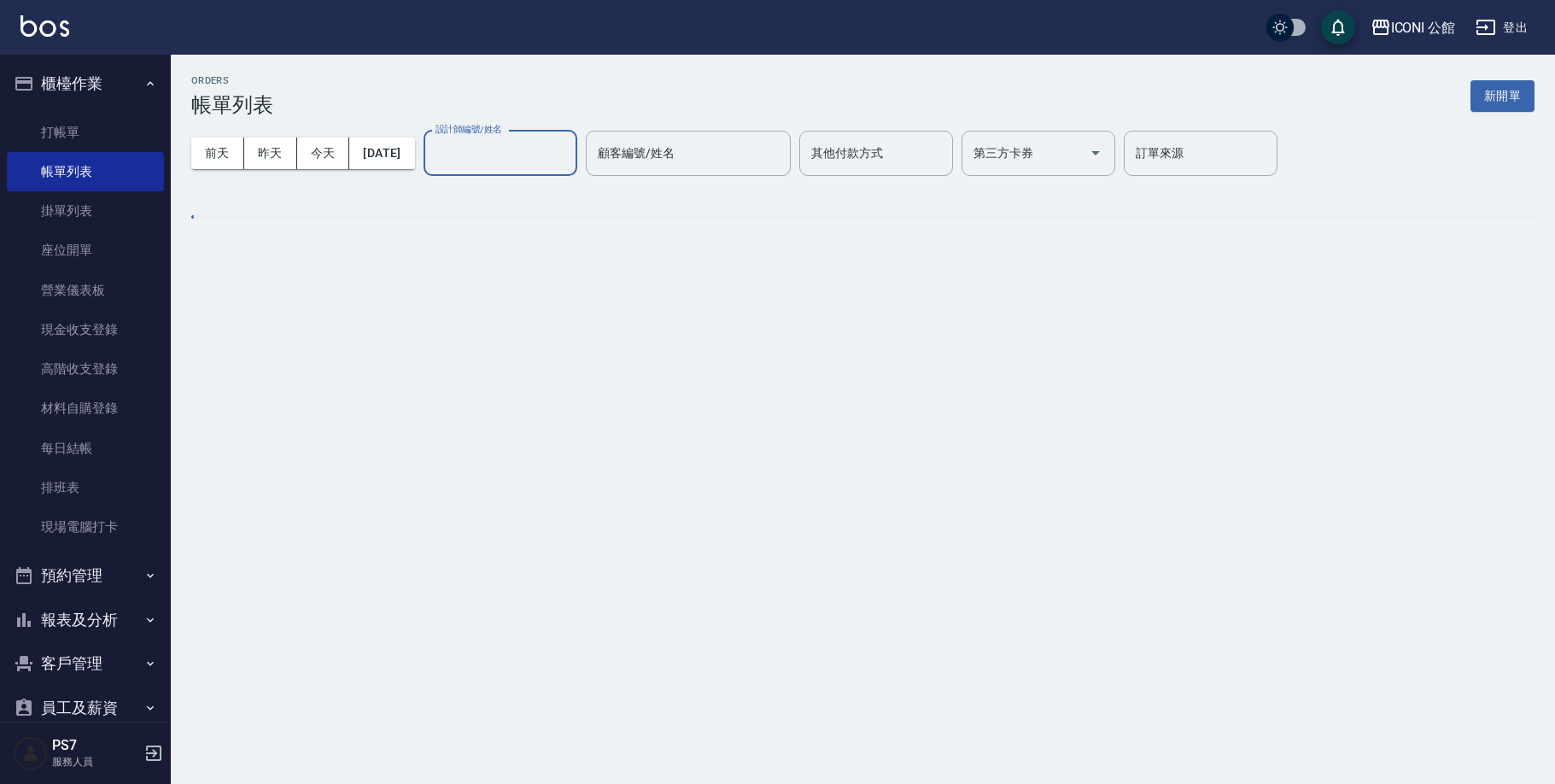
click at [555, 143] on input "設計師編號/姓名" at bounding box center [500, 153] width 138 height 30
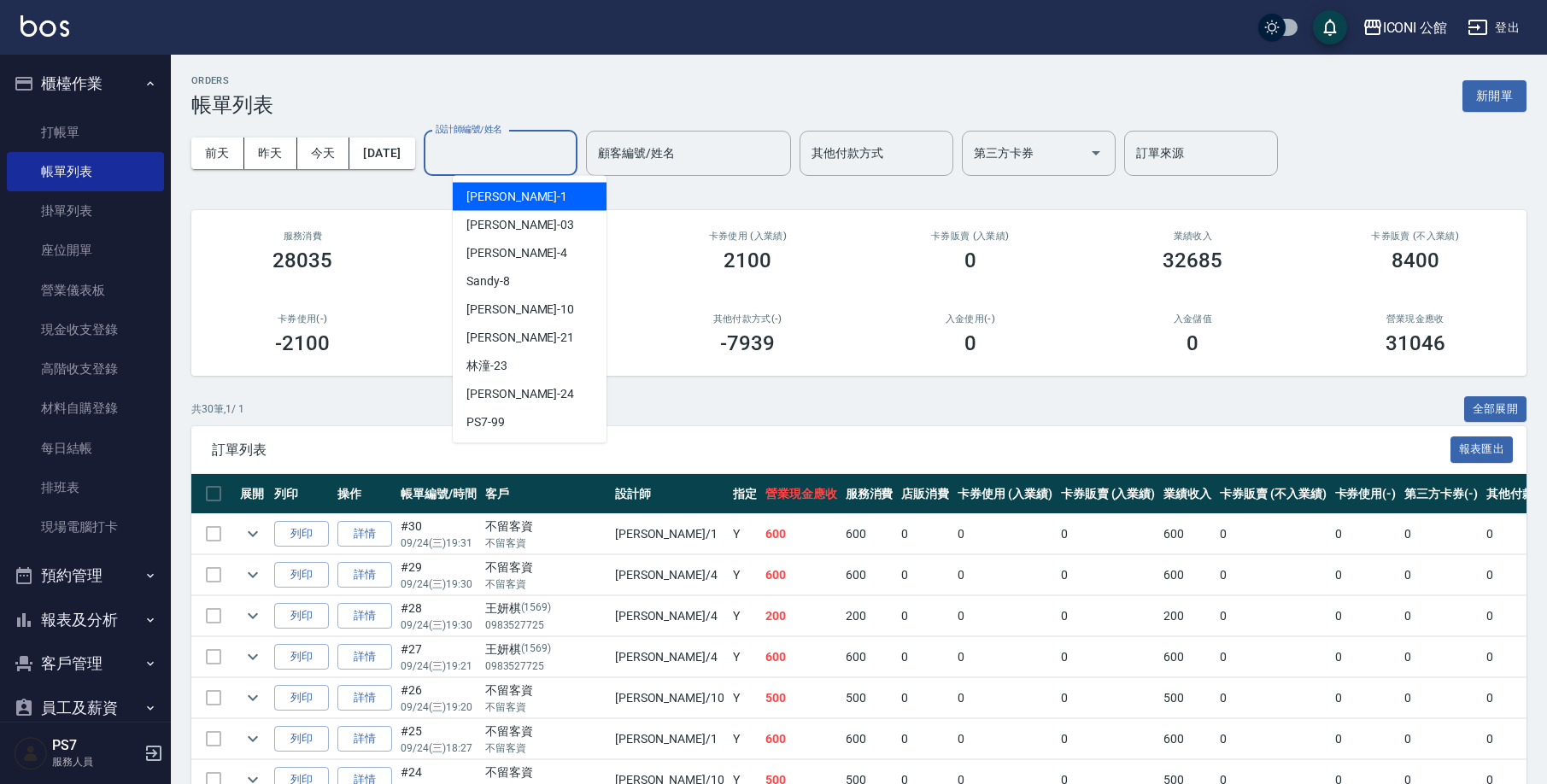
click at [527, 165] on input "設計師編號/姓名" at bounding box center [500, 153] width 138 height 30
click at [490, 204] on span "Kevin -1" at bounding box center [516, 196] width 101 height 18
type input "[PERSON_NAME]-1"
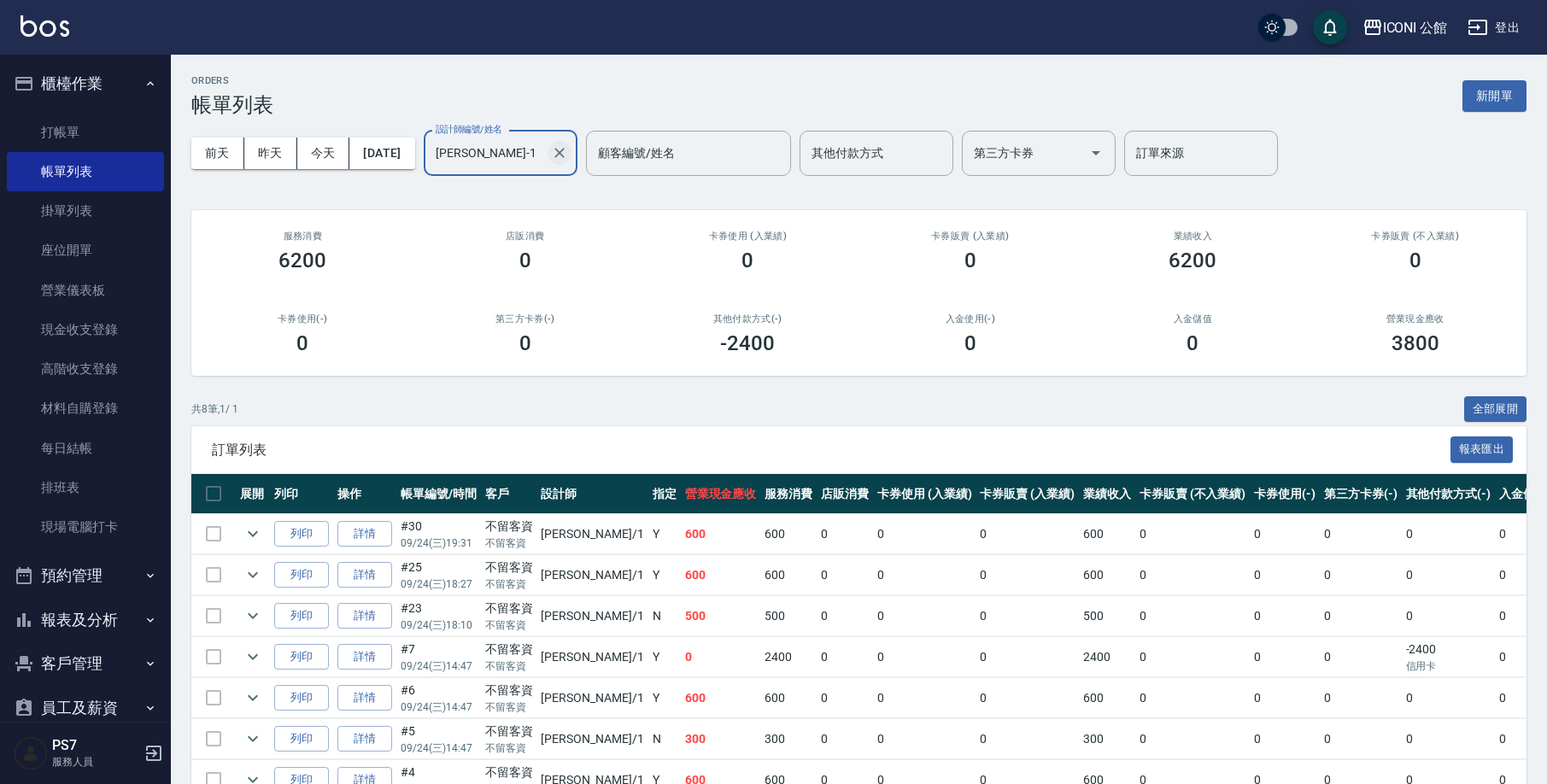
click at [568, 158] on icon "Clear" at bounding box center [560, 153] width 17 height 17
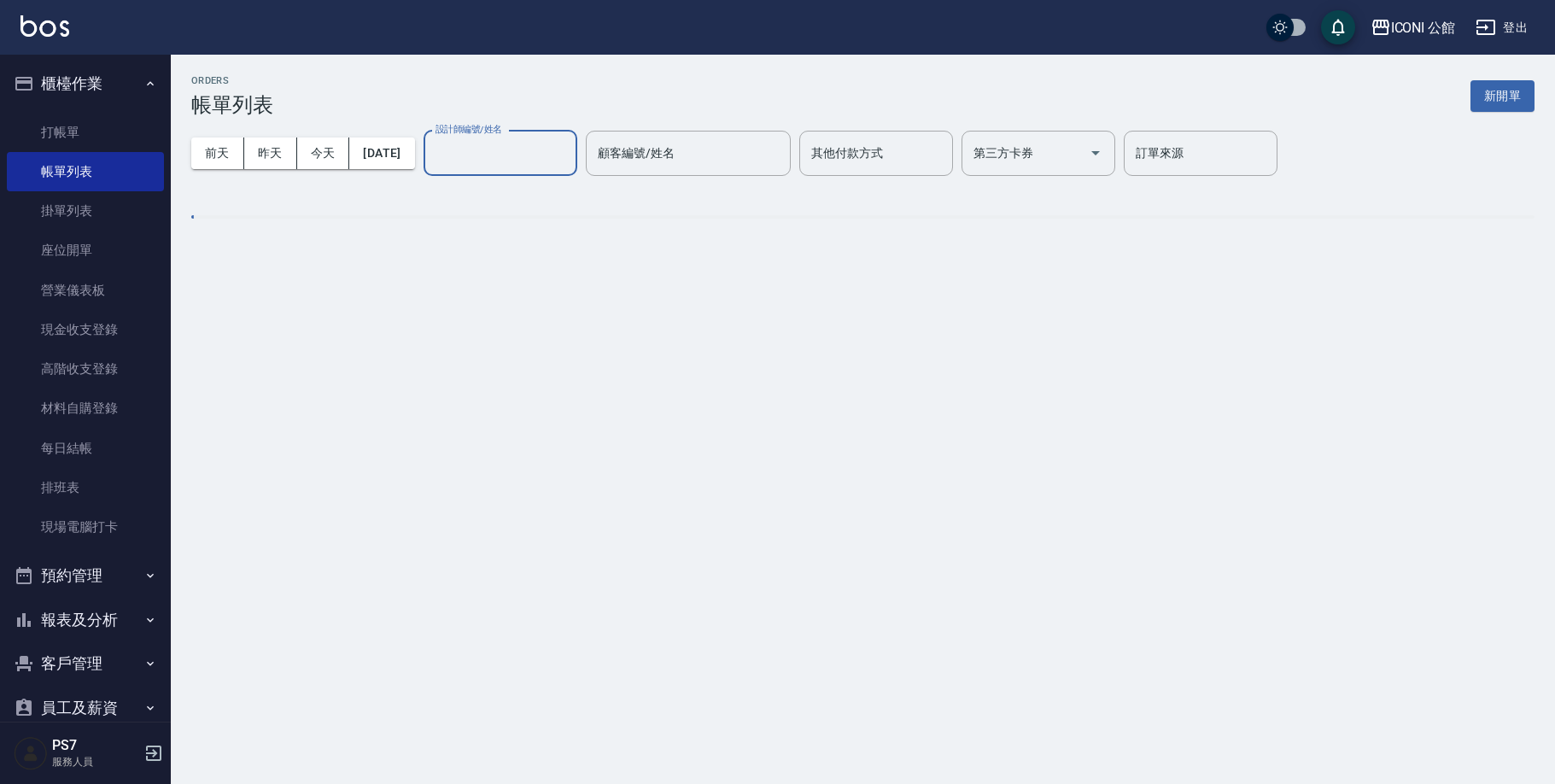
click at [477, 132] on label "設計師編號/姓名" at bounding box center [468, 129] width 67 height 13
click at [477, 138] on input "設計師編號/姓名" at bounding box center [500, 153] width 138 height 30
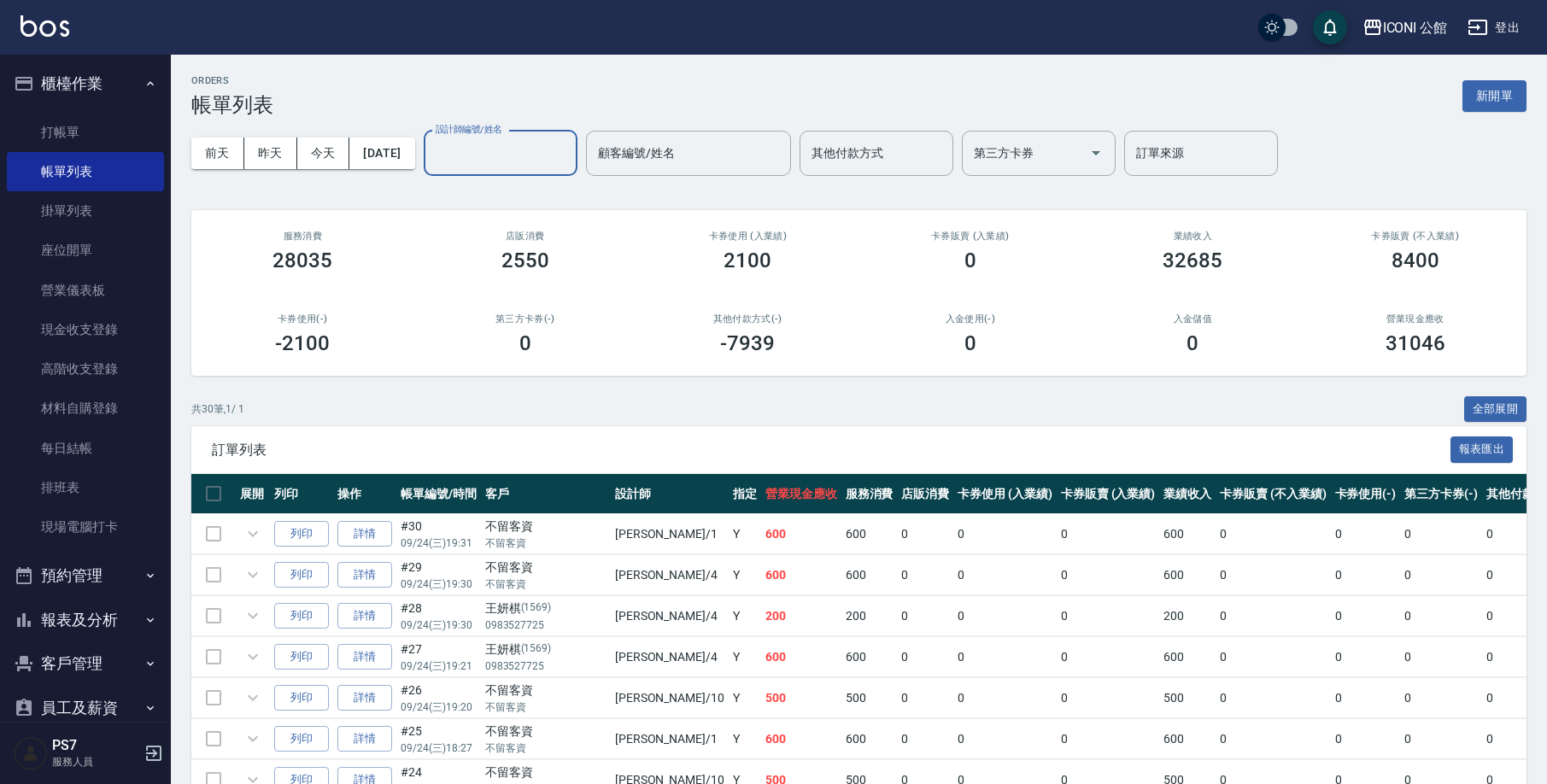
click at [480, 154] on input "設計師編號/姓名" at bounding box center [500, 153] width 138 height 30
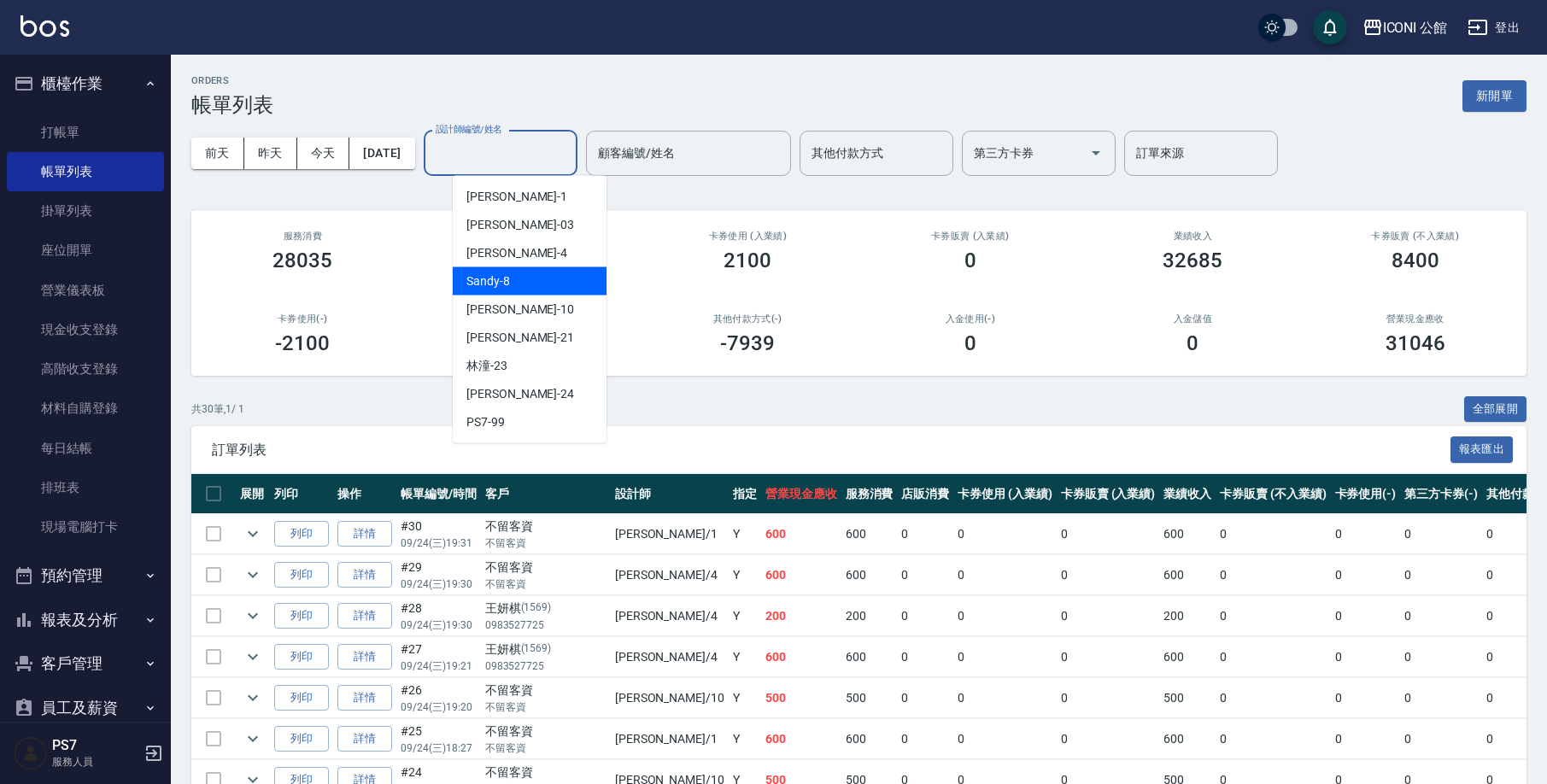
click at [472, 284] on span "Sandy -8" at bounding box center [487, 281] width 44 height 18
type input "Sandy-8"
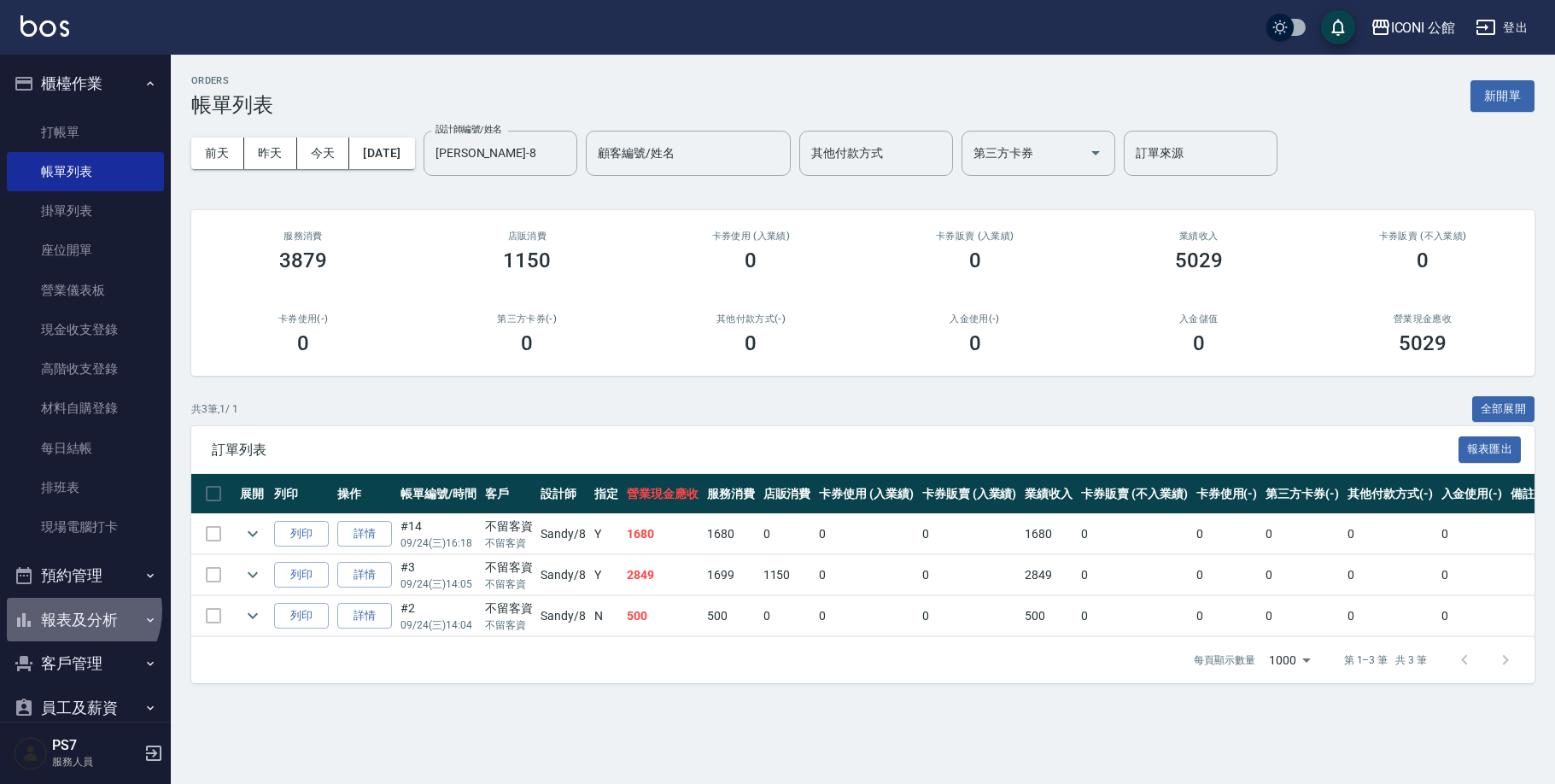
click at [75, 608] on button "報表及分析" at bounding box center [85, 620] width 158 height 44
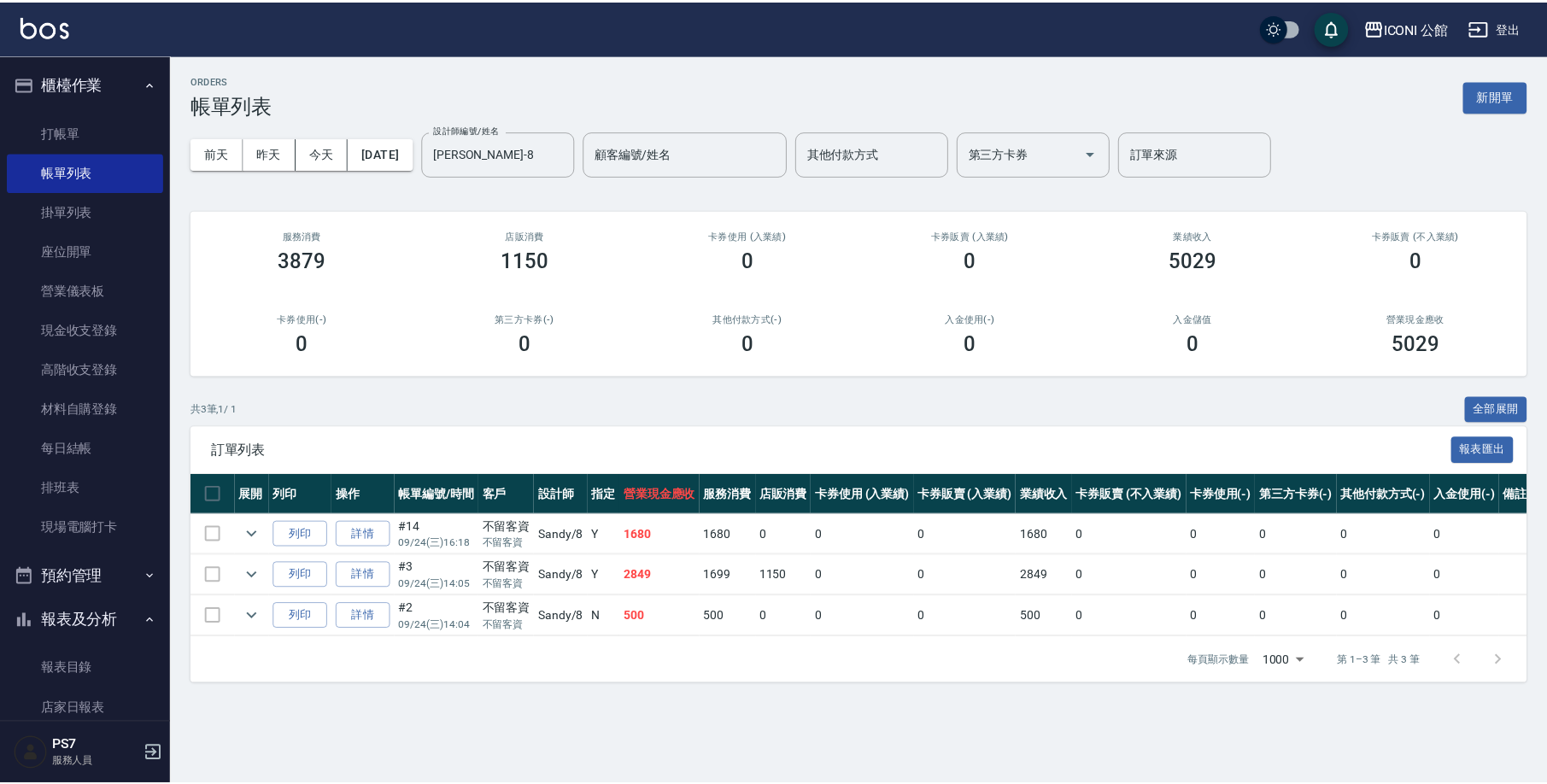
scroll to position [348, 0]
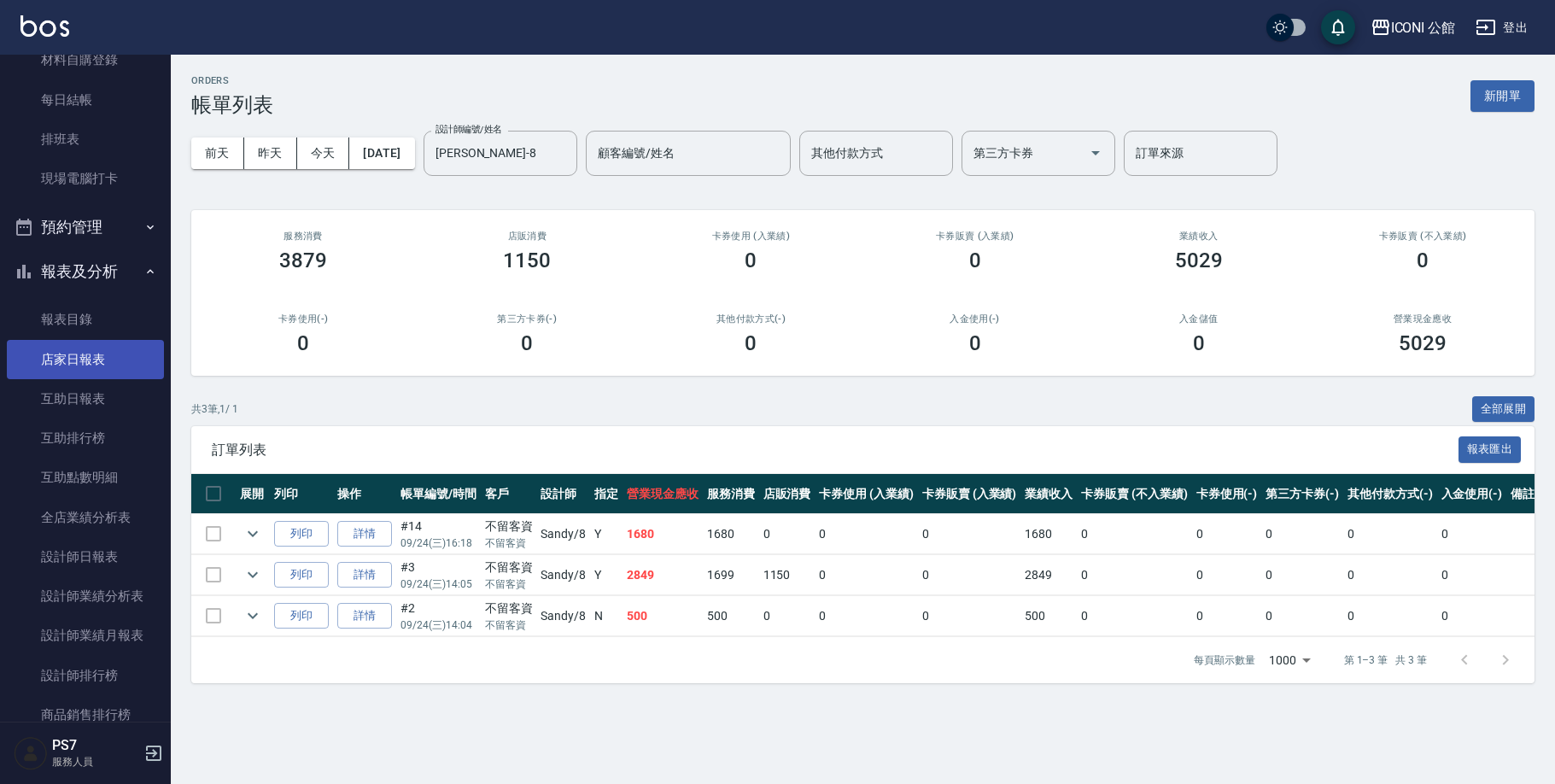
click at [70, 355] on link "店家日報表" at bounding box center [85, 360] width 158 height 40
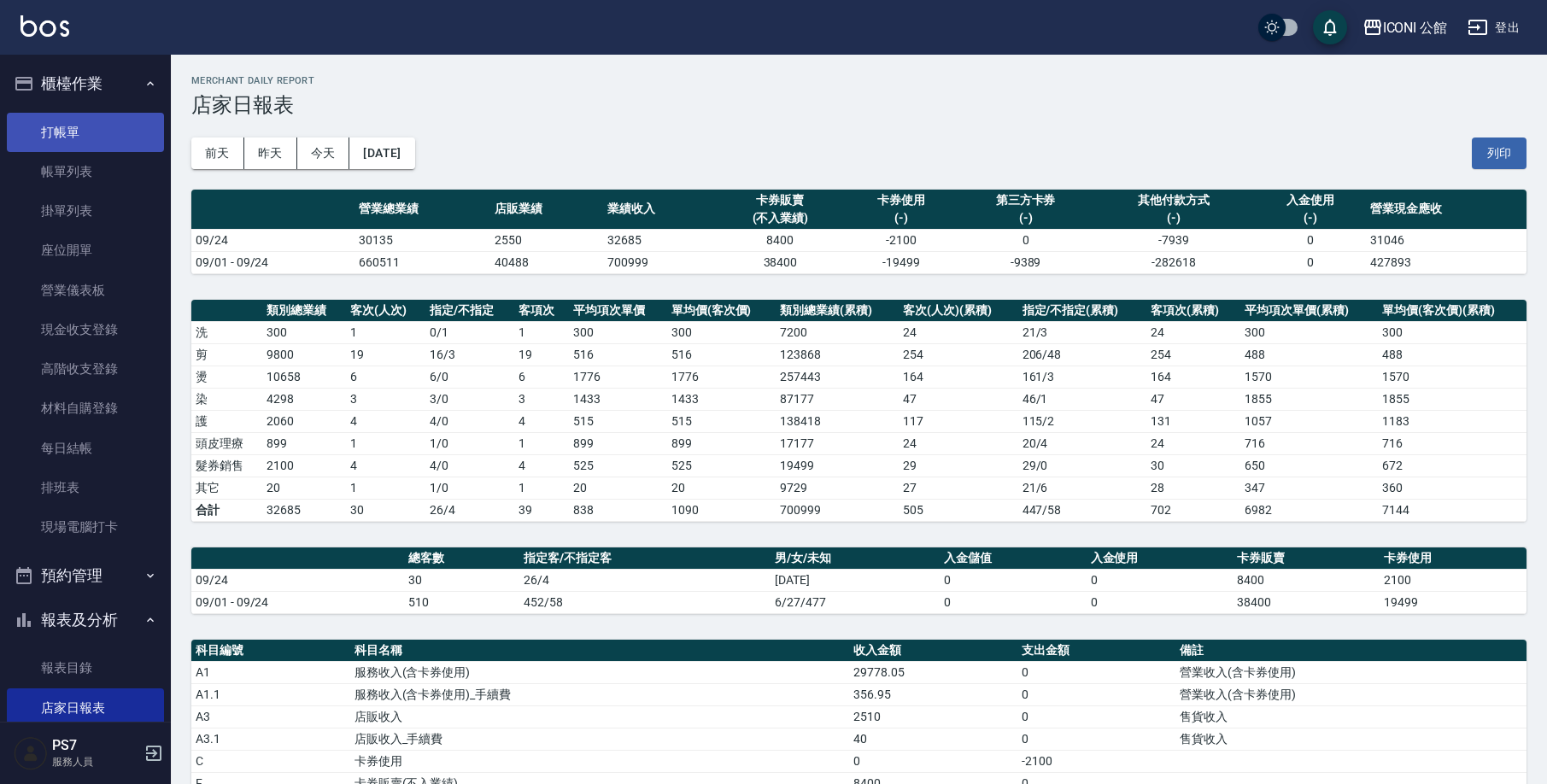
click at [41, 128] on link "打帳單" at bounding box center [85, 132] width 158 height 40
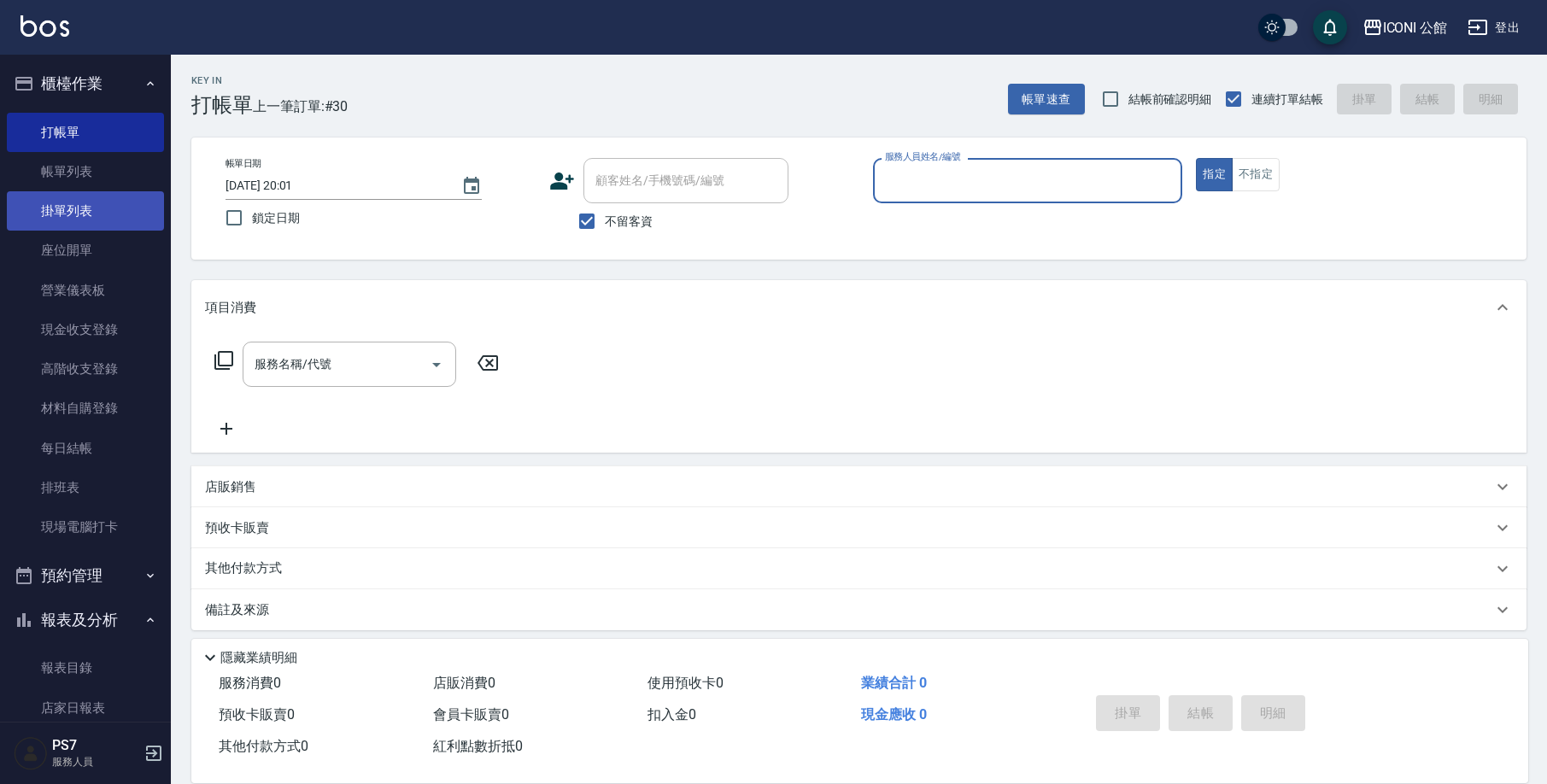
click at [70, 194] on link "掛單列表" at bounding box center [85, 211] width 158 height 40
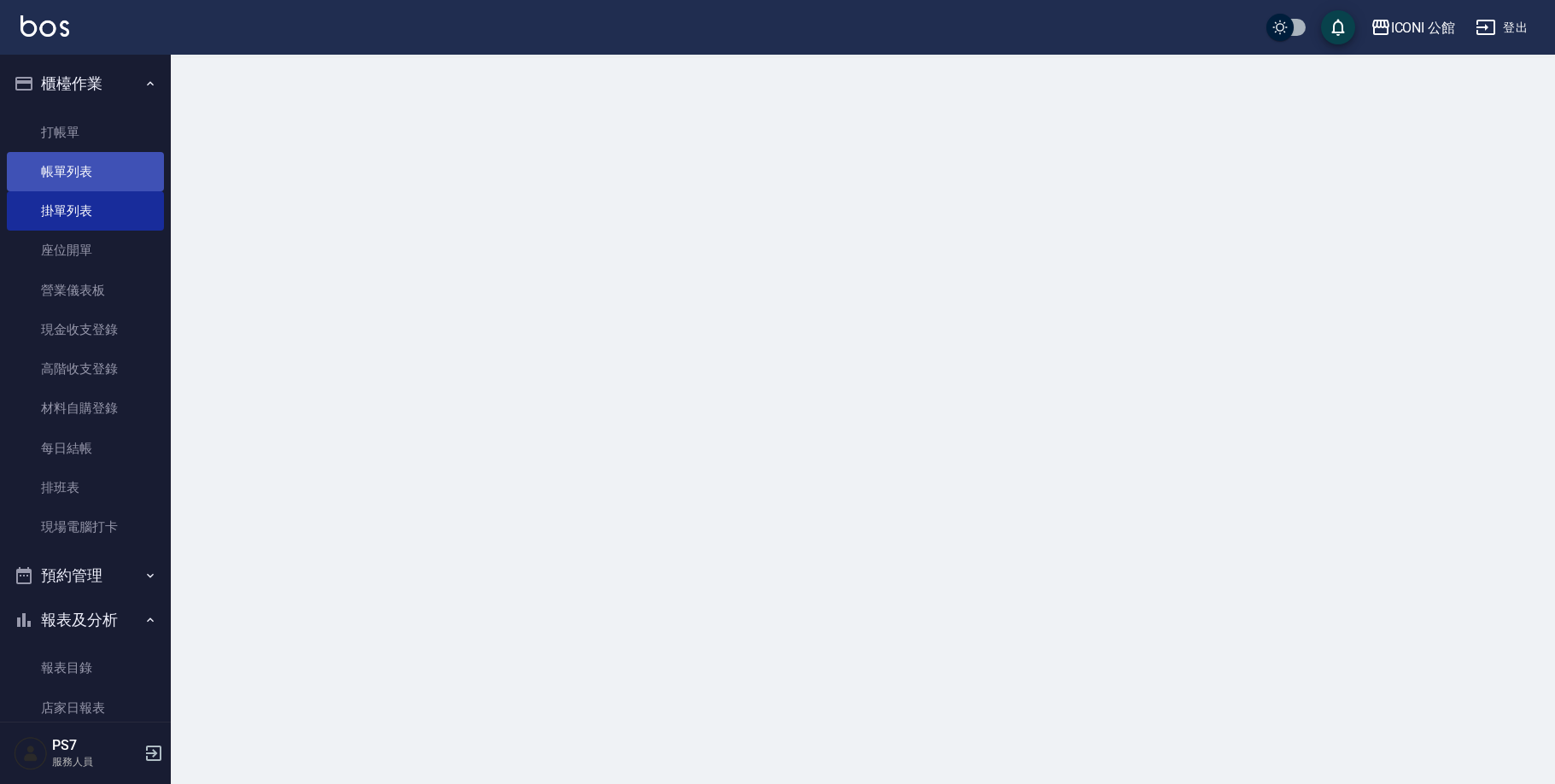
click at [84, 176] on link "帳單列表" at bounding box center [85, 171] width 158 height 40
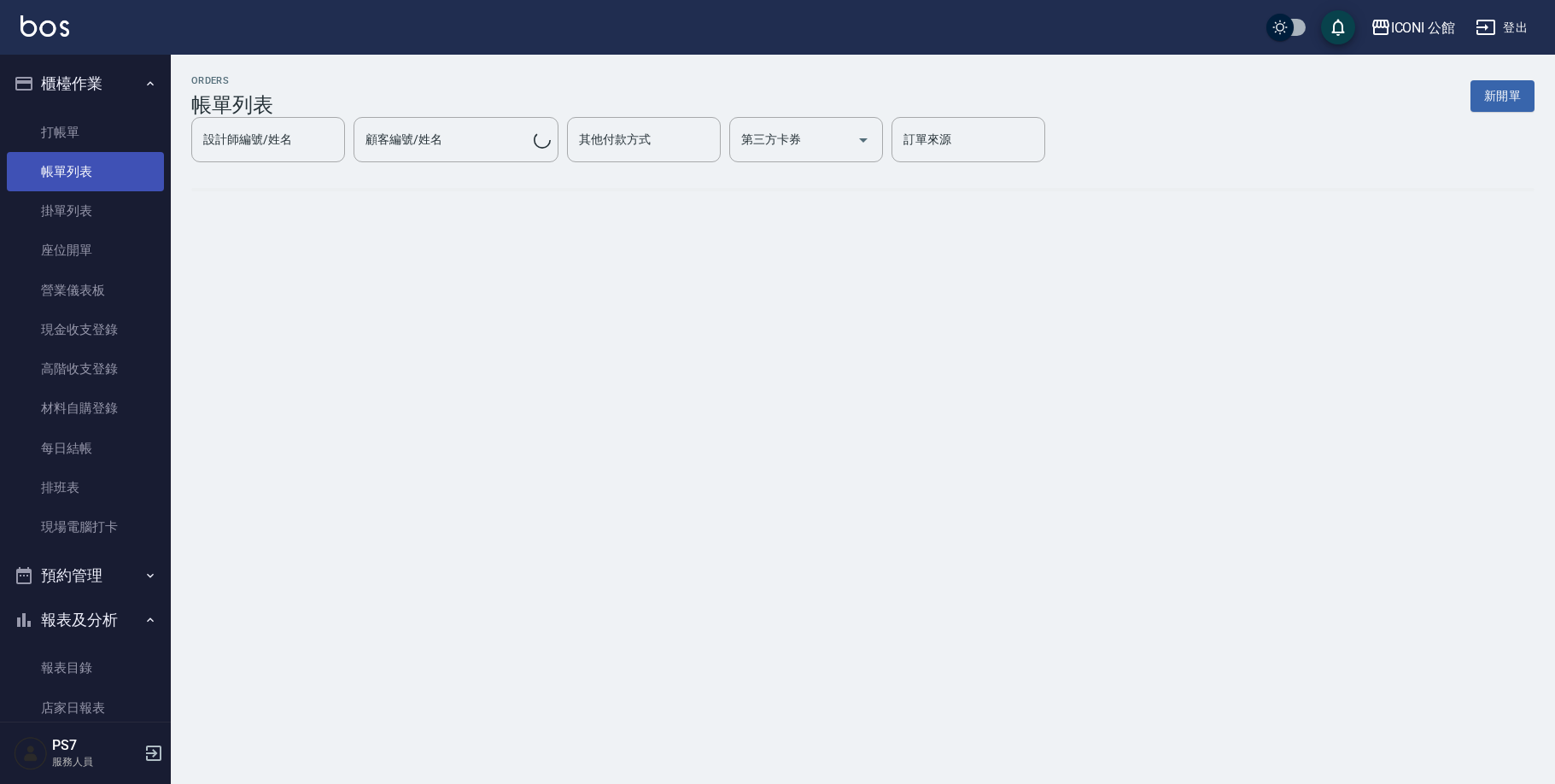
click at [84, 176] on link "帳單列表" at bounding box center [85, 171] width 158 height 40
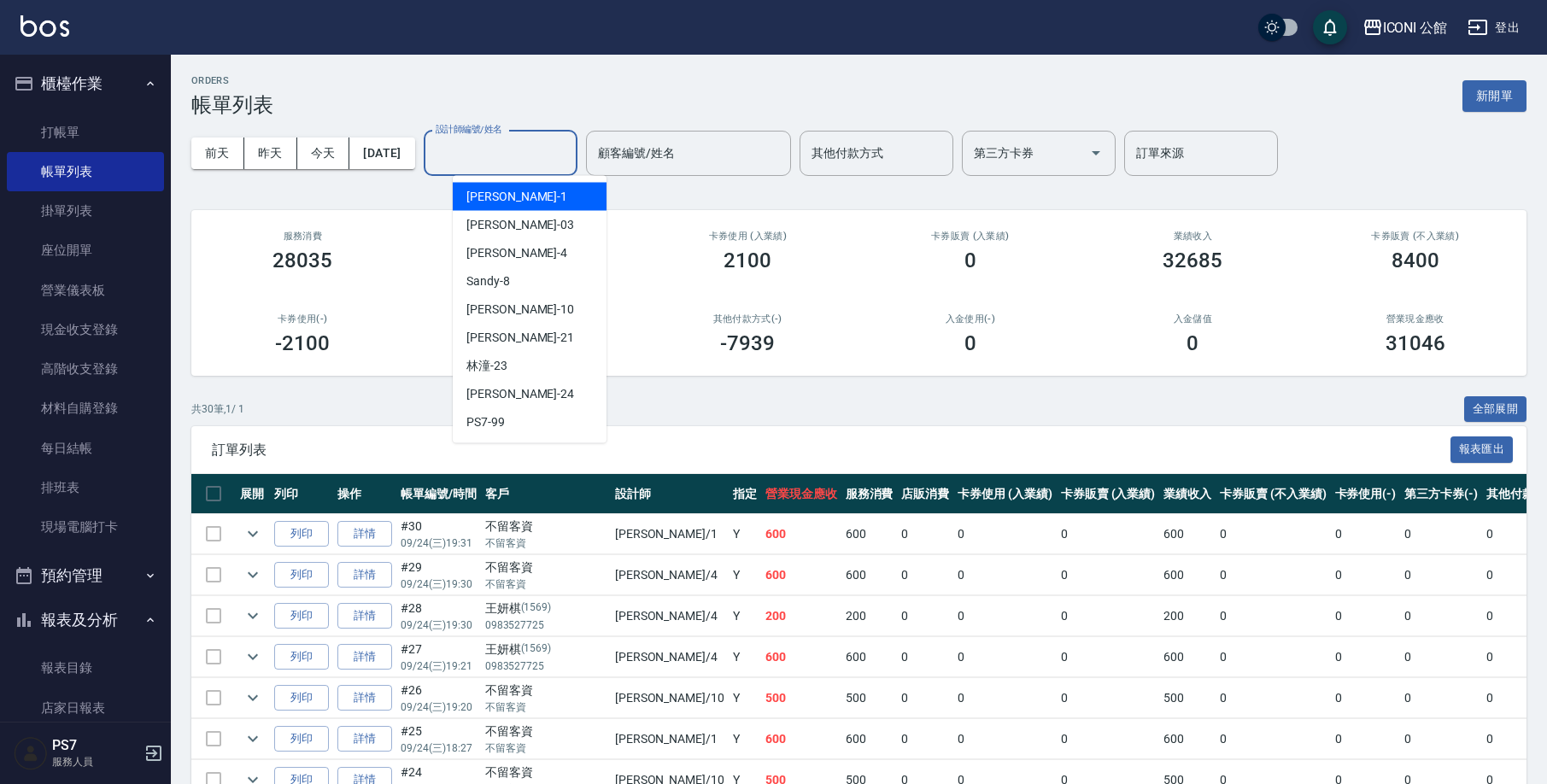
click at [530, 160] on input "設計師編號/姓名" at bounding box center [500, 153] width 138 height 30
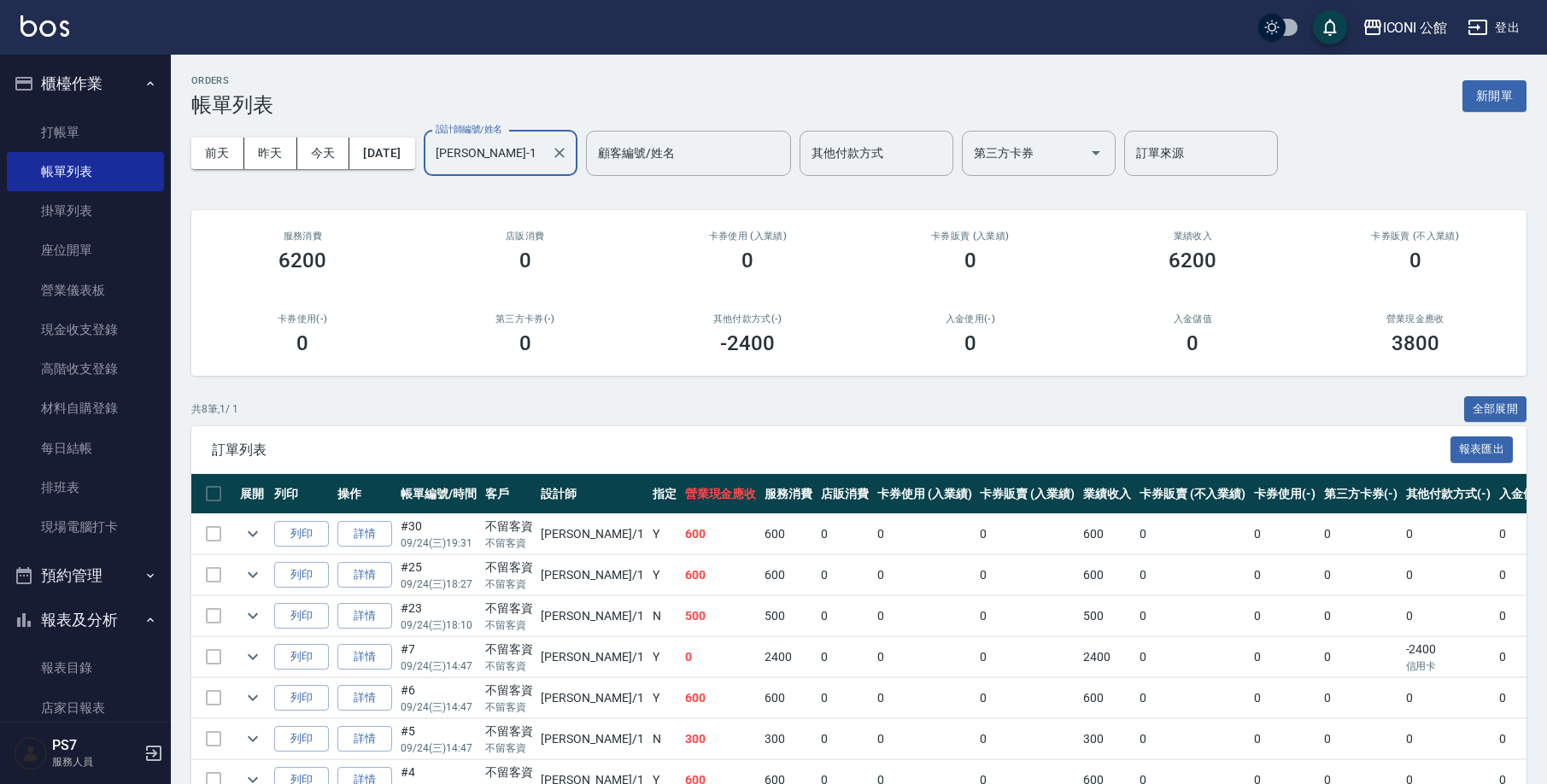
scroll to position [135, 0]
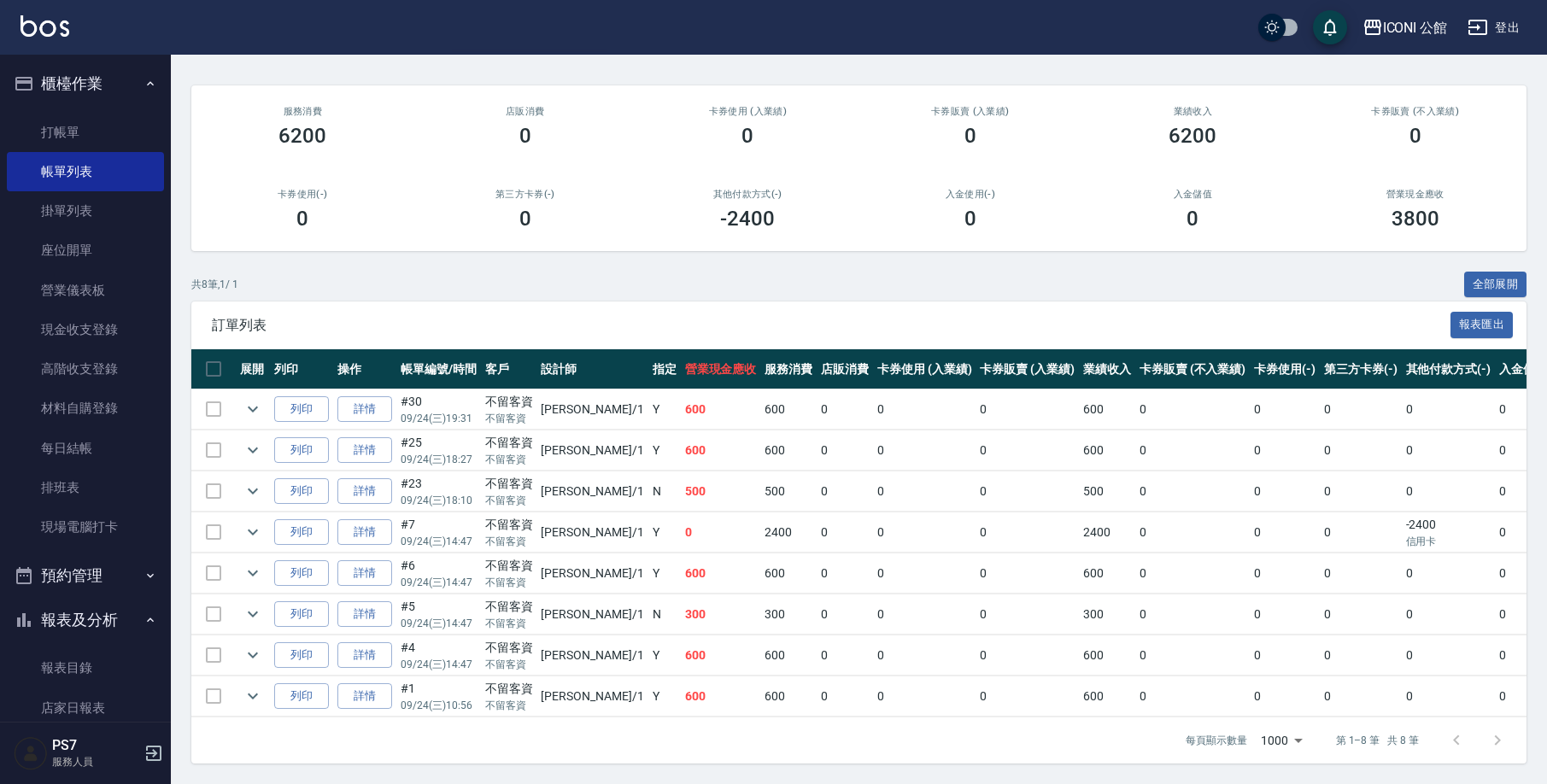
type input "Kevin-1'\]"
